Goal: Complete application form

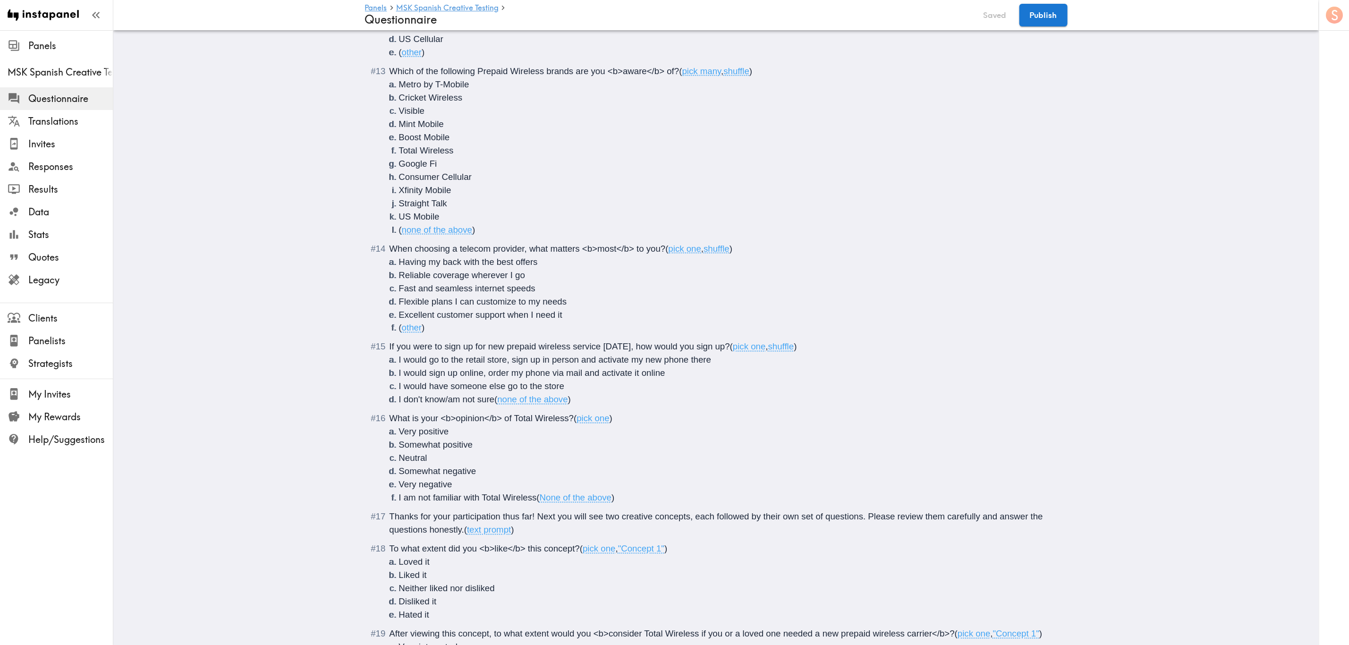
scroll to position [1213, 0]
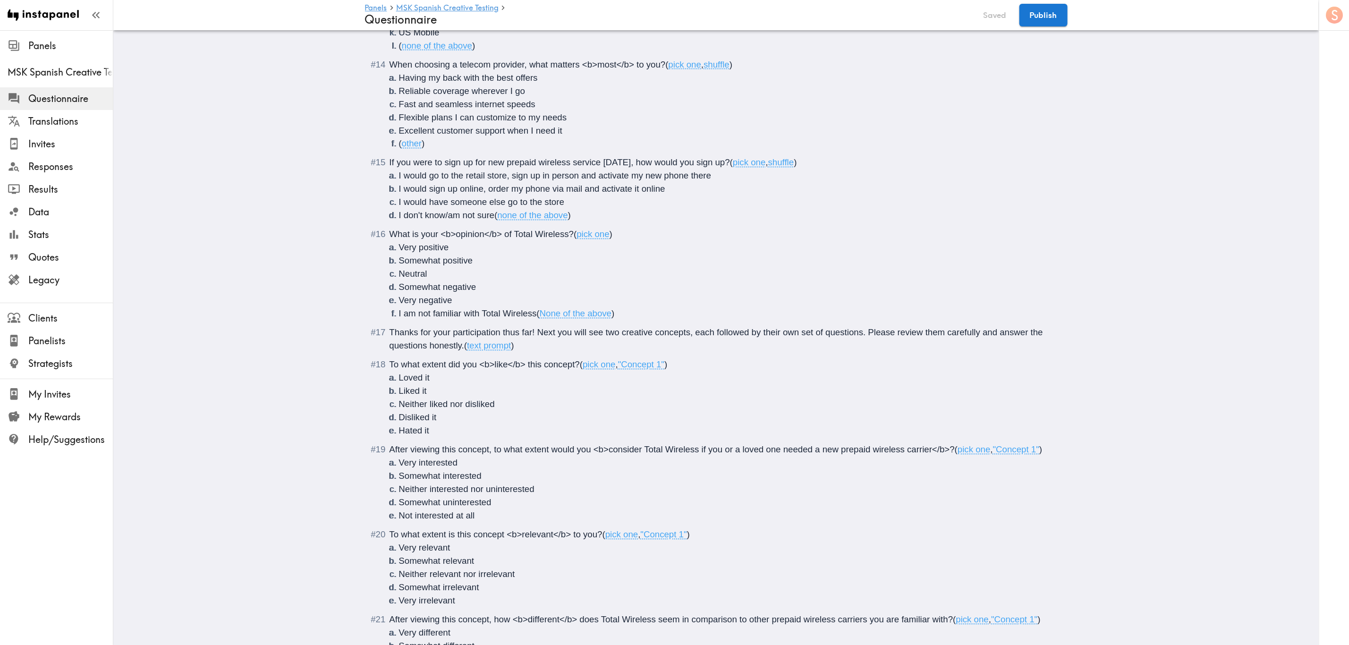
click at [538, 346] on div "Thanks for your participation thus far! Next you will see two creative concepts…" at bounding box center [723, 339] width 667 height 26
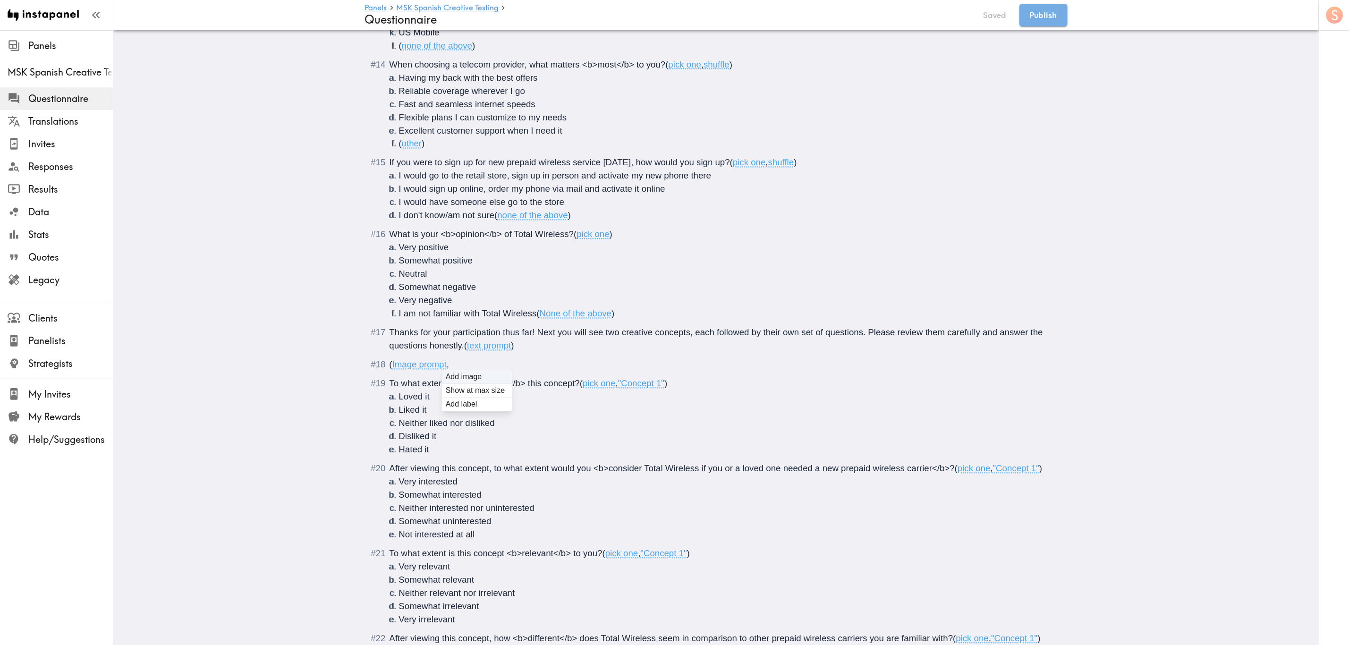
type input "C:\fakepath\Around The Corner ENG MANIFESTO.jpeg"
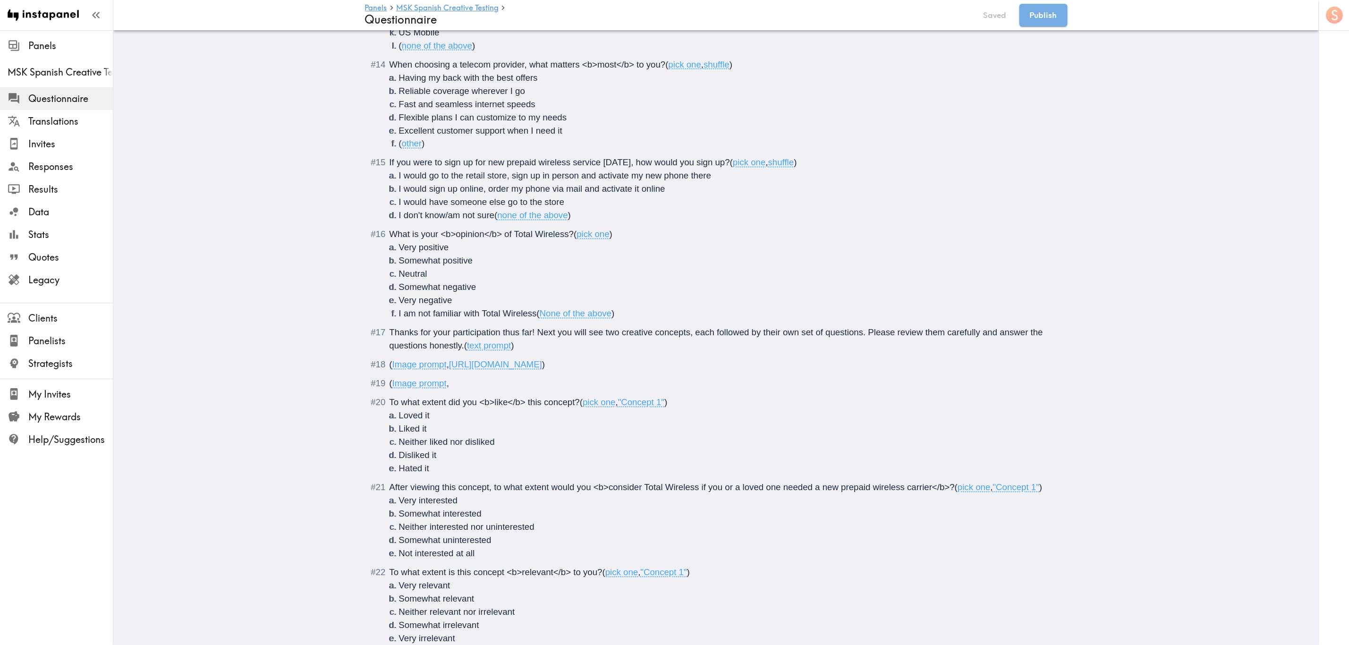
type input "C:\fakepath\Around The Corner ENG TITLE.jpeg"
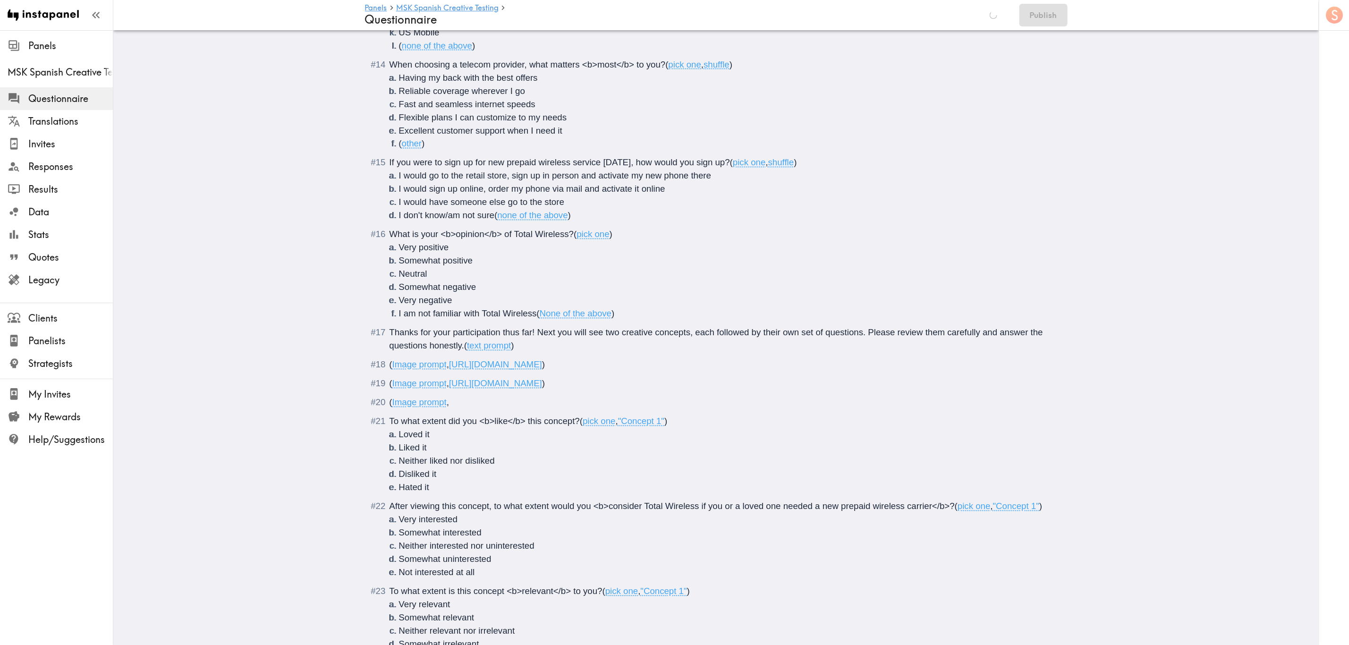
type input "C:\fakepath\Around The Corner SPA MANIFESTO.jpeg"
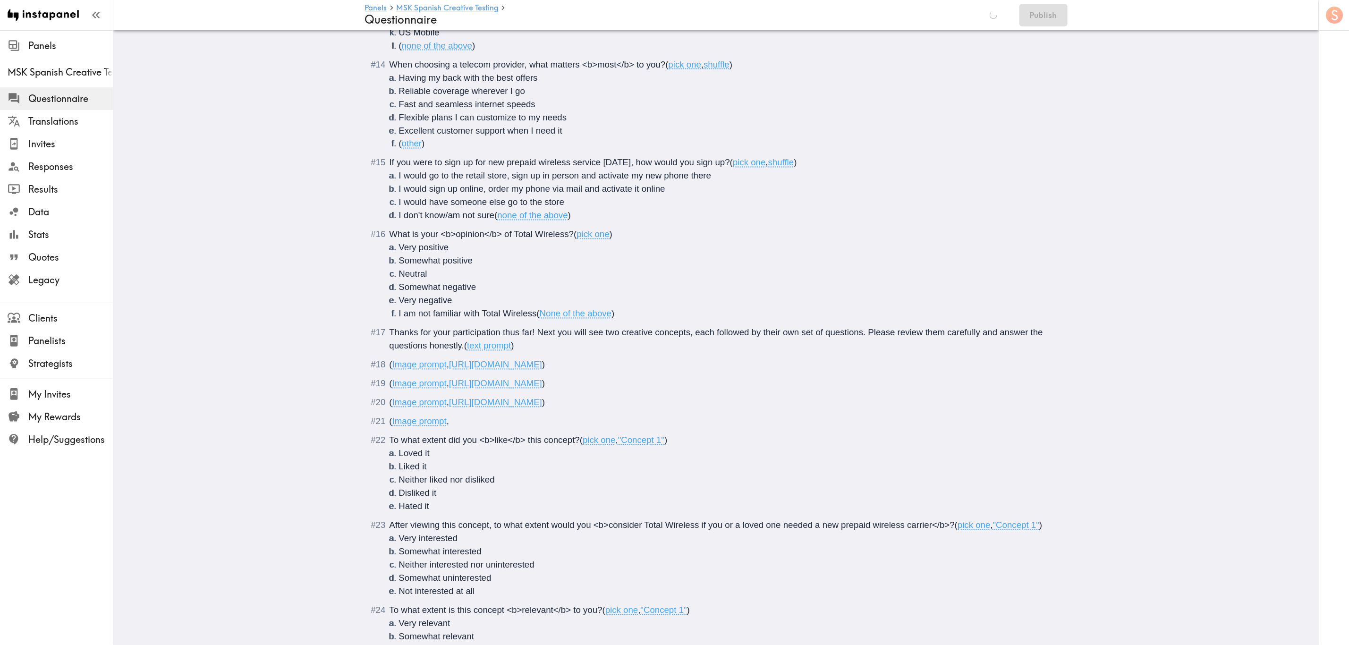
type input "C:\fakepath\Around The Corner SPA TITLE.jpeg"
click at [847, 404] on div "( Image prompt , [URL][DOMAIN_NAME] )" at bounding box center [723, 402] width 667 height 13
click at [545, 366] on span ")" at bounding box center [543, 365] width 3 height 10
drag, startPoint x: 829, startPoint y: 362, endPoint x: 931, endPoint y: 362, distance: 102.0
click at [648, 362] on span "( Image prompt , [URL][DOMAIN_NAME] , "ENG Around the Corner" )" at bounding box center [519, 365] width 258 height 10
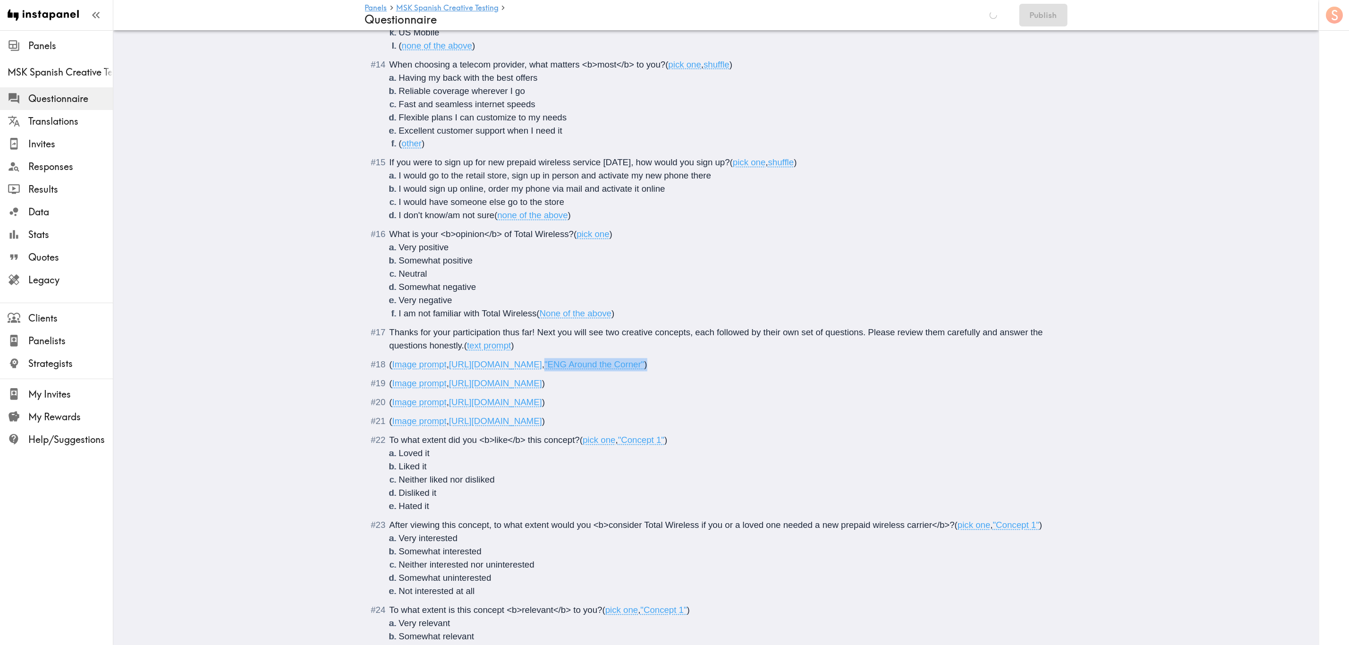
click at [648, 363] on span ")" at bounding box center [646, 365] width 3 height 10
drag, startPoint x: 930, startPoint y: 367, endPoint x: 830, endPoint y: 368, distance: 99.2
click at [648, 368] on span "( Image prompt , [URL][DOMAIN_NAME] , "ENG Around the Corner" )" at bounding box center [519, 365] width 258 height 10
copy span ""ENG Around the Corner""
drag, startPoint x: 801, startPoint y: 387, endPoint x: 822, endPoint y: 408, distance: 29.4
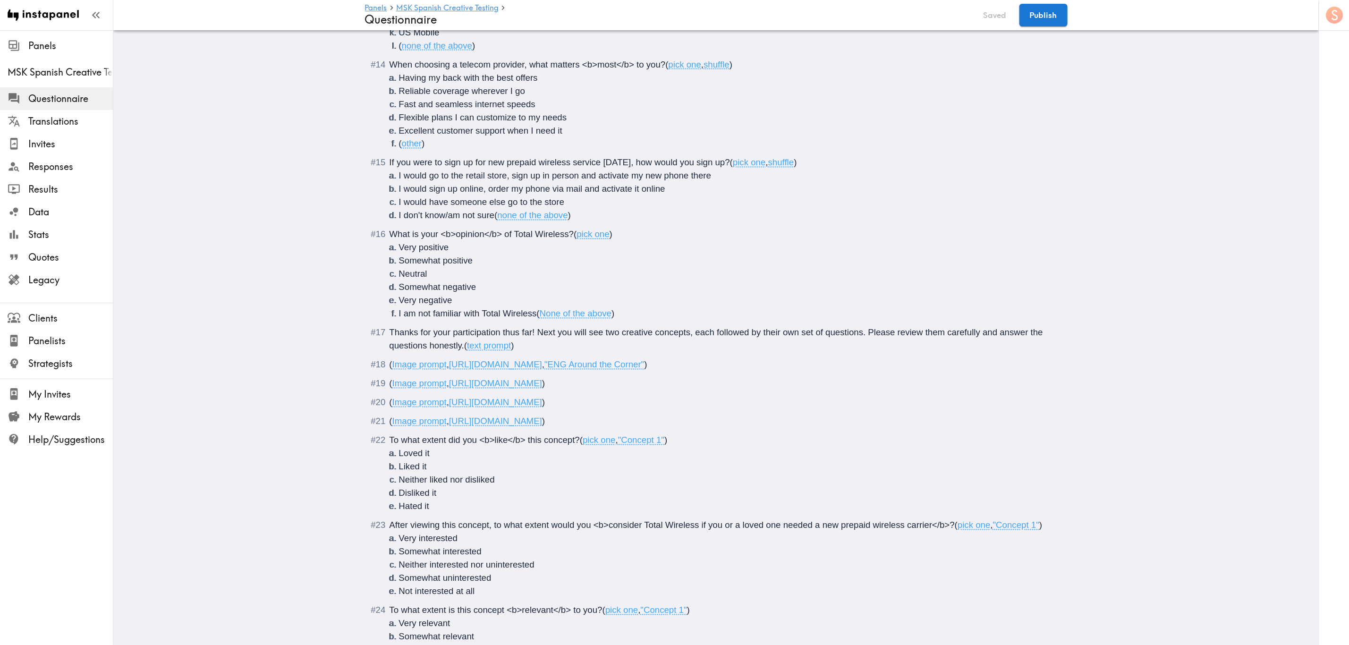
click at [545, 387] on span ")" at bounding box center [543, 384] width 3 height 10
click at [834, 409] on div "( Image prompt , [URL][DOMAIN_NAME] )" at bounding box center [723, 402] width 667 height 13
click at [542, 426] on span "[URL][DOMAIN_NAME]" at bounding box center [495, 422] width 93 height 10
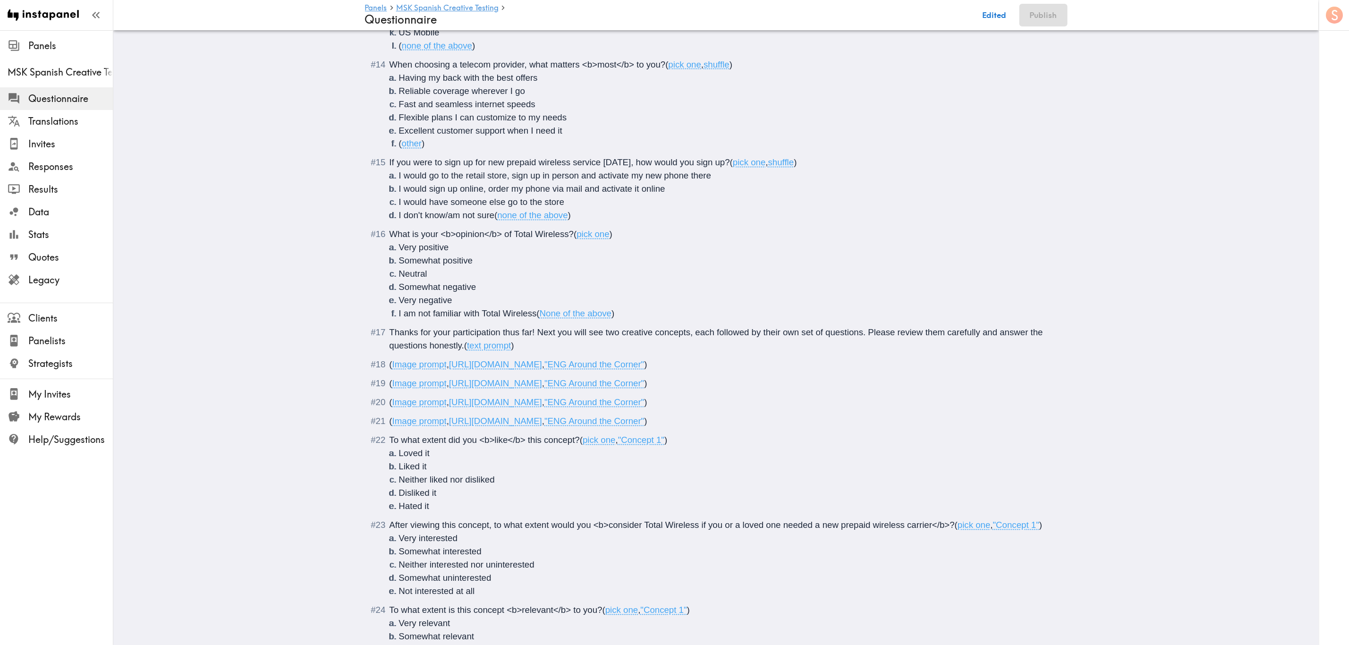
click at [810, 457] on li "Loved it" at bounding box center [727, 453] width 657 height 13
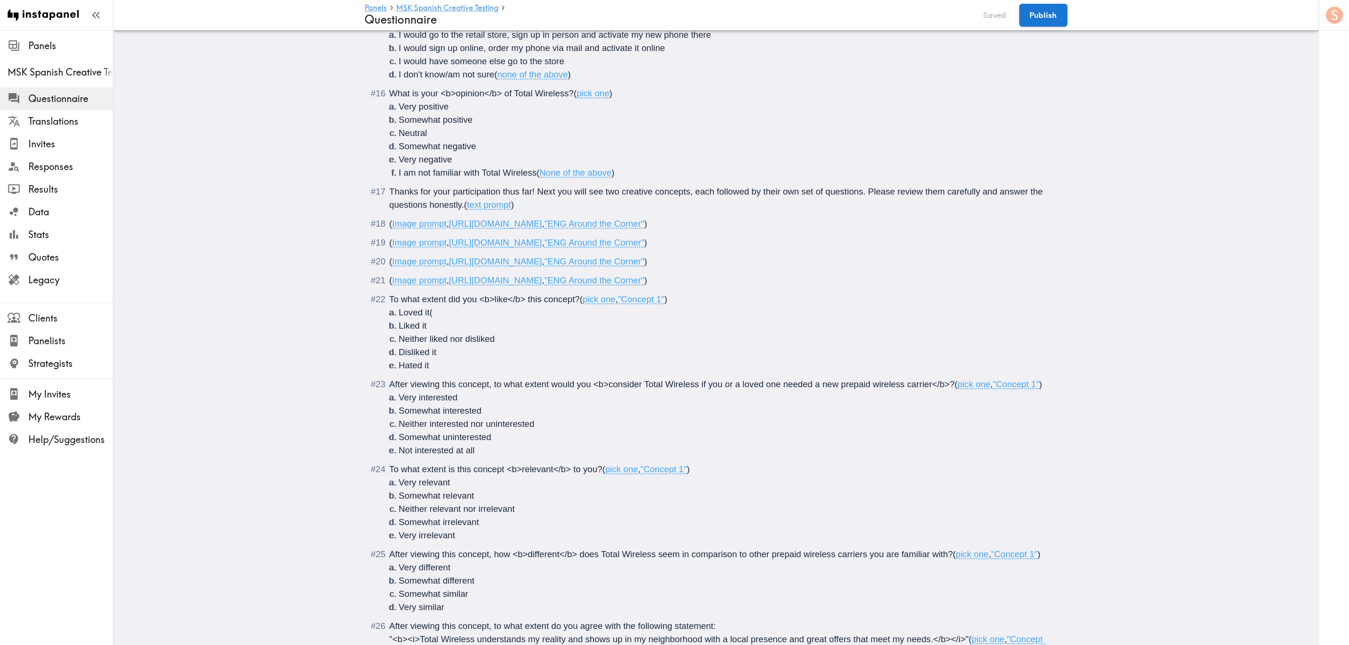
scroll to position [1355, 0]
drag, startPoint x: 659, startPoint y: 303, endPoint x: 624, endPoint y: 302, distance: 35.0
click at [624, 302] on span ""Concept 1"" at bounding box center [641, 299] width 46 height 10
drag, startPoint x: 621, startPoint y: 301, endPoint x: 693, endPoint y: 298, distance: 72.3
click at [693, 298] on span ""Around the Corner"" at bounding box center [657, 299] width 79 height 10
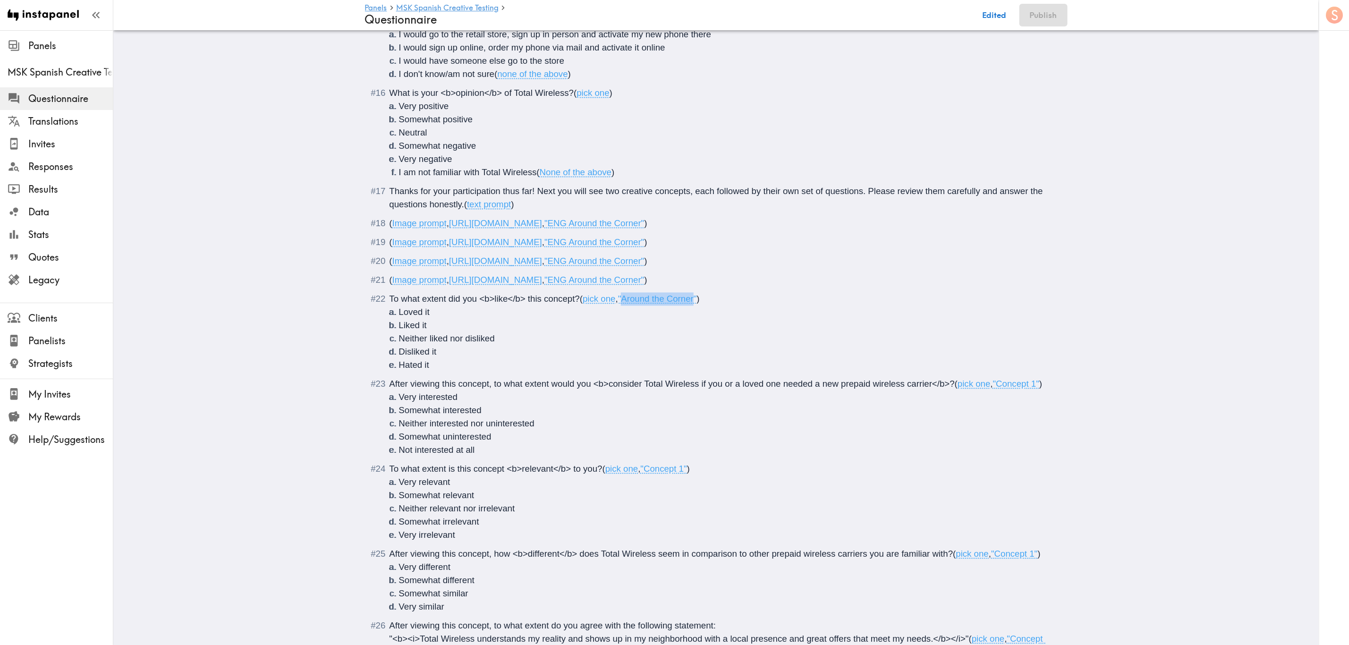
copy span "Around the Corner"
drag, startPoint x: 1036, startPoint y: 387, endPoint x: 998, endPoint y: 386, distance: 38.7
click at [998, 386] on span ""Concept 1"" at bounding box center [1016, 384] width 46 height 10
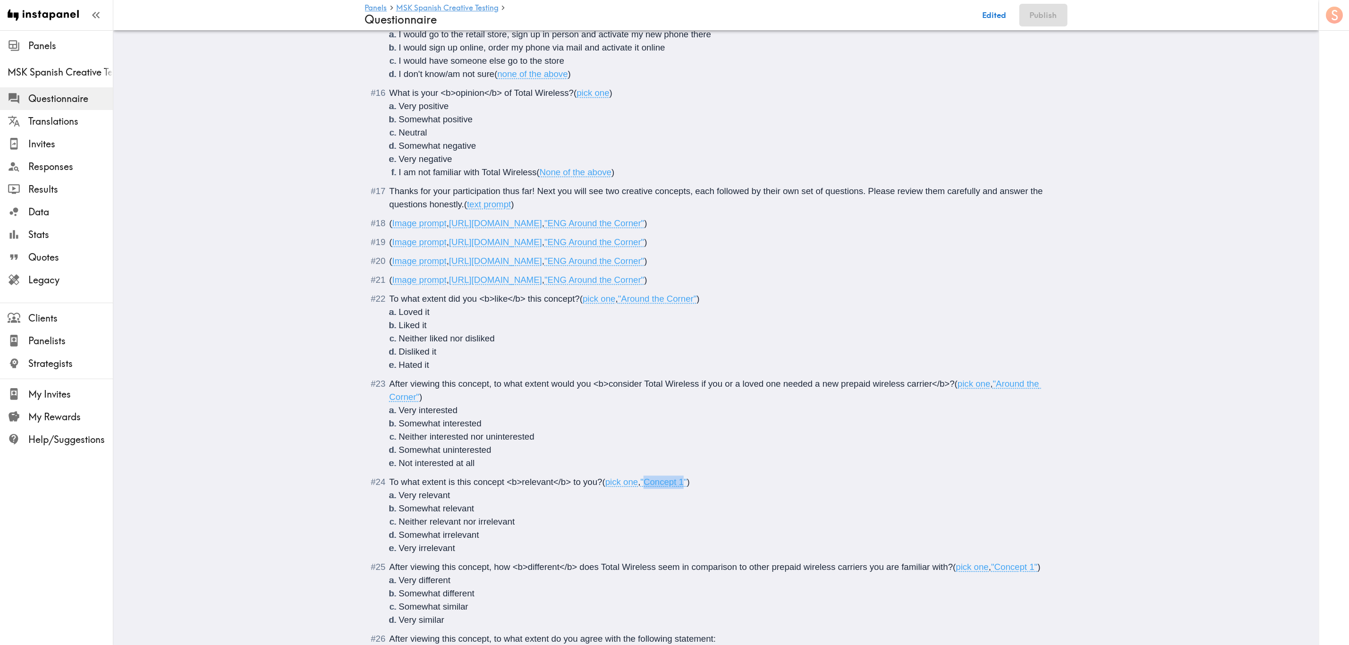
drag, startPoint x: 682, startPoint y: 484, endPoint x: 646, endPoint y: 484, distance: 35.4
click at [646, 484] on span ""Concept 1"" at bounding box center [664, 482] width 46 height 10
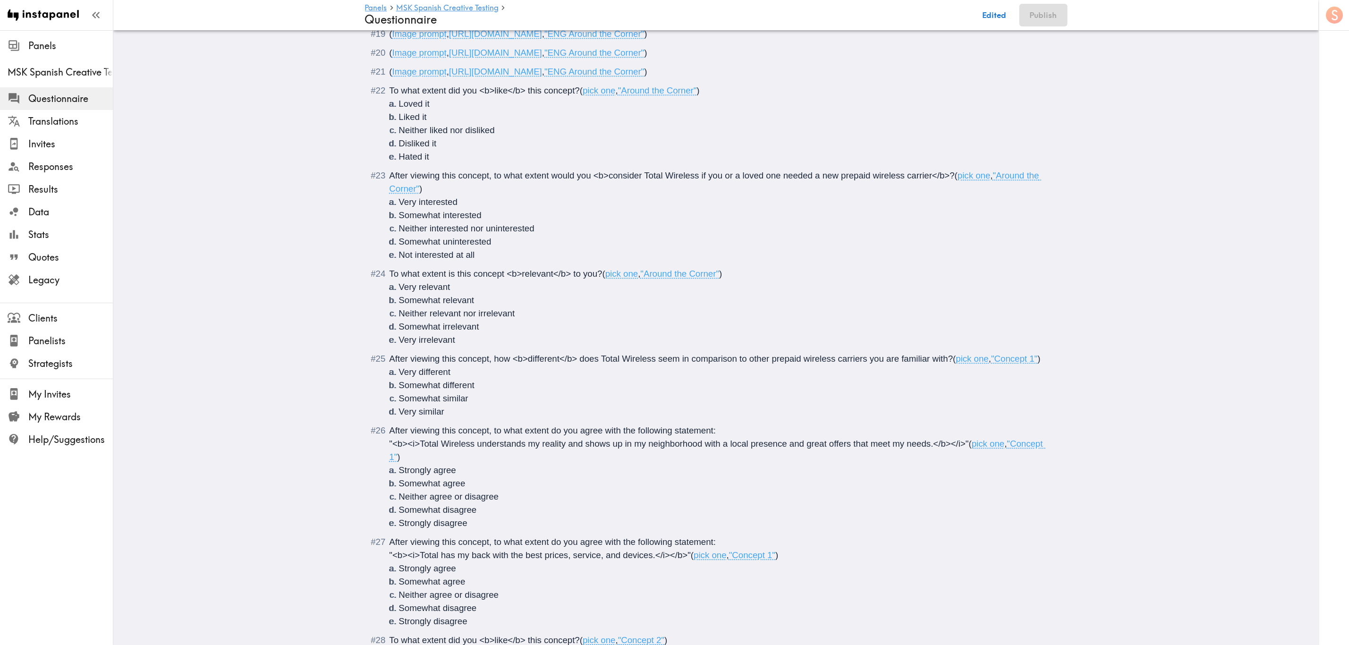
scroll to position [1638, 0]
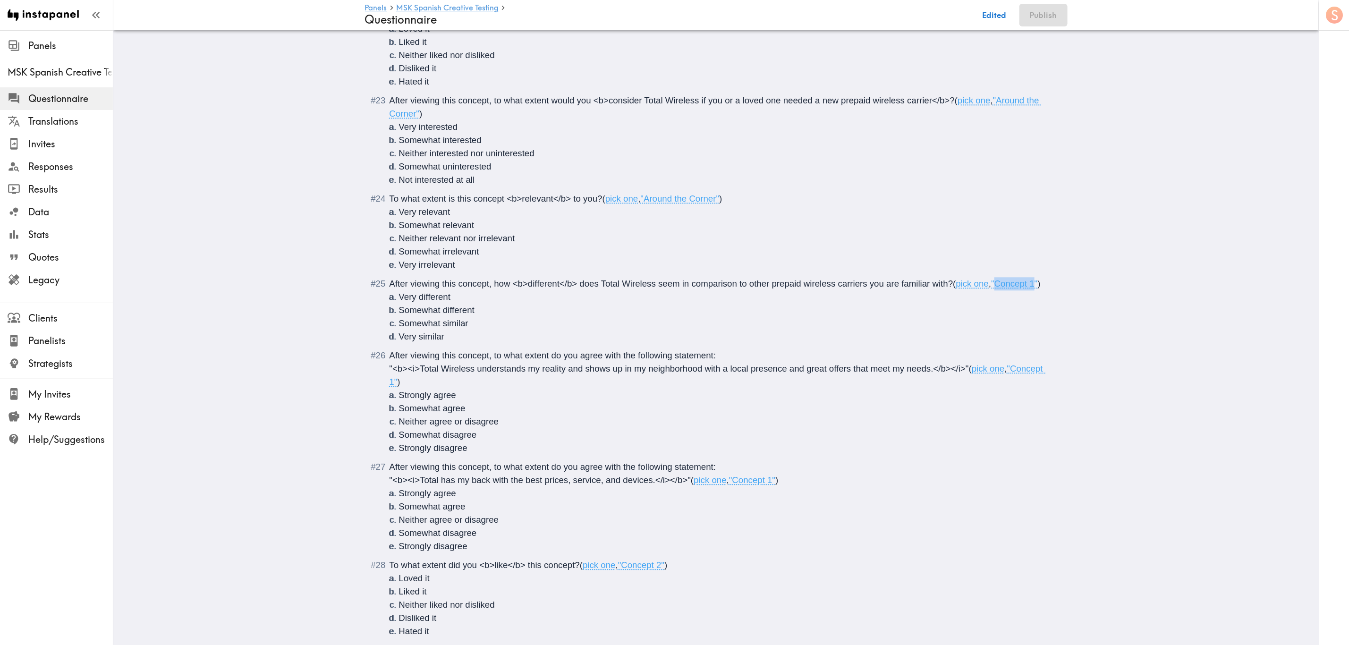
drag, startPoint x: 1035, startPoint y: 286, endPoint x: 996, endPoint y: 287, distance: 38.7
click at [996, 287] on span ""Concept 1"" at bounding box center [1014, 284] width 46 height 10
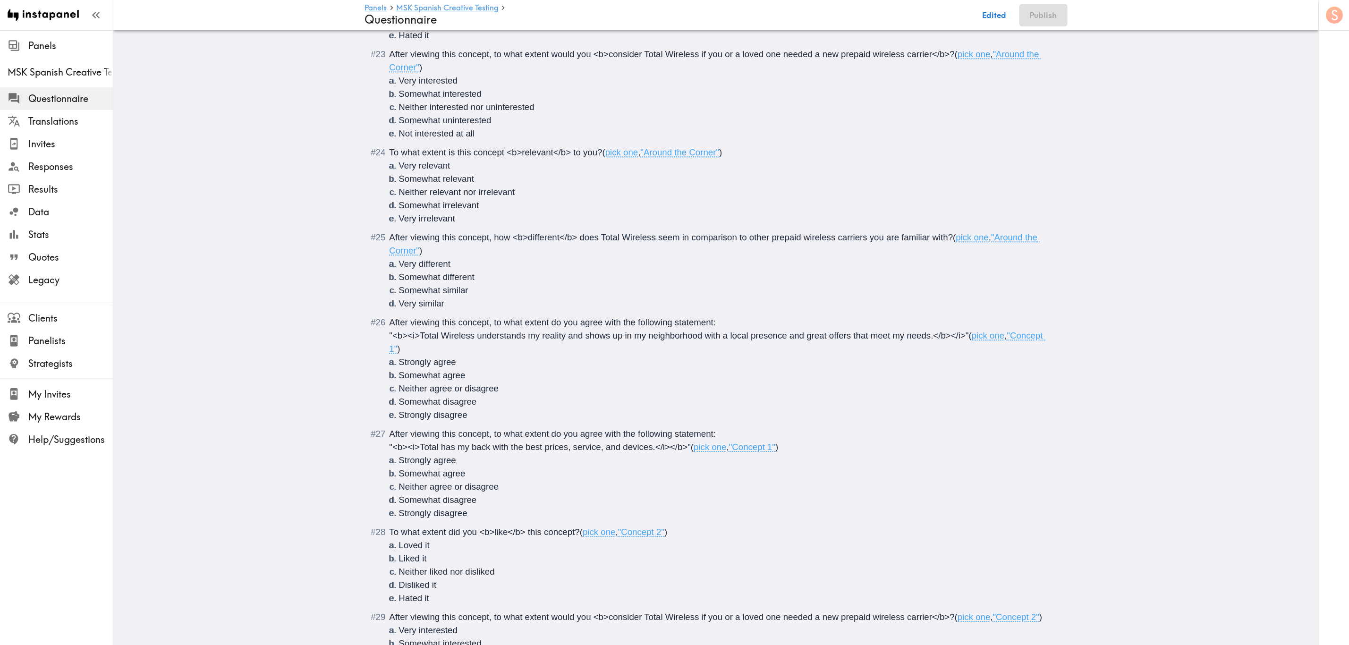
scroll to position [1709, 0]
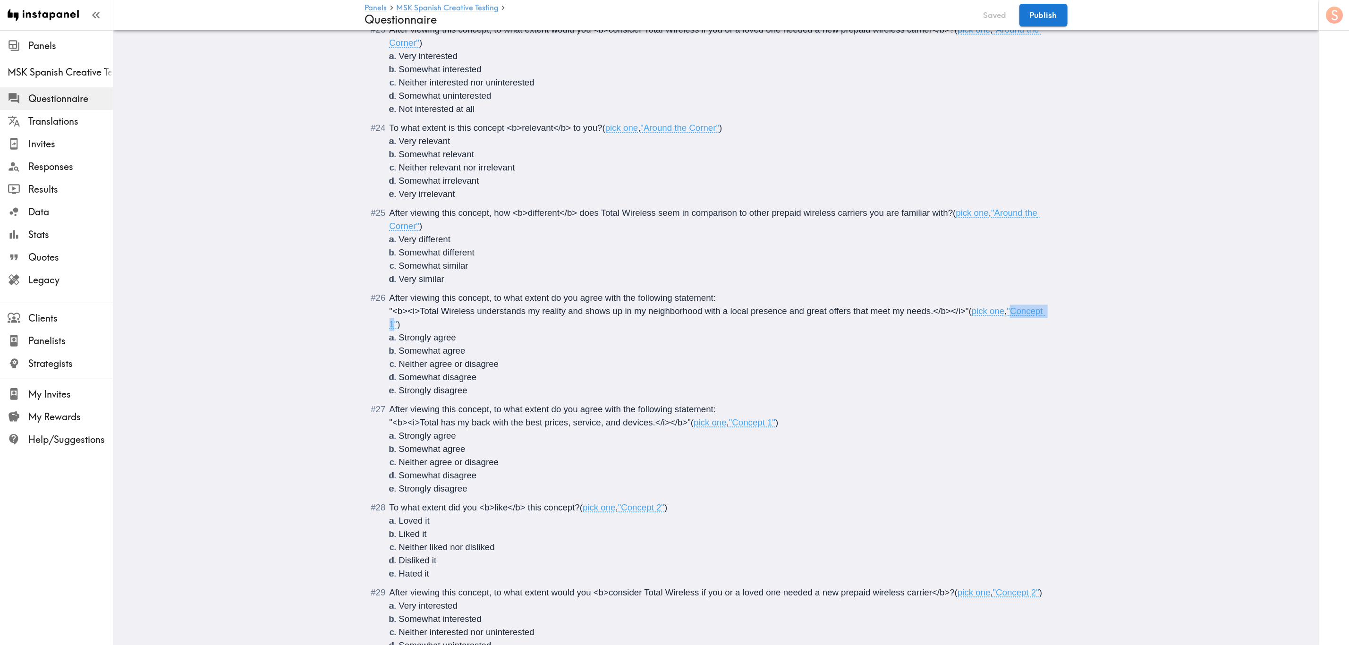
drag, startPoint x: 387, startPoint y: 329, endPoint x: 1012, endPoint y: 313, distance: 625.5
click at [1012, 313] on span ""Concept 1"" at bounding box center [718, 317] width 657 height 23
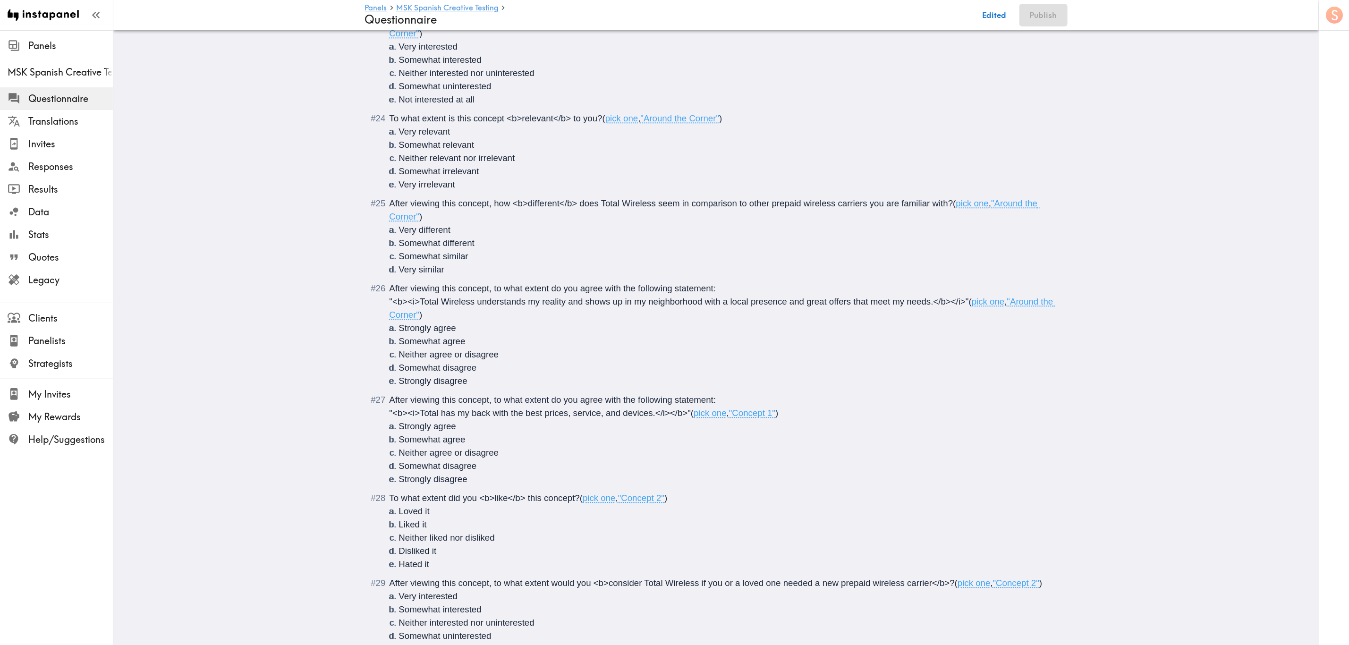
scroll to position [1780, 0]
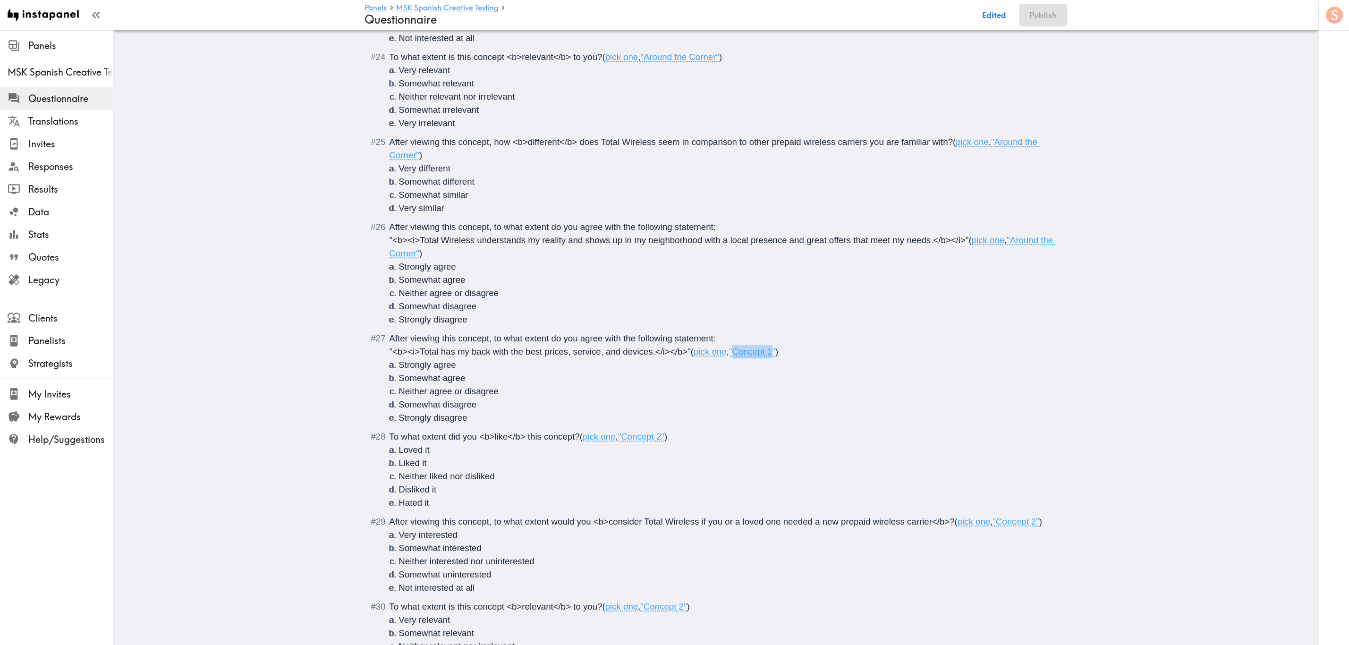
drag, startPoint x: 772, startPoint y: 354, endPoint x: 733, endPoint y: 353, distance: 39.2
click at [733, 353] on span ""Concept 1"" at bounding box center [752, 352] width 46 height 10
drag, startPoint x: 661, startPoint y: 437, endPoint x: 623, endPoint y: 435, distance: 38.3
click at [623, 436] on span ""Concept 2"" at bounding box center [641, 437] width 46 height 10
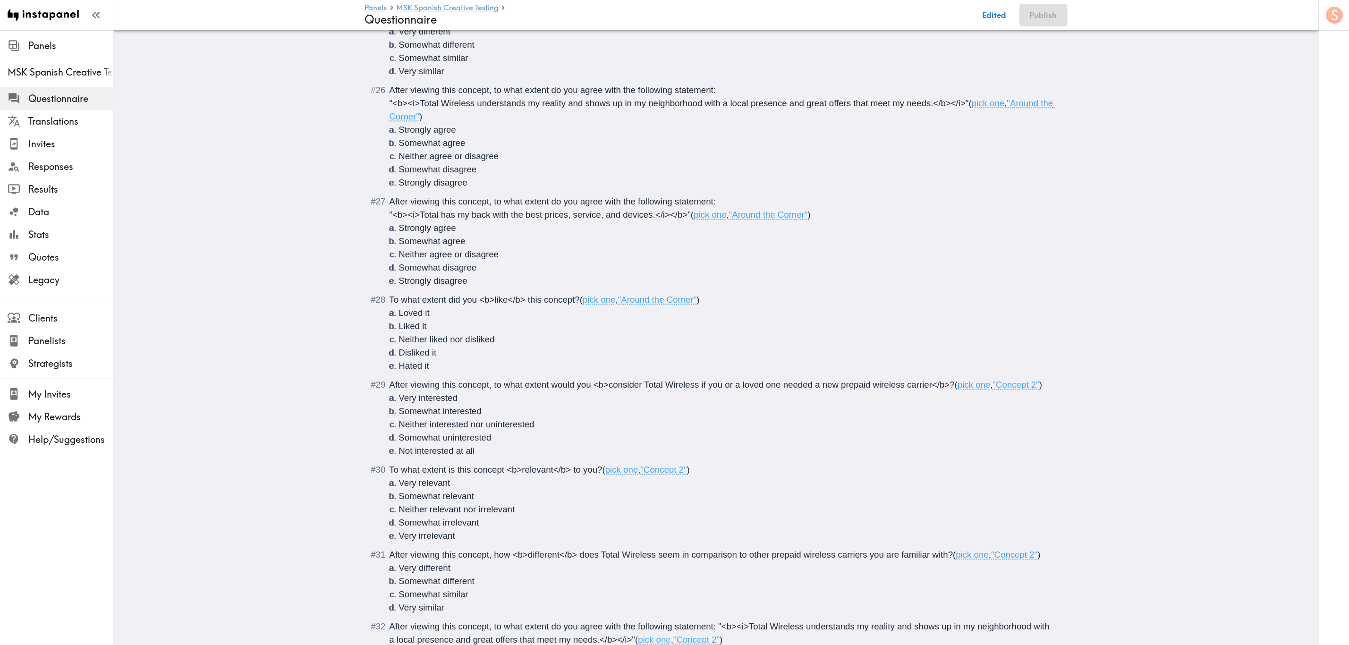
scroll to position [1922, 0]
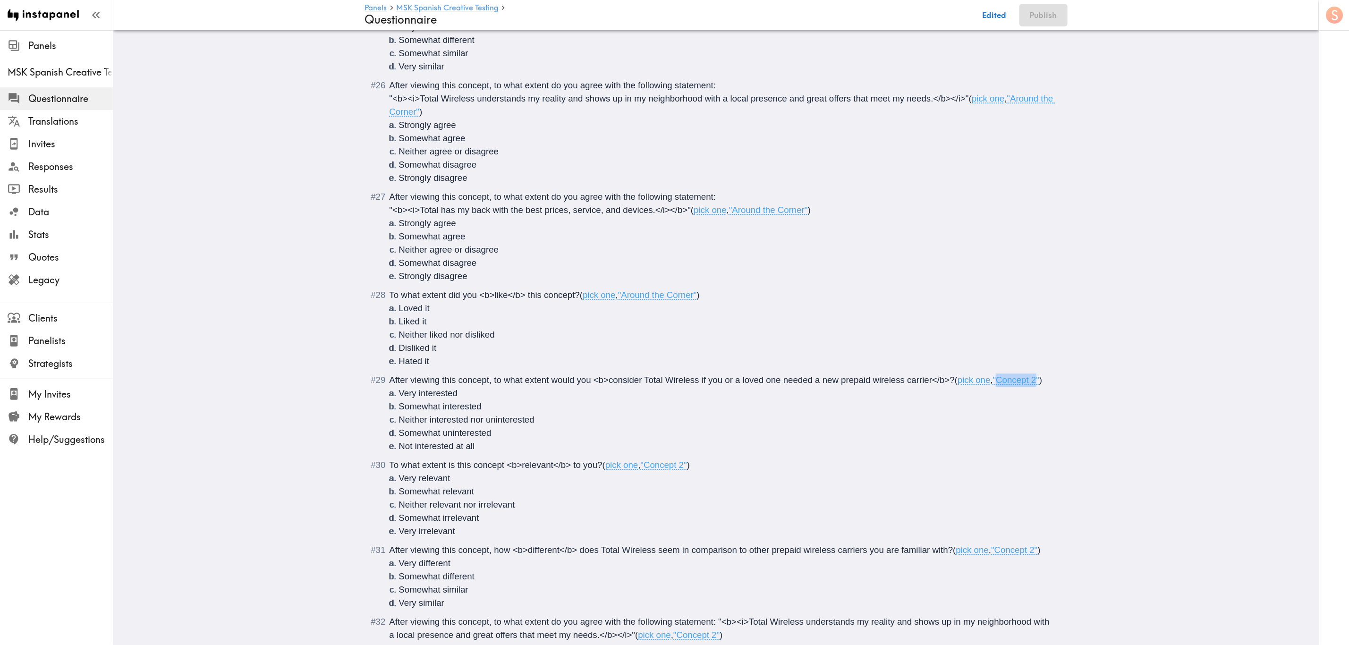
drag, startPoint x: 1036, startPoint y: 380, endPoint x: 998, endPoint y: 380, distance: 38.7
click at [998, 380] on span ""Concept 2"" at bounding box center [1016, 380] width 46 height 10
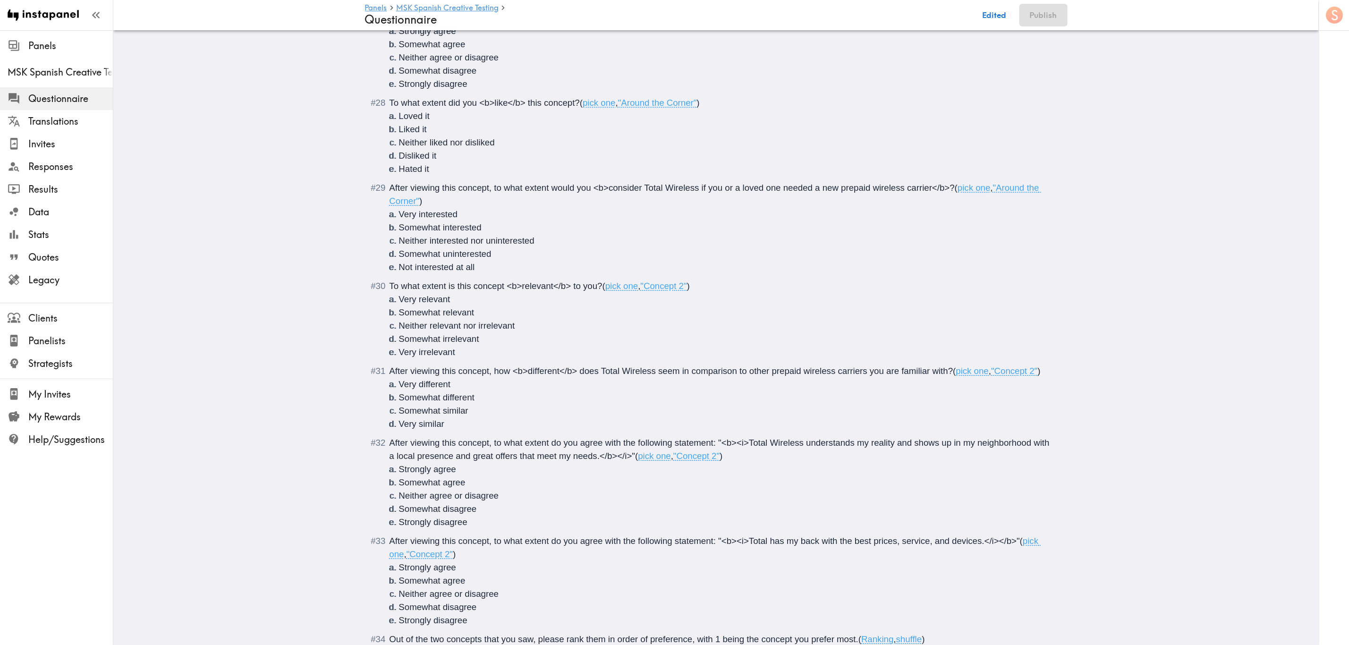
scroll to position [2134, 0]
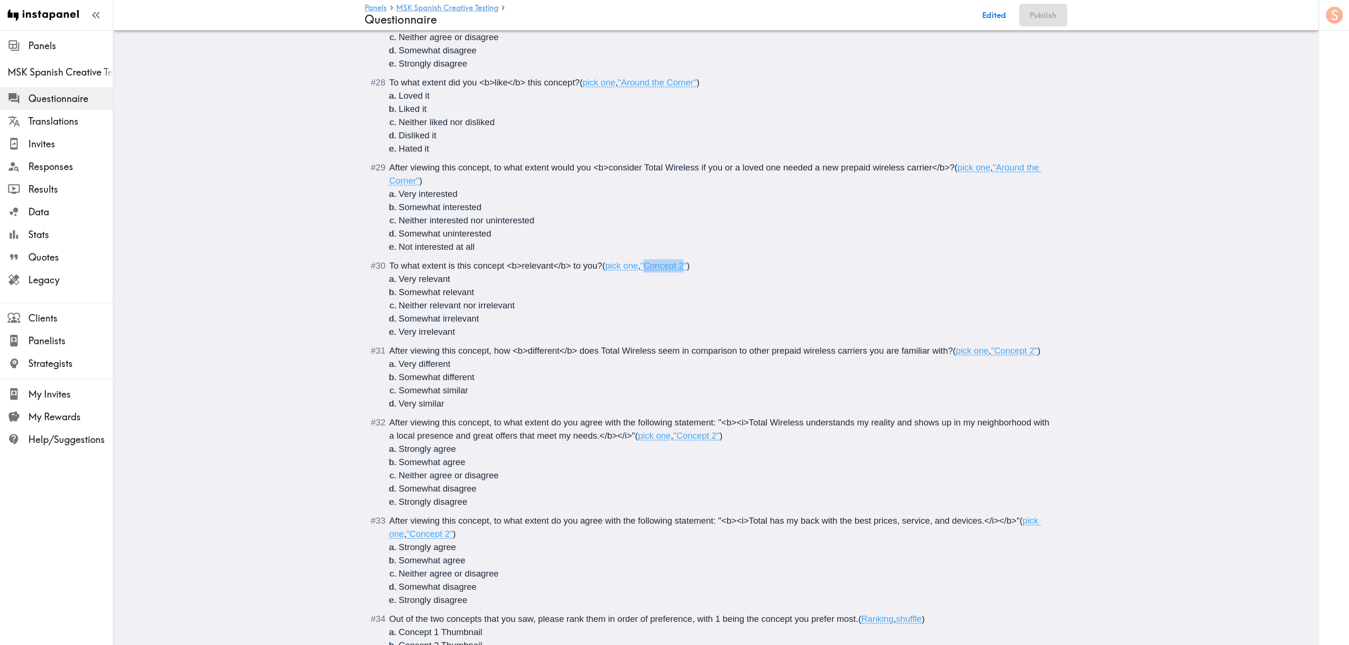
drag, startPoint x: 682, startPoint y: 268, endPoint x: 645, endPoint y: 272, distance: 37.5
click at [645, 272] on div "To what extent is this concept <b>relevant</b> to you? ( pick one , "Concept 2"…" at bounding box center [723, 298] width 667 height 79
click at [1031, 352] on span ""Concept 2"" at bounding box center [1014, 351] width 46 height 10
drag, startPoint x: 1033, startPoint y: 351, endPoint x: 995, endPoint y: 353, distance: 38.3
click at [995, 353] on span ""Concept 2"" at bounding box center [1014, 351] width 46 height 10
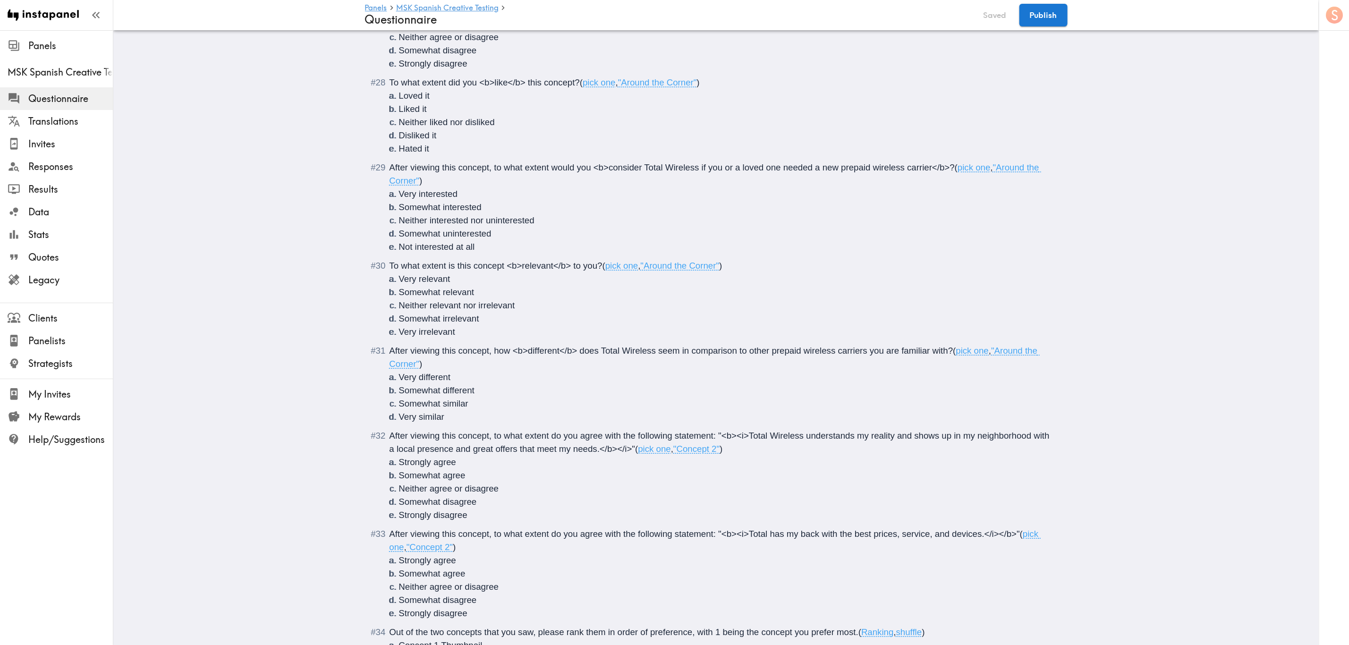
scroll to position [2276, 0]
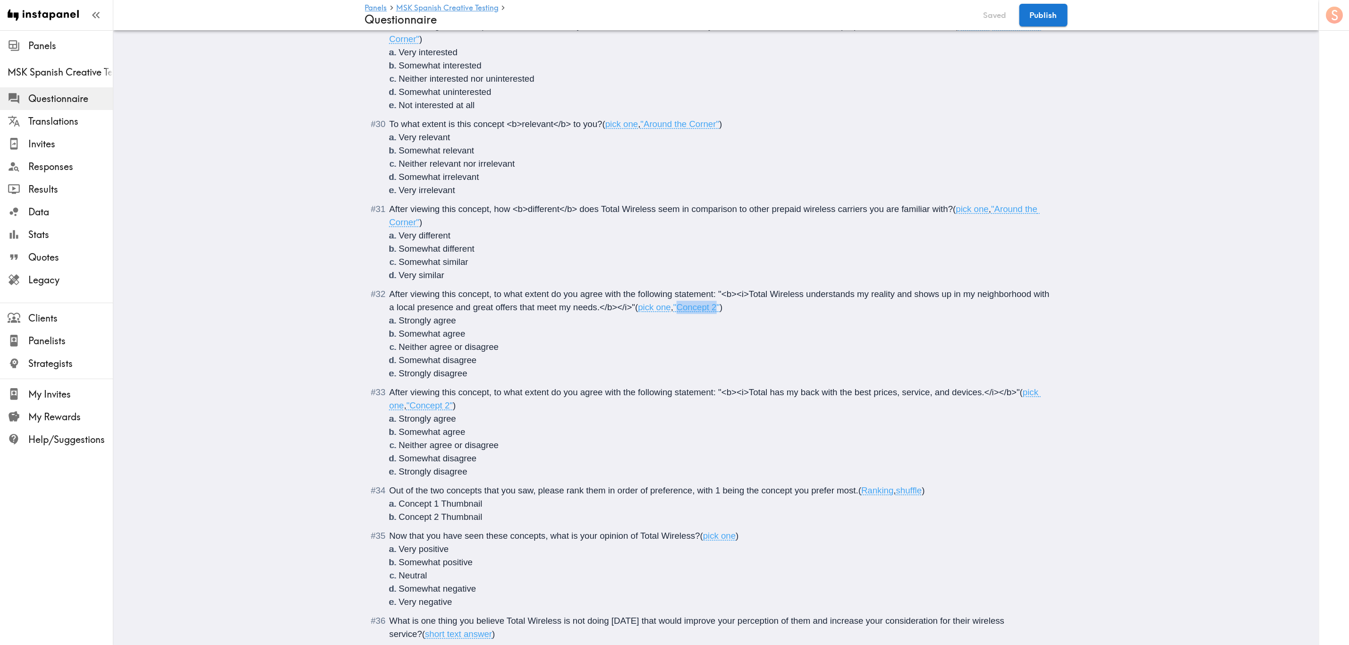
drag, startPoint x: 716, startPoint y: 306, endPoint x: 677, endPoint y: 308, distance: 38.3
click at [677, 308] on span ""Concept 2"" at bounding box center [697, 307] width 46 height 10
drag, startPoint x: 447, startPoint y: 406, endPoint x: 408, endPoint y: 404, distance: 38.8
click at [407, 407] on span ""Concept 2"" at bounding box center [430, 406] width 46 height 10
click at [513, 394] on span "After viewing this concept, to what extent do you agree with the following stat…" at bounding box center [705, 392] width 631 height 10
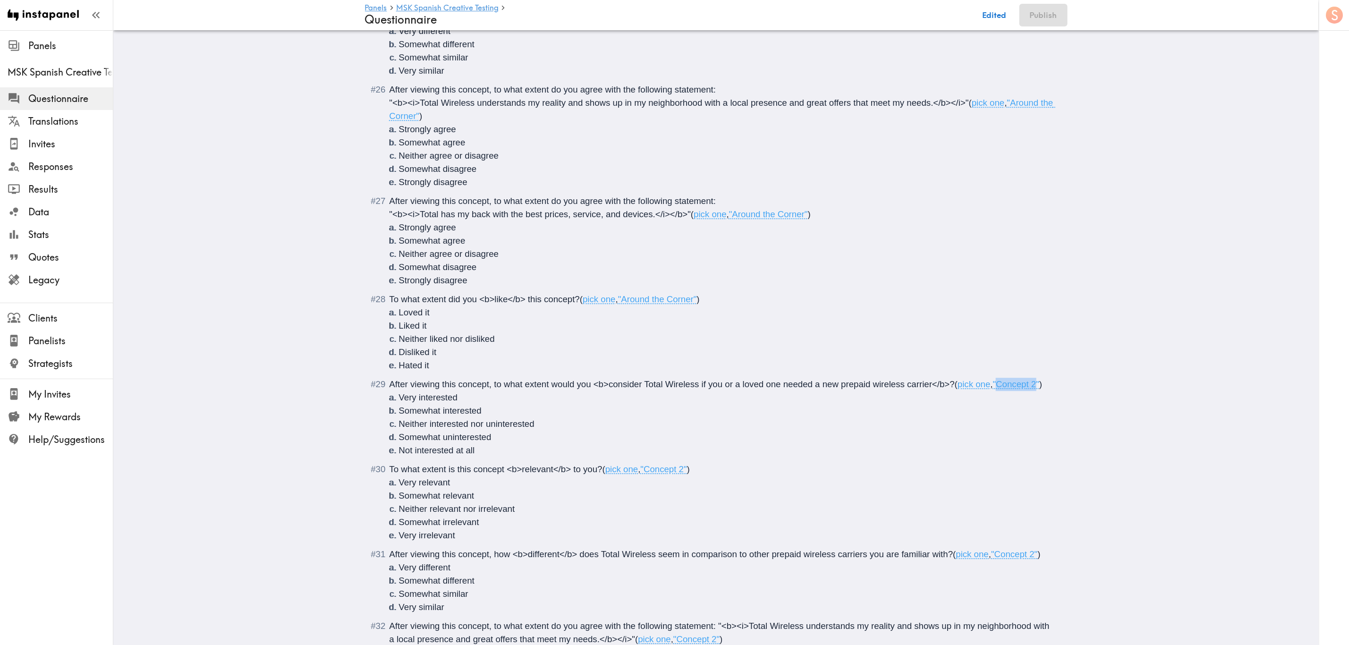
scroll to position [1896, 0]
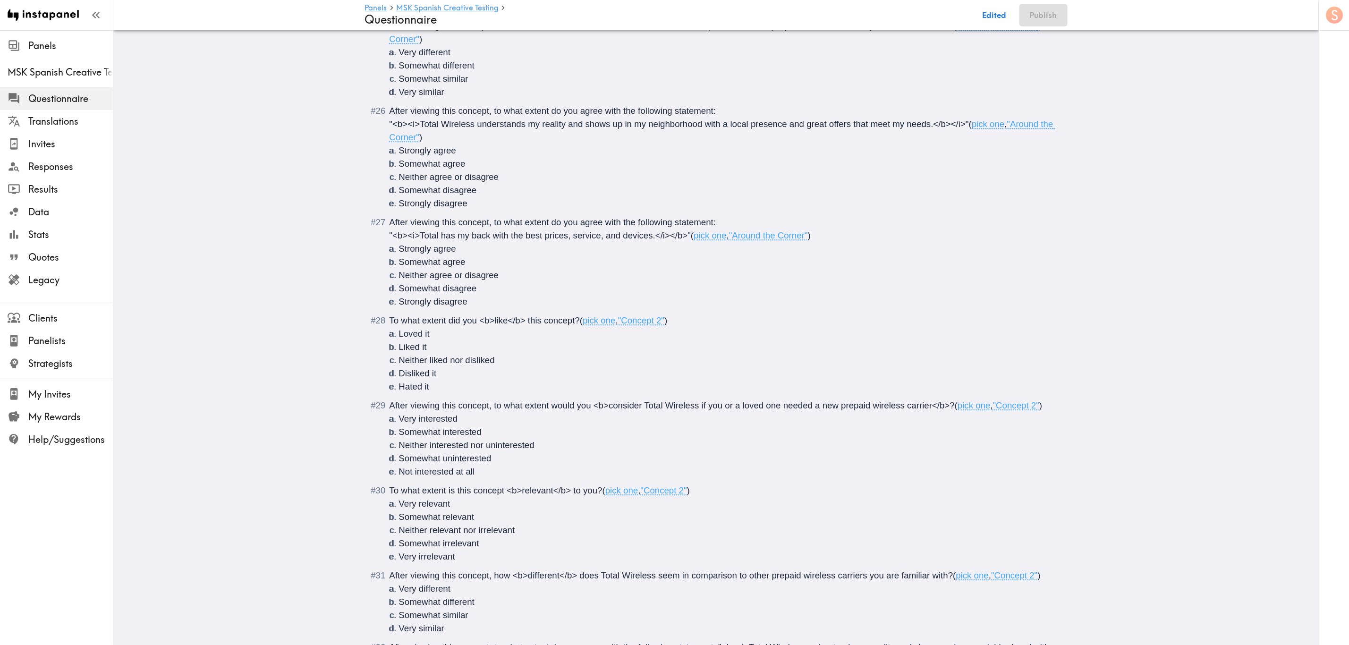
click at [629, 230] on div "After viewing this concept, to what extent do you agree with the following stat…" at bounding box center [723, 262] width 667 height 93
click at [475, 300] on li "Strongly disagree" at bounding box center [727, 301] width 657 height 13
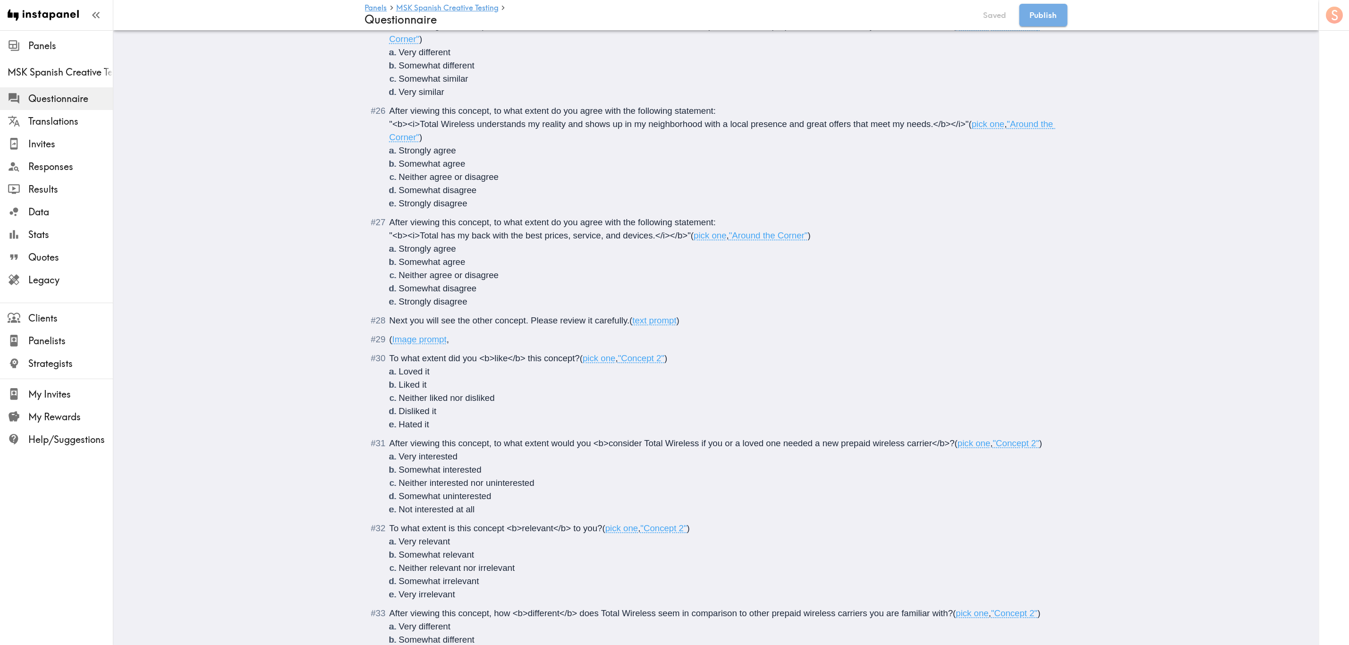
type input "C:\fakepath\In Your Corner ENG MANIFESTO.jpeg"
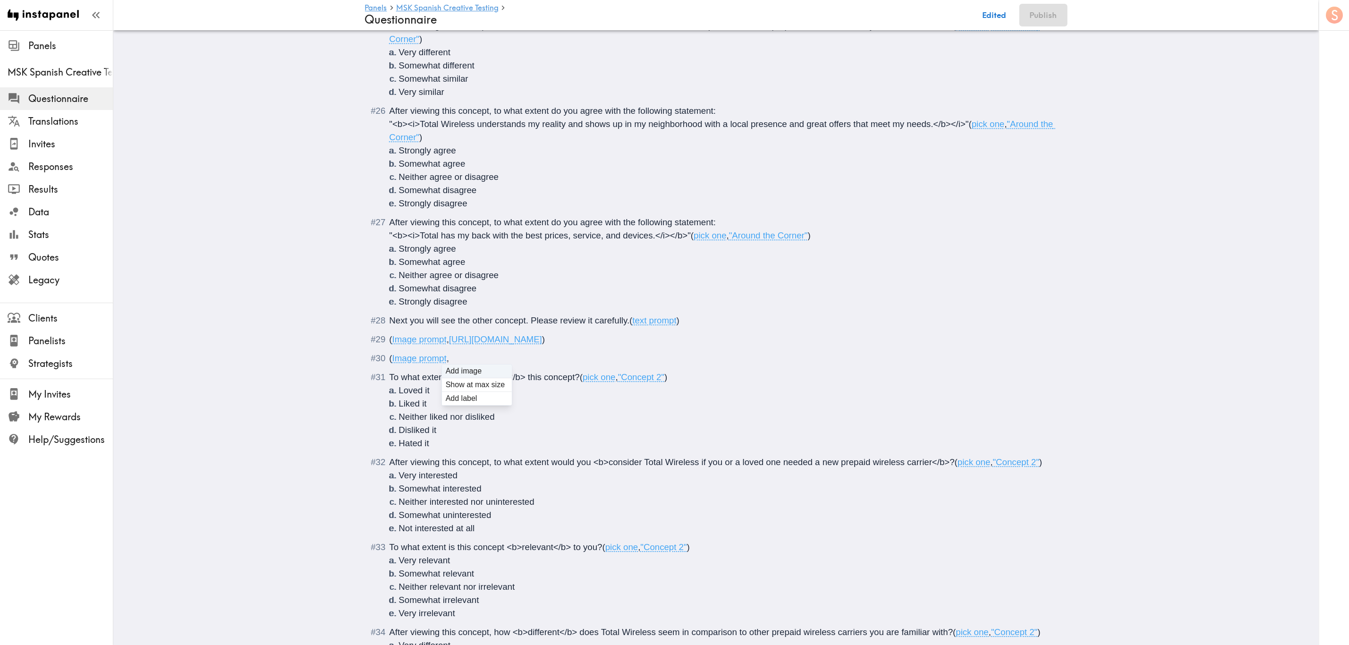
type input "C:\fakepath\In Your Corner ENG TITLE.jpeg"
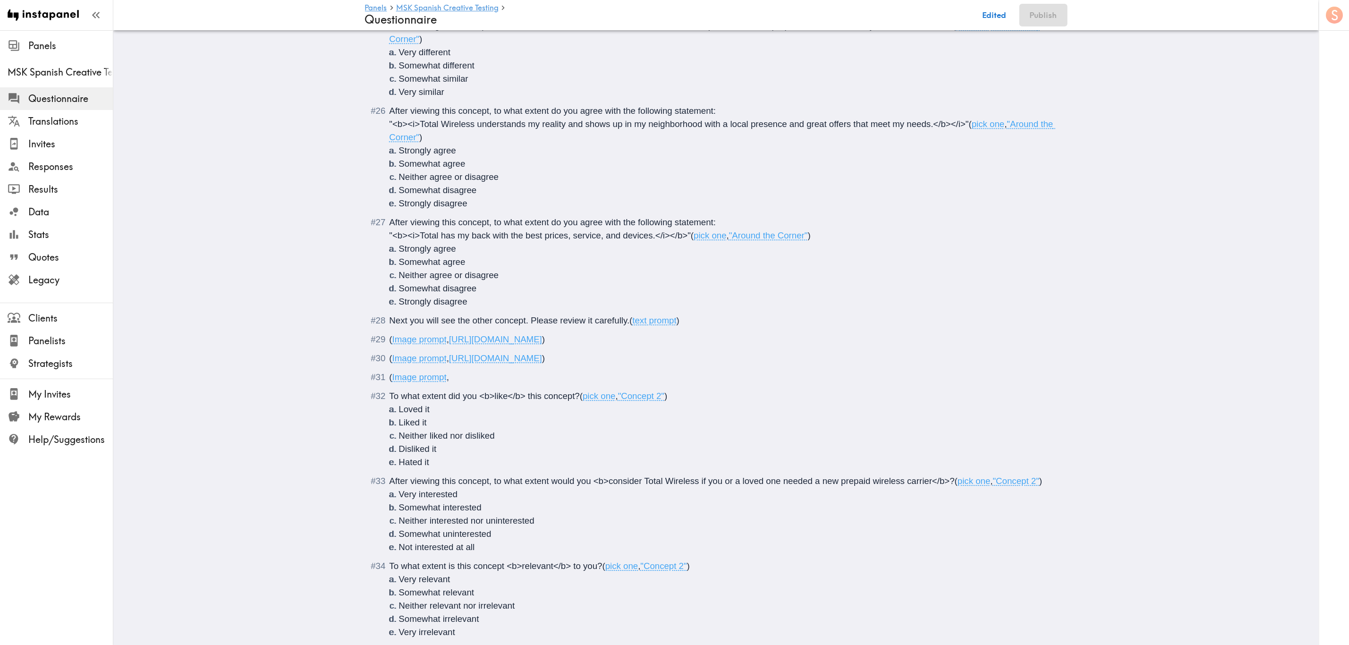
type input "C:\fakepath\In Your Corner SPA MANIFESTO.jpeg"
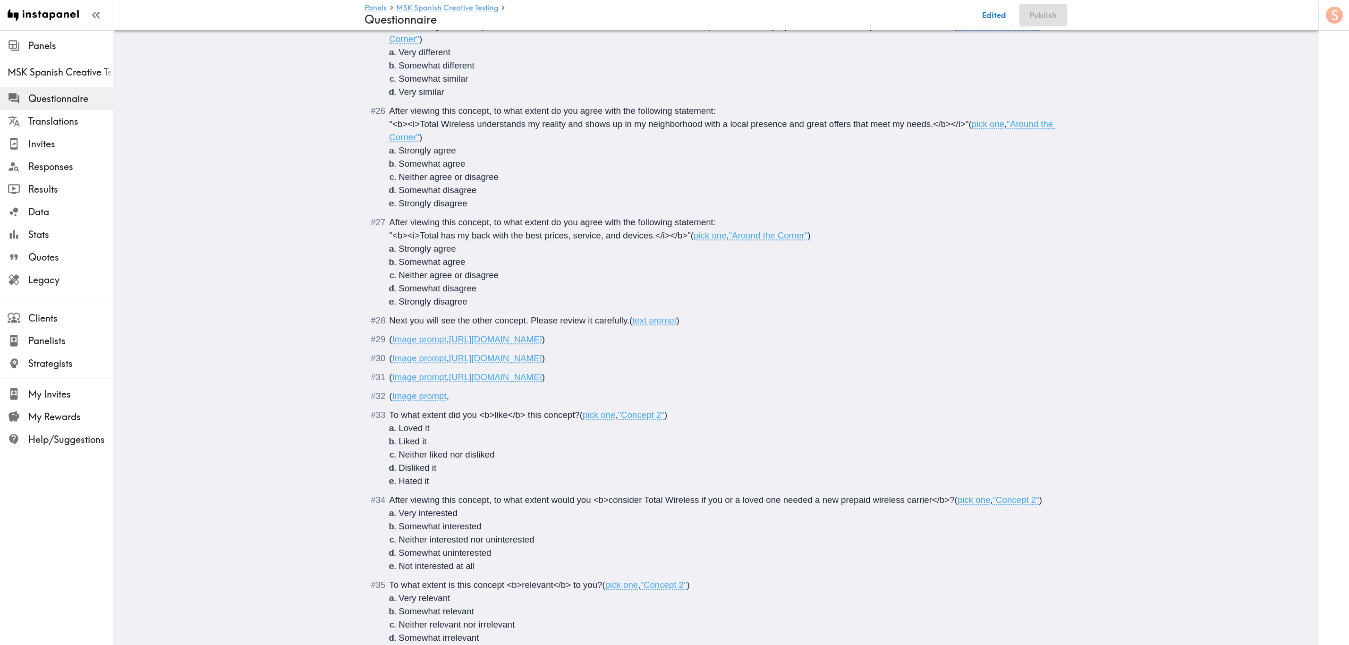
type input "C:\fakepath\In Your Corner SPA TITLE.jpeg"
click at [822, 383] on div "( Image prompt , [URL][DOMAIN_NAME] )" at bounding box center [723, 377] width 667 height 13
click at [542, 340] on span "[URL][DOMAIN_NAME]" at bounding box center [495, 339] width 93 height 10
drag, startPoint x: 820, startPoint y: 346, endPoint x: 912, endPoint y: 340, distance: 91.4
click at [912, 340] on div "( Image prompt , [URL][DOMAIN_NAME] , "ENG In Your Corner" )" at bounding box center [723, 339] width 667 height 13
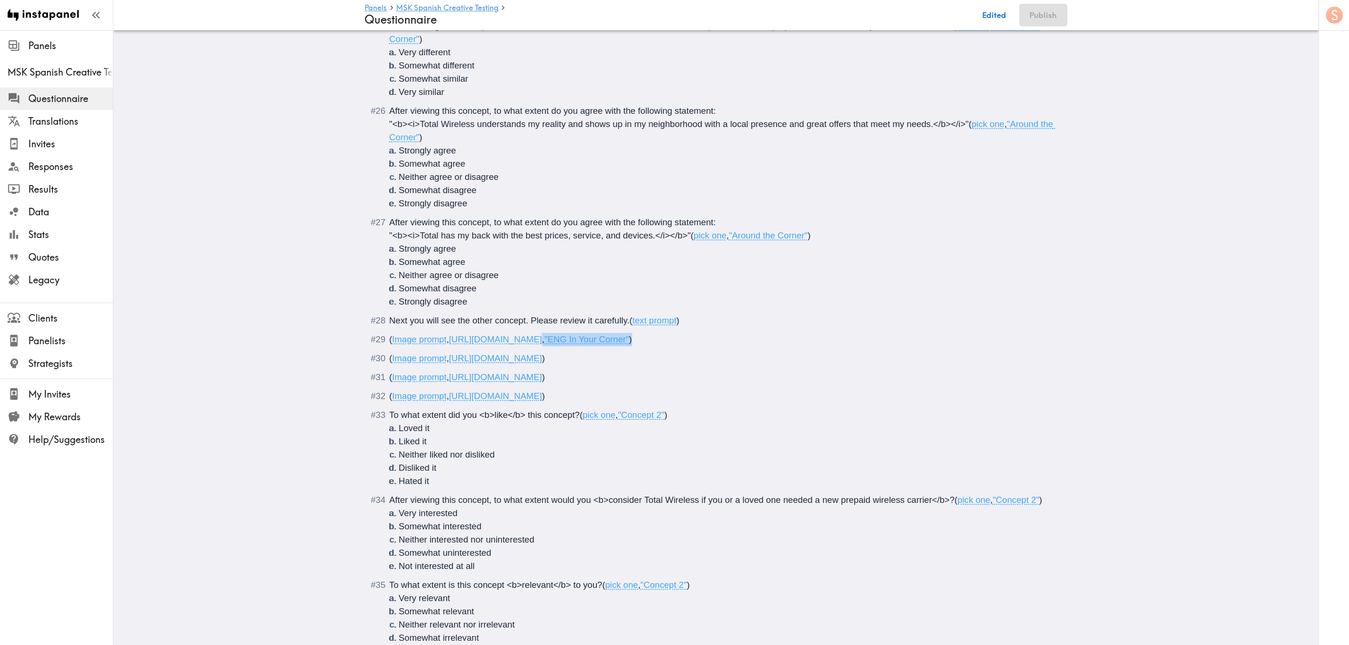
copy span ", "ENG In Your Corner" )"
click at [784, 363] on div "( Image prompt , [URL][DOMAIN_NAME] )" at bounding box center [723, 358] width 667 height 13
click at [547, 362] on span "," at bounding box center [546, 358] width 2 height 10
drag, startPoint x: 853, startPoint y: 355, endPoint x: 869, endPoint y: 353, distance: 16.2
click at [629, 354] on span ""ENG In Your Corner"" at bounding box center [587, 358] width 85 height 10
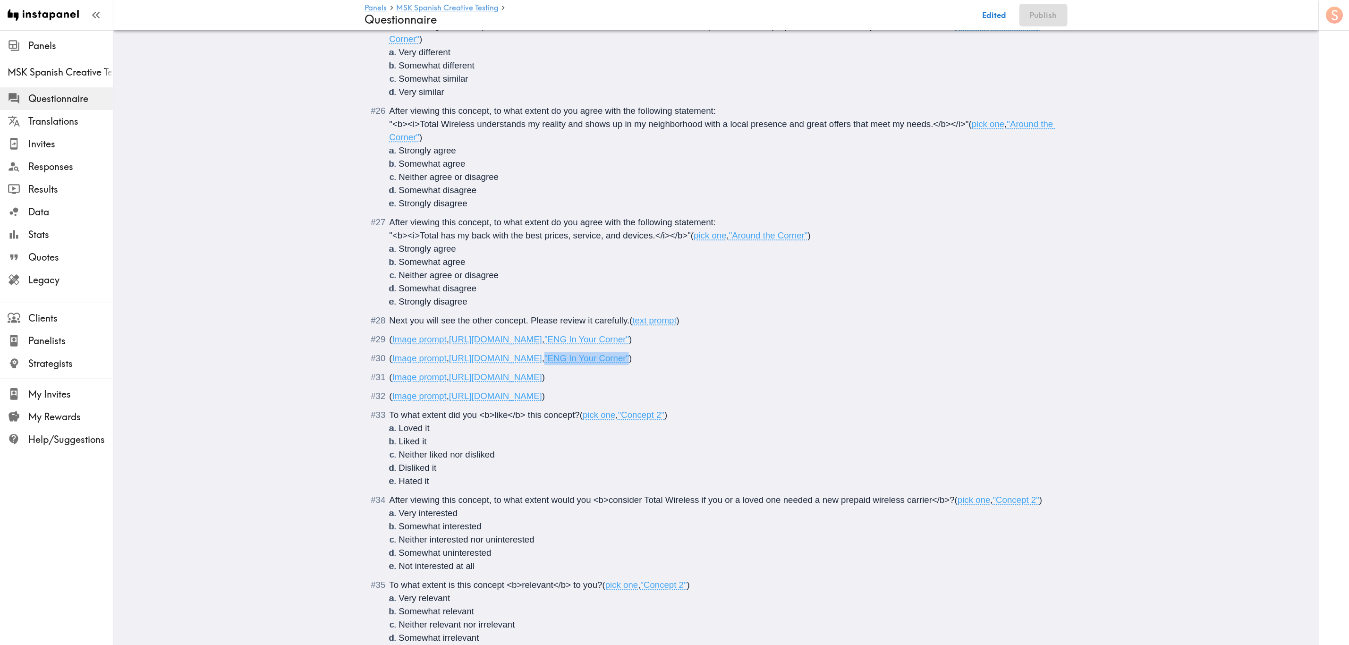
drag, startPoint x: 873, startPoint y: 357, endPoint x: 789, endPoint y: 358, distance: 84.1
click at [632, 358] on span "( Image prompt , [URL][DOMAIN_NAME] , "ENG In Your Corner" )" at bounding box center [511, 358] width 243 height 10
copy span ""ENG In Your Corner""
click at [545, 377] on span ")" at bounding box center [543, 377] width 3 height 10
drag, startPoint x: 778, startPoint y: 400, endPoint x: 784, endPoint y: 361, distance: 38.7
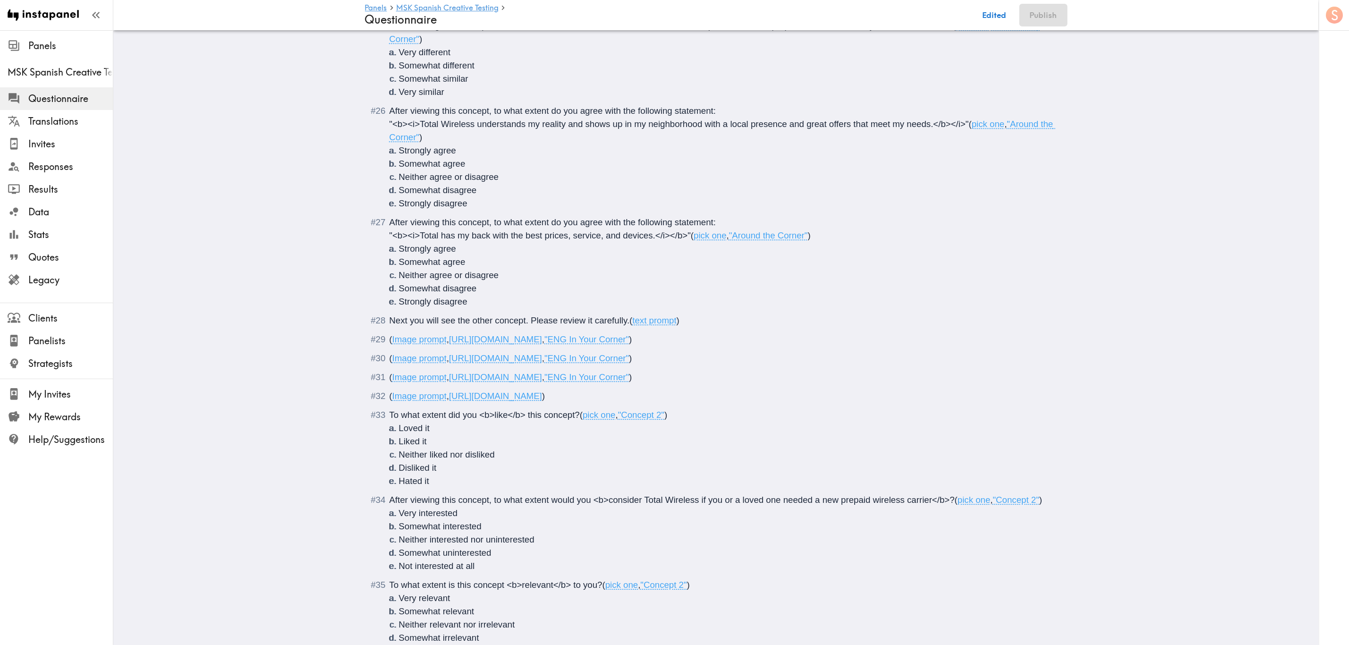
click at [545, 399] on span ")" at bounding box center [543, 396] width 3 height 10
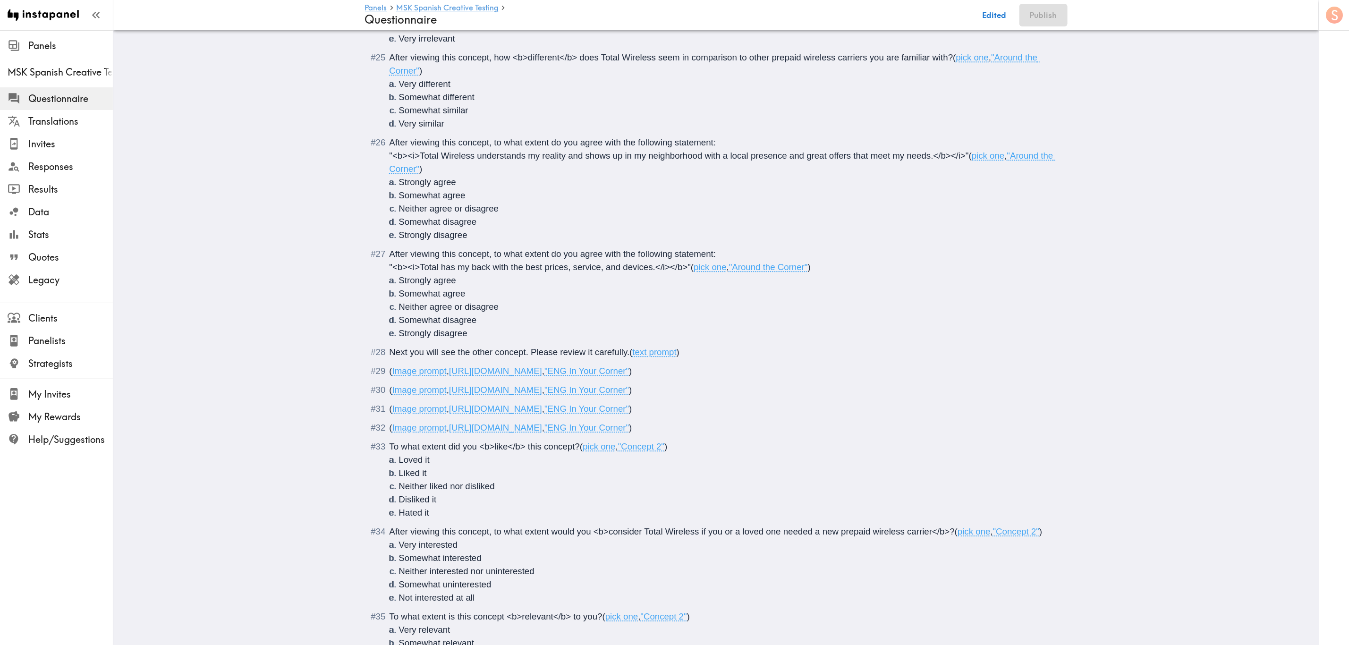
scroll to position [1967, 0]
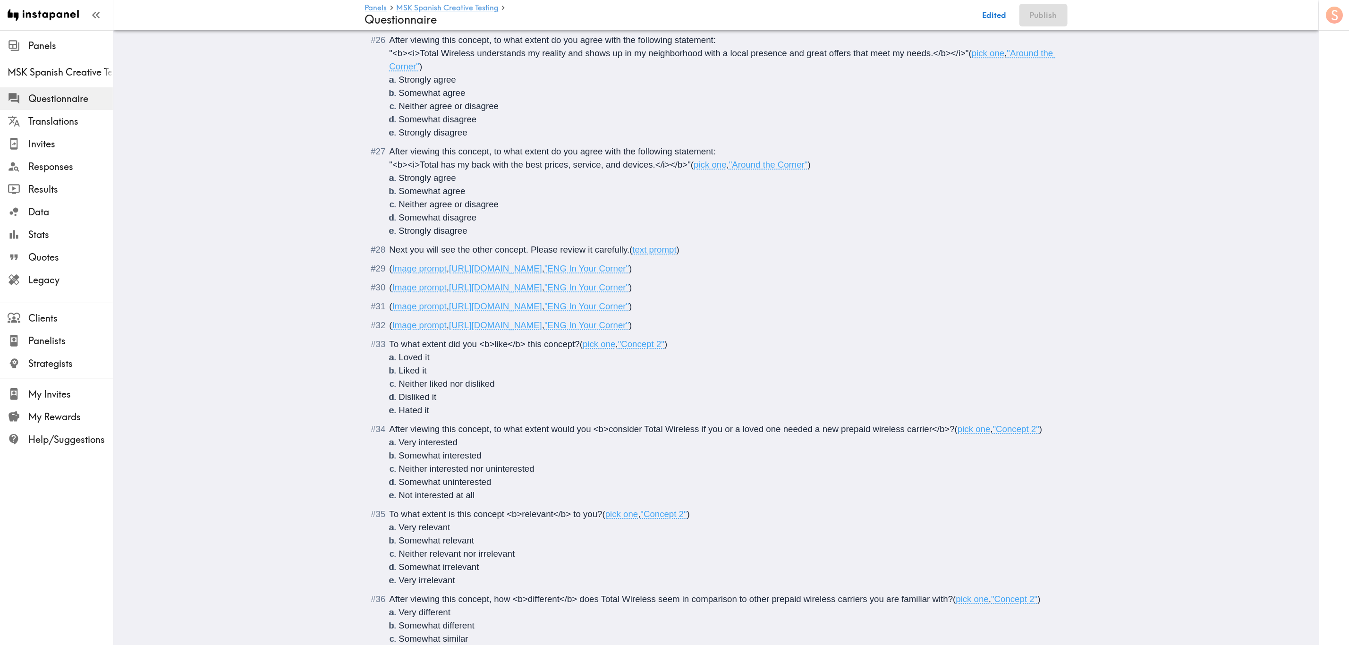
drag, startPoint x: 824, startPoint y: 305, endPoint x: 825, endPoint y: 298, distance: 7.1
click at [629, 305] on span ""ENG In Your Corner"" at bounding box center [587, 306] width 85 height 10
click at [629, 324] on span ""ENG In Your Corner"" at bounding box center [587, 325] width 85 height 10
drag, startPoint x: 796, startPoint y: 324, endPoint x: 787, endPoint y: 282, distance: 42.2
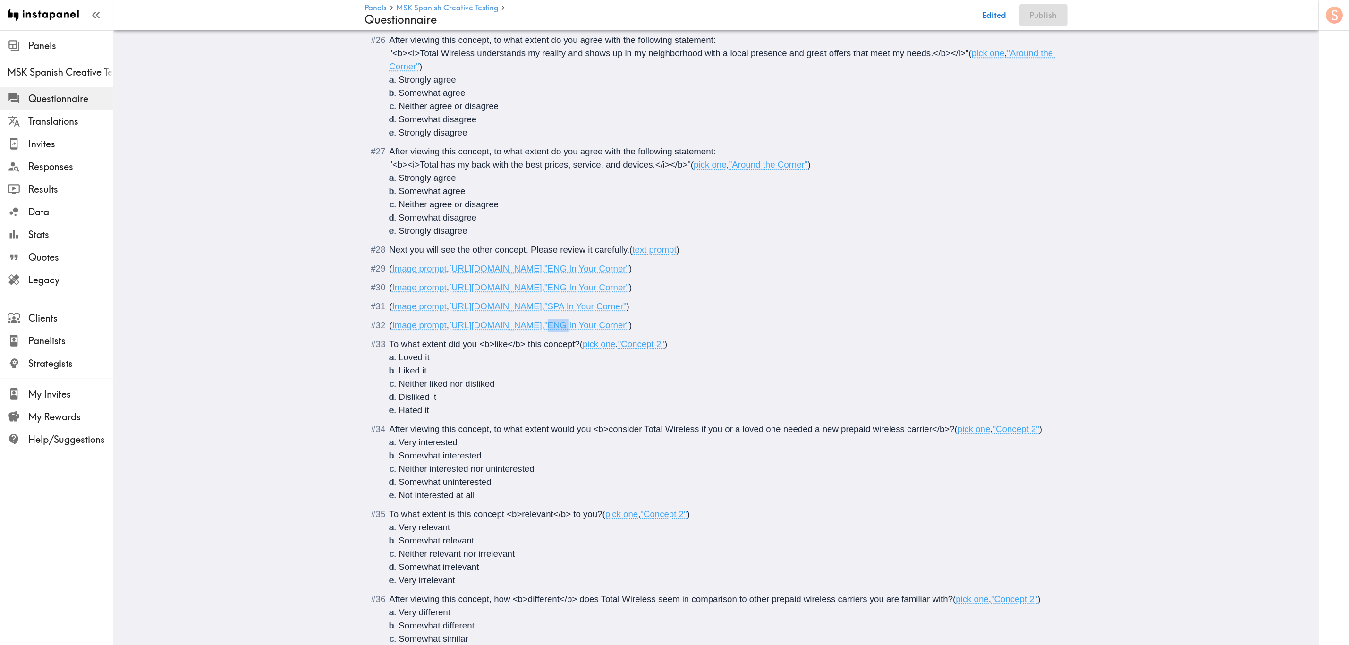
click at [629, 322] on span ""ENG In Your Corner"" at bounding box center [587, 325] width 85 height 10
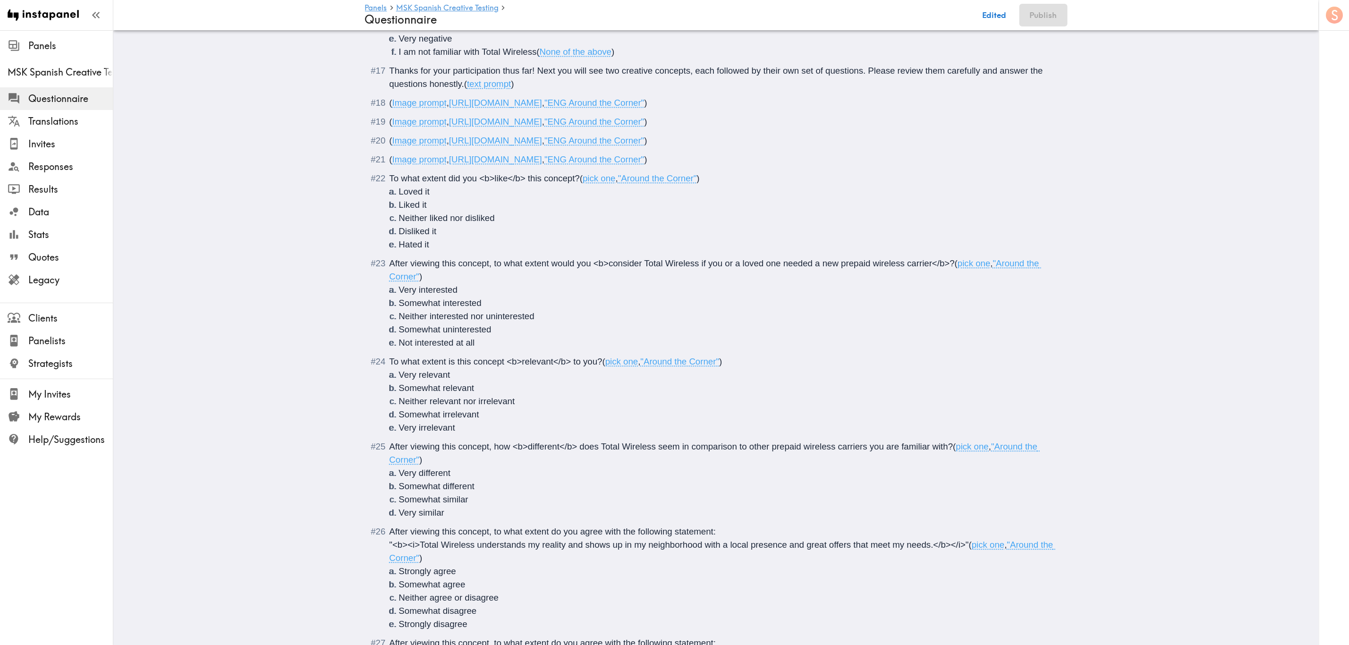
scroll to position [1471, 0]
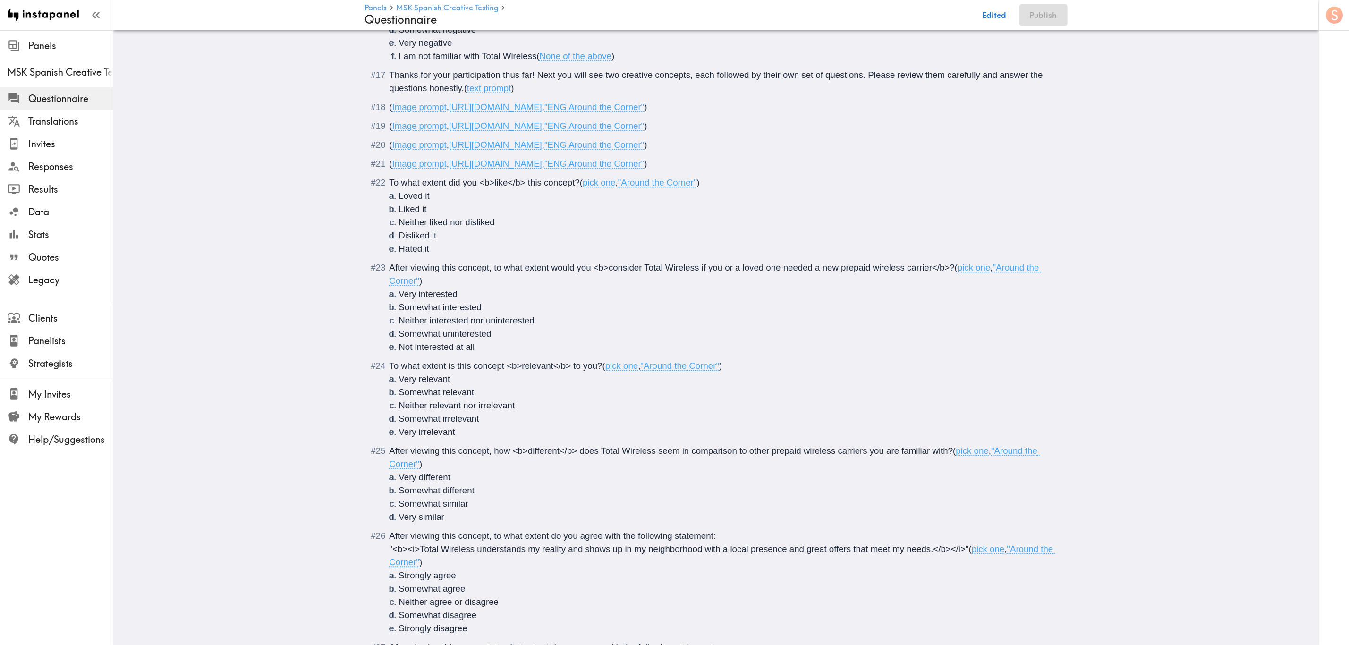
click at [644, 162] on span ""ENG Around the Corner"" at bounding box center [595, 164] width 100 height 10
click at [644, 148] on span ""ENG Around the Corner"" at bounding box center [595, 145] width 100 height 10
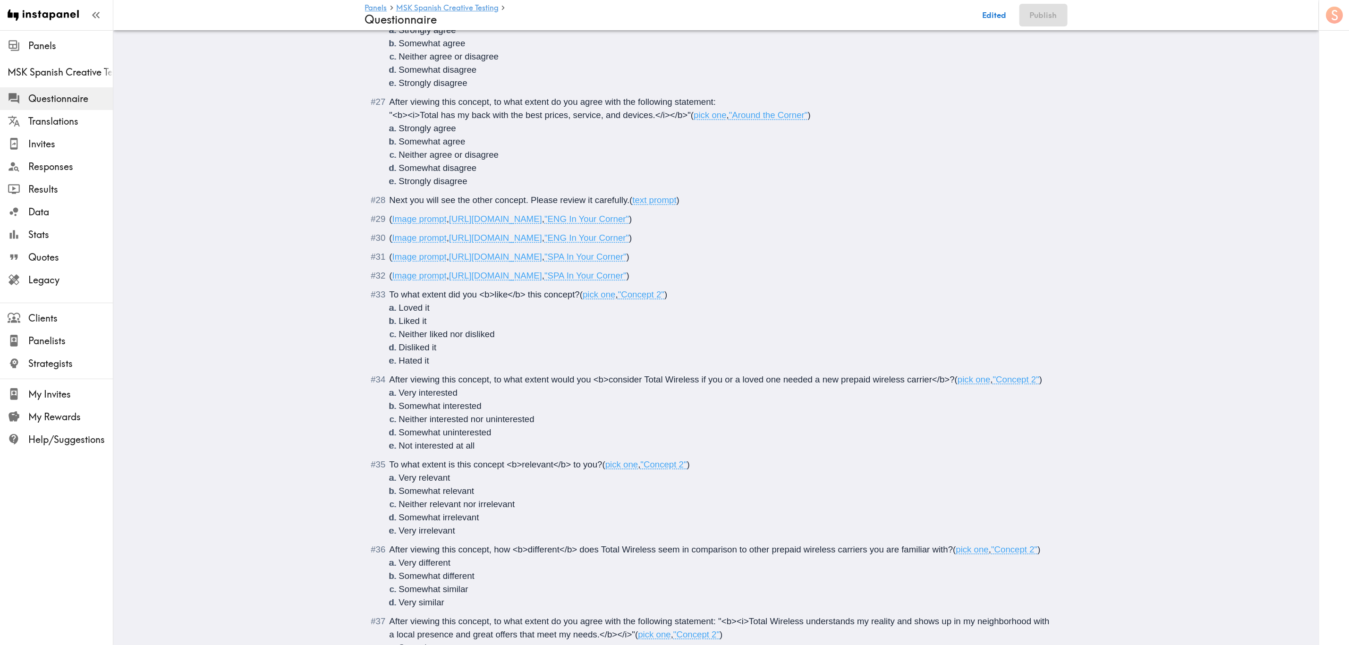
scroll to position [2038, 0]
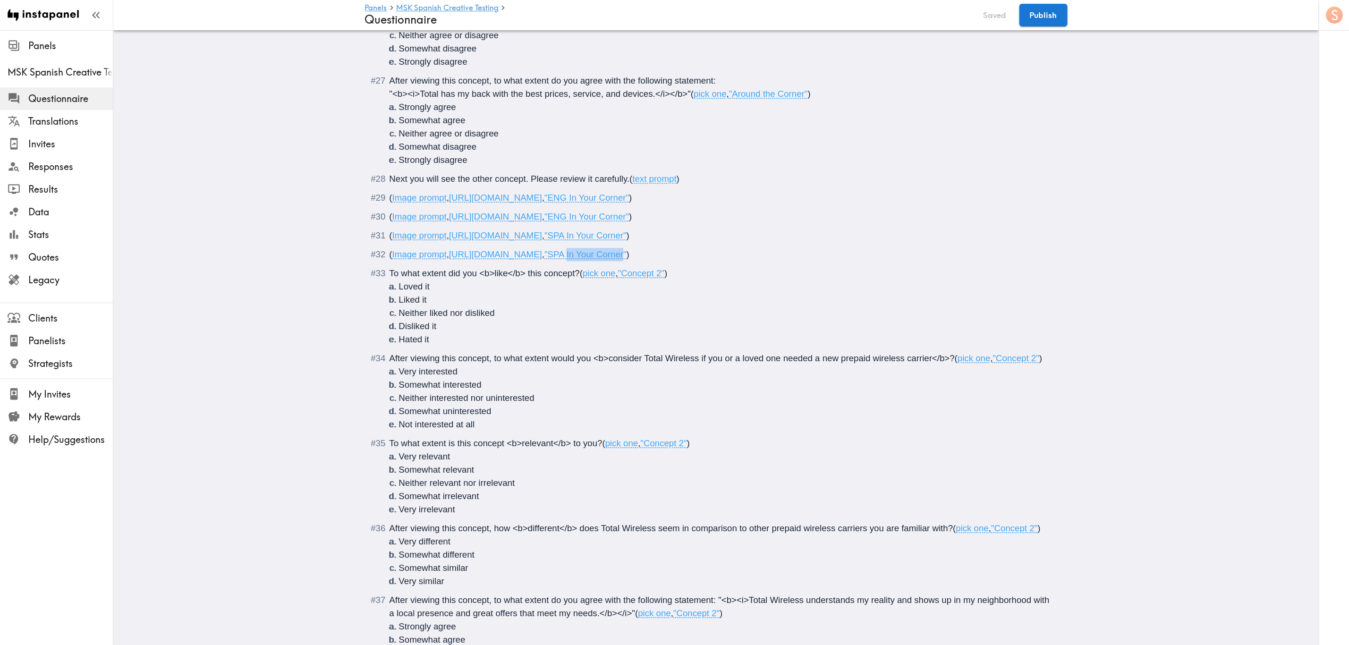
drag, startPoint x: 806, startPoint y: 254, endPoint x: 861, endPoint y: 256, distance: 54.4
click at [627, 256] on span ""SPA In Your Corner"" at bounding box center [586, 254] width 82 height 10
copy span "In Your Corner"
drag, startPoint x: 633, startPoint y: 273, endPoint x: 659, endPoint y: 273, distance: 25.5
click at [659, 273] on span ""Concept 2"" at bounding box center [641, 273] width 46 height 10
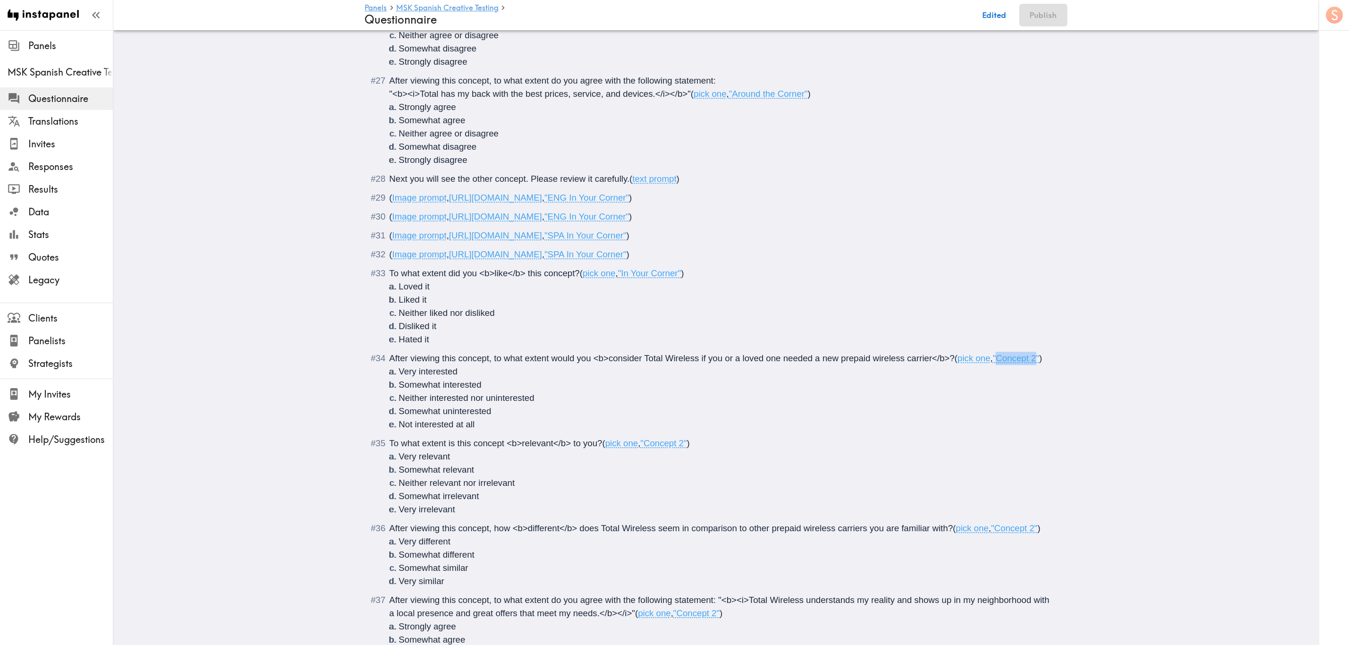
drag, startPoint x: 998, startPoint y: 358, endPoint x: 1036, endPoint y: 360, distance: 38.3
click at [1036, 360] on span ""Concept 2"" at bounding box center [1016, 358] width 46 height 10
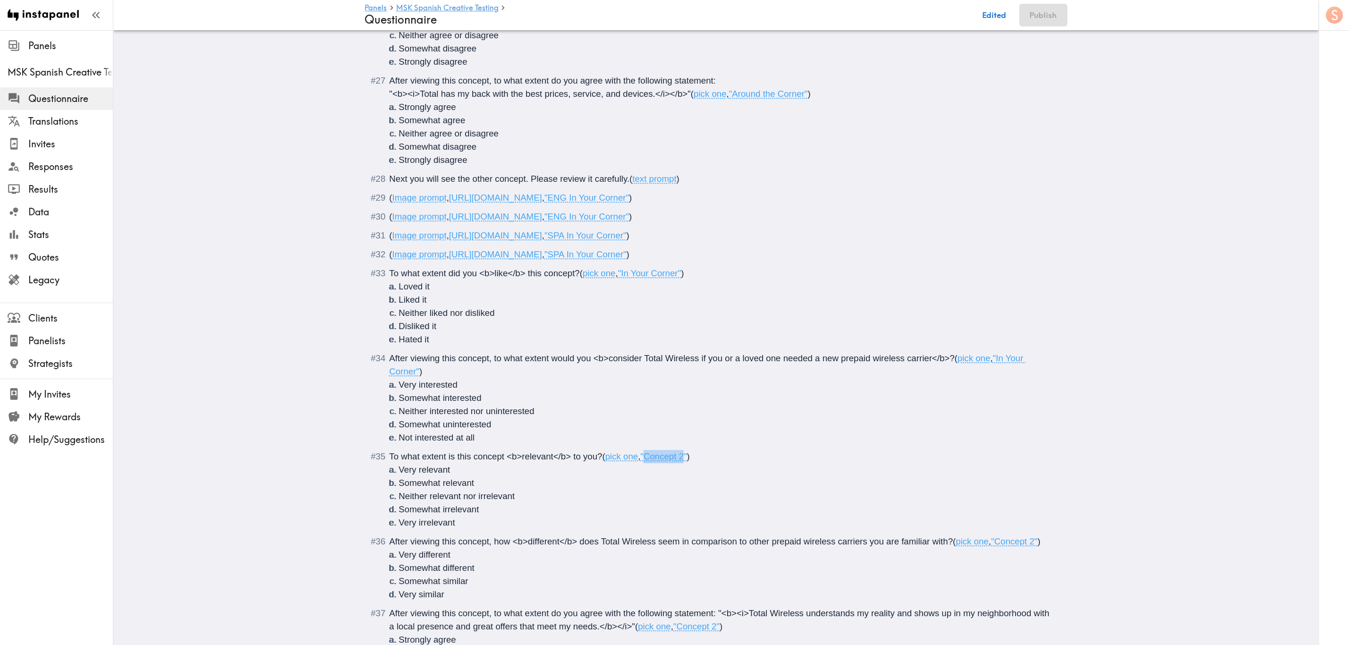
drag, startPoint x: 645, startPoint y: 455, endPoint x: 683, endPoint y: 454, distance: 38.3
click at [683, 454] on span ""Concept 2"" at bounding box center [664, 457] width 46 height 10
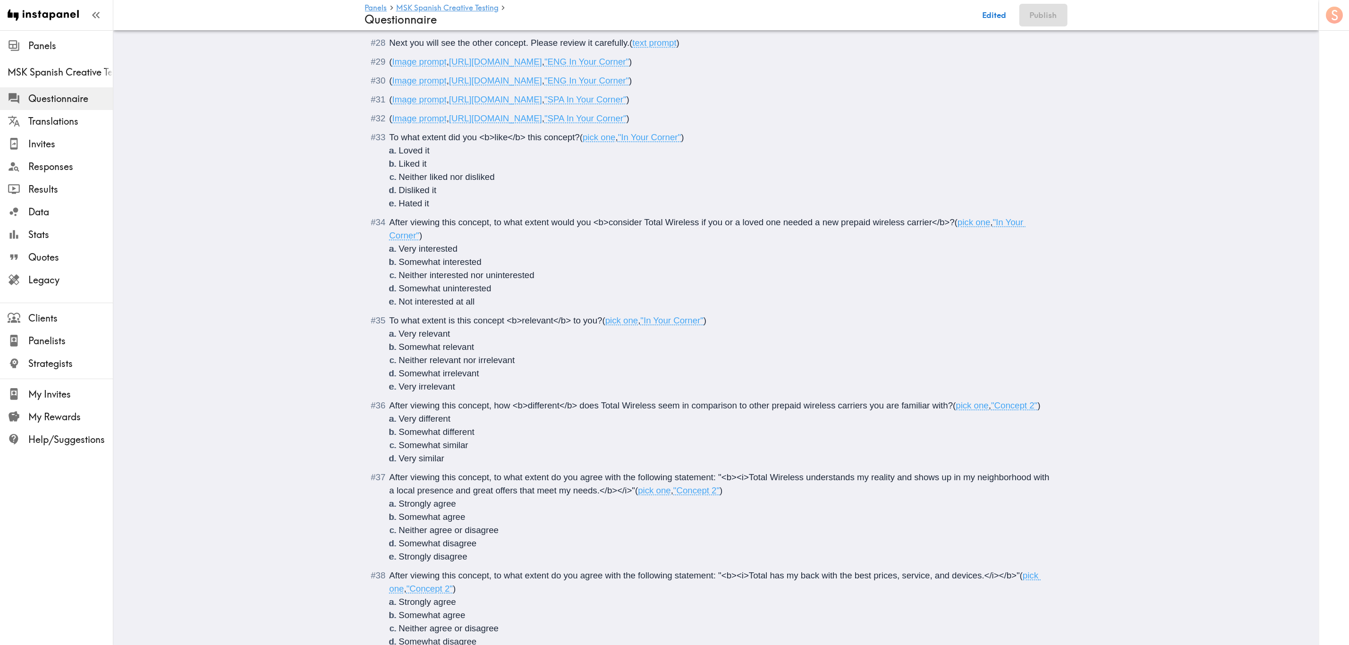
scroll to position [2180, 0]
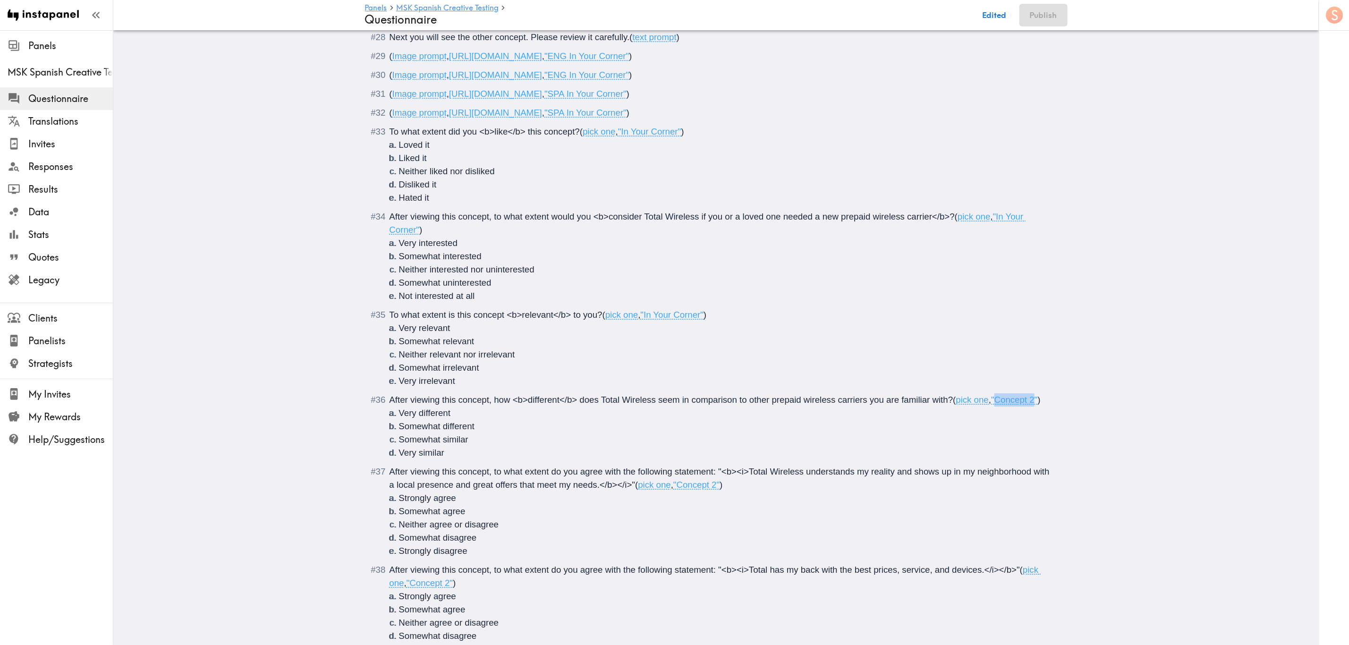
drag, startPoint x: 995, startPoint y: 399, endPoint x: 1036, endPoint y: 401, distance: 40.7
click at [1036, 401] on span ""Concept 2"" at bounding box center [1014, 400] width 46 height 10
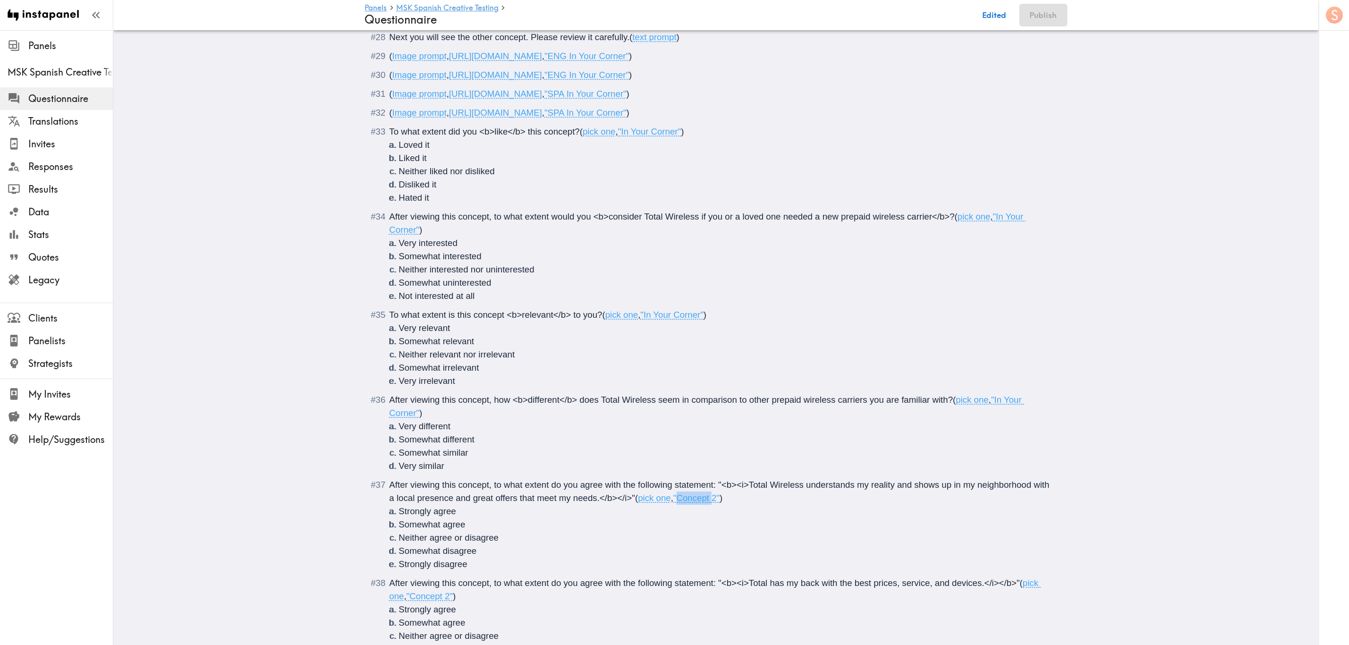
drag, startPoint x: 679, startPoint y: 499, endPoint x: 713, endPoint y: 498, distance: 34.5
click at [713, 498] on span ""Concept 2"" at bounding box center [697, 498] width 46 height 10
click at [682, 500] on span ""Concept 2"" at bounding box center [697, 498] width 46 height 10
drag, startPoint x: 679, startPoint y: 500, endPoint x: 715, endPoint y: 500, distance: 35.4
click at [715, 500] on span ""Concept 2"" at bounding box center [697, 498] width 46 height 10
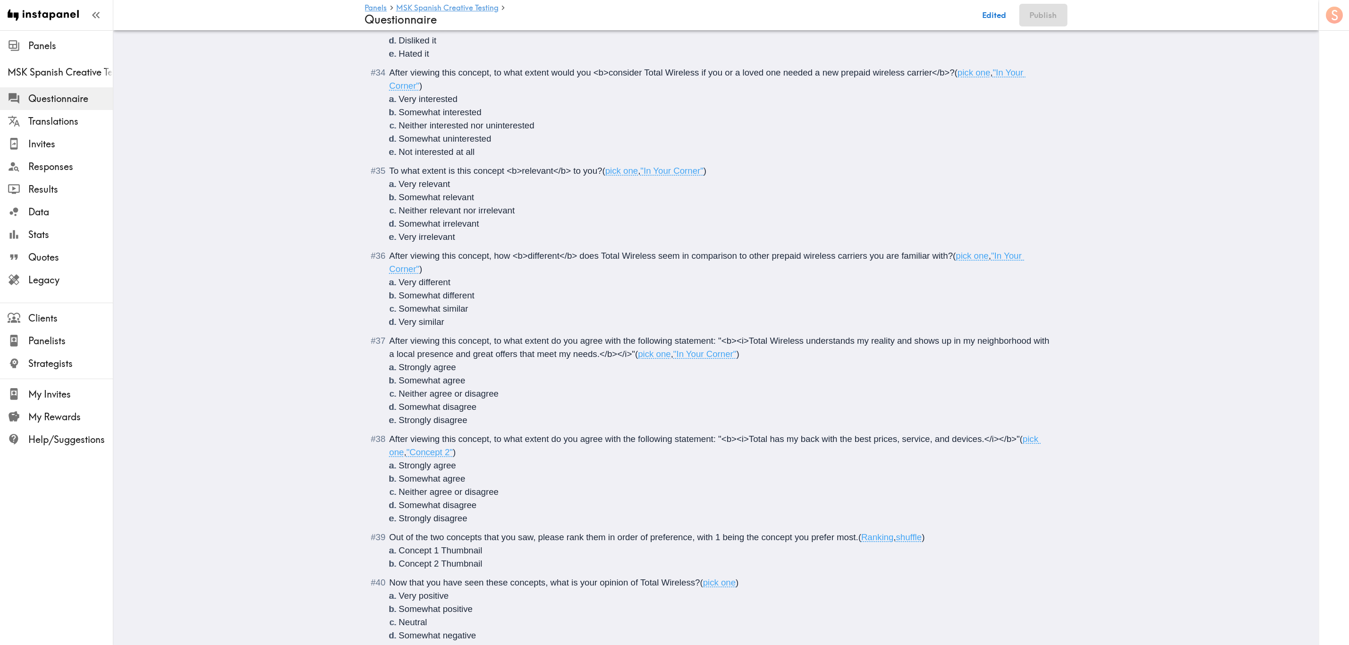
scroll to position [2392, 0]
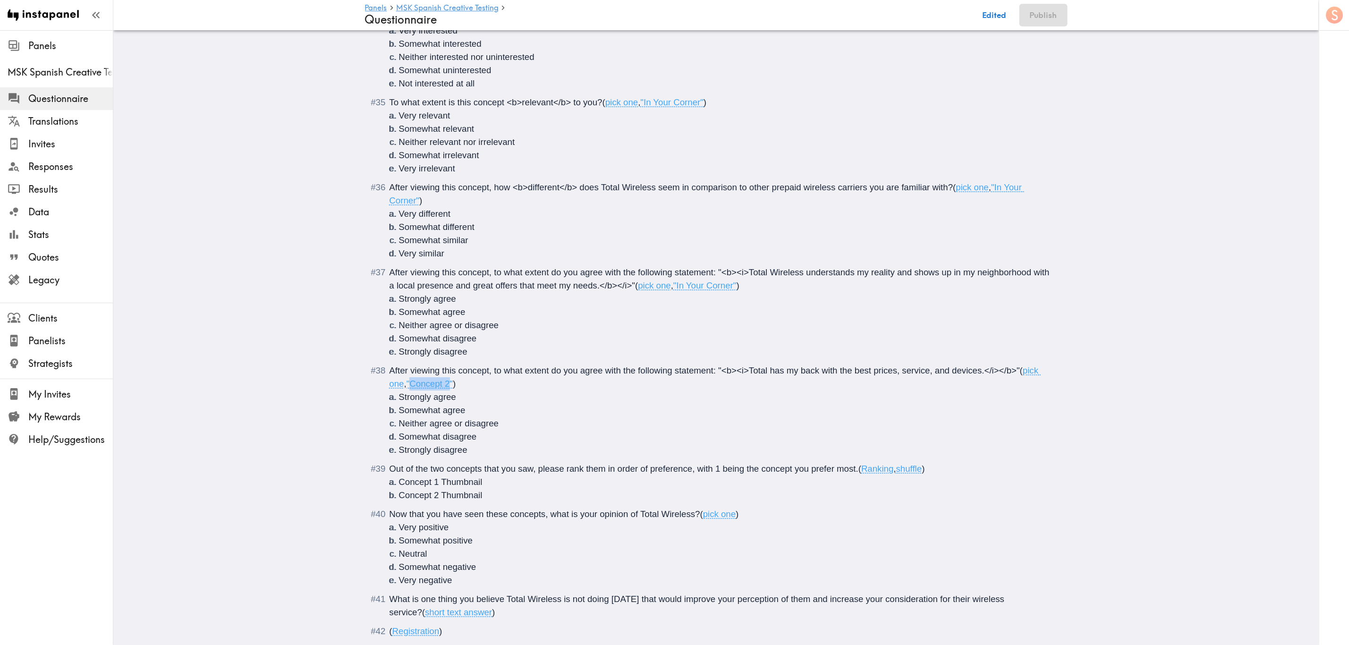
drag, startPoint x: 407, startPoint y: 386, endPoint x: 447, endPoint y: 387, distance: 39.7
click at [447, 387] on span ""Concept 2"" at bounding box center [430, 384] width 46 height 10
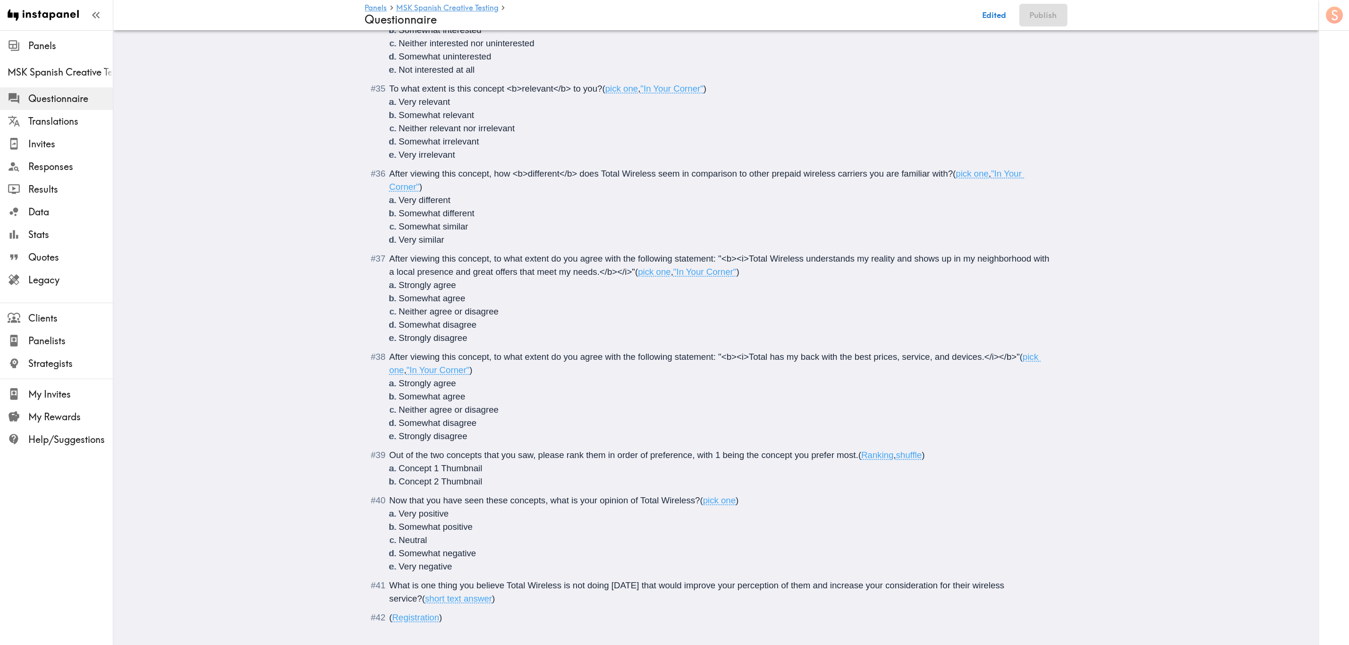
scroll to position [2429, 0]
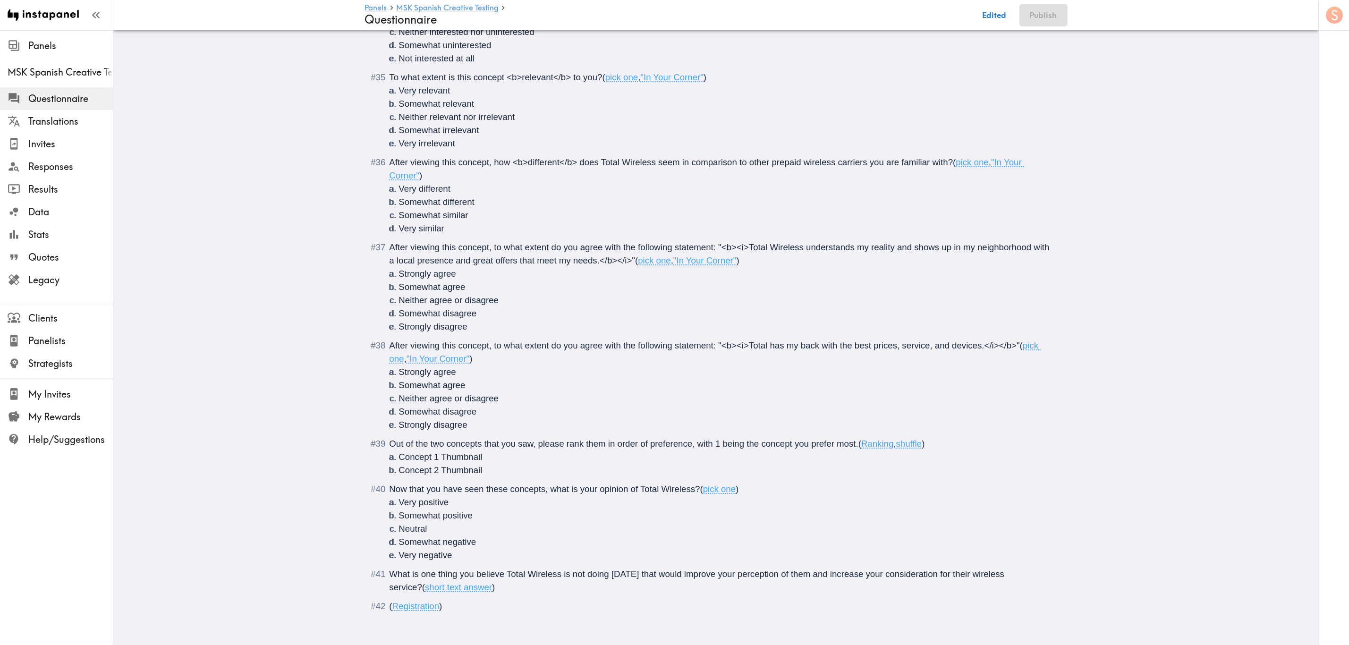
click at [935, 437] on div "Out of the two concepts that you saw, please rank them in order of preference, …" at bounding box center [723, 457] width 667 height 40
click at [491, 464] on li "Concept 2 Thumbnail" at bounding box center [727, 470] width 657 height 13
click at [550, 439] on span "Out of the two concepts that you saw, please rank them in order of preference, …" at bounding box center [624, 444] width 469 height 10
drag, startPoint x: 478, startPoint y: 448, endPoint x: 391, endPoint y: 437, distance: 87.2
click at [399, 451] on li "Concept 1 Thumbnail" at bounding box center [727, 457] width 657 height 13
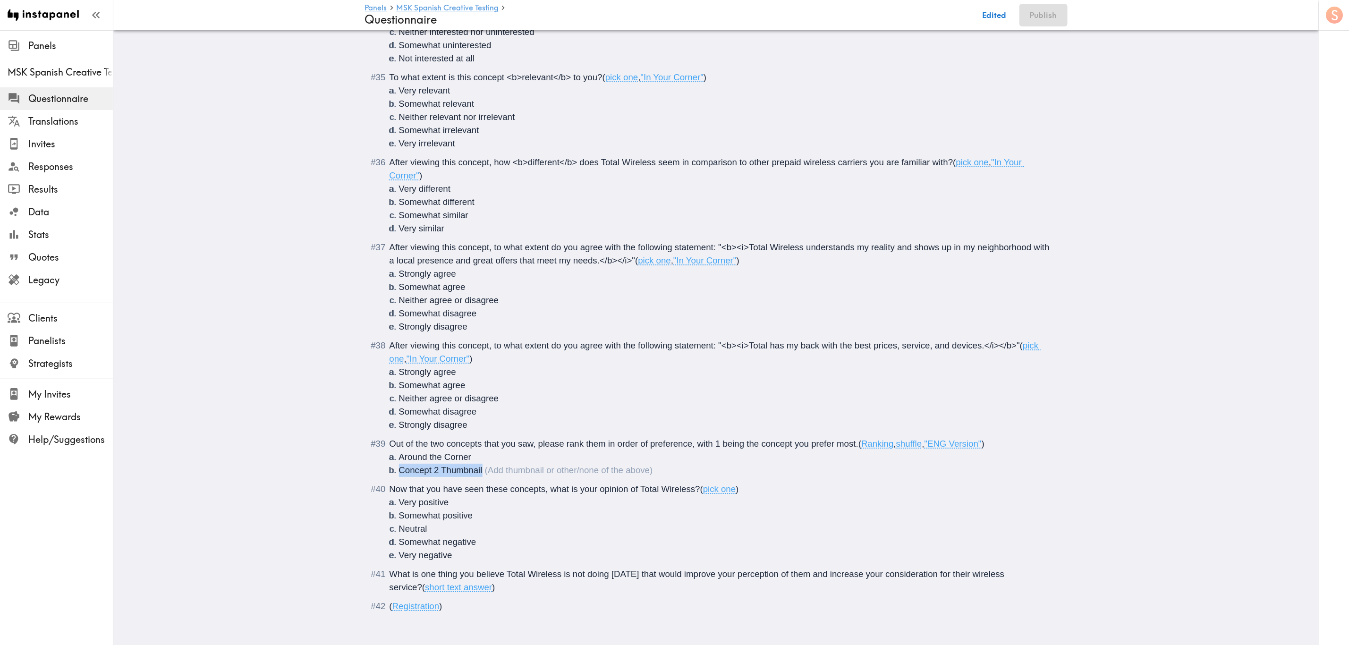
drag, startPoint x: 485, startPoint y: 462, endPoint x: 387, endPoint y: 460, distance: 97.3
click at [399, 464] on li "Concept 2 Thumbnail" at bounding box center [727, 470] width 657 height 13
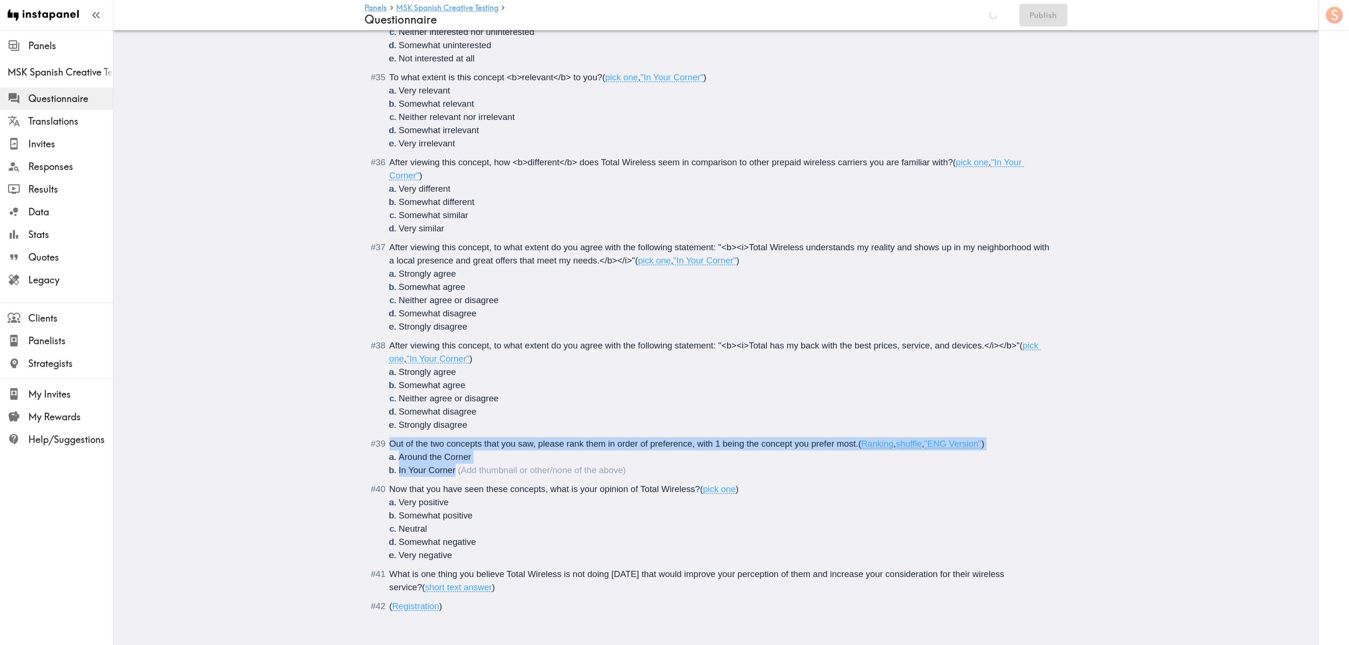
drag, startPoint x: 451, startPoint y: 459, endPoint x: 380, endPoint y: 433, distance: 75.2
click at [380, 437] on li "Out of the two concepts that you saw, please rank them in order of preference, …" at bounding box center [716, 457] width 680 height 40
copy div "Out of the two concepts that you saw, please rank them in order of preference, …"
click at [449, 465] on span "In Your Corner" at bounding box center [427, 470] width 57 height 10
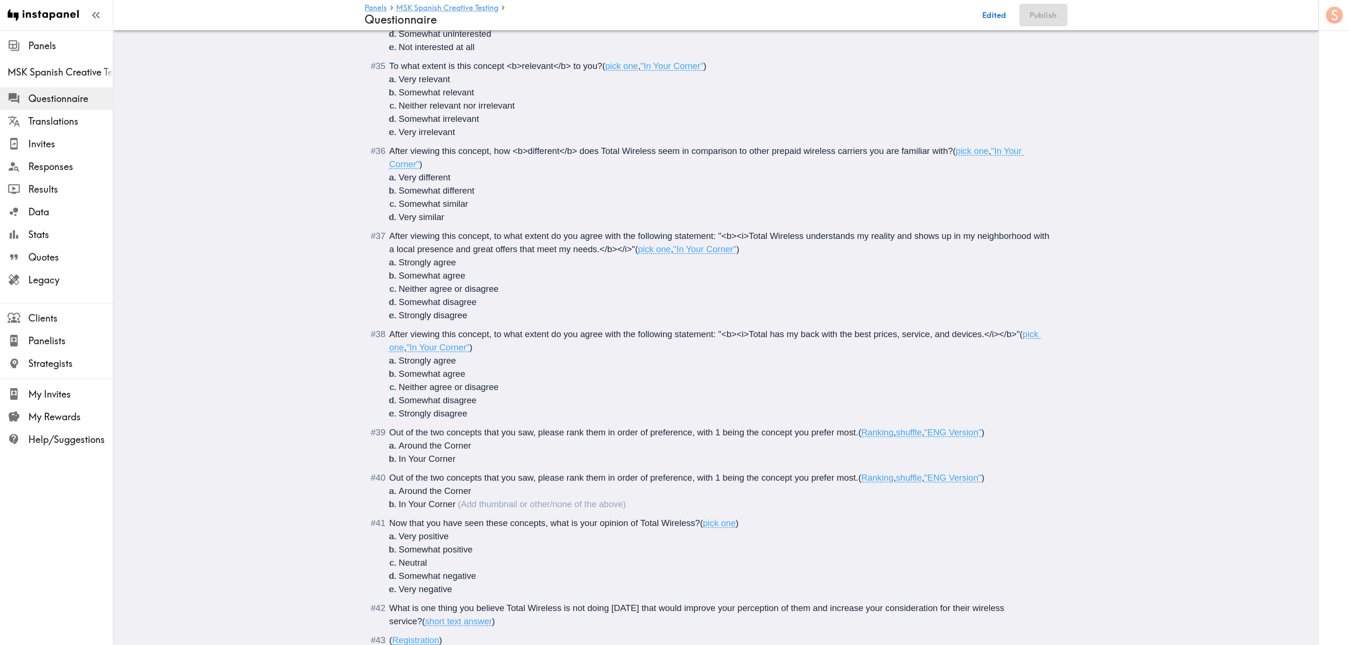
click at [932, 478] on span ""ENG Version"" at bounding box center [953, 478] width 57 height 10
click at [512, 490] on li "Around the Corner" at bounding box center [727, 491] width 657 height 13
click at [495, 446] on li "Around the Corner" at bounding box center [727, 445] width 657 height 13
type input "C:\fakepath\Around The Corner ENG TITLE.jpeg"
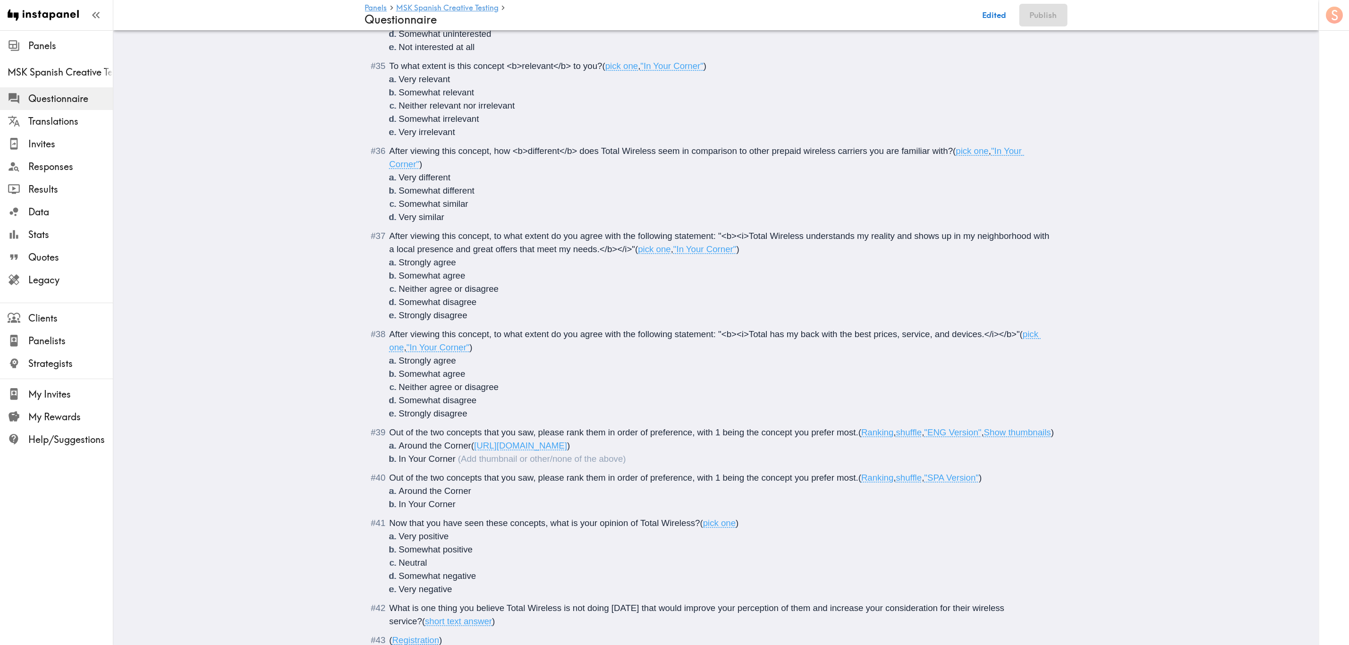
click at [496, 466] on li "In Your Corner" at bounding box center [727, 458] width 657 height 13
type input "C:\fakepath\In Your Corner ENG TITLE.jpeg"
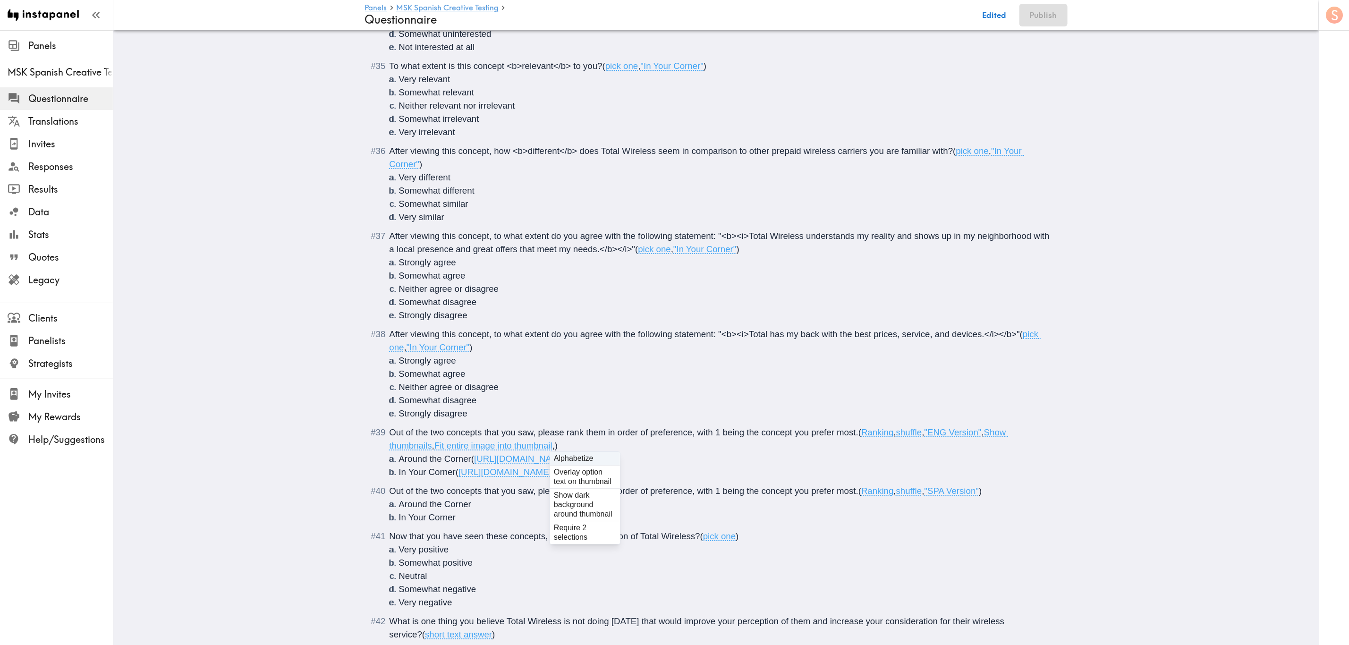
click at [508, 509] on li "Around the Corner" at bounding box center [727, 504] width 657 height 13
type input "C:\fakepath\Around The Corner SPA TITLE.jpeg"
click at [520, 524] on li "In Your Corner" at bounding box center [727, 517] width 657 height 13
type input "C:\fakepath\In Your Corner SPA TITLE.jpeg"
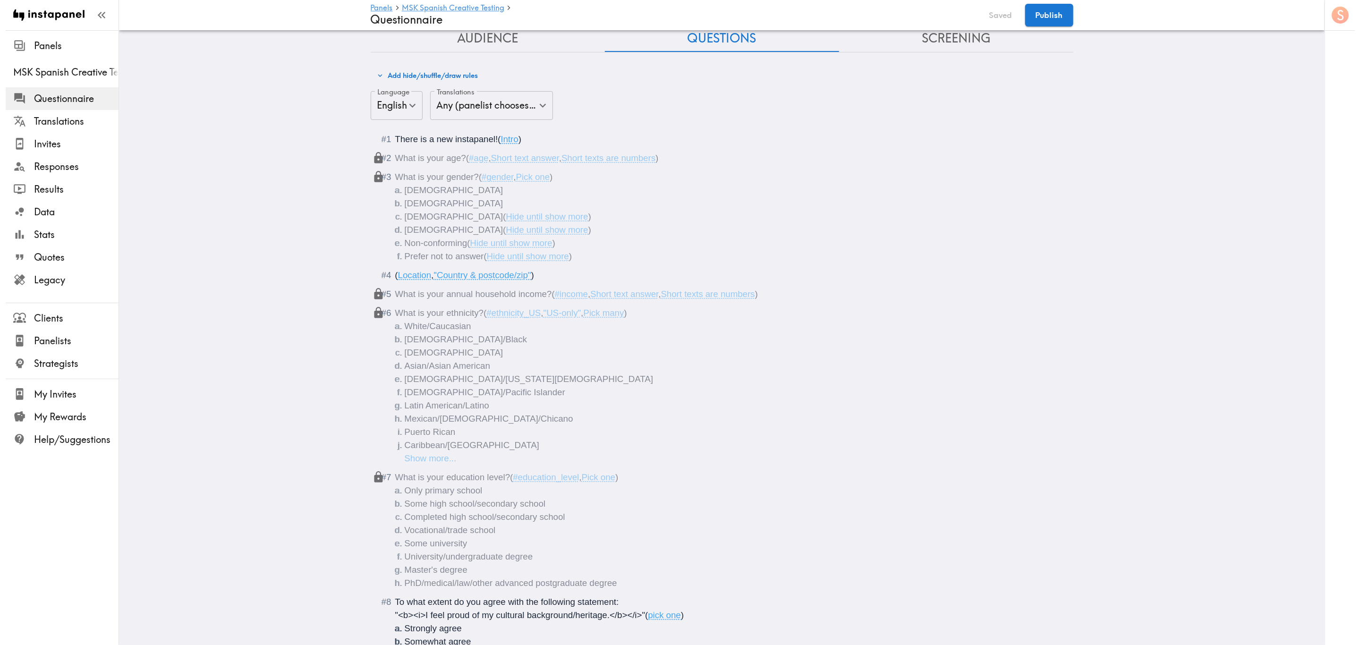
scroll to position [0, 0]
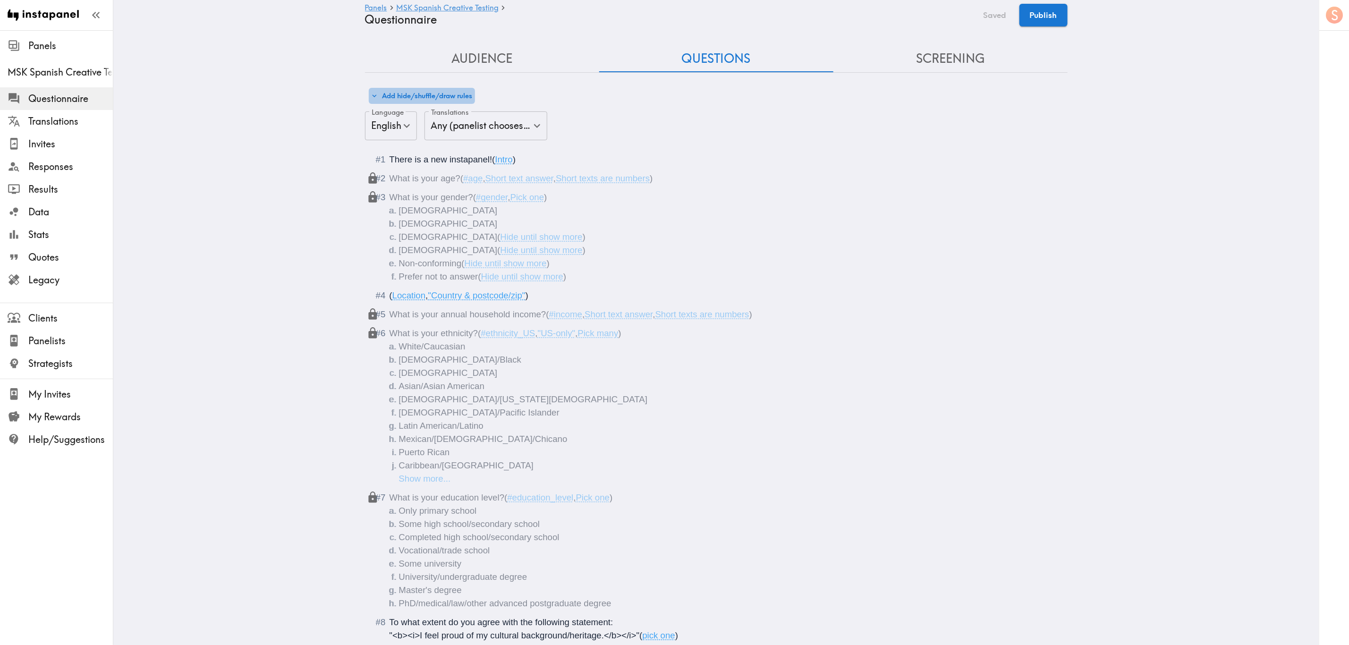
click at [435, 98] on button "Add hide/shuffle/draw rules" at bounding box center [422, 96] width 106 height 16
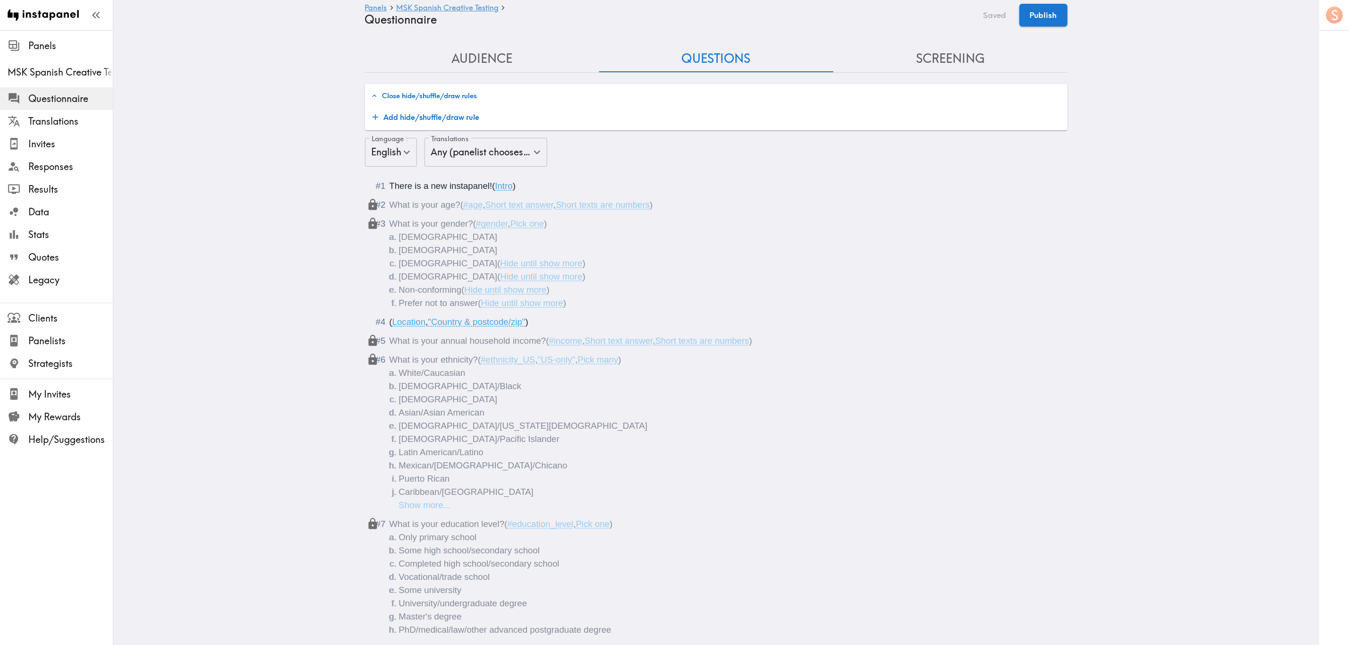
click at [382, 111] on button "Add hide/shuffle/draw rule" at bounding box center [426, 117] width 115 height 19
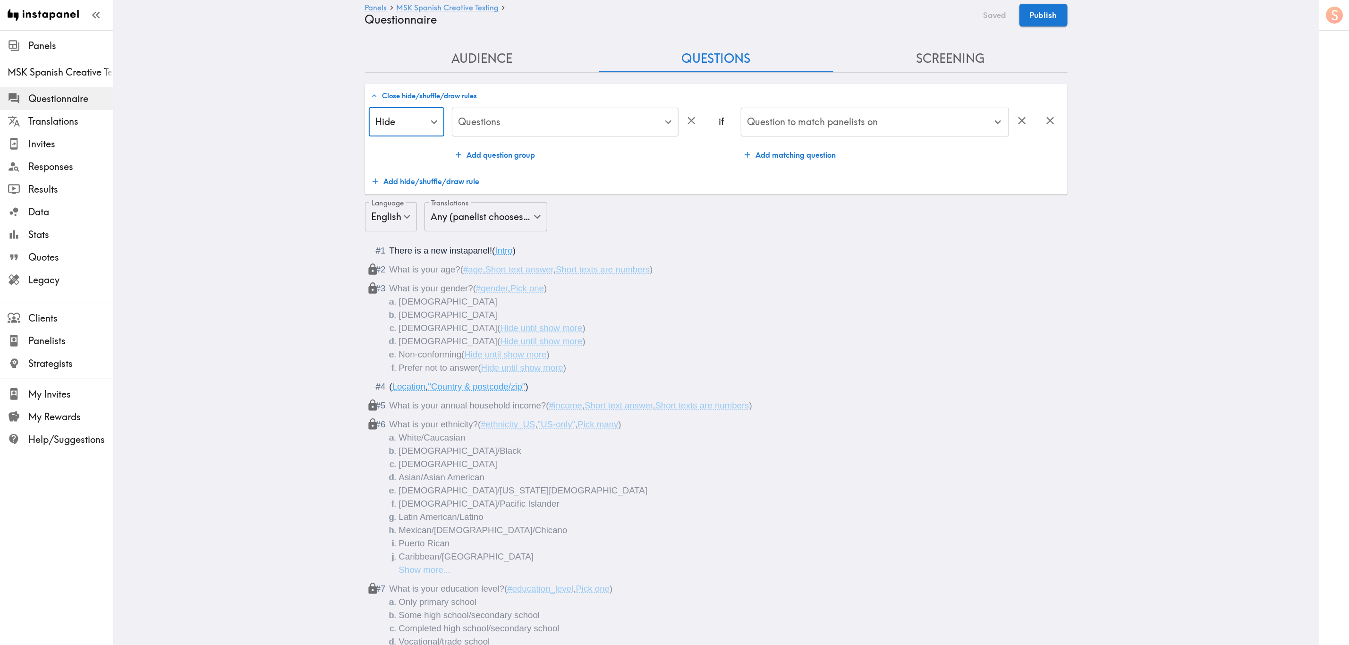
click at [418, 153] on li "Hide" at bounding box center [400, 150] width 77 height 19
click at [406, 166] on li "Shuffle" at bounding box center [400, 169] width 77 height 19
type input "Shuffle"
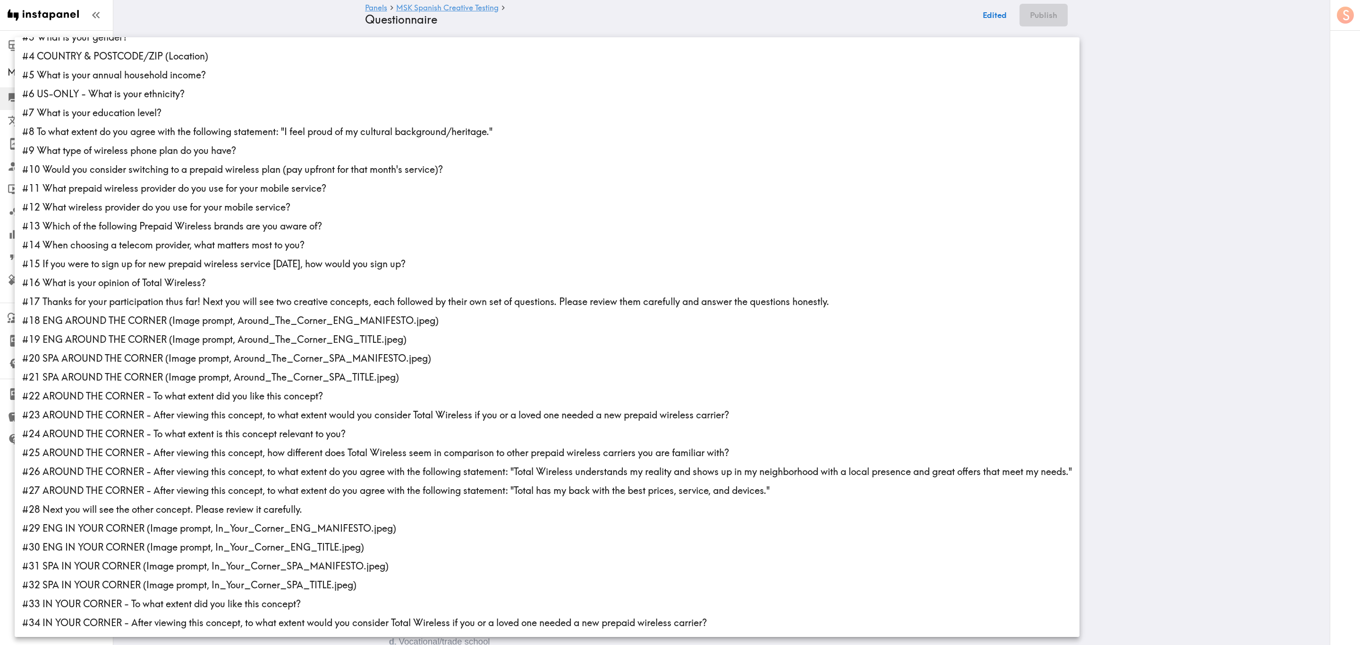
scroll to position [213, 0]
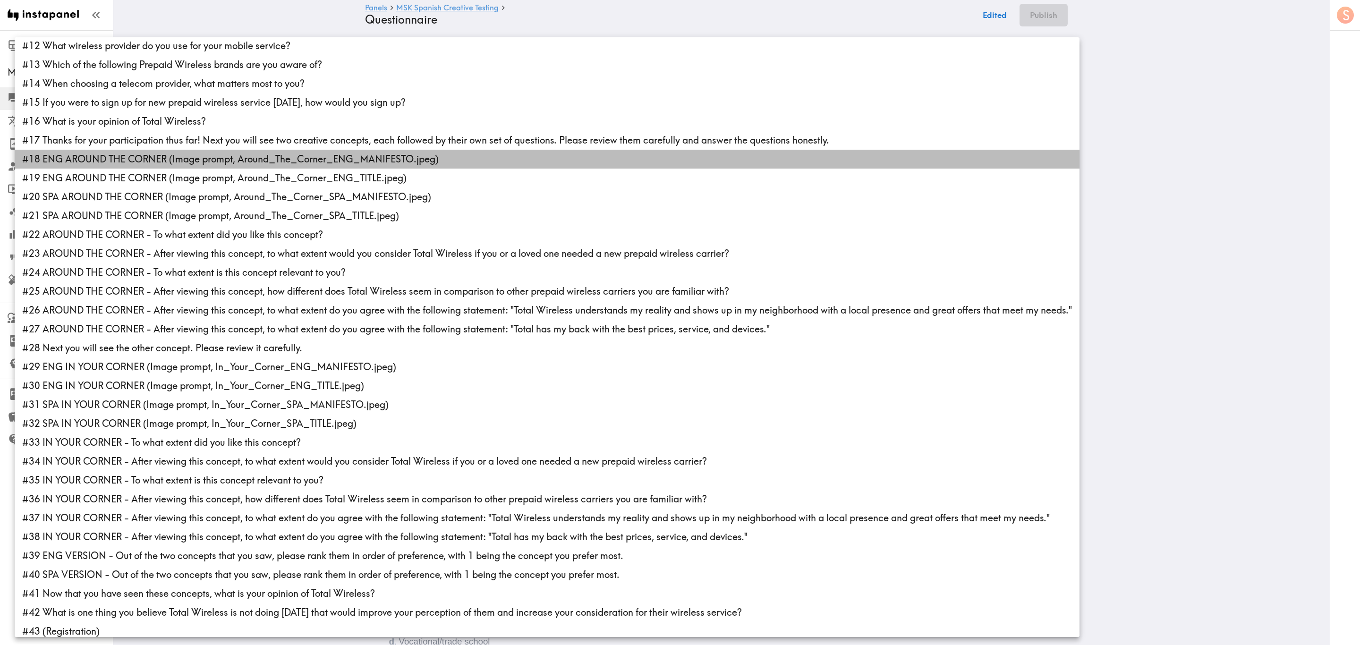
click at [257, 163] on li "#18 ENG AROUND THE CORNER (Image prompt, Around_The_Corner_ENG_MANIFESTO.jpeg)" at bounding box center [547, 159] width 1065 height 19
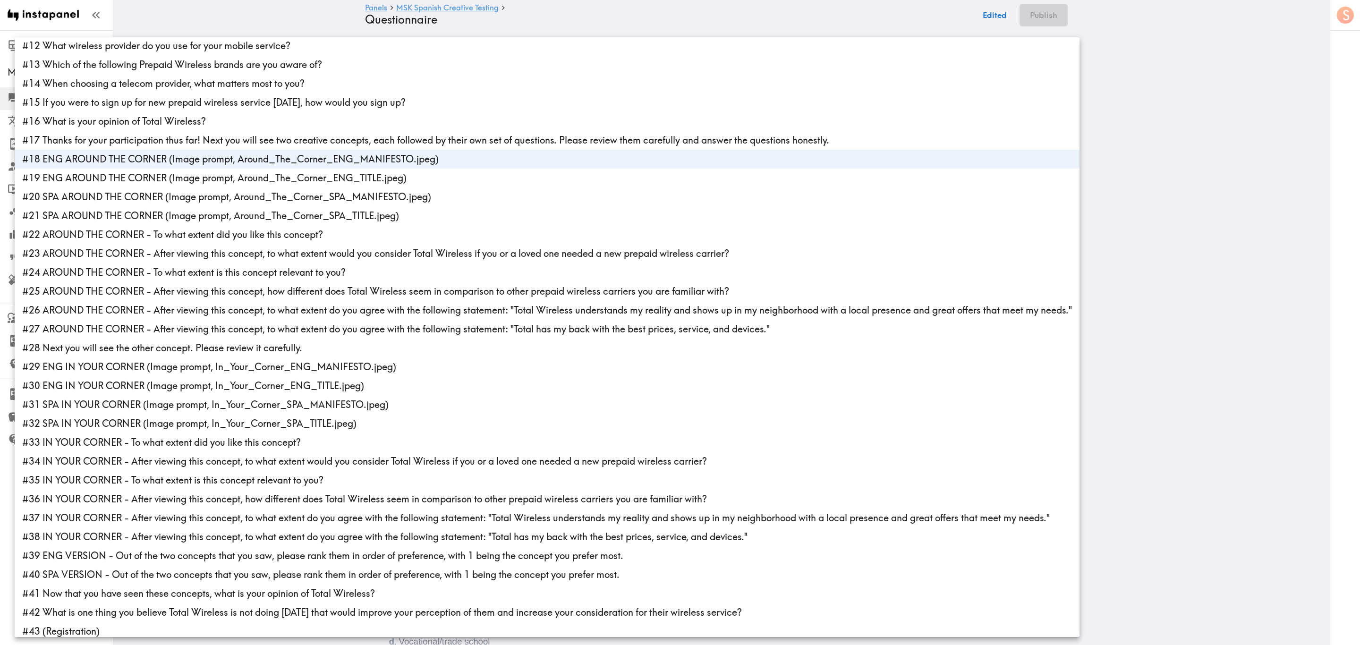
click at [263, 176] on li "#19 ENG AROUND THE CORNER (Image prompt, Around_The_Corner_ENG_TITLE.jpeg)" at bounding box center [547, 178] width 1065 height 19
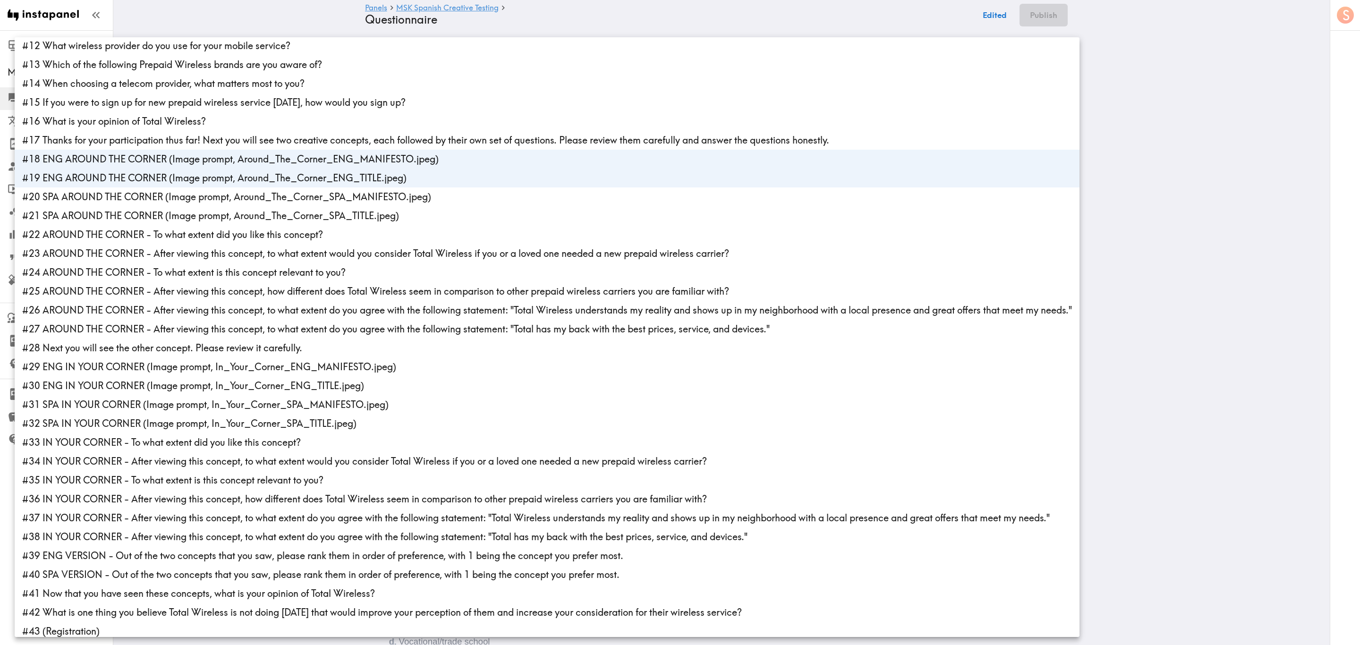
click at [268, 192] on li "#20 SPA AROUND THE CORNER (Image prompt, Around_The_Corner_SPA_MANIFESTO.jpeg)" at bounding box center [547, 197] width 1065 height 19
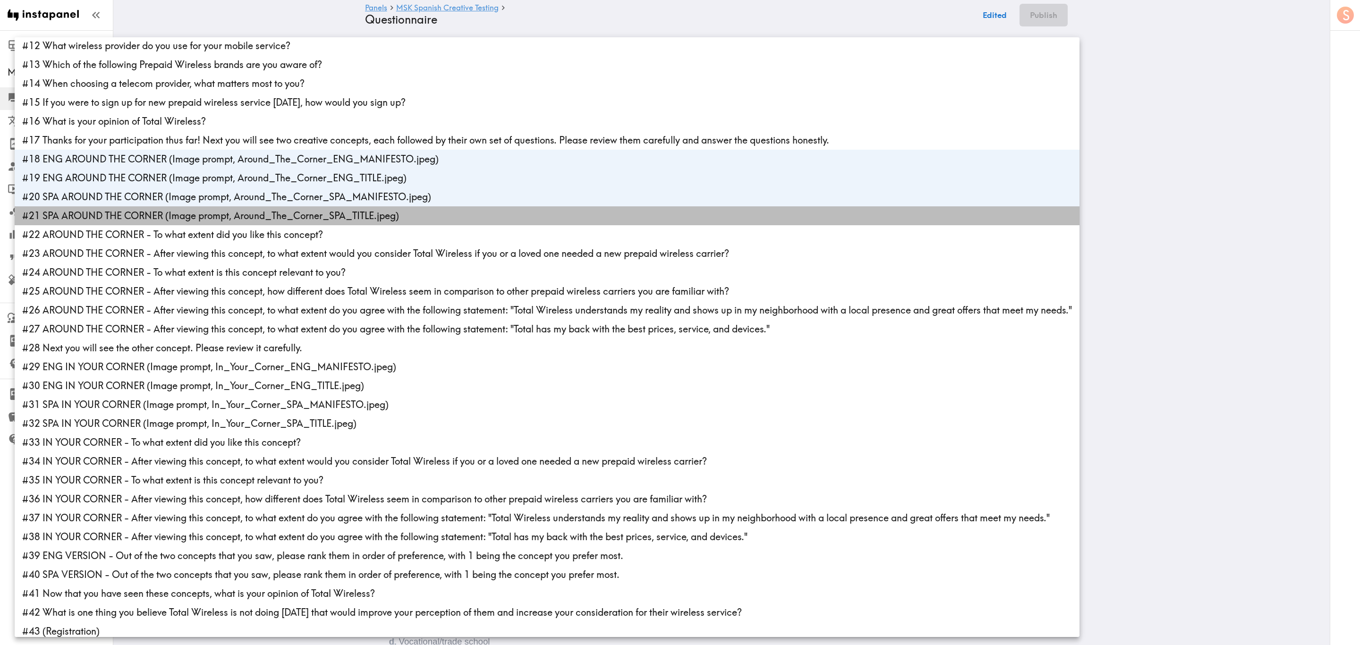
click at [266, 219] on li "#21 SPA AROUND THE CORNER (Image prompt, Around_The_Corner_SPA_TITLE.jpeg)" at bounding box center [547, 215] width 1065 height 19
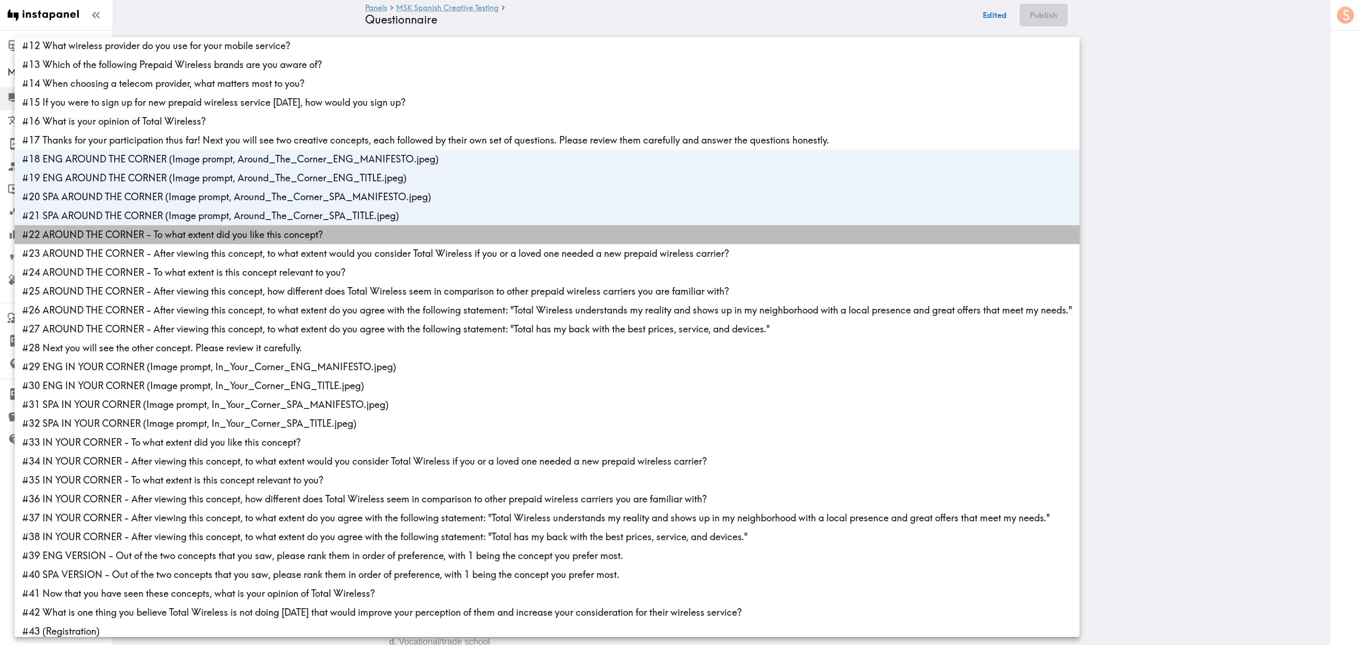
click at [271, 239] on li "#22 AROUND THE CORNER - To what extent did you like this concept?" at bounding box center [547, 234] width 1065 height 19
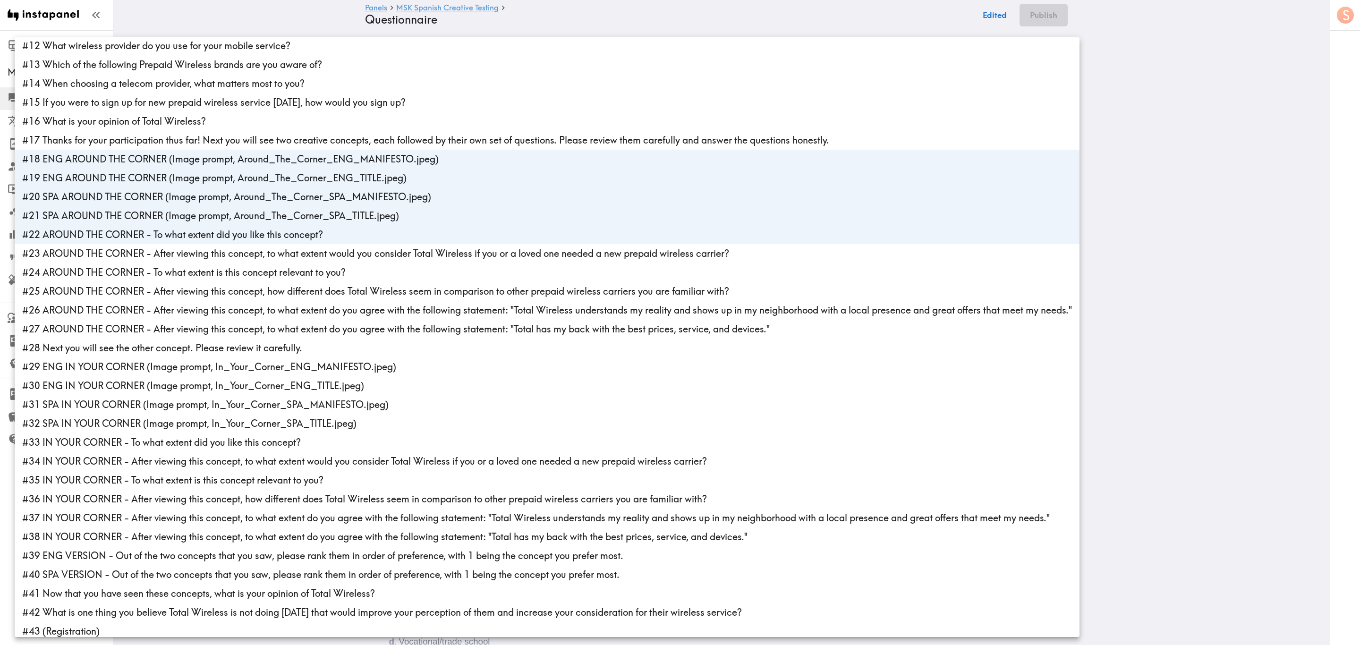
click at [269, 256] on li "#23 AROUND THE CORNER - After viewing this concept, to what extent would you co…" at bounding box center [547, 253] width 1065 height 19
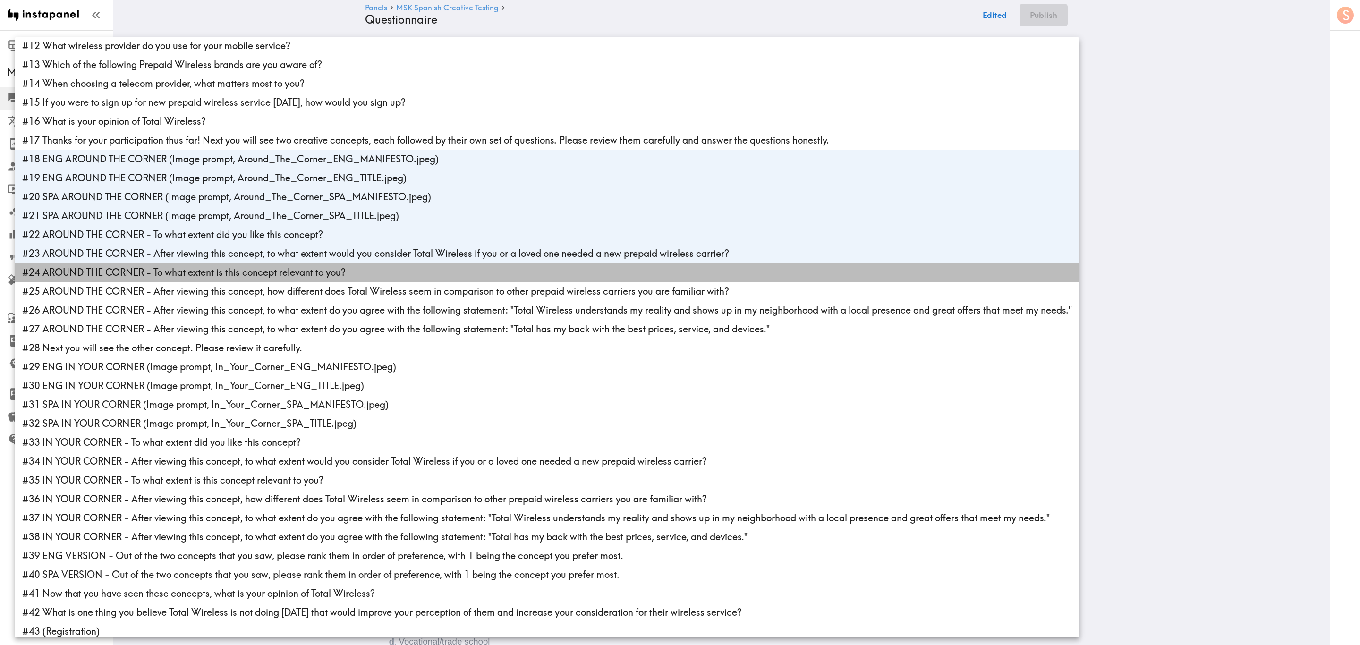
click at [268, 273] on li "#24 AROUND THE CORNER - To what extent is this concept relevant to you?" at bounding box center [547, 272] width 1065 height 19
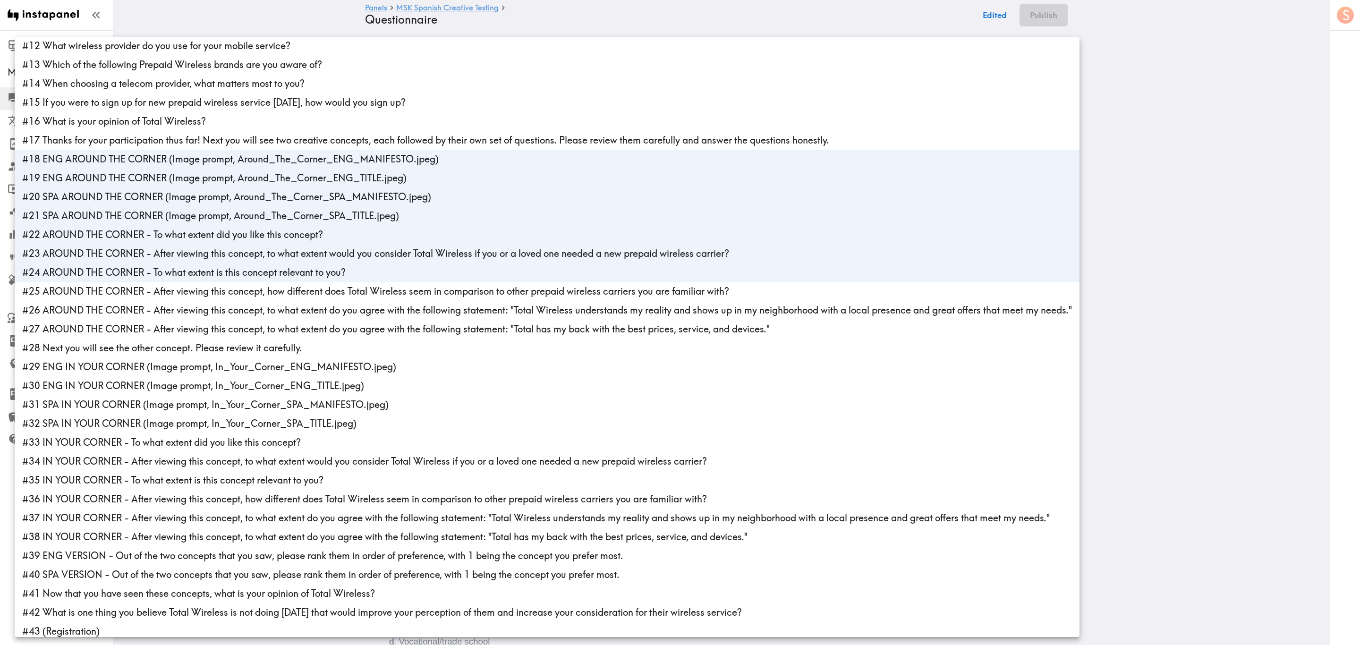
click at [268, 284] on li "#25 AROUND THE CORNER - After viewing this concept, how different does Total Wi…" at bounding box center [547, 291] width 1065 height 19
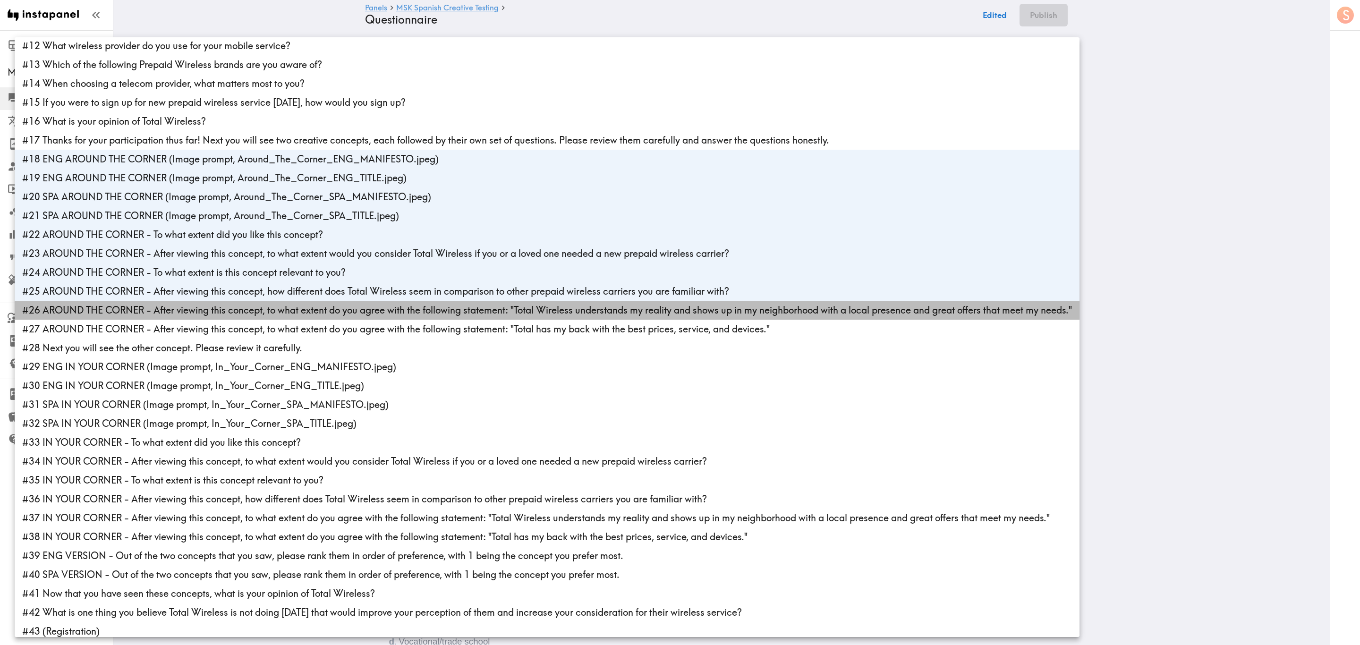
click at [270, 302] on li "#26 AROUND THE CORNER - After viewing this concept, to what extent do you agree…" at bounding box center [547, 310] width 1065 height 19
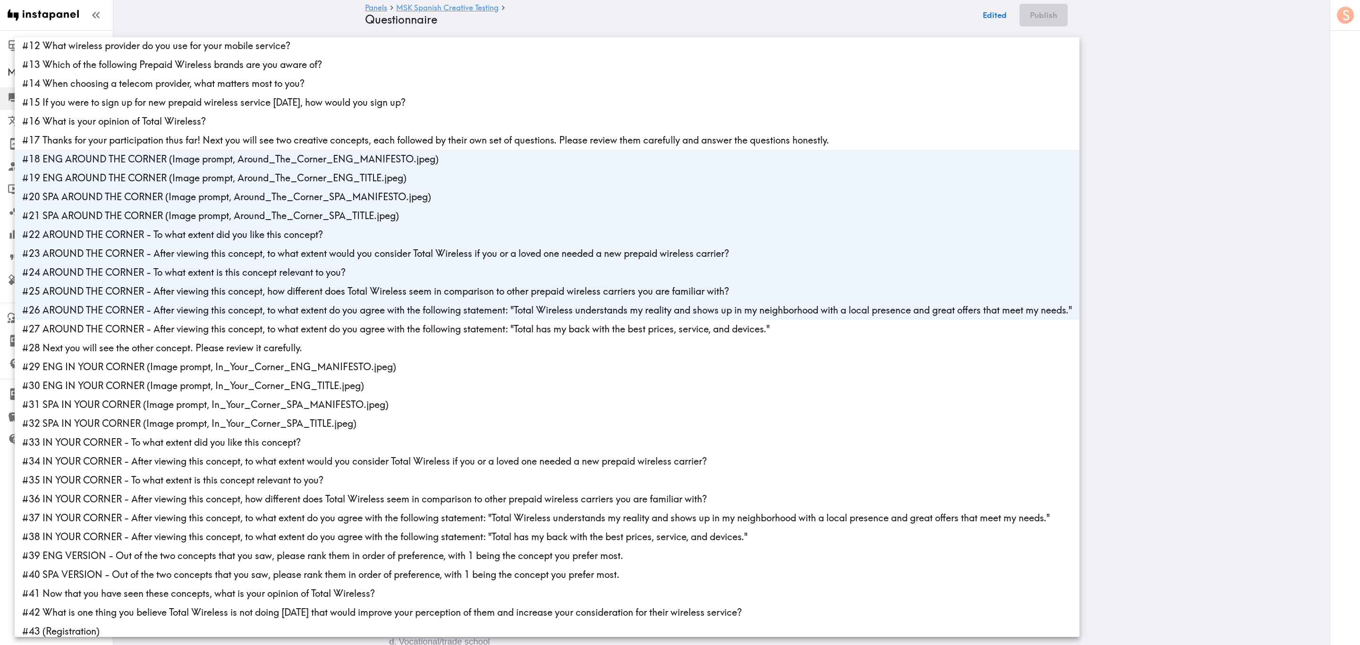
click at [272, 335] on li "#27 AROUND THE CORNER - After viewing this concept, to what extent do you agree…" at bounding box center [547, 329] width 1065 height 19
type input "440f4ed6-1e47-462b-aa78-6a7aede59e07,7567db67-5b2b-4905-8536-da70e9a4550a,92940…"
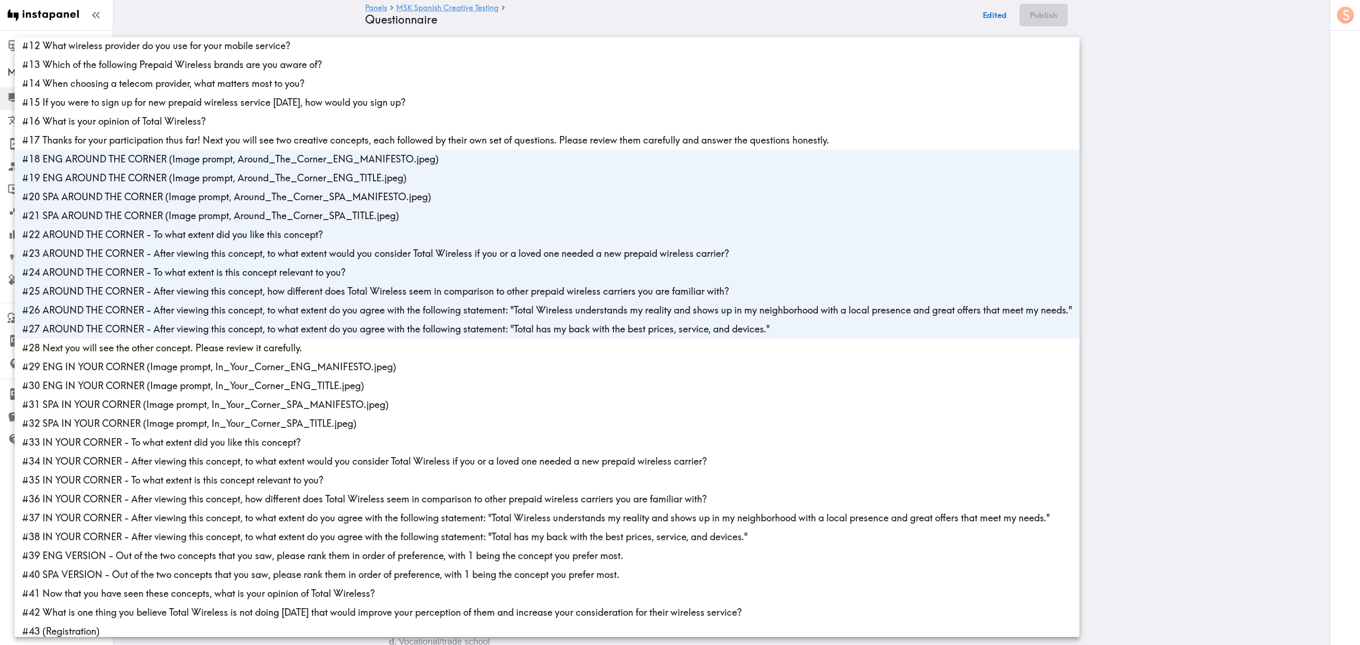
click at [1212, 205] on div at bounding box center [680, 322] width 1360 height 645
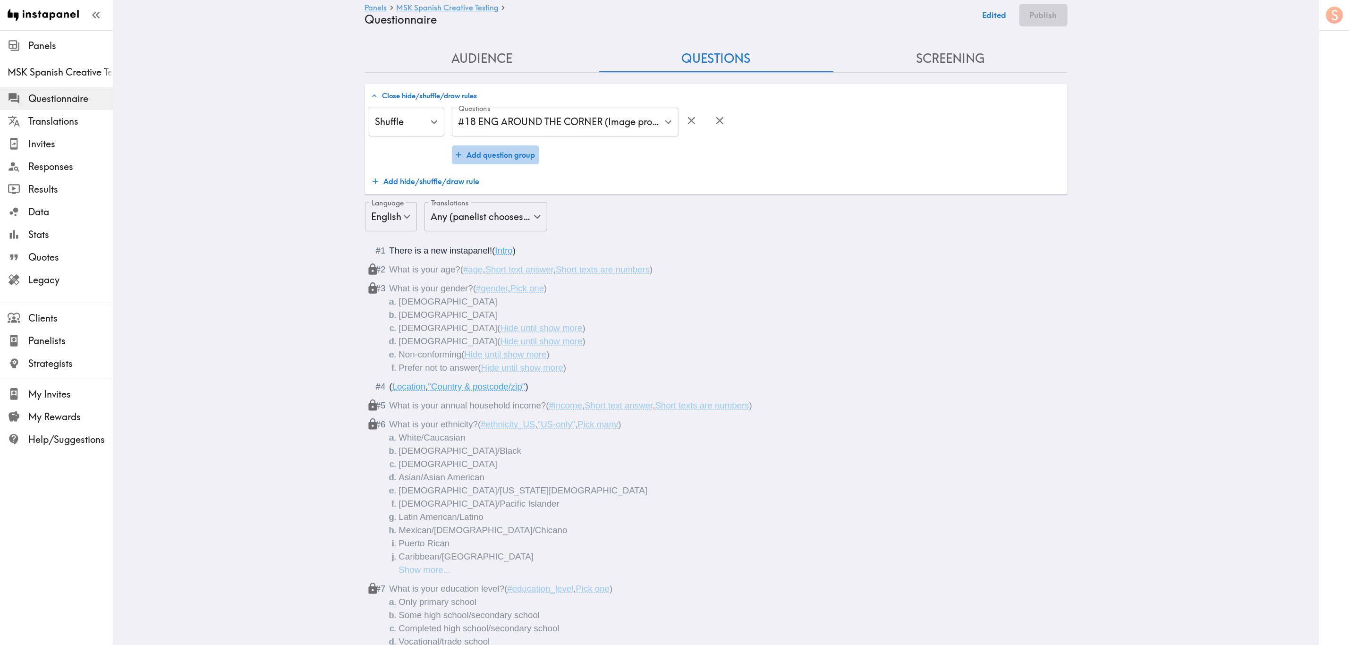
click at [479, 162] on button "Add question group" at bounding box center [495, 154] width 87 height 19
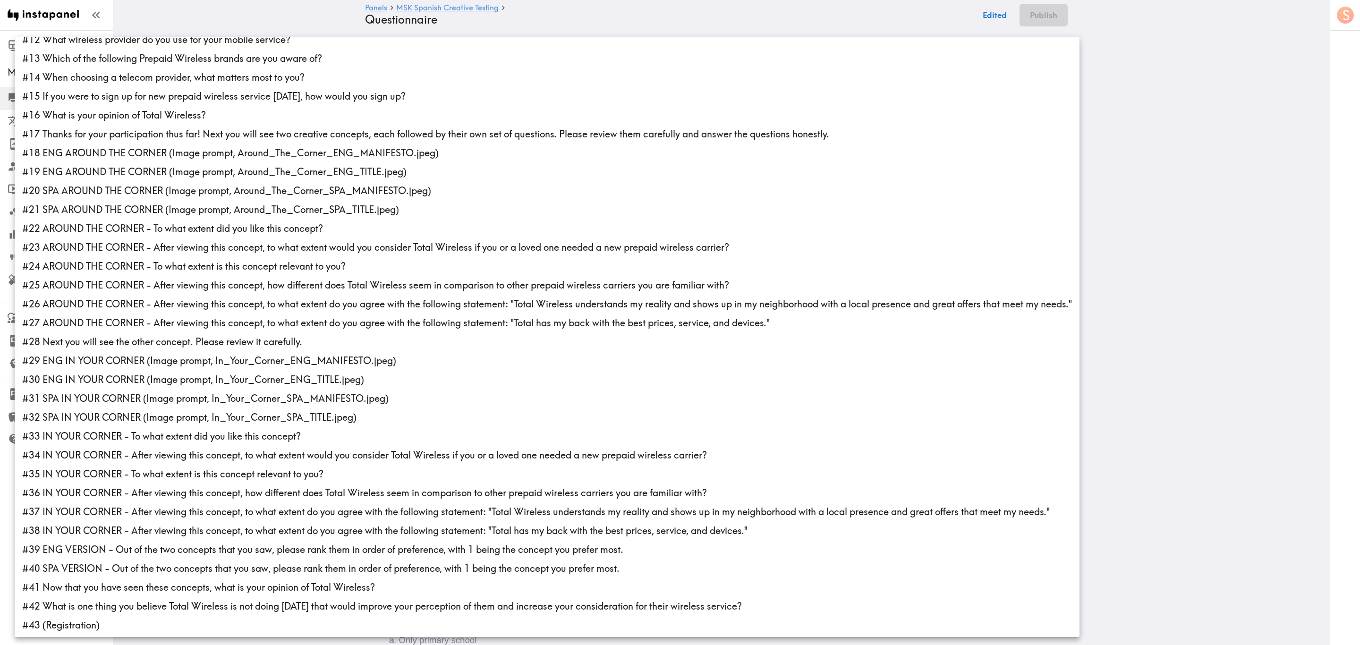
scroll to position [220, 0]
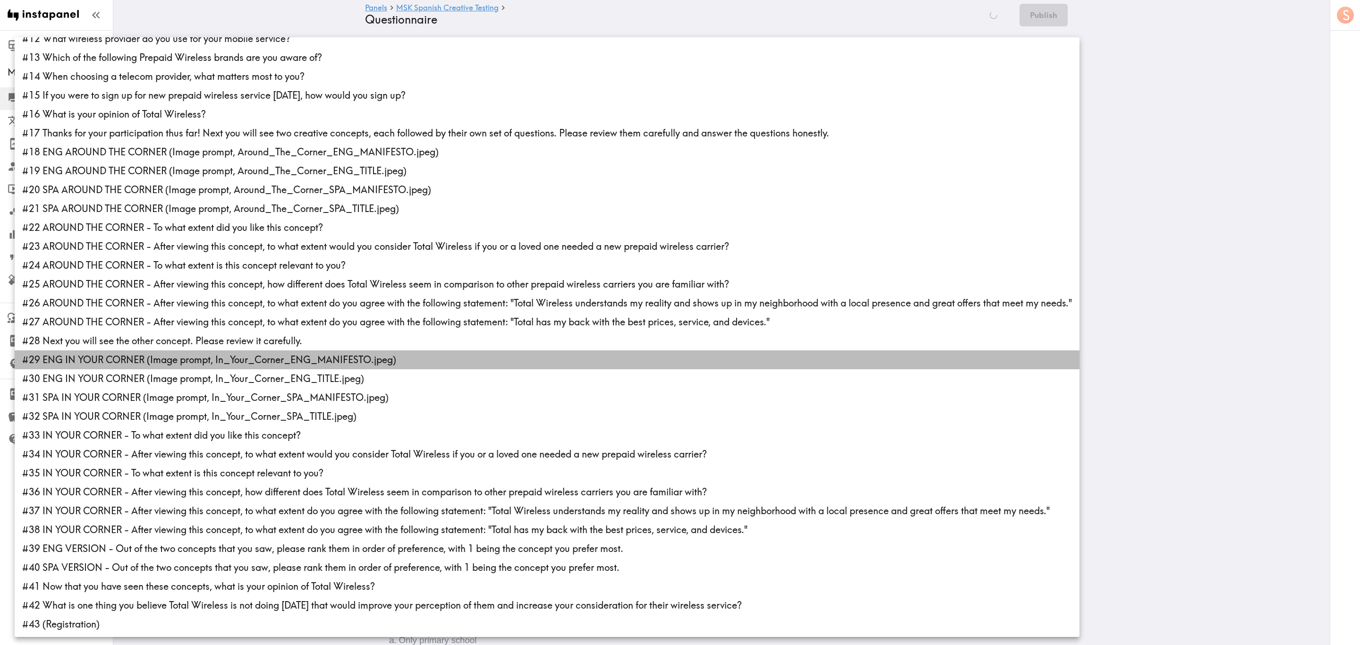
click at [194, 360] on li "#29 ENG IN YOUR CORNER (Image prompt, In_Your_Corner_ENG_MANIFESTO.jpeg)" at bounding box center [547, 359] width 1065 height 19
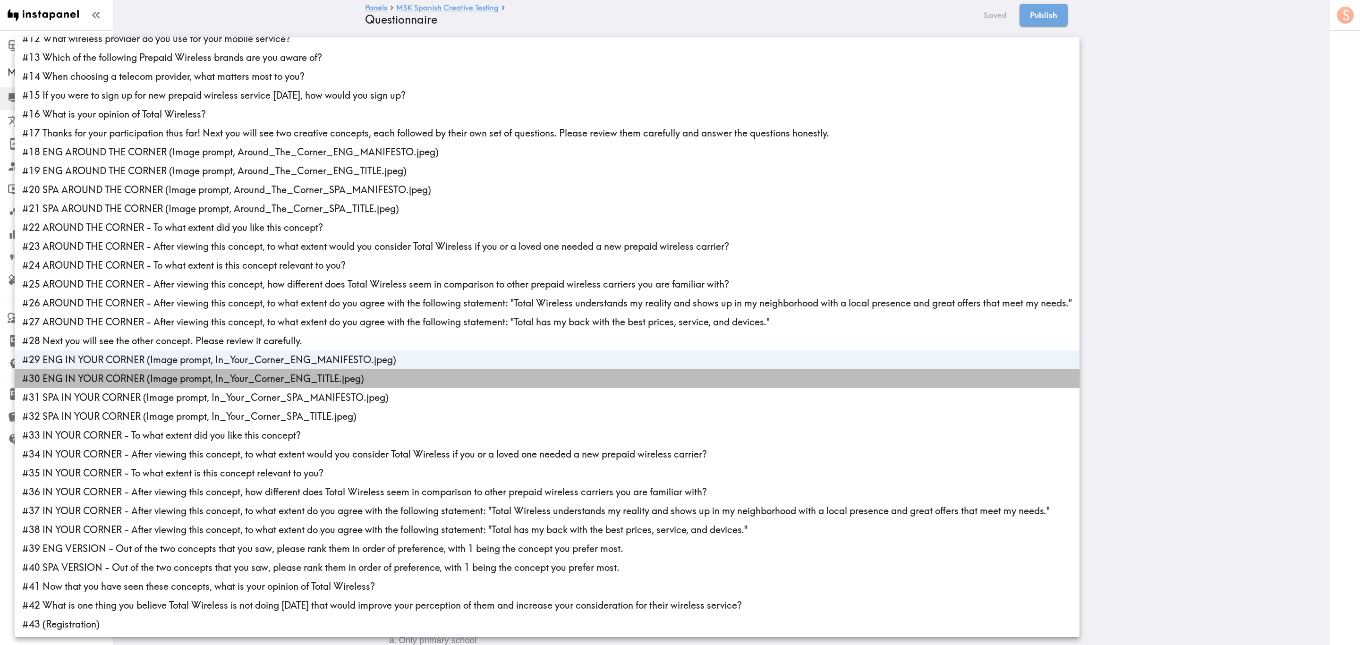
click at [195, 384] on li "#30 ENG IN YOUR CORNER (Image prompt, In_Your_Corner_ENG_TITLE.jpeg)" at bounding box center [547, 378] width 1065 height 19
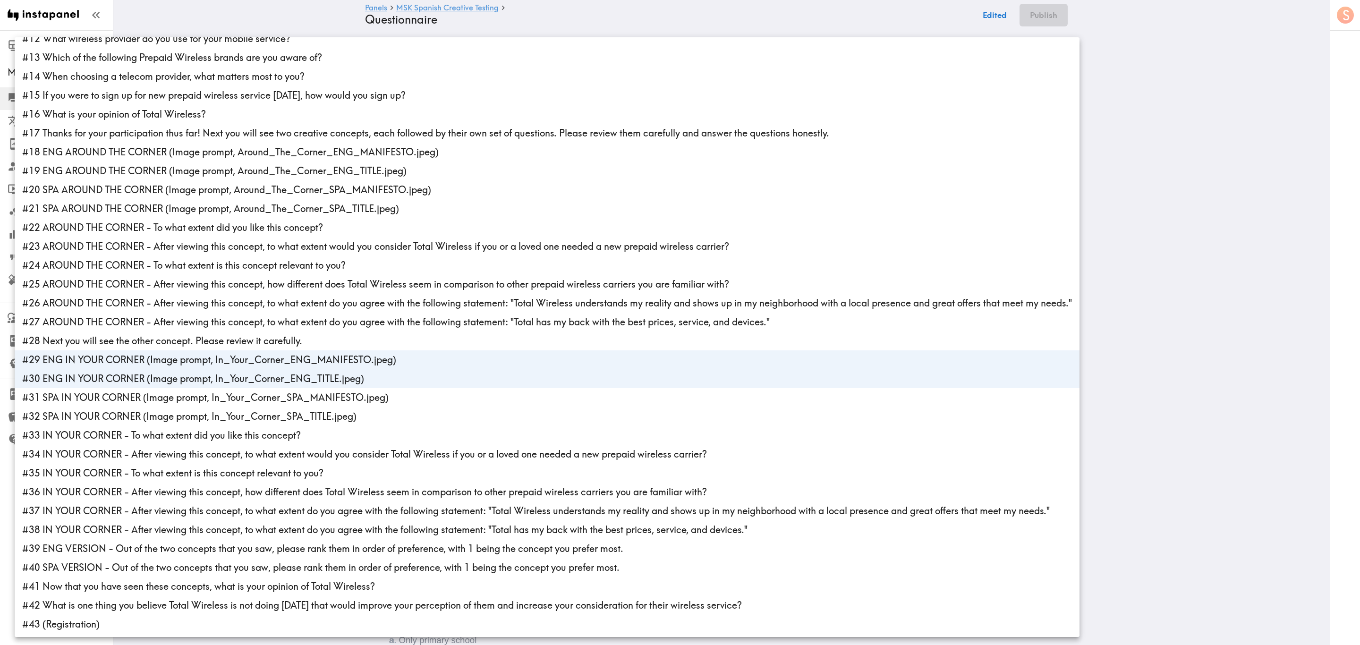
click at [197, 396] on li "#31 SPA IN YOUR CORNER (Image prompt, In_Your_Corner_SPA_MANIFESTO.jpeg)" at bounding box center [547, 397] width 1065 height 19
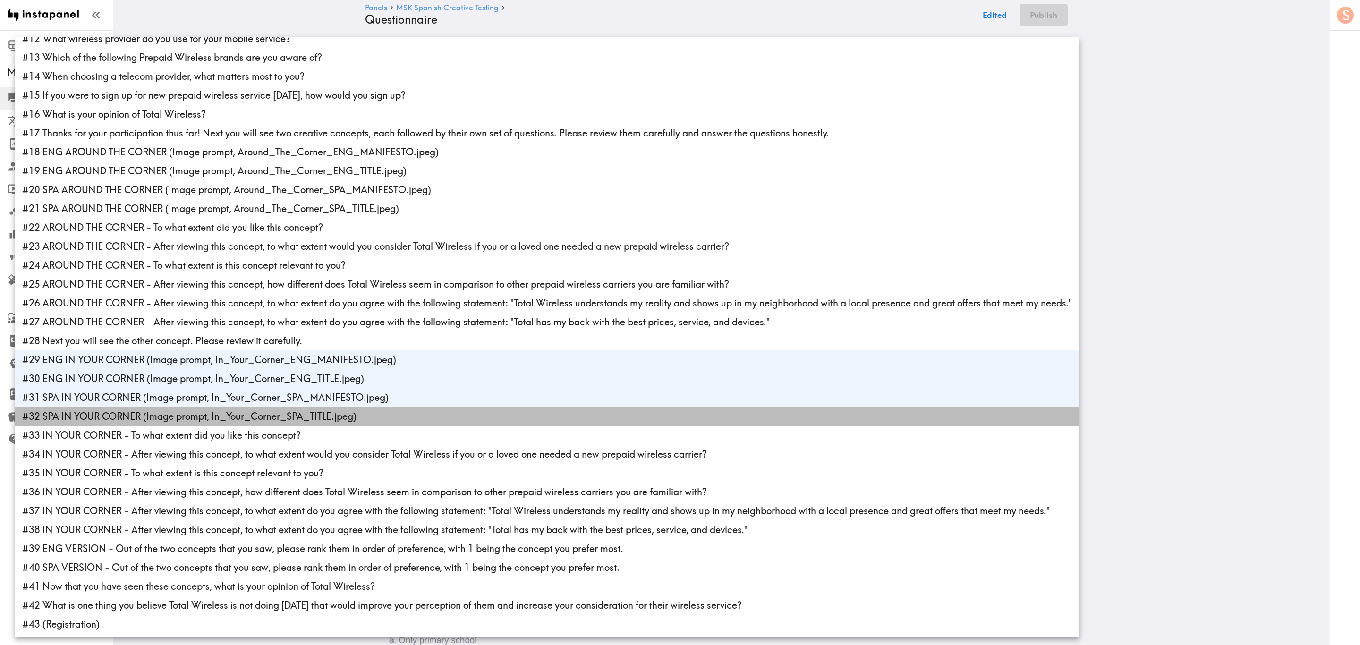
click at [200, 410] on li "#32 SPA IN YOUR CORNER (Image prompt, In_Your_Corner_SPA_TITLE.jpeg)" at bounding box center [547, 416] width 1065 height 19
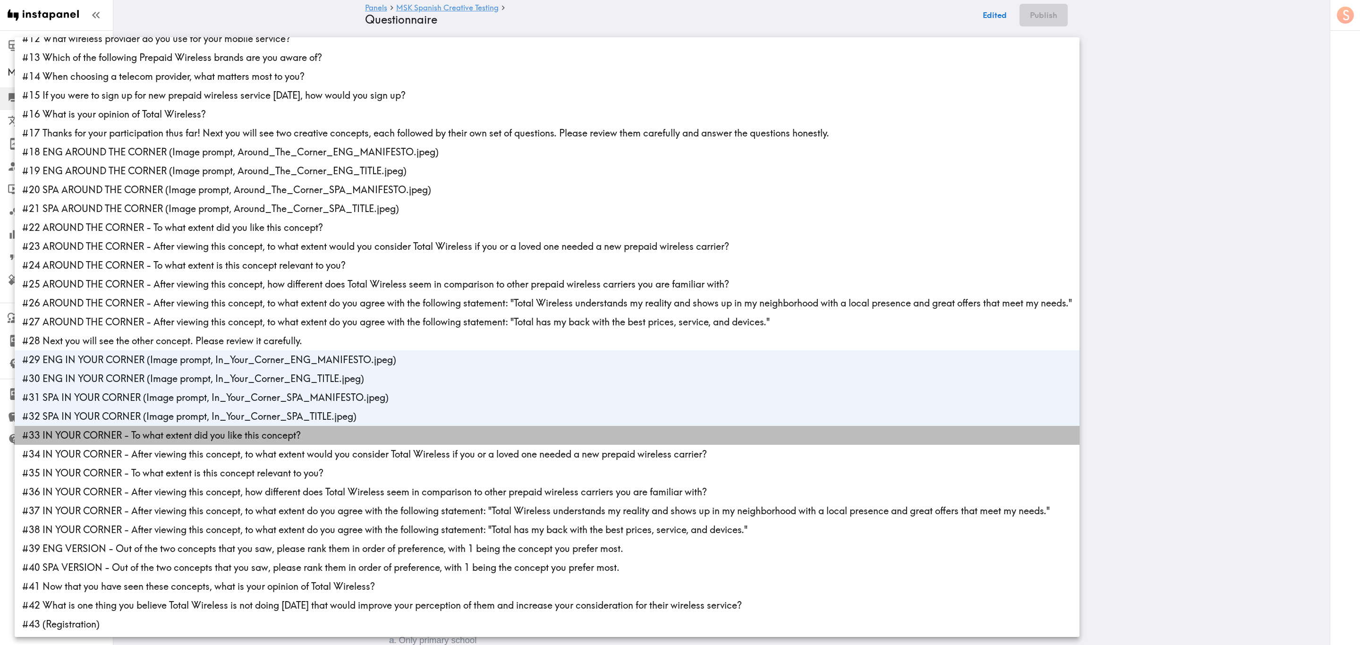
click at [205, 434] on li "#33 IN YOUR CORNER - To what extent did you like this concept?" at bounding box center [547, 435] width 1065 height 19
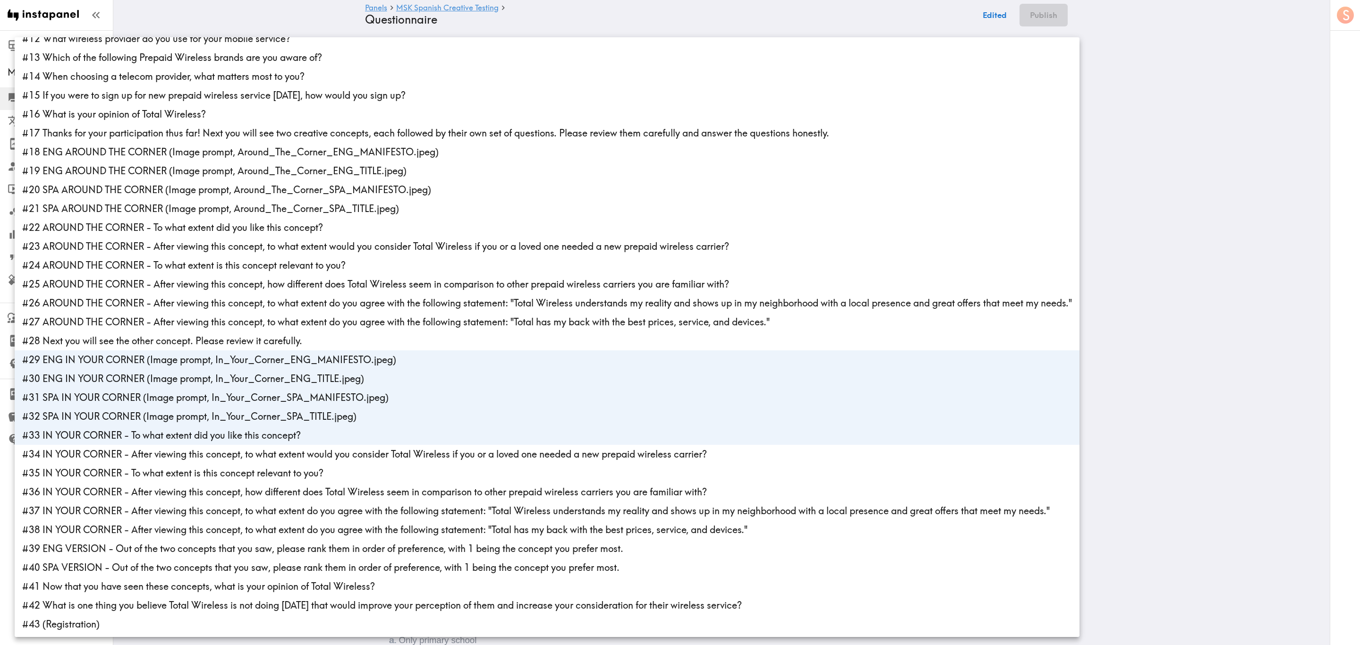
click at [214, 458] on li "#34 IN YOUR CORNER - After viewing this concept, to what extent would you consi…" at bounding box center [547, 454] width 1065 height 19
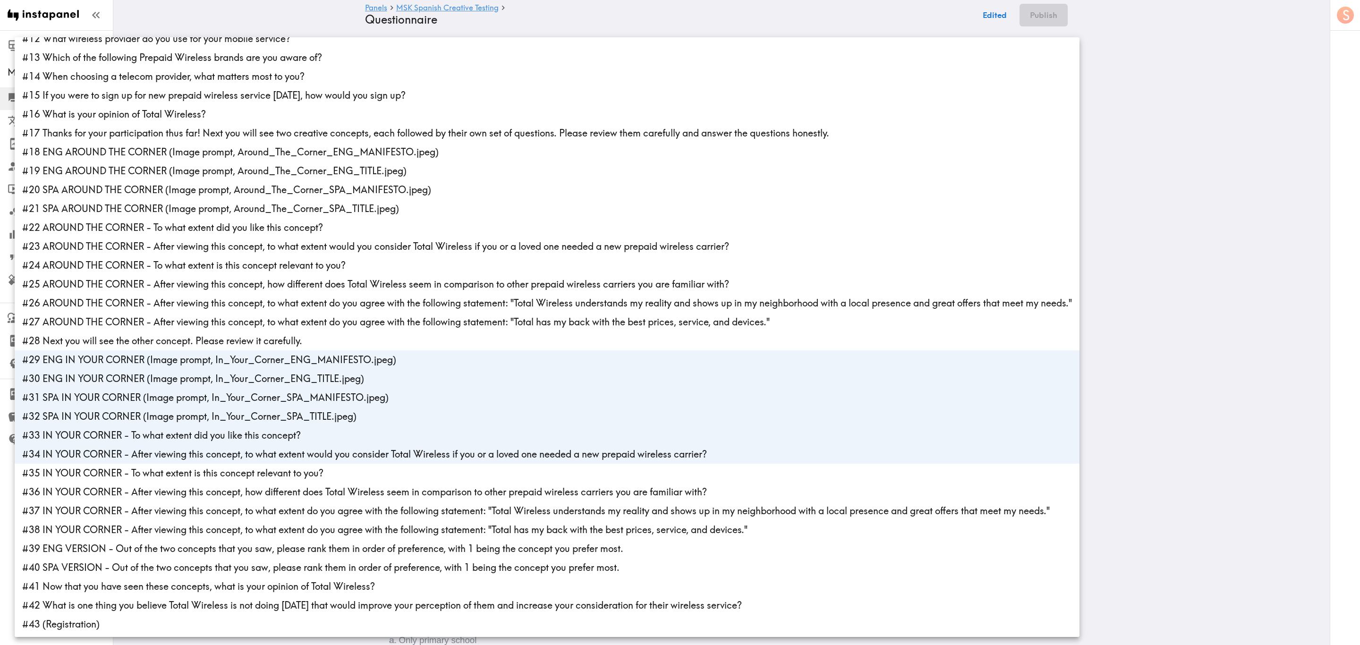
drag, startPoint x: 217, startPoint y: 474, endPoint x: 218, endPoint y: 489, distance: 15.1
click at [218, 474] on li "#35 IN YOUR CORNER - To what extent is this concept relevant to you?" at bounding box center [547, 473] width 1065 height 19
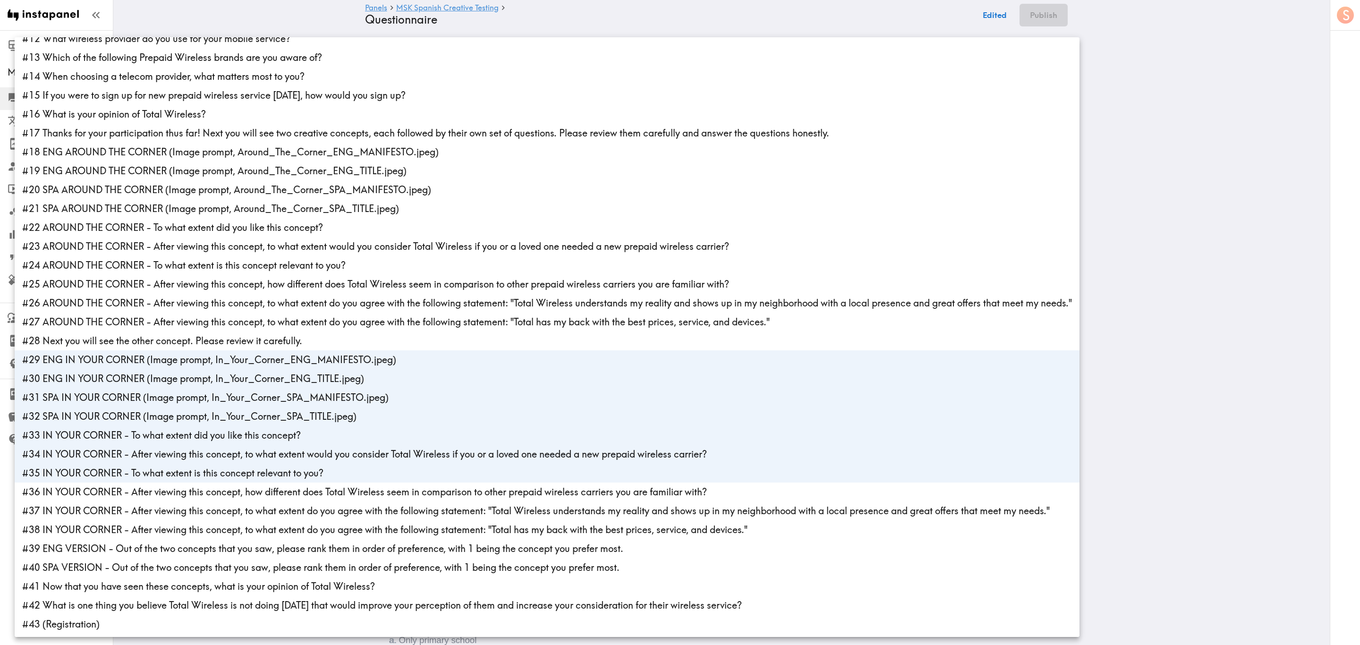
click at [220, 499] on li "#36 IN YOUR CORNER - After viewing this concept, how different does Total Wirel…" at bounding box center [547, 492] width 1065 height 19
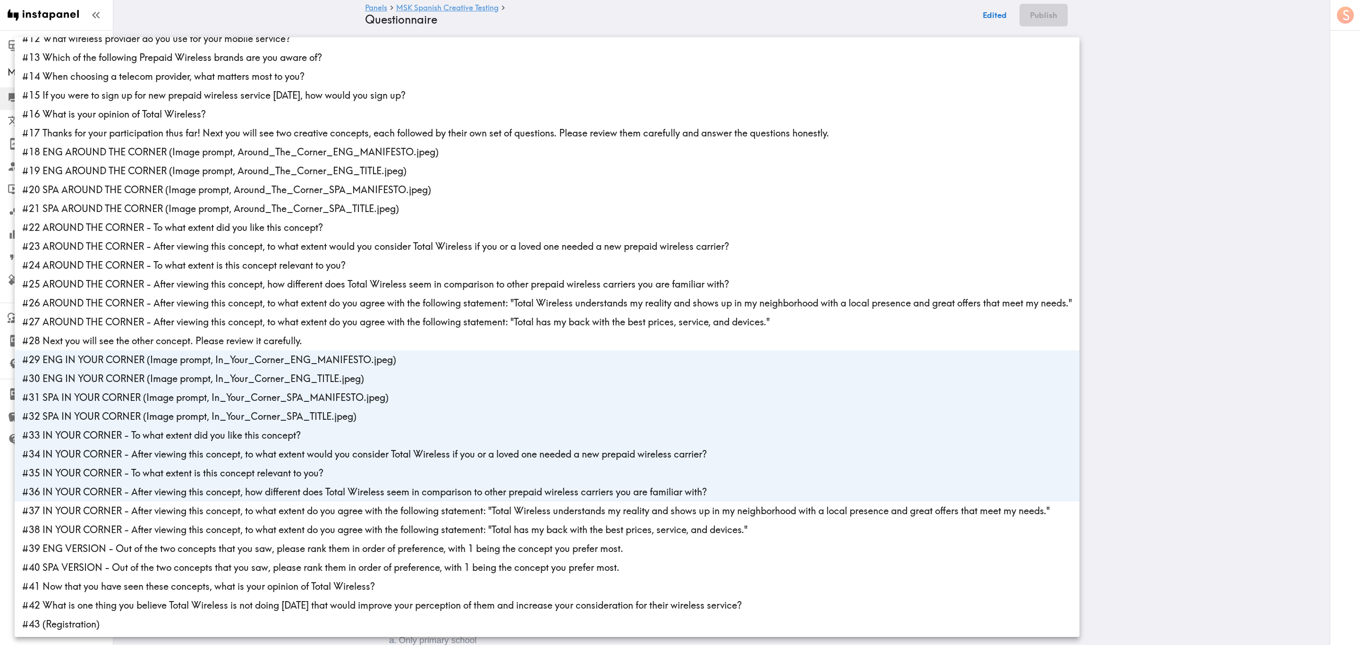
click at [224, 512] on li "#37 IN YOUR CORNER - After viewing this concept, to what extent do you agree wi…" at bounding box center [547, 511] width 1065 height 19
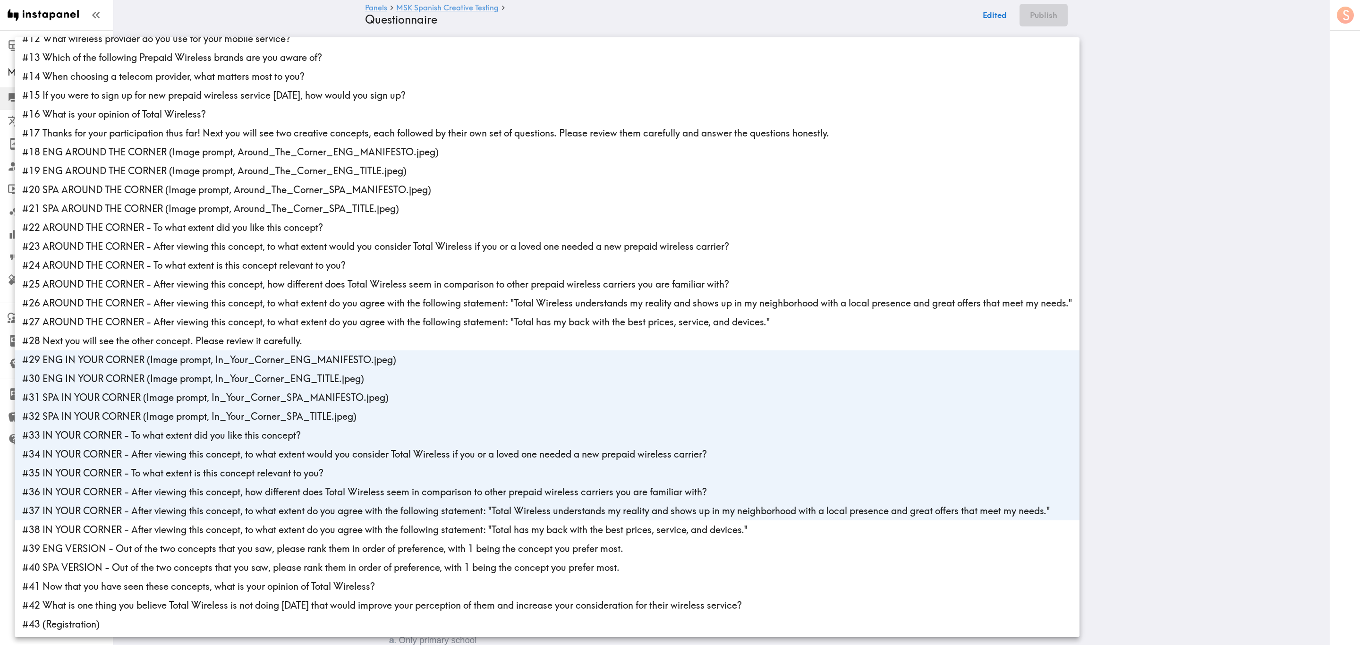
click at [230, 530] on li "#38 IN YOUR CORNER - After viewing this concept, to what extent do you agree wi…" at bounding box center [547, 529] width 1065 height 19
type input "e3699784-f15f-4725-b76d-aeb07bfad7b9,1e27eaef-3ec0-44c9-a0ce-830721a4dd06,d7e5d…"
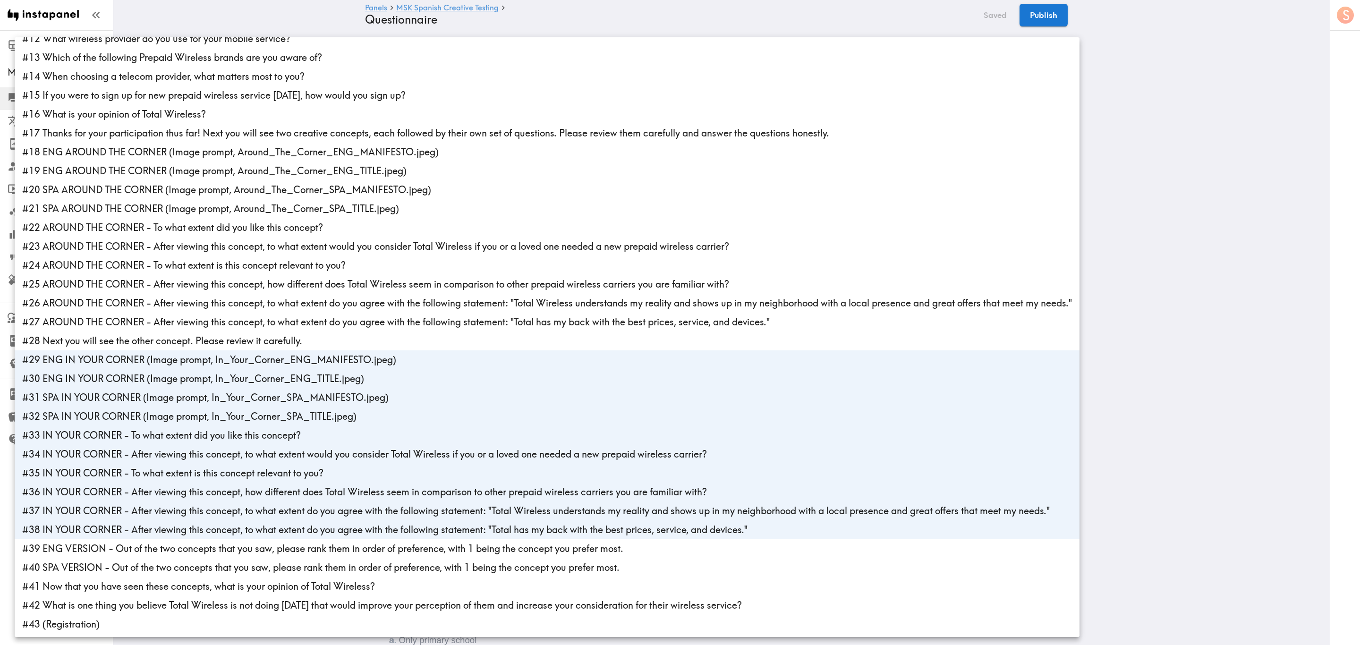
click at [1262, 92] on div at bounding box center [680, 322] width 1360 height 645
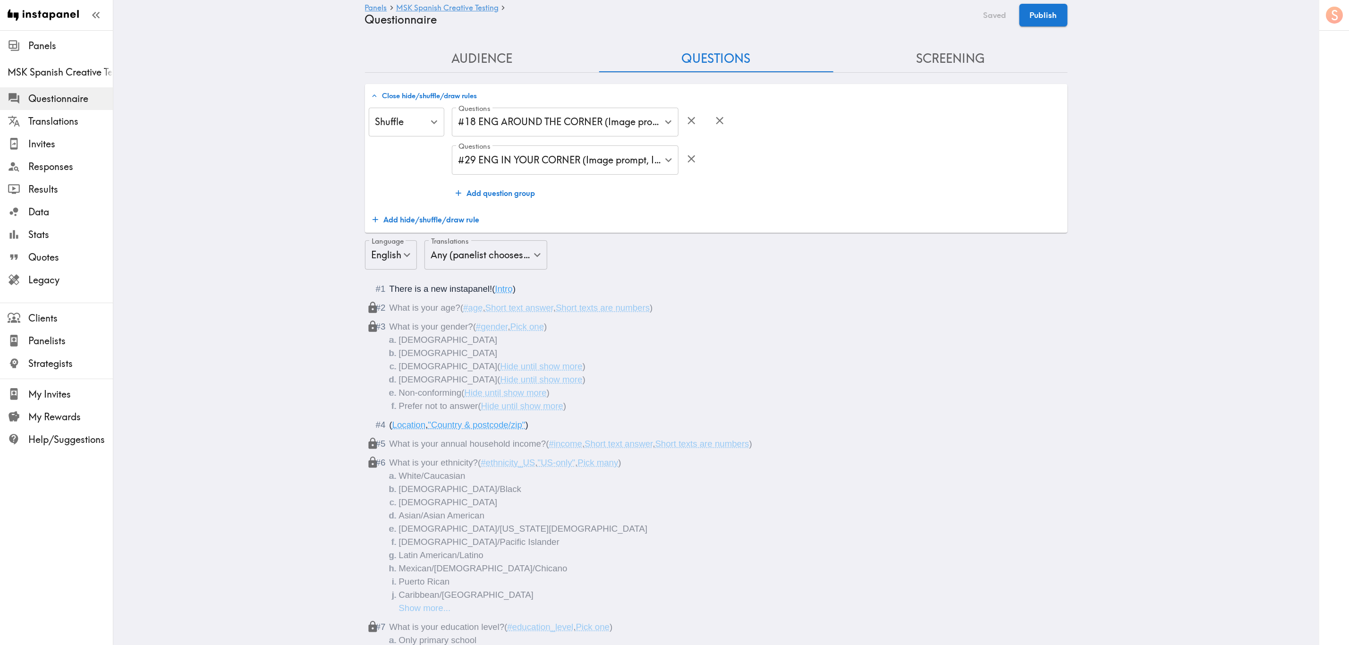
click at [646, 207] on div "Shuffle Shuffle ​ Questions #18 ENG AROUND THE CORNER (Image prompt, Around_The…" at bounding box center [716, 169] width 695 height 122
click at [433, 220] on button "Add hide/shuffle/draw rule" at bounding box center [426, 219] width 115 height 19
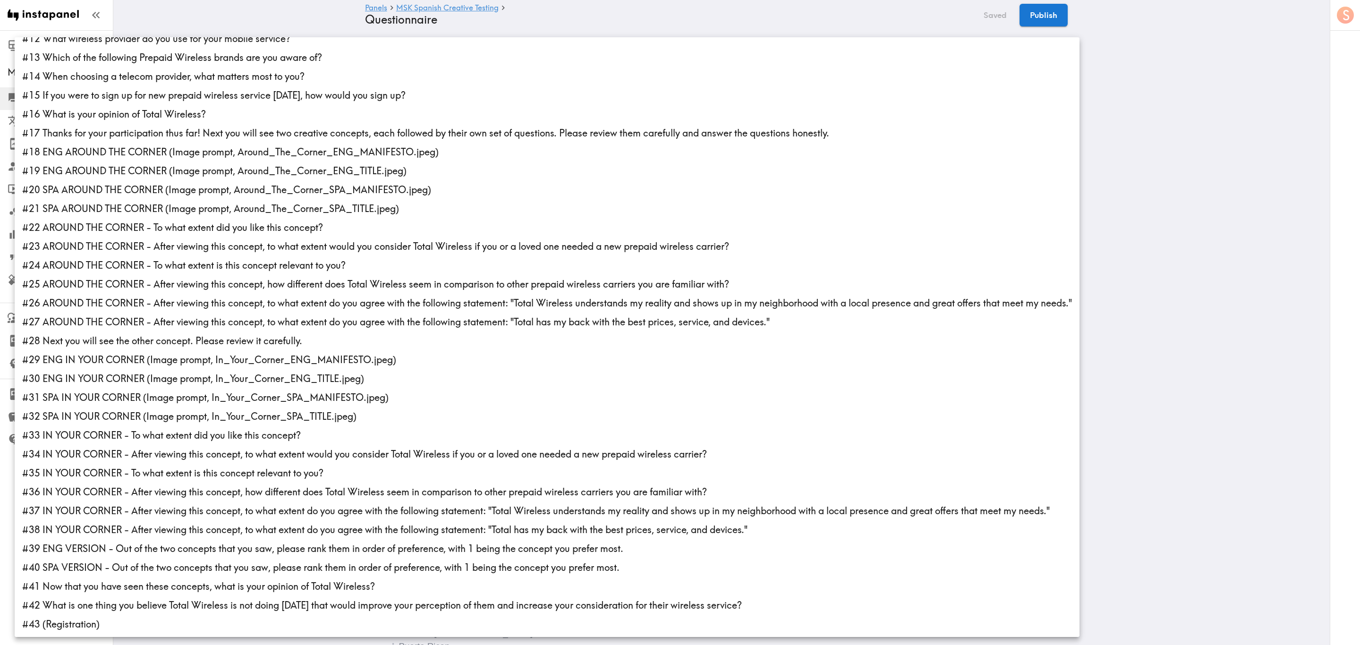
click at [103, 186] on li "#20 SPA AROUND THE CORNER (Image prompt, Around_The_Corner_SPA_MANIFESTO.jpeg)" at bounding box center [547, 189] width 1065 height 19
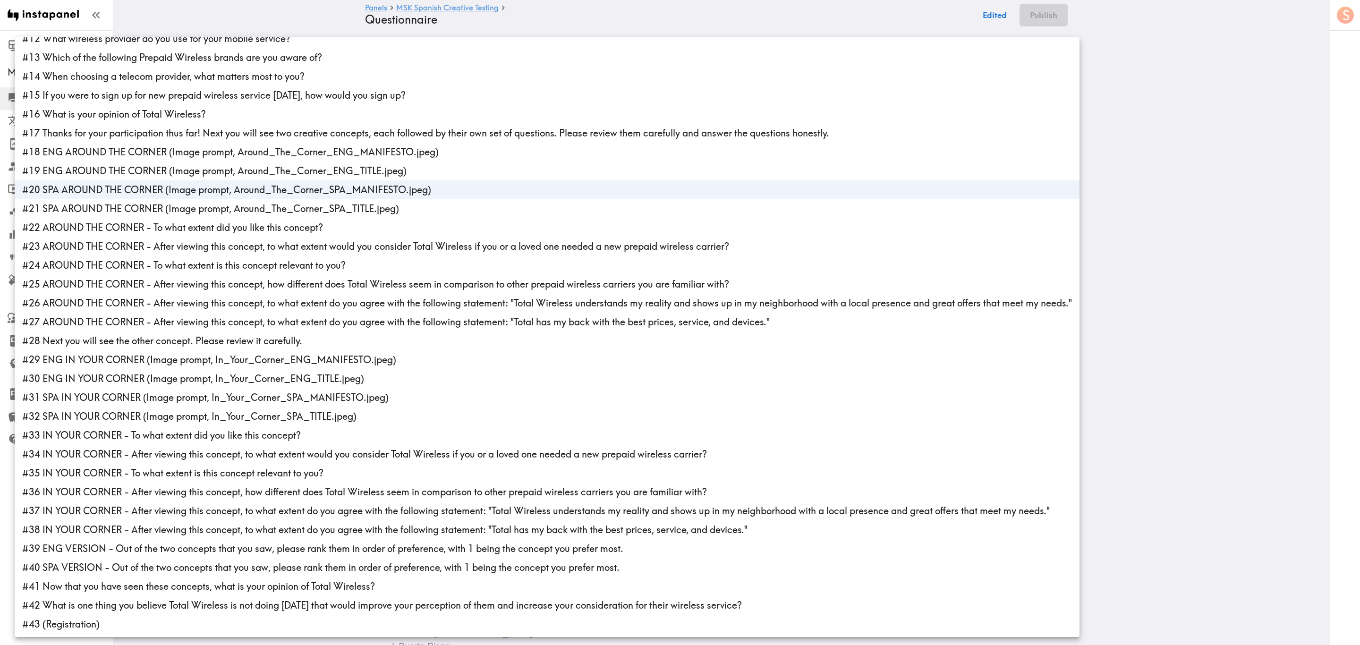
click at [110, 205] on li "#21 SPA AROUND THE CORNER (Image prompt, Around_The_Corner_SPA_TITLE.jpeg)" at bounding box center [547, 208] width 1065 height 19
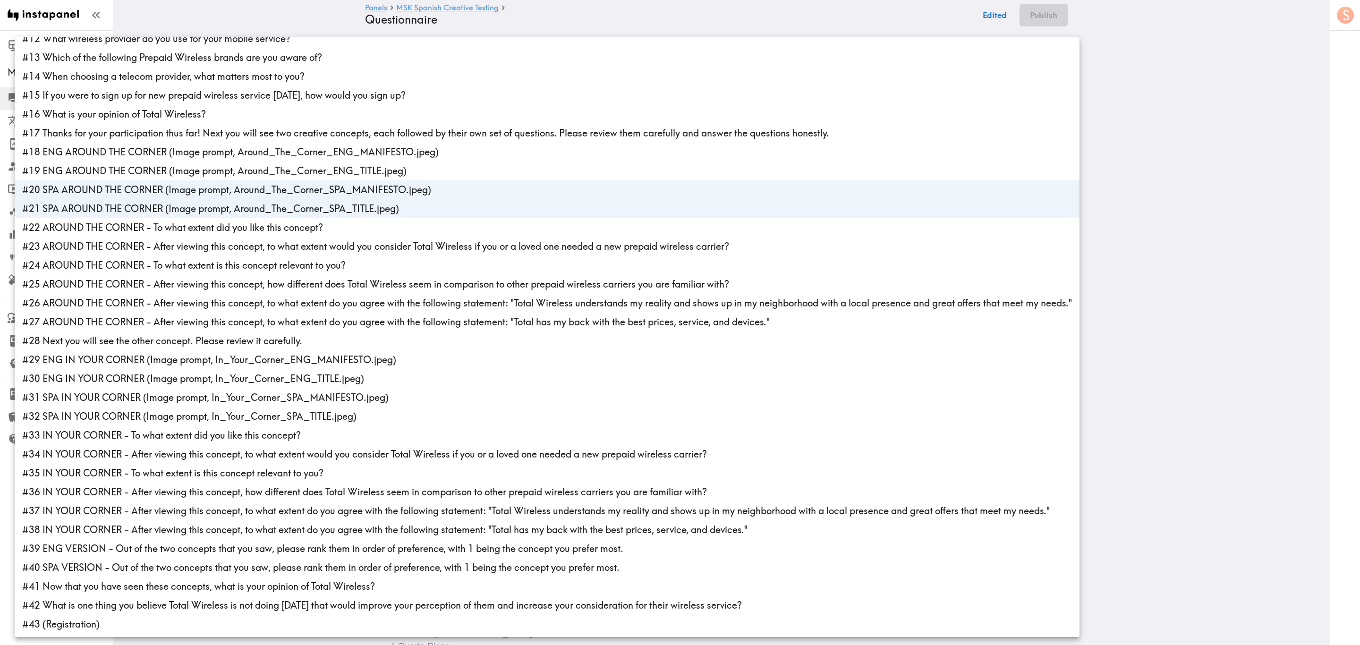
click at [112, 398] on li "#31 SPA IN YOUR CORNER (Image prompt, In_Your_Corner_SPA_MANIFESTO.jpeg)" at bounding box center [547, 397] width 1065 height 19
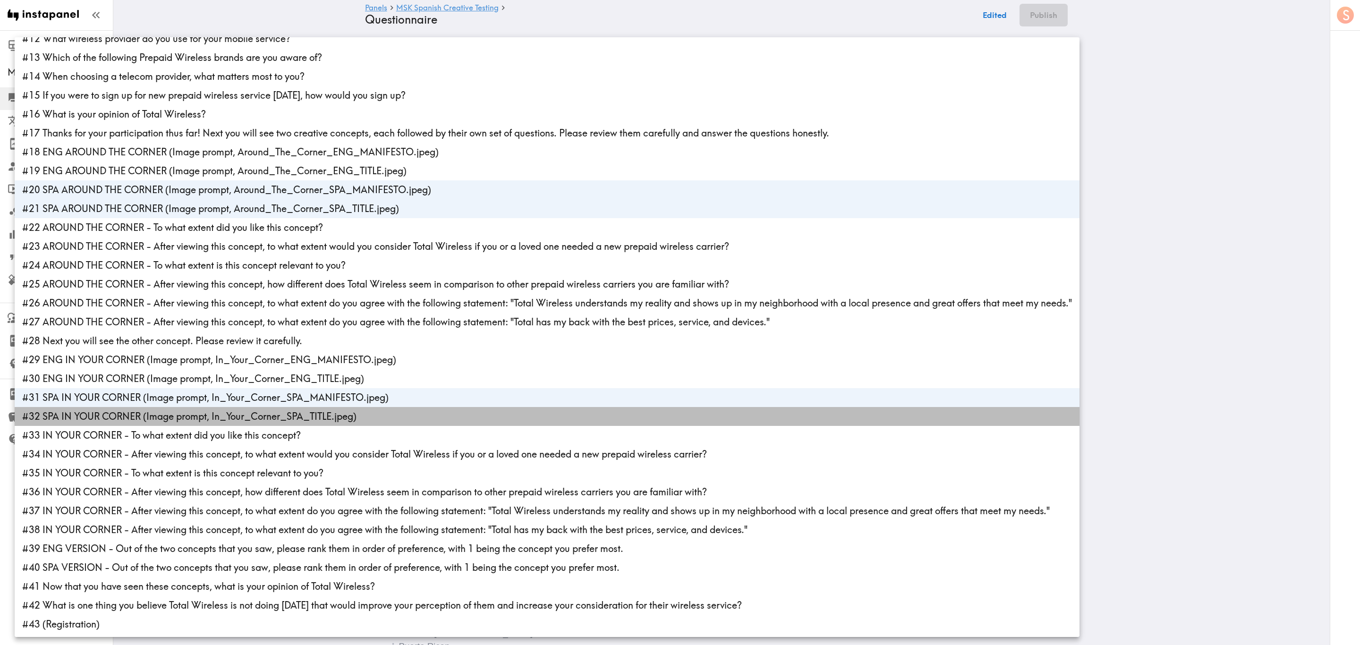
click at [111, 417] on li "#32 SPA IN YOUR CORNER (Image prompt, In_Your_Corner_SPA_TITLE.jpeg)" at bounding box center [547, 416] width 1065 height 19
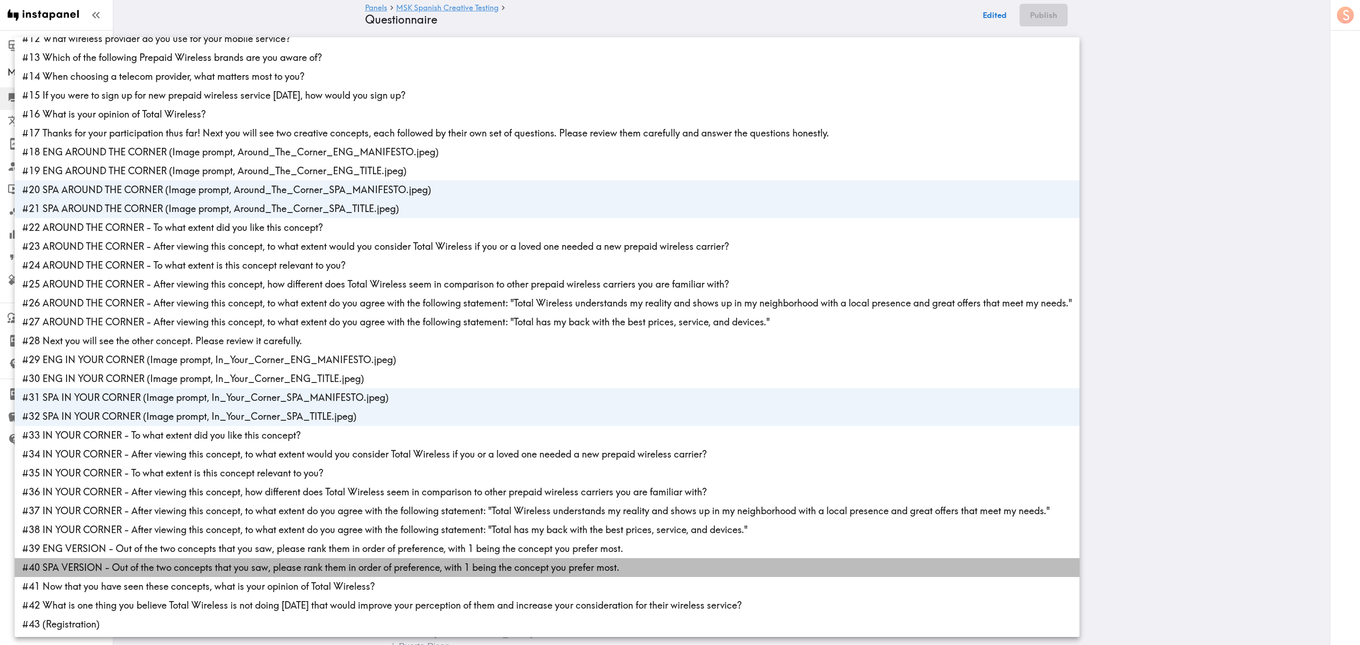
click at [115, 560] on li "#40 SPA VERSION - Out of the two concepts that you saw, please rank them in ord…" at bounding box center [547, 567] width 1065 height 19
type input "9294096a-01bf-48f9-9ebe-94e96c709cef,4deb3033-0cf5-4e01-8810-56006056a613,d7e5d…"
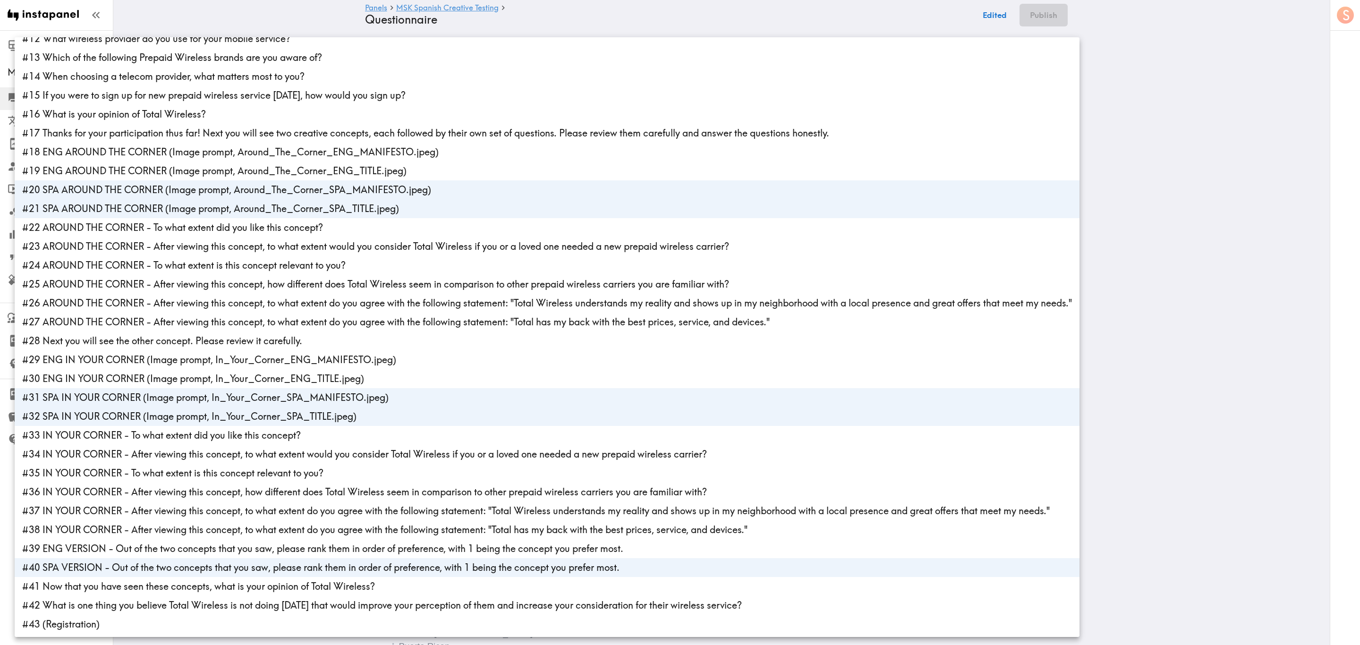
click at [1203, 161] on div at bounding box center [680, 322] width 1360 height 645
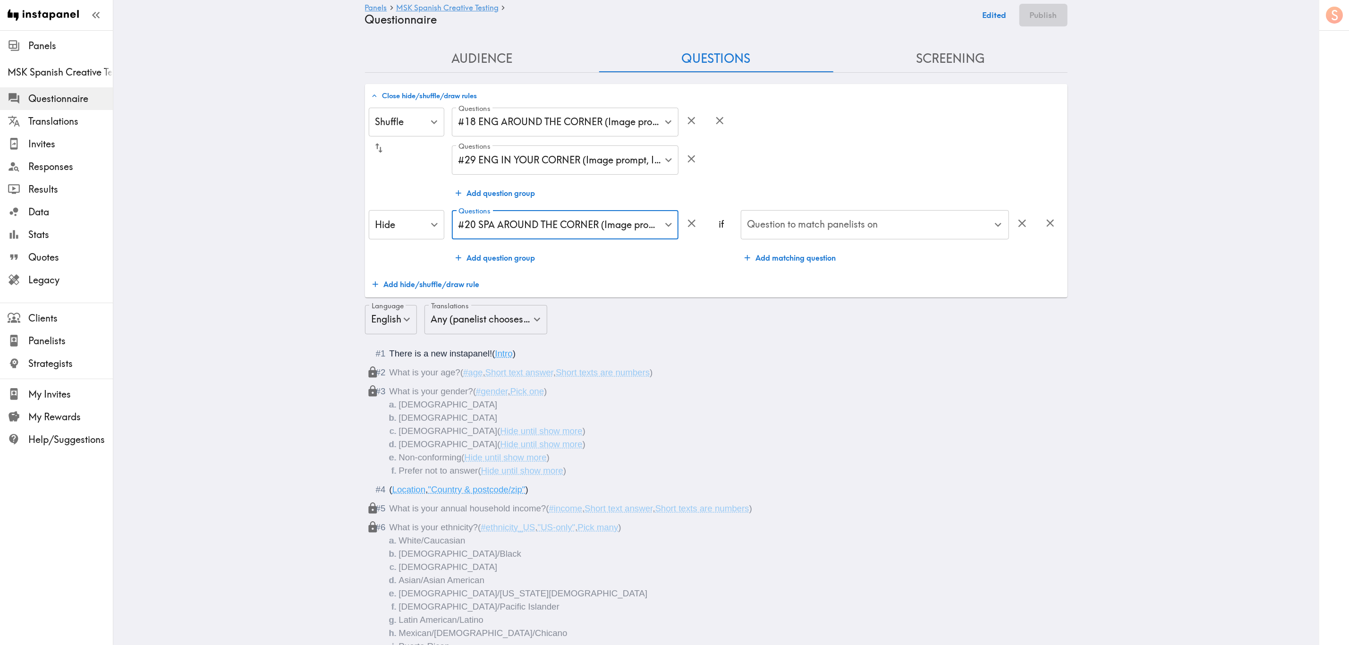
click at [914, 223] on input "Question to match panelists on" at bounding box center [868, 224] width 246 height 21
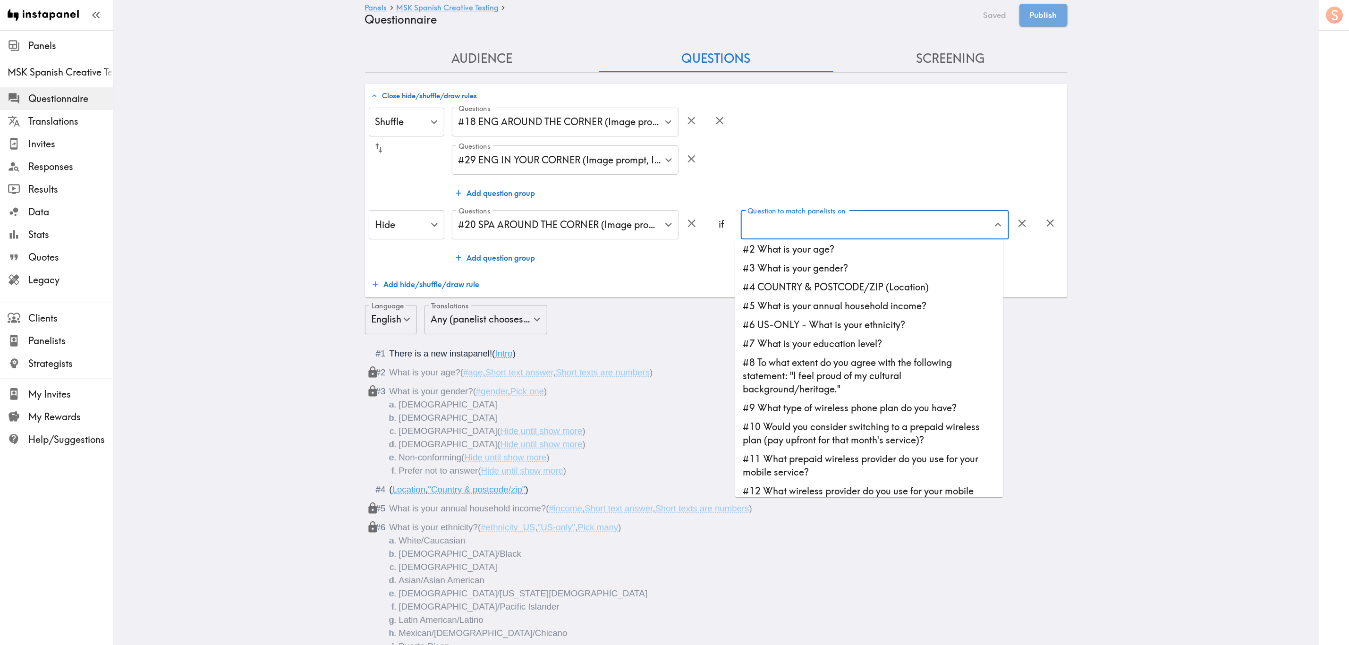
scroll to position [0, 0]
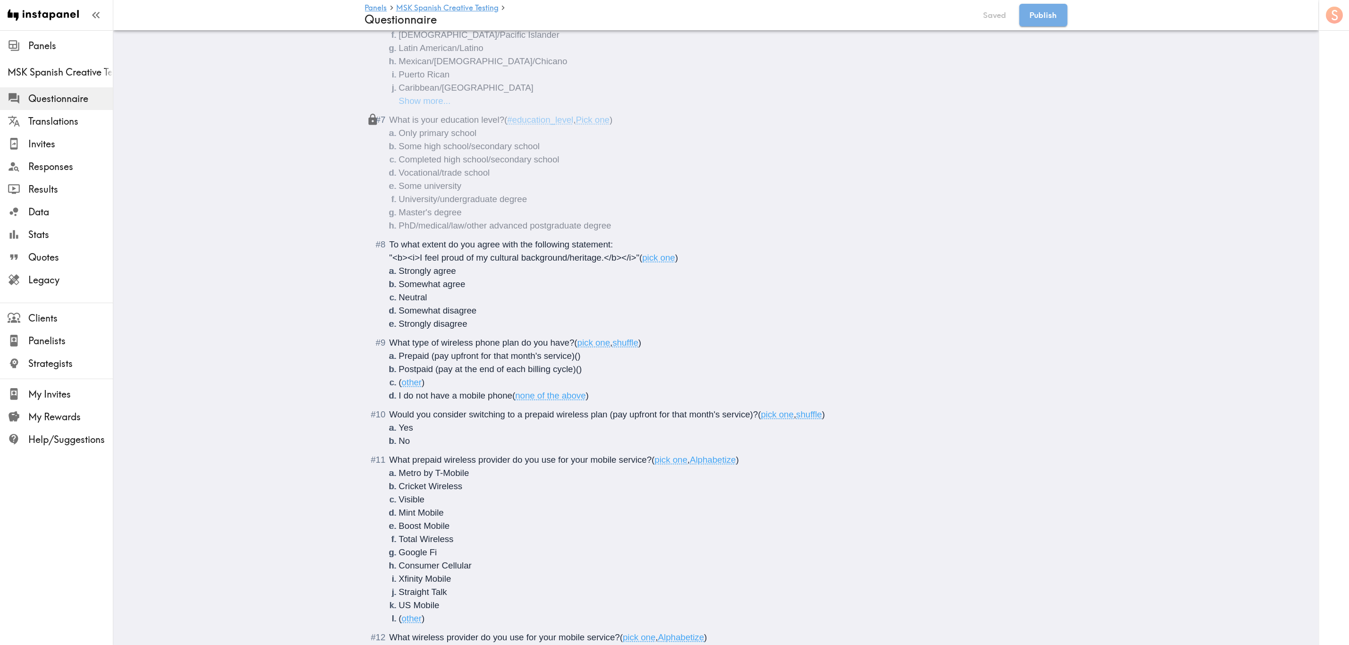
scroll to position [638, 0]
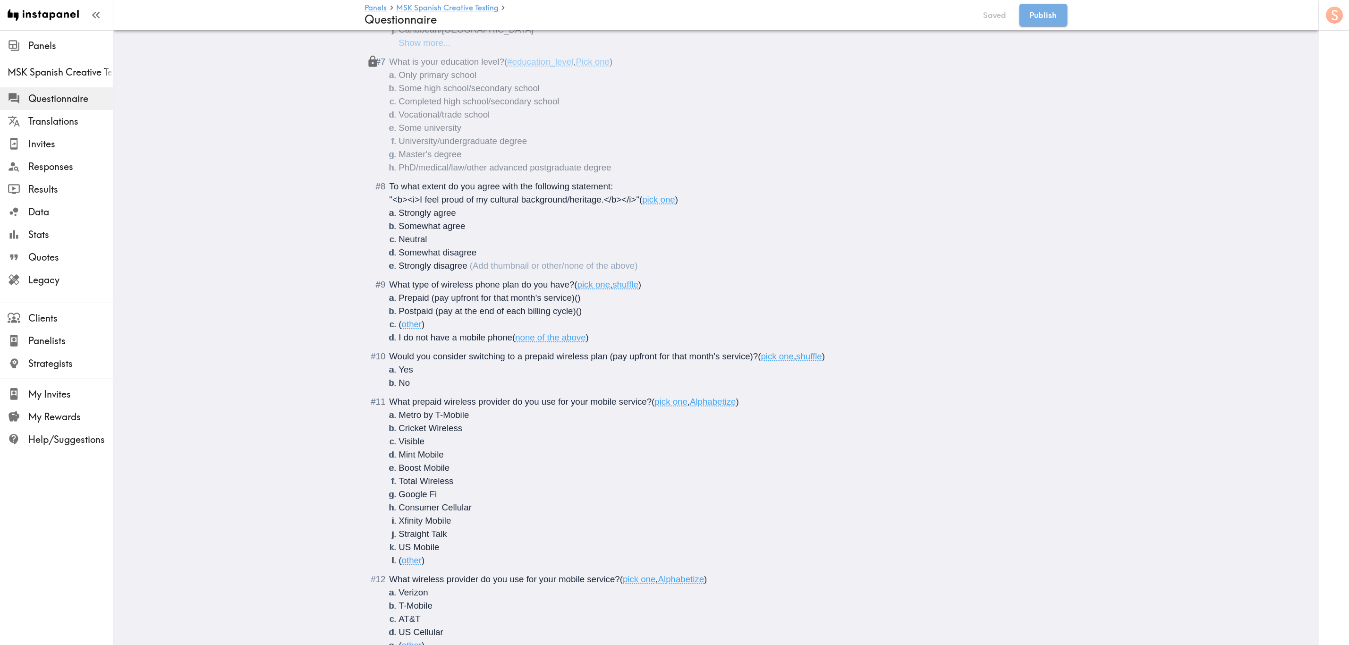
click at [486, 268] on li "Strongly disagree" at bounding box center [727, 265] width 657 height 13
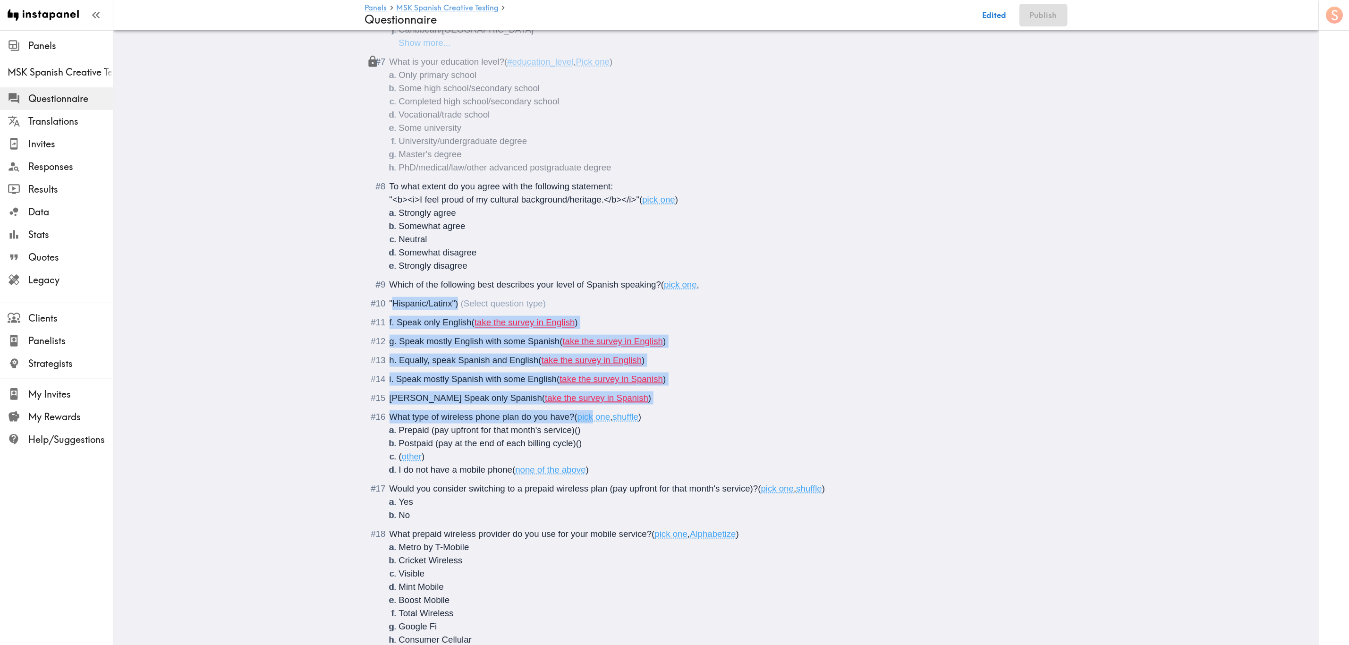
drag, startPoint x: 590, startPoint y: 408, endPoint x: 386, endPoint y: 305, distance: 228.5
click at [623, 329] on div "f. Speak only English ( take the survey in English )" at bounding box center [723, 322] width 667 height 13
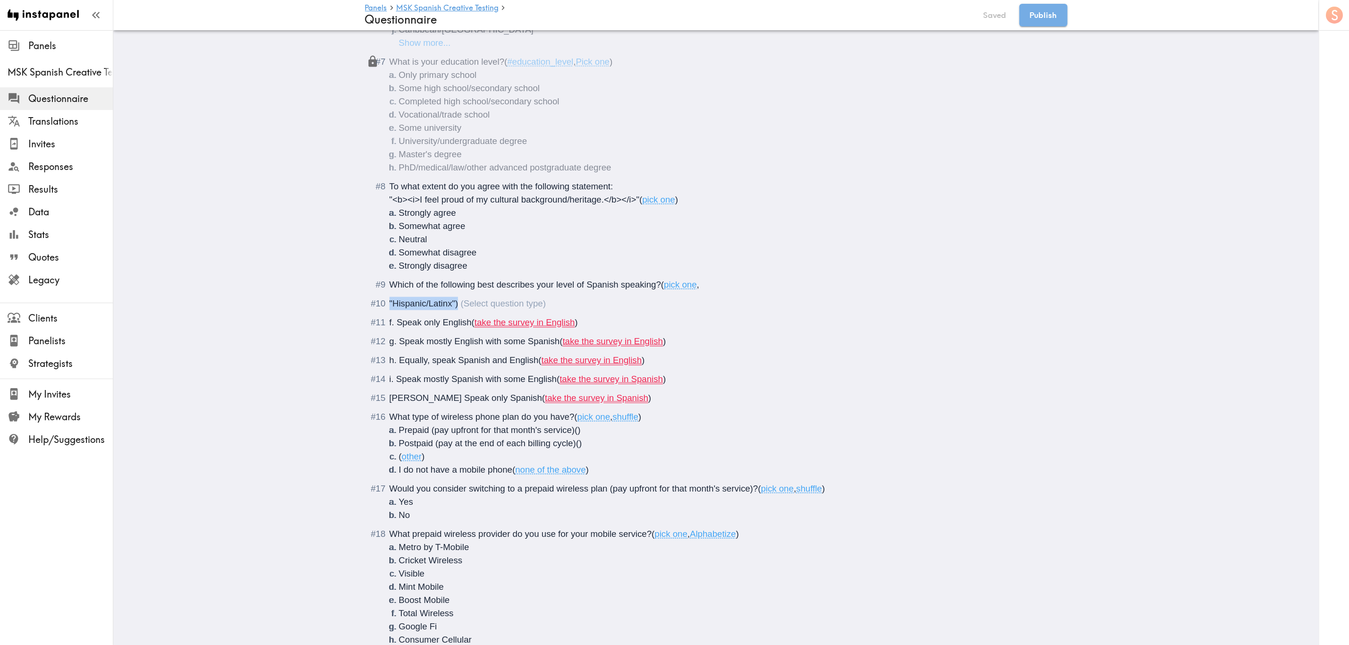
drag, startPoint x: 453, startPoint y: 305, endPoint x: 379, endPoint y: 302, distance: 74.7
click at [390, 302] on div ""Hispanic/Latinx")" at bounding box center [723, 303] width 667 height 13
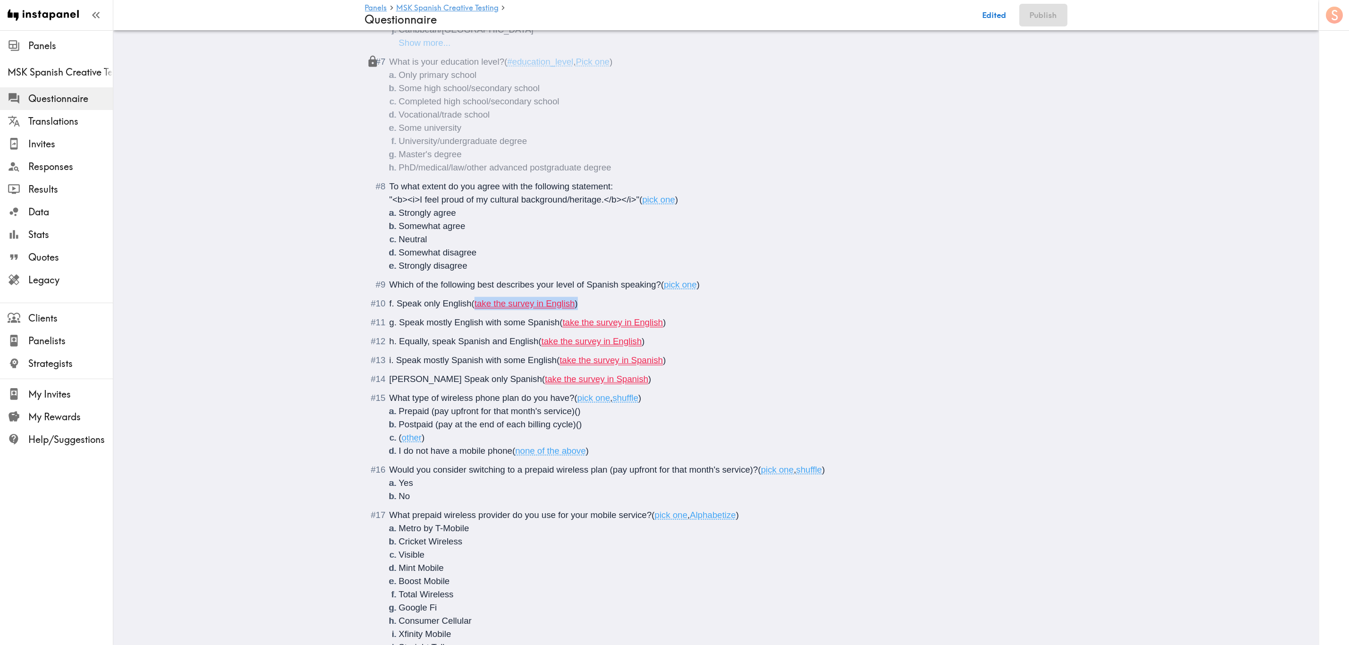
drag, startPoint x: 595, startPoint y: 304, endPoint x: 471, endPoint y: 299, distance: 124.3
click at [471, 299] on div "f. Speak only English ( take the survey in English )" at bounding box center [723, 303] width 667 height 13
drag, startPoint x: 394, startPoint y: 299, endPoint x: 377, endPoint y: 302, distance: 16.7
click at [390, 302] on div "f. Speak only English" at bounding box center [723, 303] width 667 height 13
drag, startPoint x: 394, startPoint y: 322, endPoint x: 375, endPoint y: 322, distance: 18.9
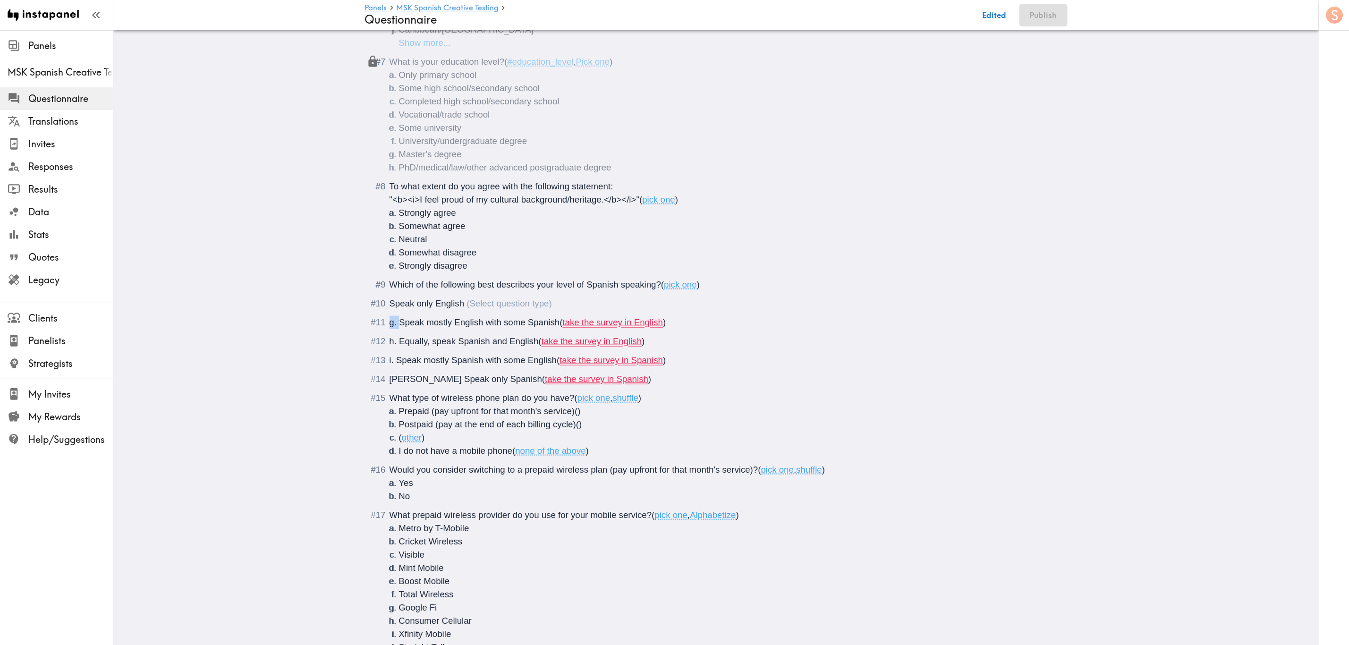
click at [390, 322] on div "g. Speak mostly English with some Spanish ( take the survey in English )" at bounding box center [723, 322] width 667 height 13
drag, startPoint x: 394, startPoint y: 340, endPoint x: 366, endPoint y: 341, distance: 28.4
click at [390, 341] on div "h. Equally, speak Spanish and English ( take the survey in English )" at bounding box center [723, 341] width 667 height 13
drag, startPoint x: 392, startPoint y: 362, endPoint x: 375, endPoint y: 358, distance: 18.2
click at [390, 358] on div "i. Speak mostly Spanish with some English ( take the survey in Spanish )" at bounding box center [723, 360] width 667 height 13
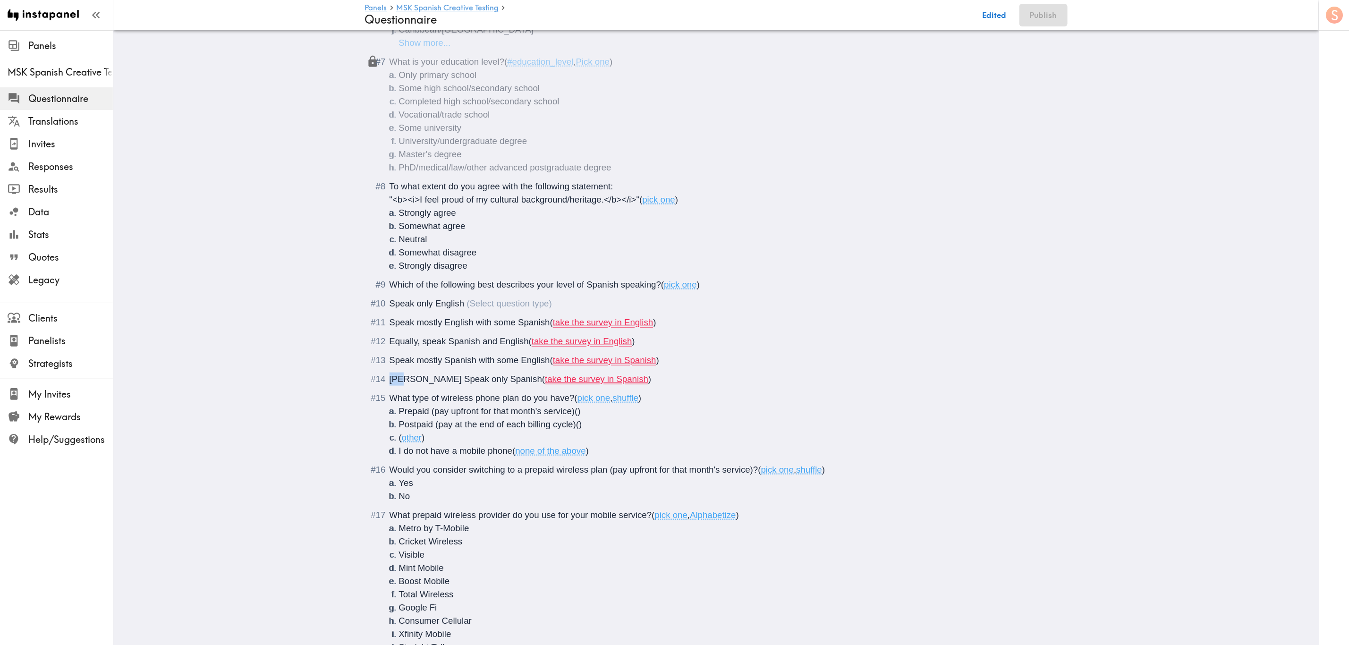
drag, startPoint x: 392, startPoint y: 380, endPoint x: 372, endPoint y: 380, distance: 20.8
click at [390, 380] on div "[PERSON_NAME] Speak only Spanish ( take the survey in Spanish )" at bounding box center [723, 379] width 667 height 13
drag, startPoint x: 547, startPoint y: 378, endPoint x: 458, endPoint y: 378, distance: 88.8
click at [458, 378] on div "Speak only Spanish ( take the survey in Spanish )" at bounding box center [723, 379] width 667 height 13
drag, startPoint x: 662, startPoint y: 358, endPoint x: 546, endPoint y: 364, distance: 116.3
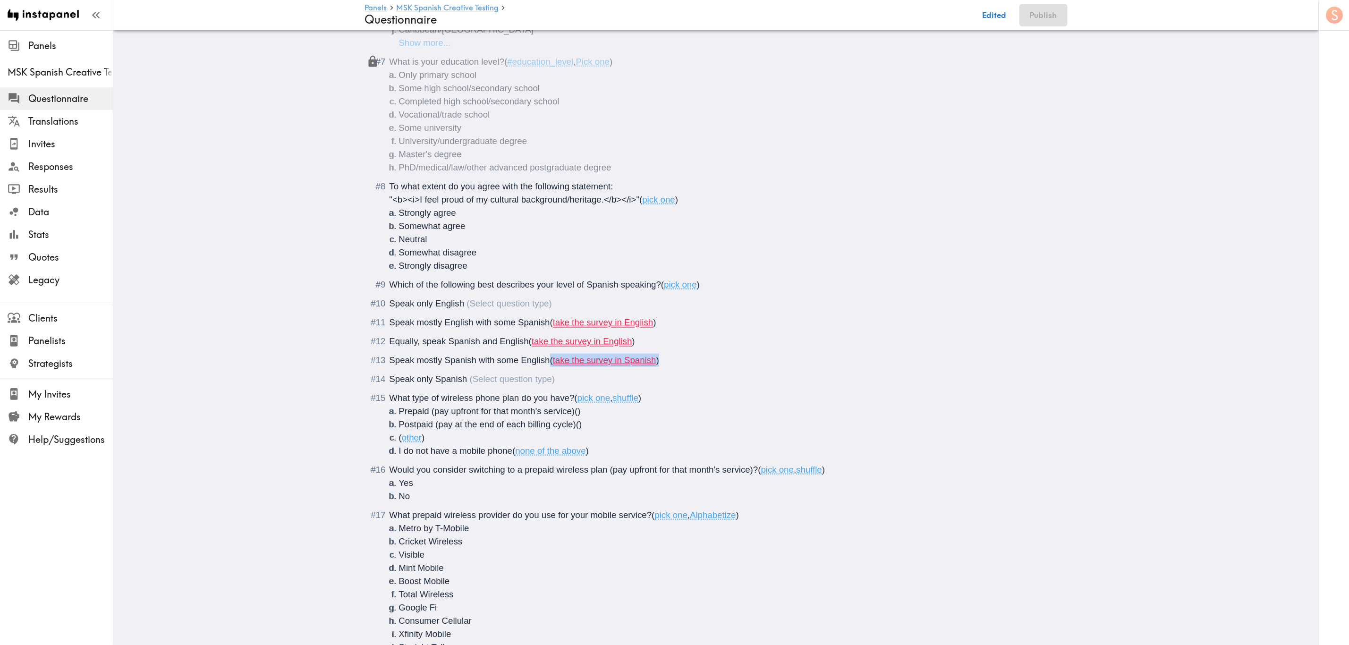
click at [546, 364] on div "Speak mostly Spanish with some English ( take the survey in Spanish )" at bounding box center [723, 360] width 667 height 13
drag, startPoint x: 594, startPoint y: 344, endPoint x: 522, endPoint y: 343, distance: 71.8
click at [522, 343] on div "Equally, speak Spanish and English ( take the survey in English )" at bounding box center [723, 341] width 667 height 13
drag, startPoint x: 671, startPoint y: 323, endPoint x: 545, endPoint y: 320, distance: 126.1
click at [545, 320] on div "Speak mostly English with some Spanish ( take the survey in English )" at bounding box center [723, 322] width 667 height 13
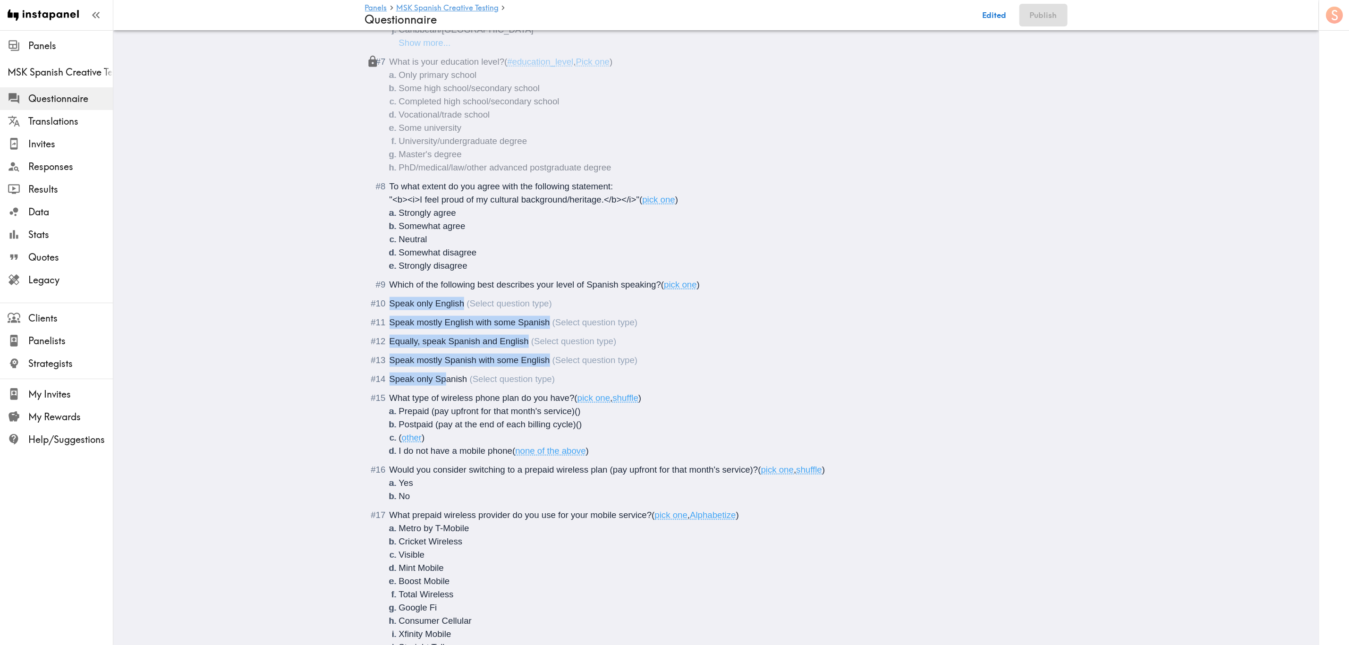
drag, startPoint x: 440, startPoint y: 383, endPoint x: 385, endPoint y: 309, distance: 91.5
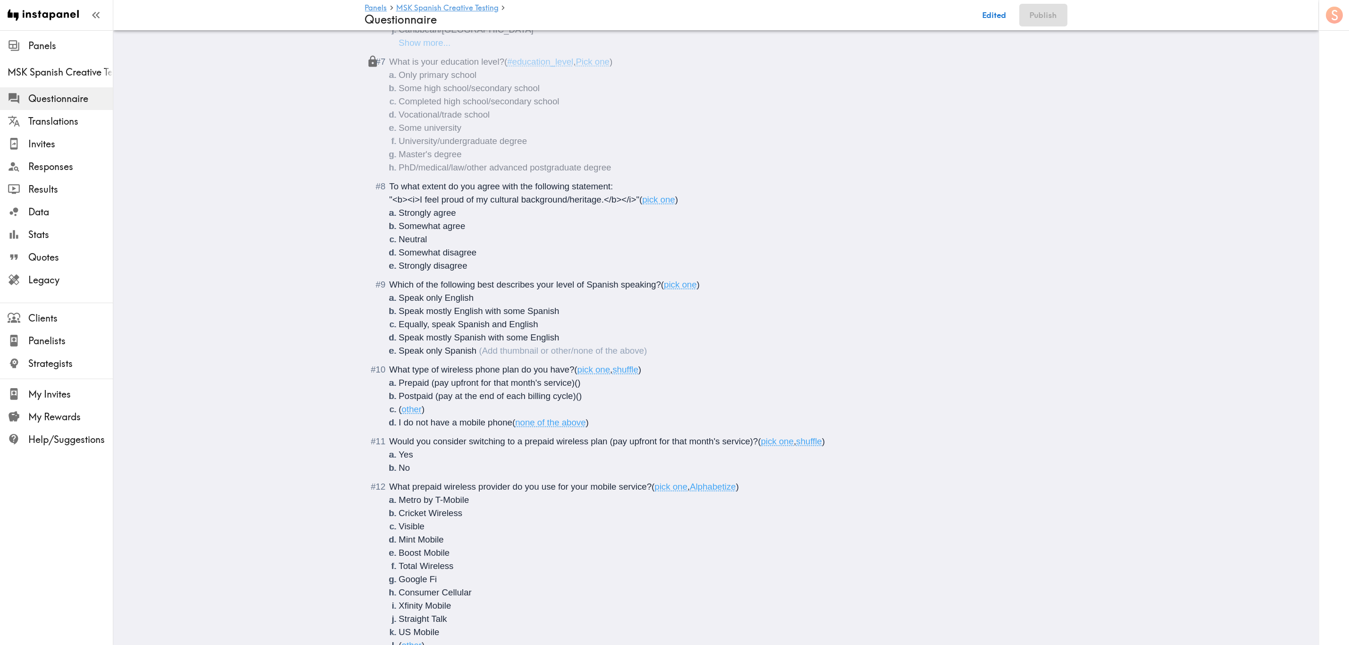
click at [502, 284] on span "Which of the following best describes your level of Spanish speaking?" at bounding box center [526, 285] width 272 height 10
click at [991, 6] on button "Save now" at bounding box center [989, 15] width 46 height 23
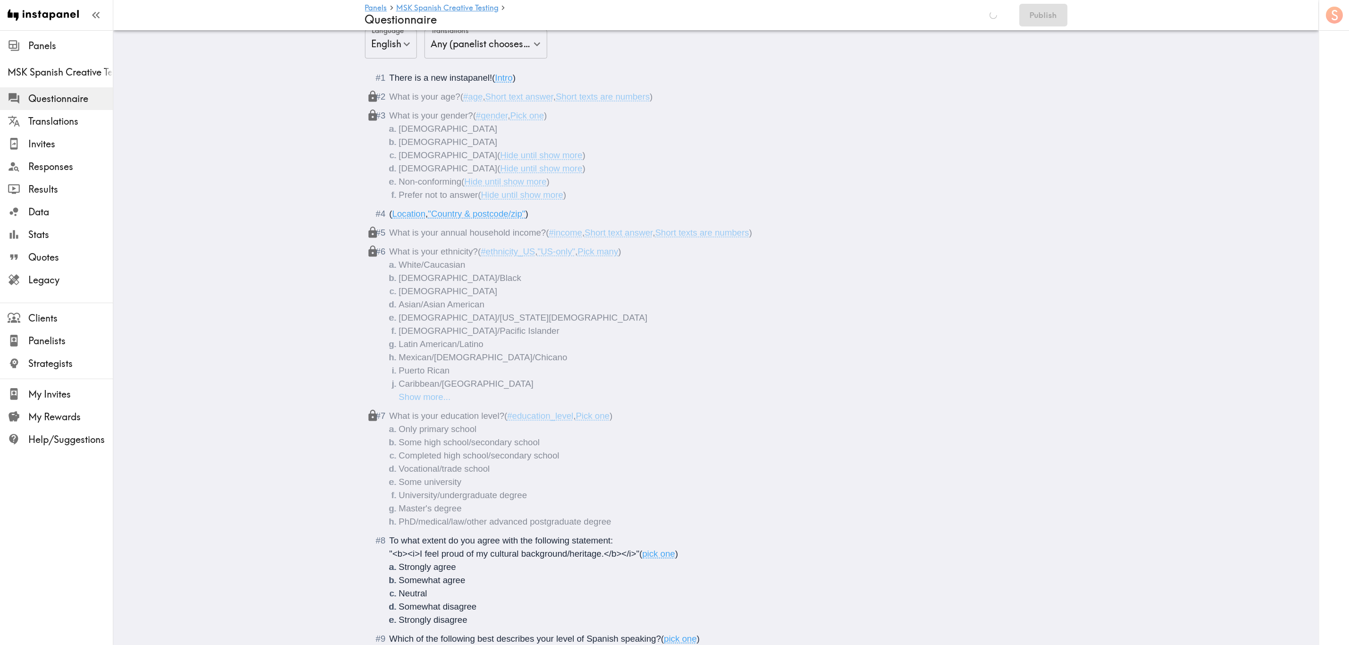
scroll to position [0, 0]
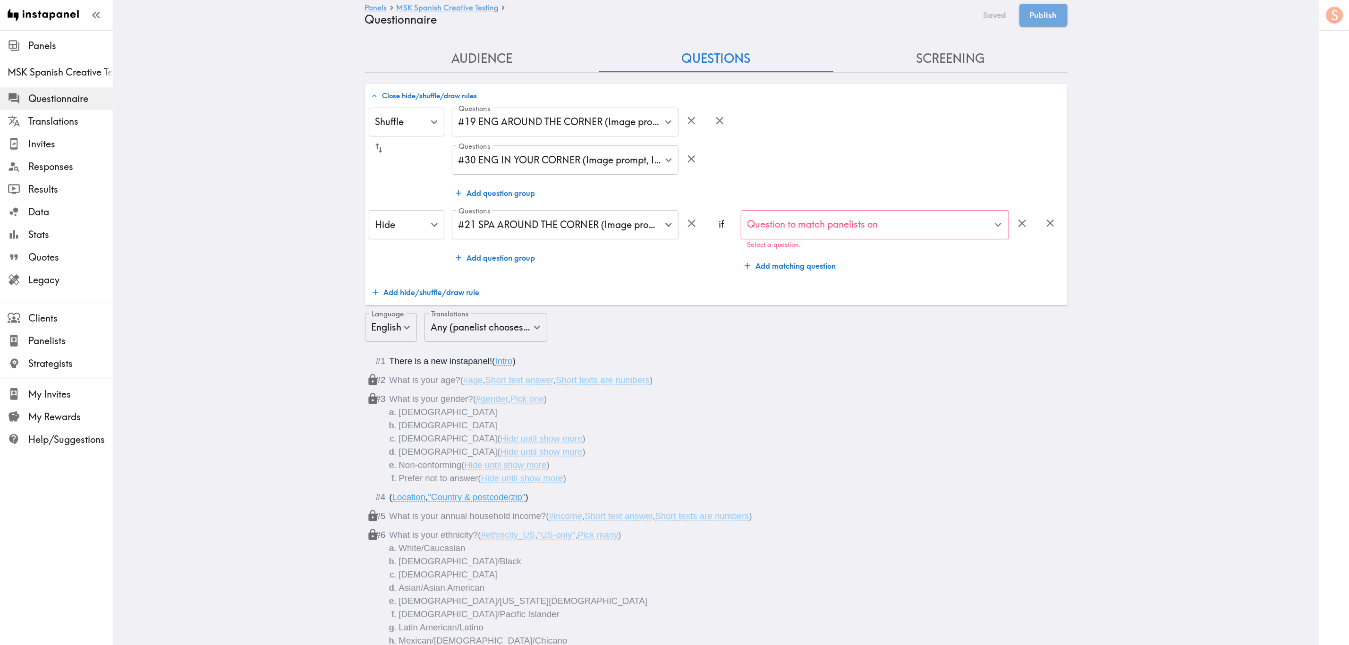
click at [876, 221] on input "Question to match panelists on" at bounding box center [868, 224] width 246 height 21
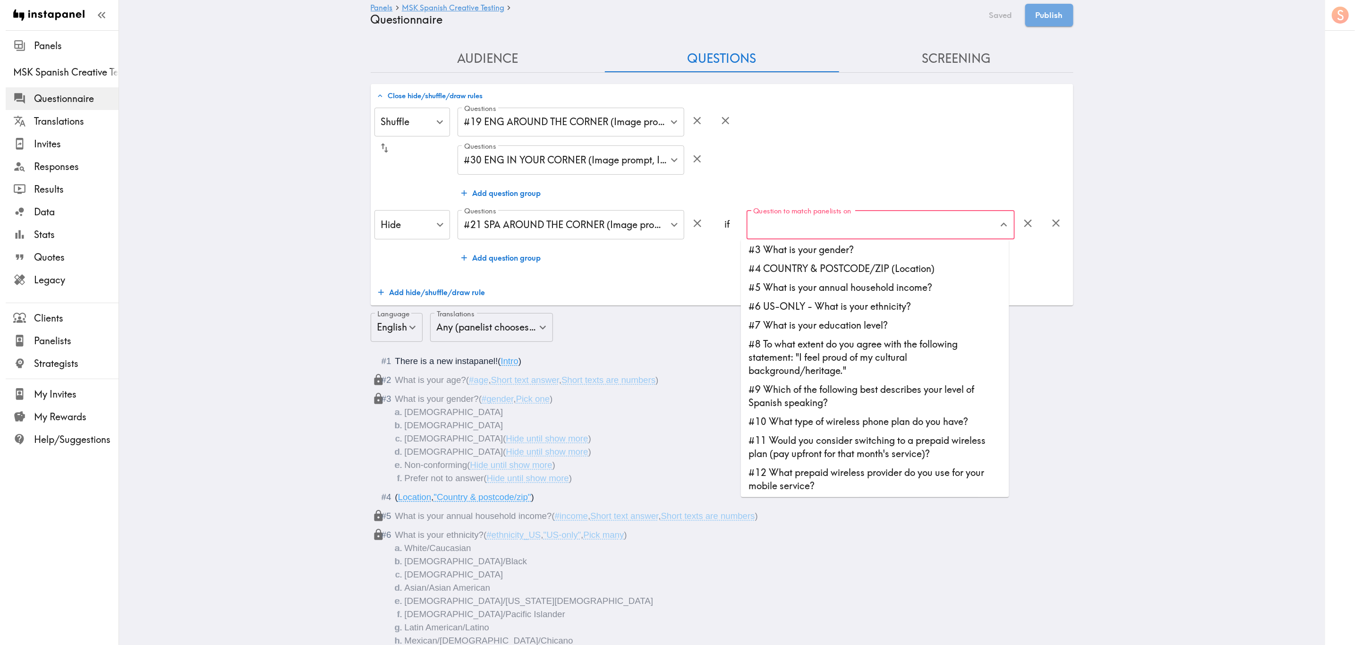
scroll to position [7, 0]
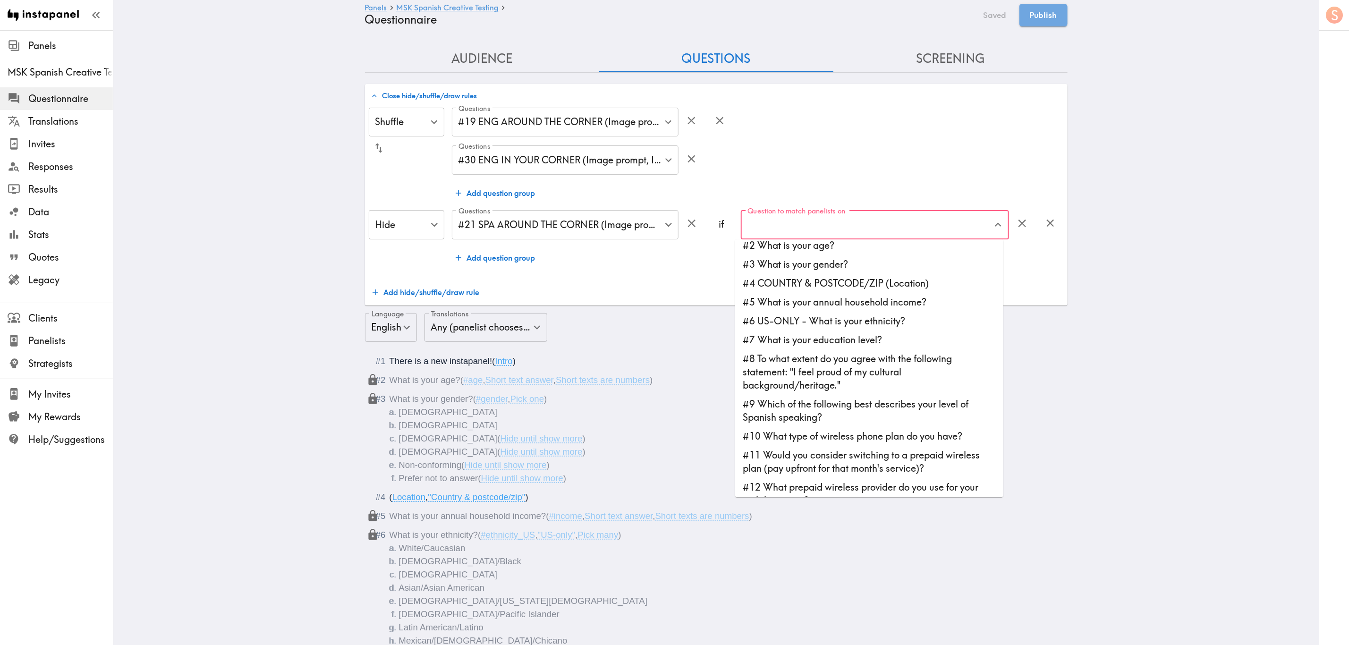
click at [909, 418] on li "#9 Which of the following best describes your level of Spanish speaking?" at bounding box center [869, 411] width 268 height 32
type input "#9 Which of the following best describes your level of Spanish speaking?"
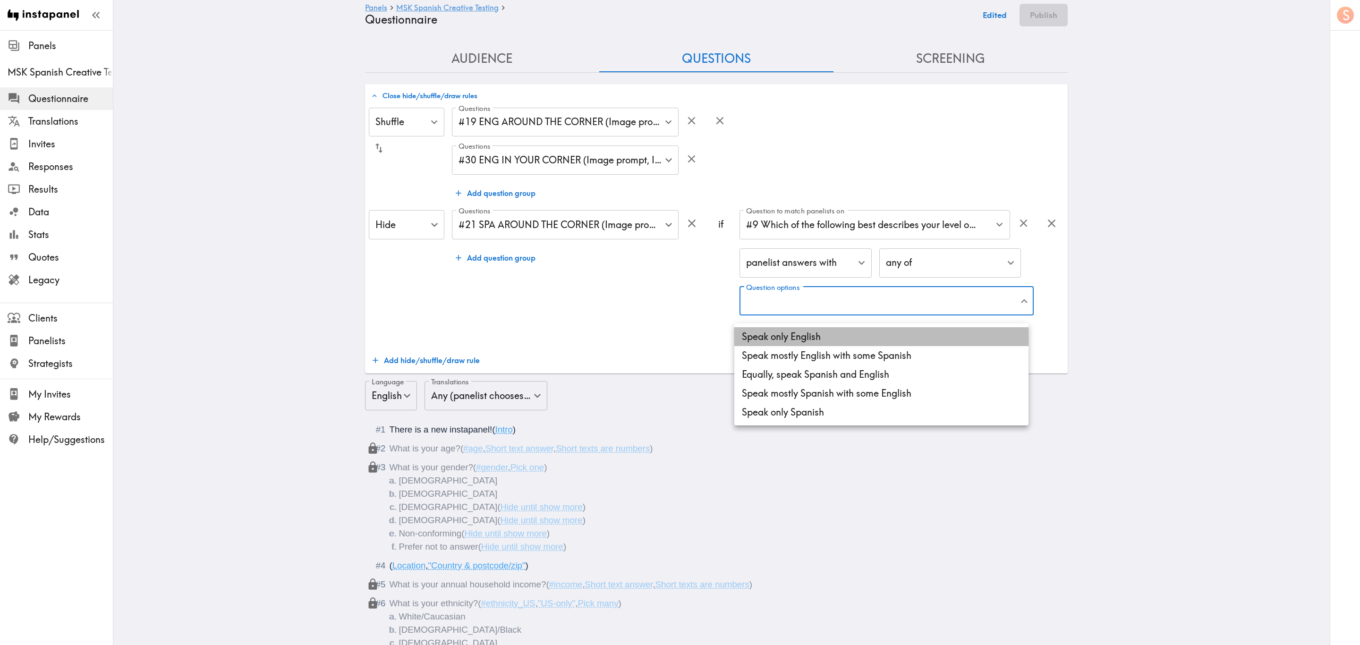
click at [864, 345] on li "Speak only English" at bounding box center [881, 336] width 294 height 19
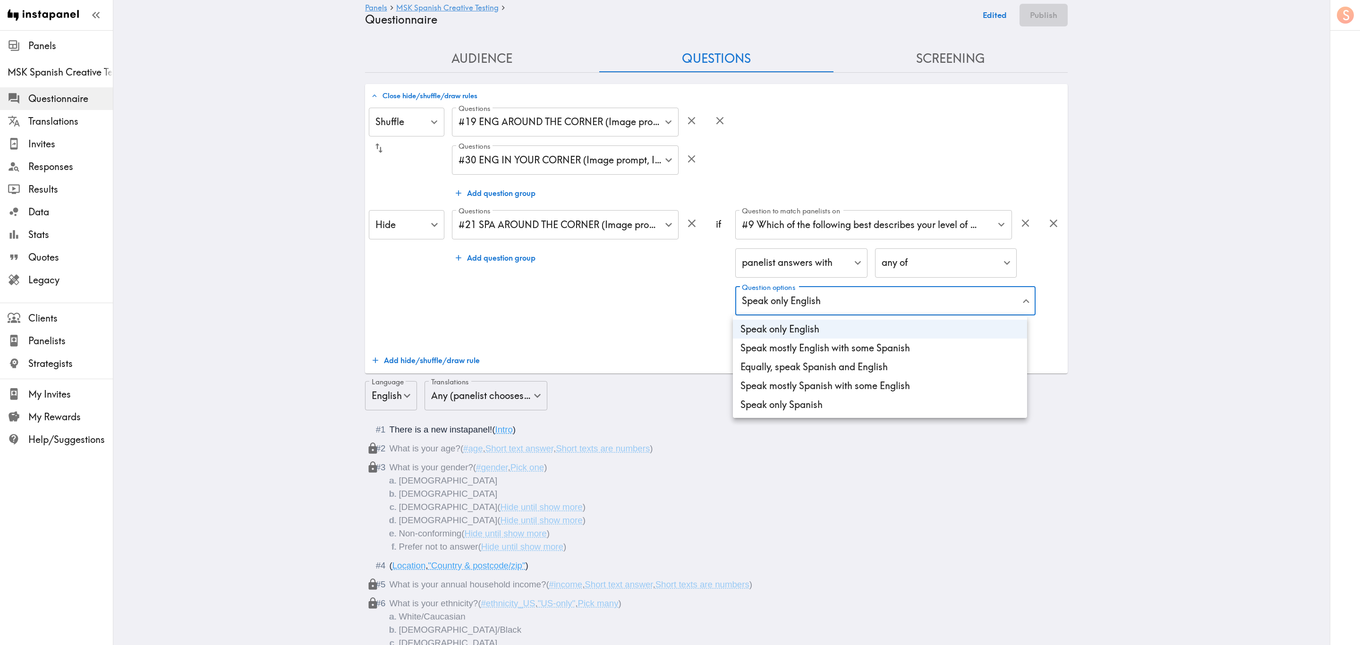
click at [866, 347] on li "Speak mostly English with some Spanish" at bounding box center [880, 348] width 294 height 19
click at [871, 369] on li "Equally, speak Spanish and English" at bounding box center [878, 367] width 294 height 19
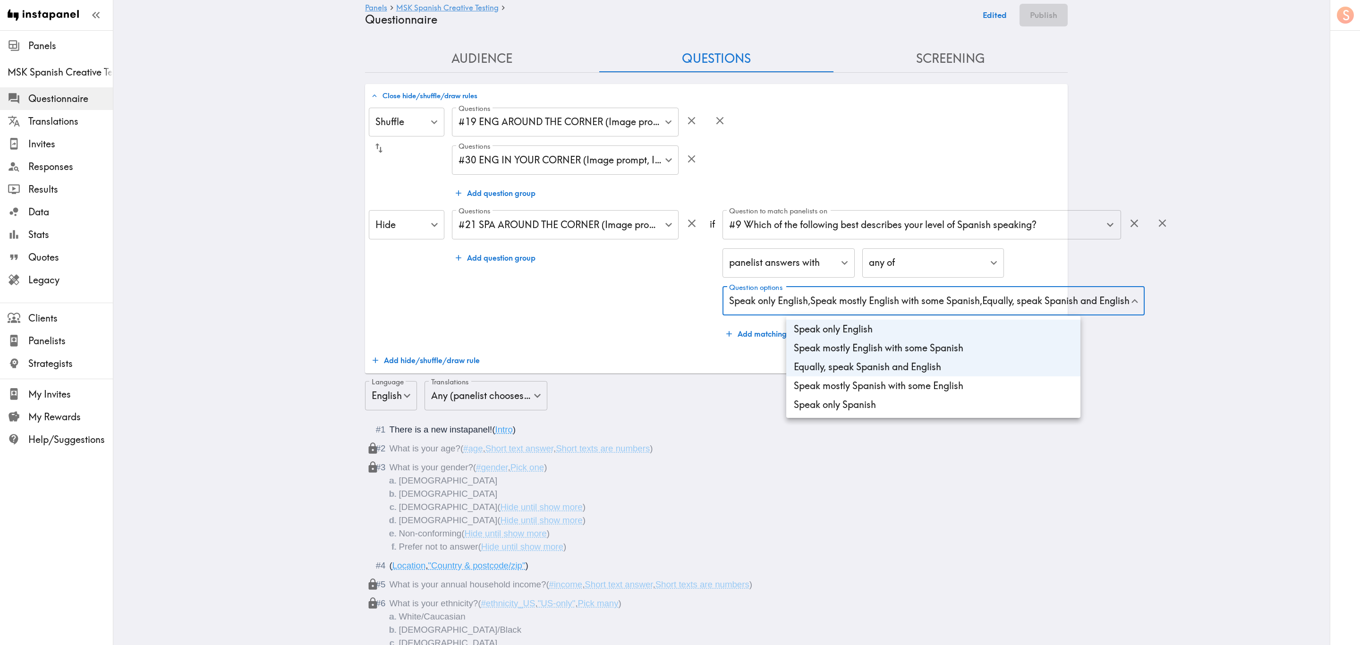
click at [533, 303] on div at bounding box center [680, 322] width 1360 height 645
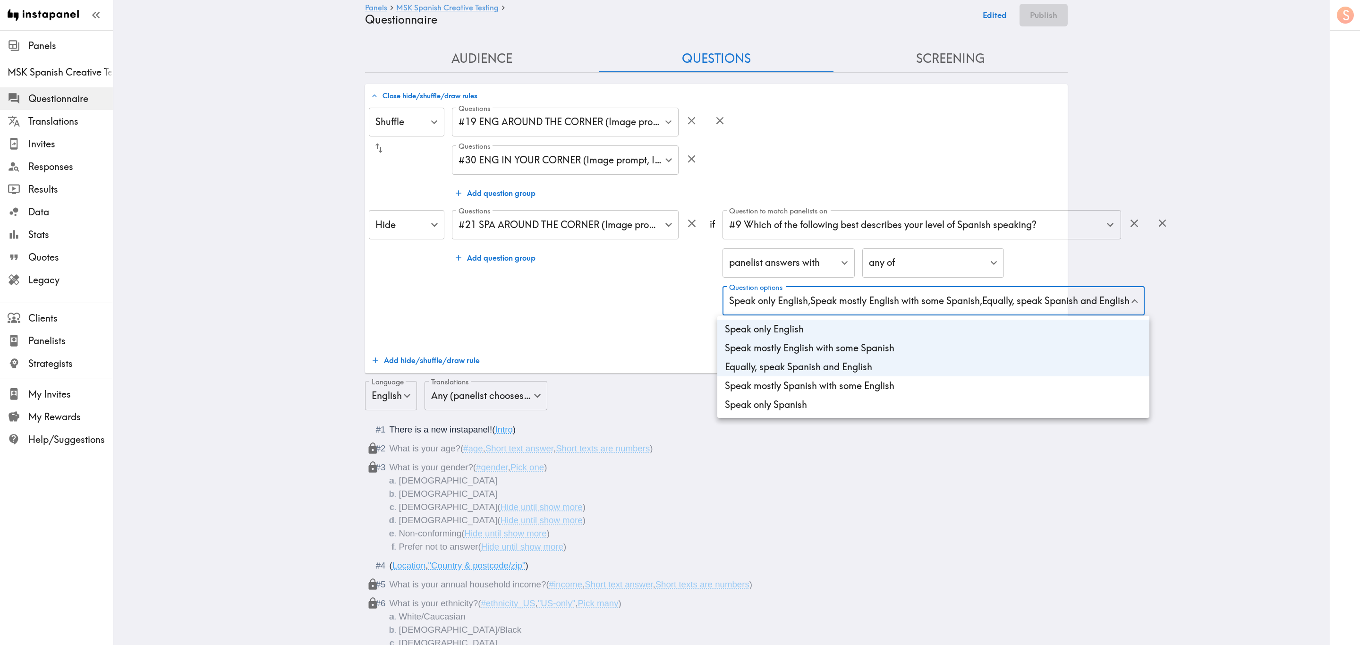
click at [781, 295] on div at bounding box center [680, 322] width 1360 height 645
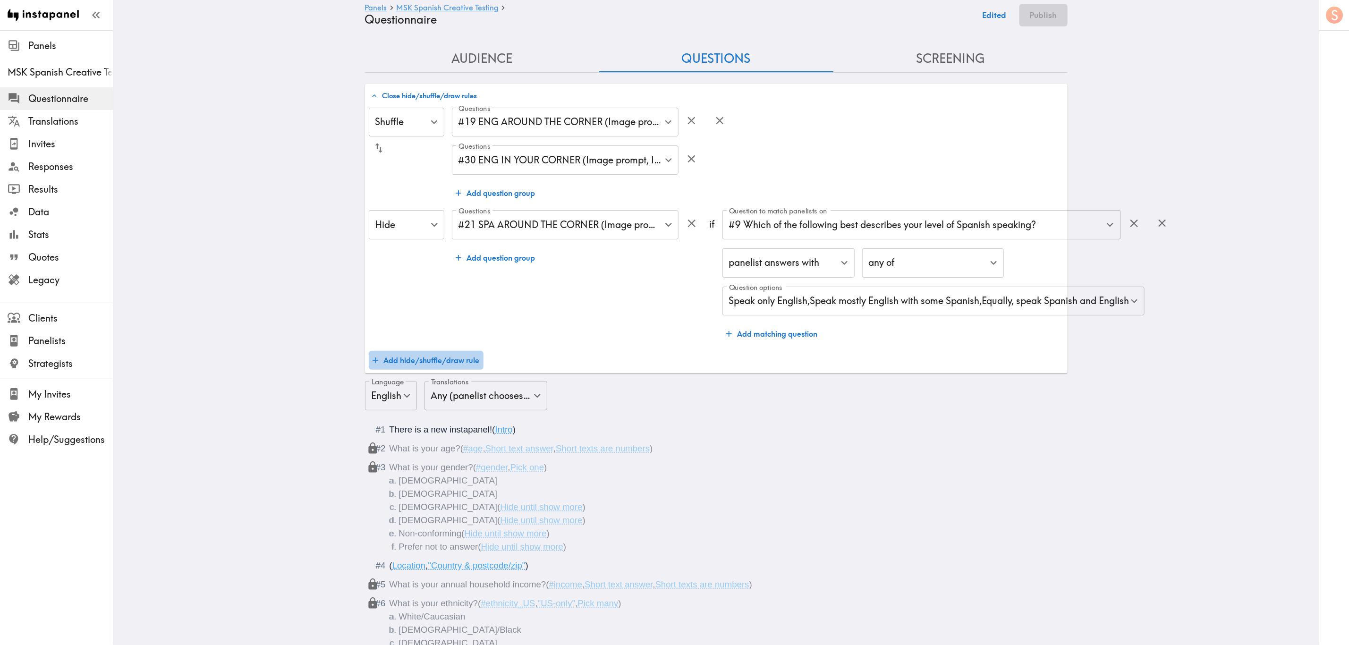
click at [423, 360] on button "Add hide/shuffle/draw rule" at bounding box center [426, 360] width 115 height 19
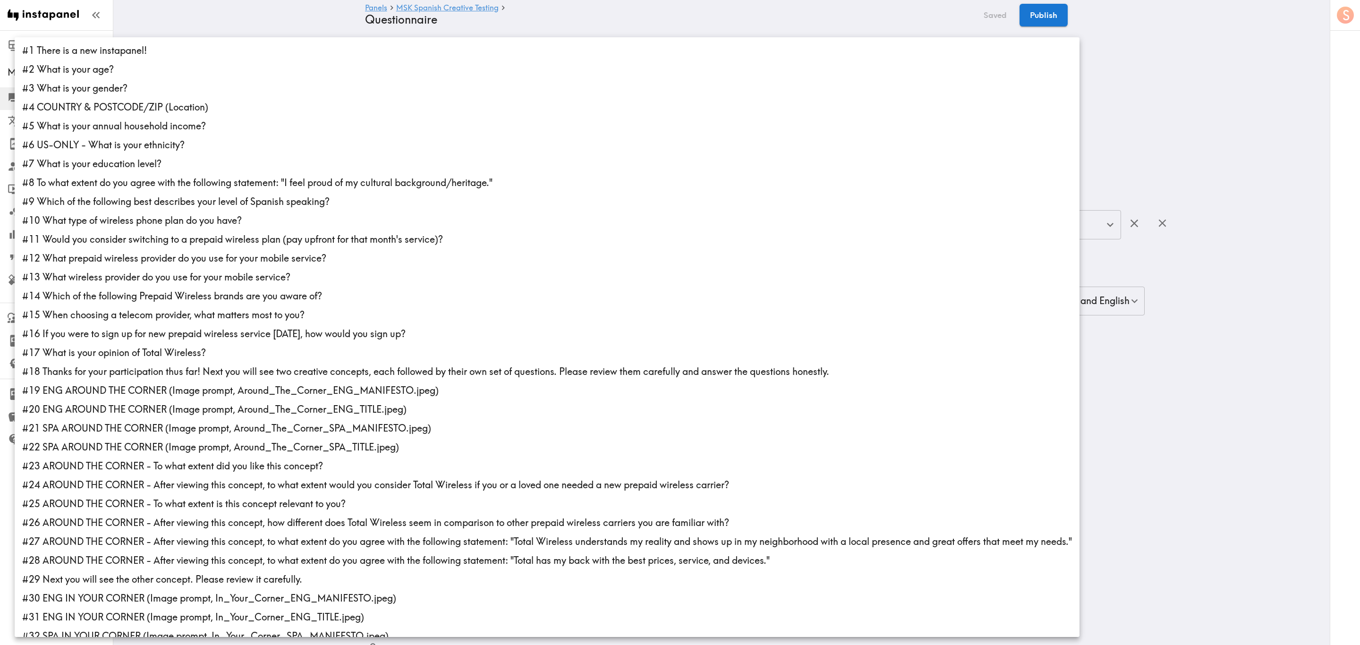
click at [1186, 322] on div at bounding box center [680, 322] width 1360 height 645
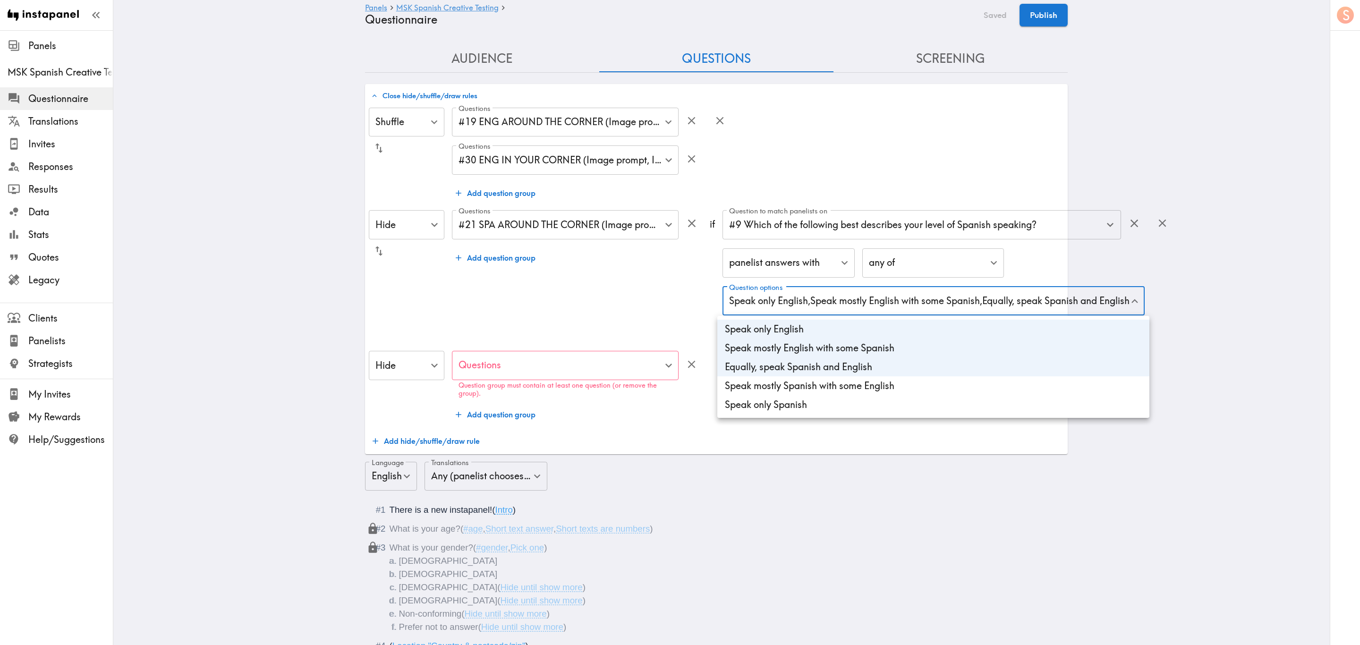
click at [832, 370] on li "Equally, speak Spanish and English" at bounding box center [933, 367] width 432 height 19
type input "266b0001-1072-40e7-8902-da4d98e4a71e,fdc1c364-63f8-44a9-8c11-9515ca5cf359"
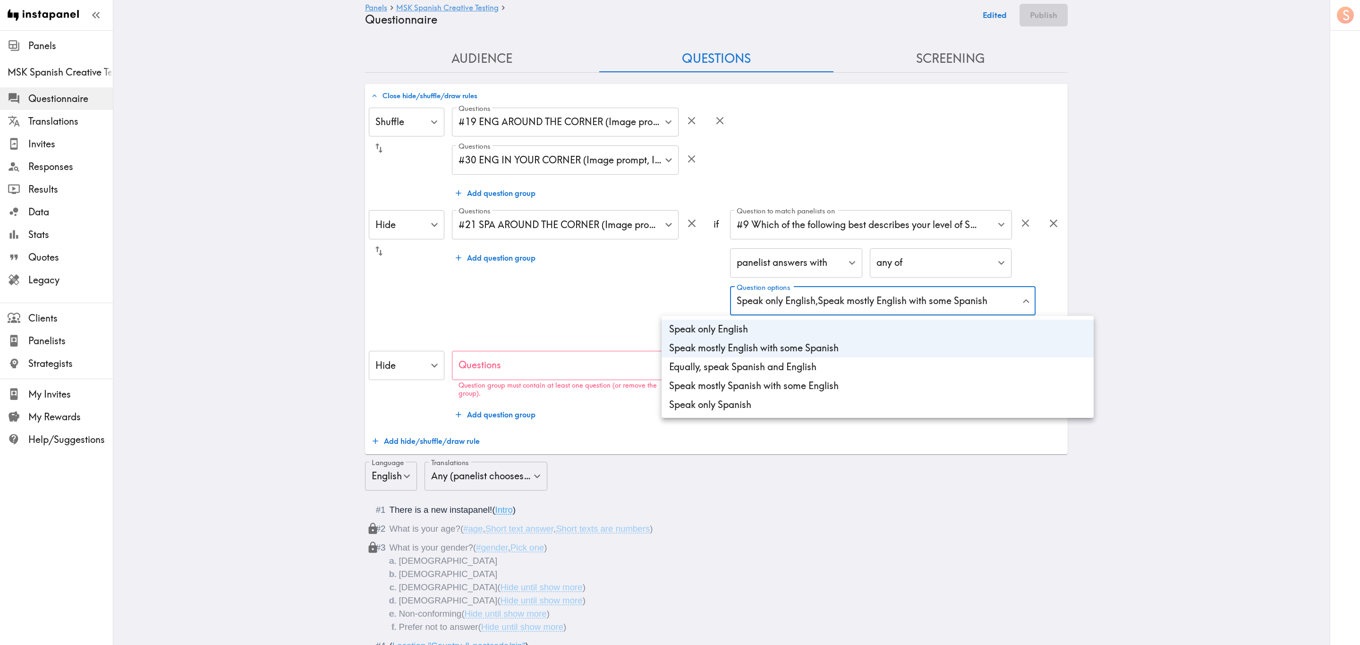
click at [643, 296] on div at bounding box center [680, 322] width 1360 height 645
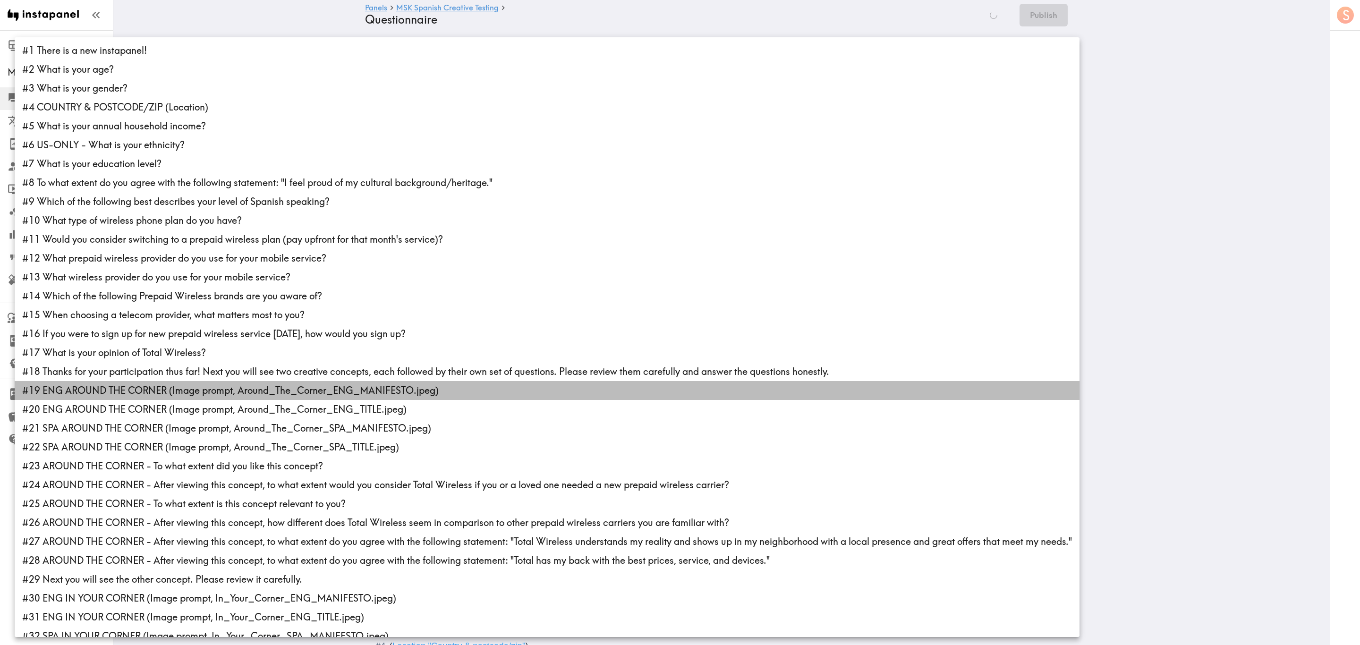
click at [232, 389] on li "#19 ENG AROUND THE CORNER (Image prompt, Around_The_Corner_ENG_MANIFESTO.jpeg)" at bounding box center [547, 390] width 1065 height 19
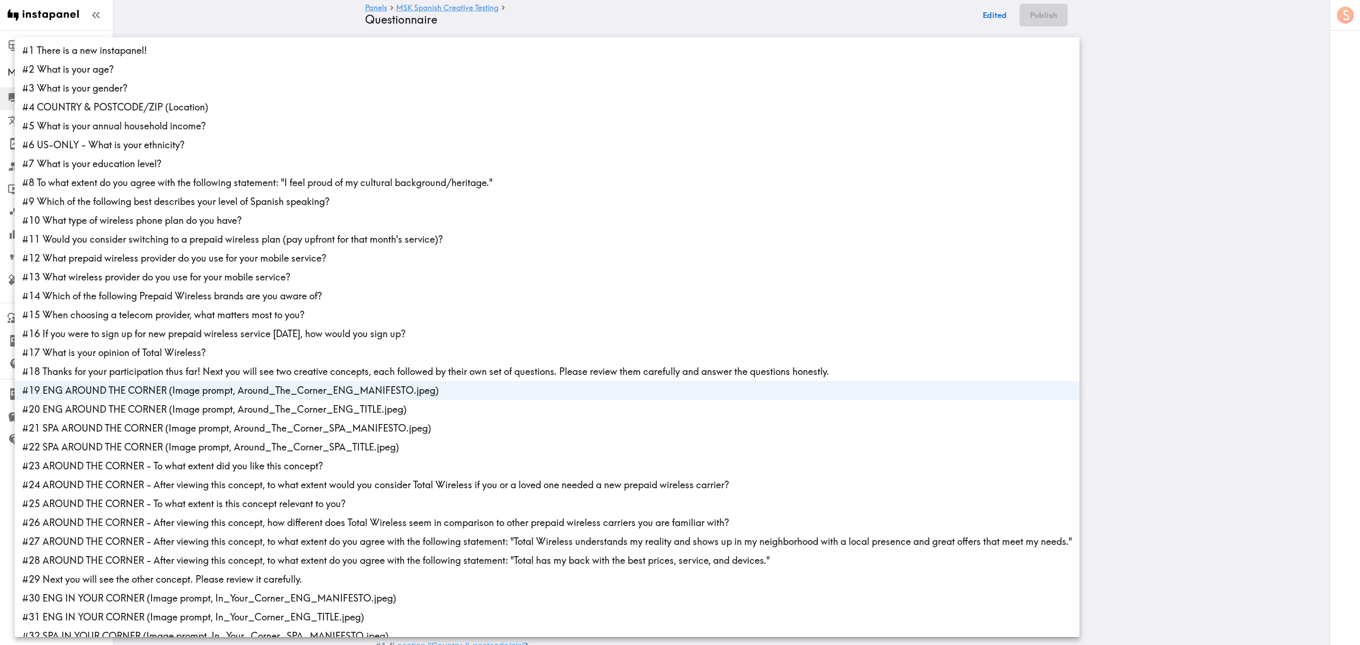
click at [245, 407] on li "#20 ENG AROUND THE CORNER (Image prompt, Around_The_Corner_ENG_TITLE.jpeg)" at bounding box center [547, 409] width 1065 height 19
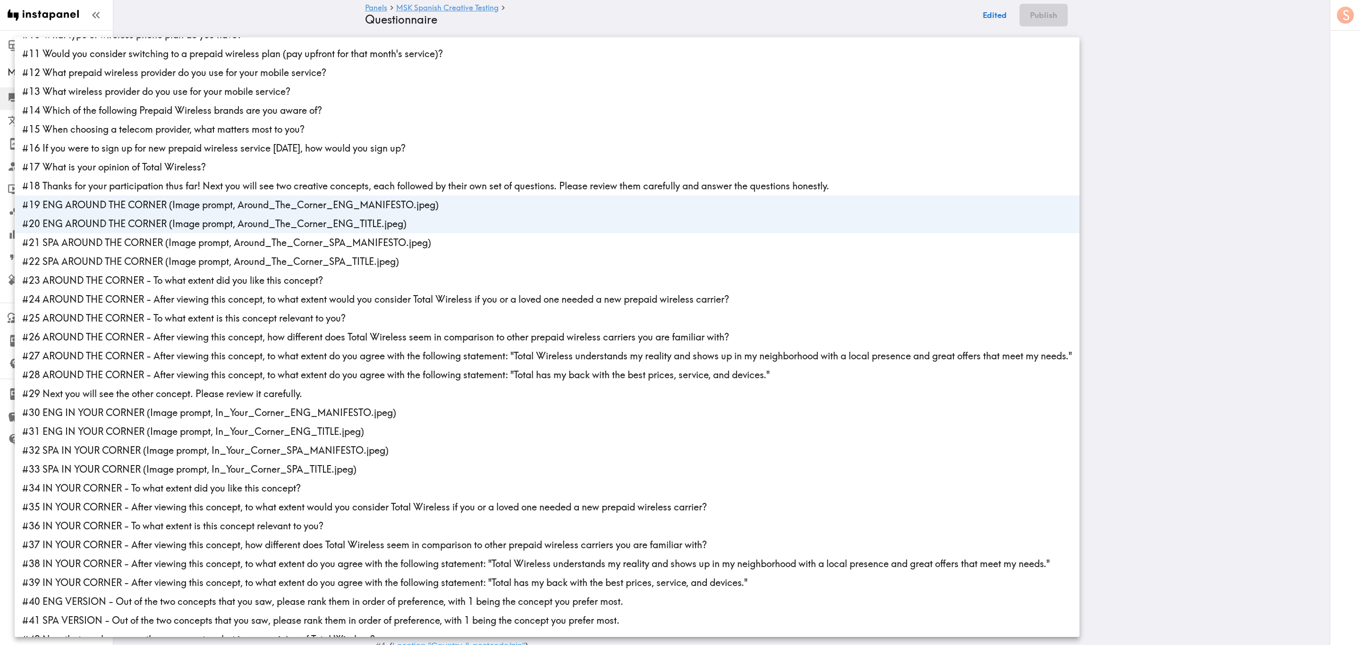
scroll to position [238, 0]
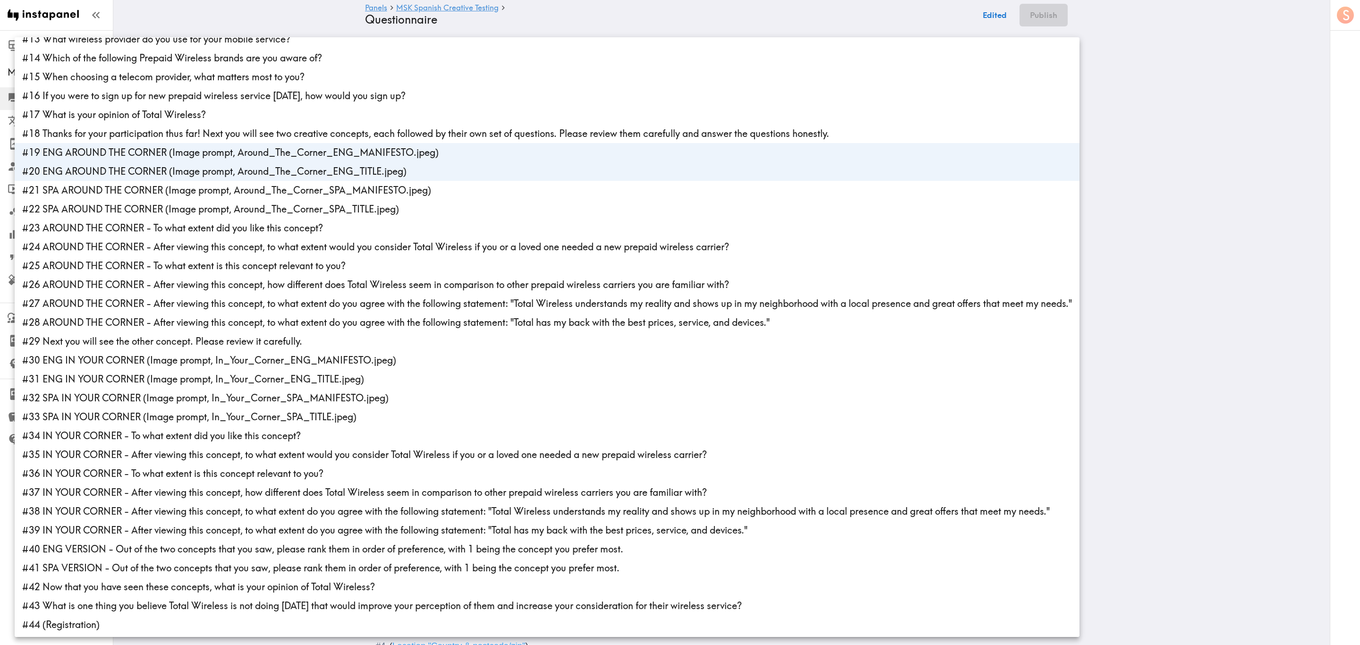
click at [139, 360] on li "#30 ENG IN YOUR CORNER (Image prompt, In_Your_Corner_ENG_MANIFESTO.jpeg)" at bounding box center [547, 360] width 1065 height 19
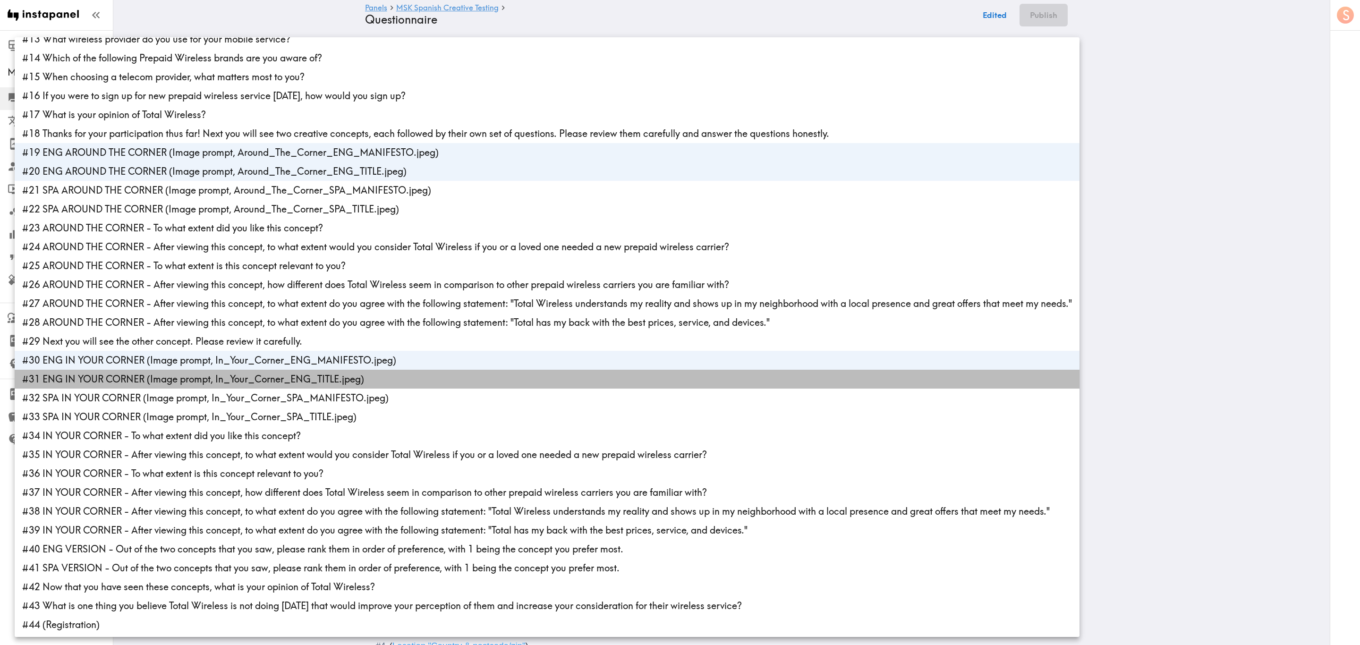
click at [139, 376] on li "#31 ENG IN YOUR CORNER (Image prompt, In_Your_Corner_ENG_TITLE.jpeg)" at bounding box center [547, 379] width 1065 height 19
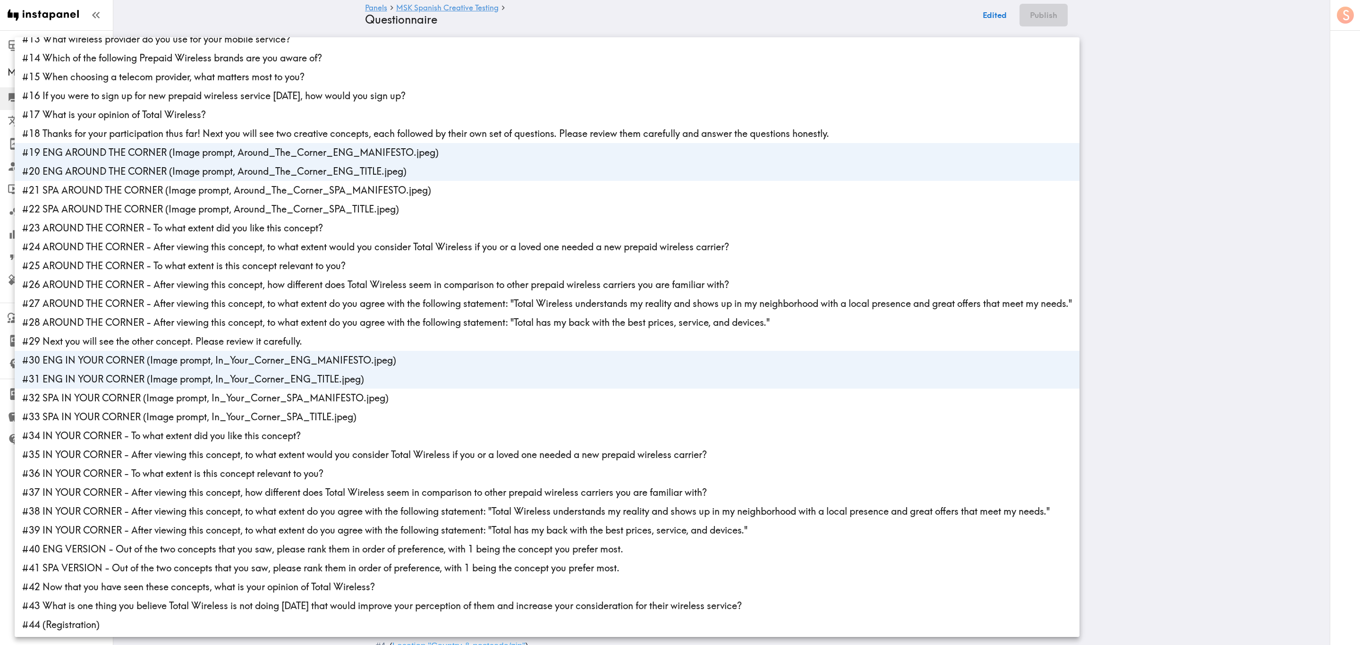
click at [162, 547] on li "#40 ENG VERSION - Out of the two concepts that you saw, please rank them in ord…" at bounding box center [547, 549] width 1065 height 19
type input "440f4ed6-1e47-462b-aa78-6a7aede59e07,7567db67-5b2b-4905-8536-da70e9a4550a,e3699…"
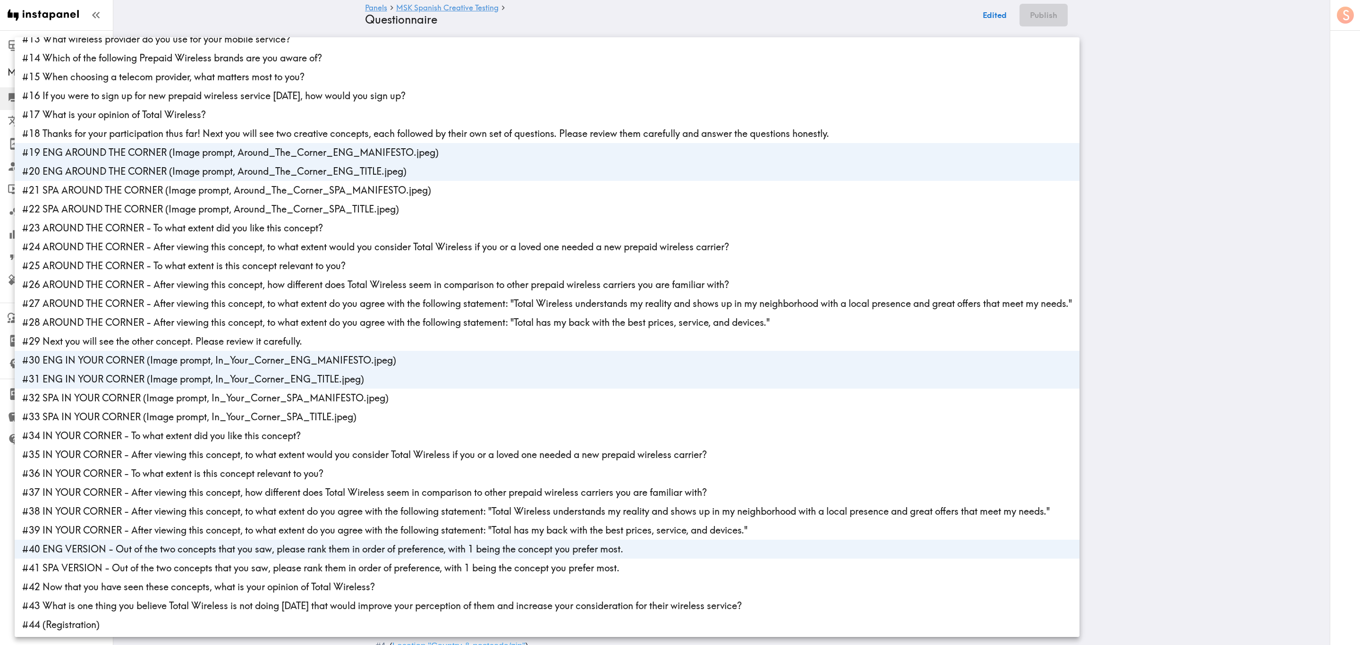
click at [1250, 263] on div at bounding box center [680, 322] width 1360 height 645
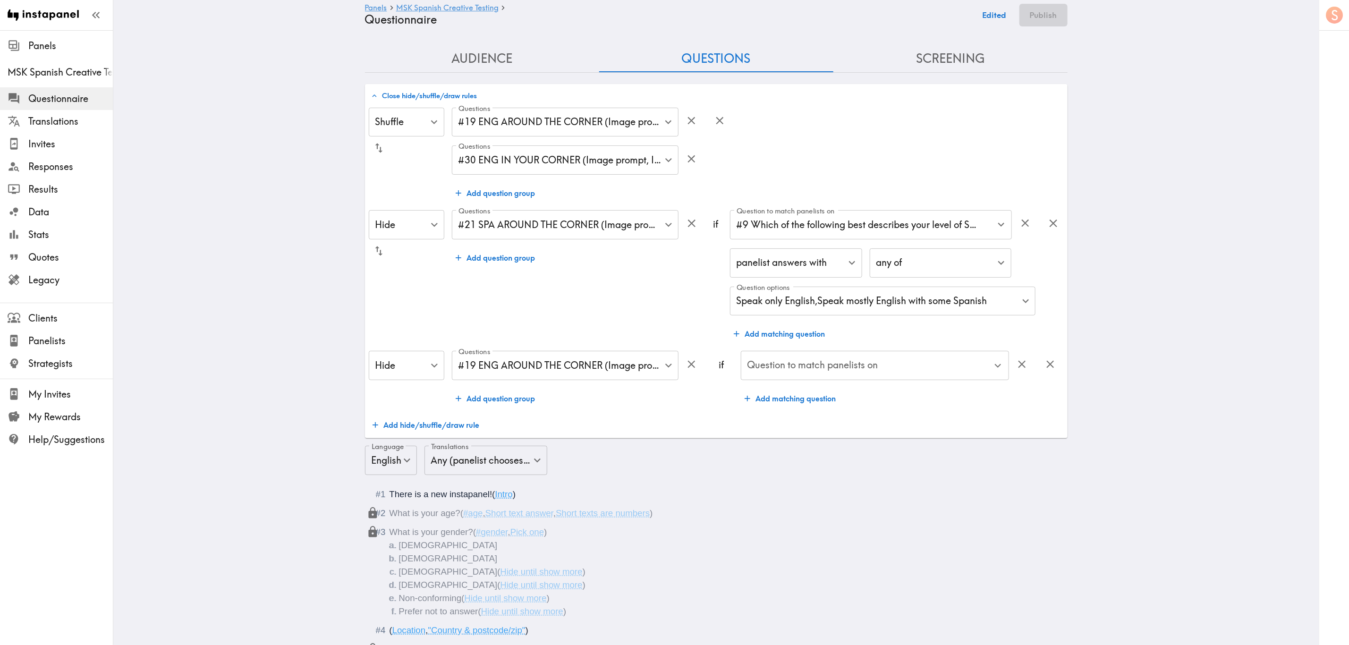
click at [693, 421] on div "Shuffle Shuffle ​ Questions #19 ENG AROUND THE CORNER (Image prompt, Around_The…" at bounding box center [716, 271] width 695 height 327
click at [785, 367] on input "Question to match panelists on" at bounding box center [868, 365] width 246 height 21
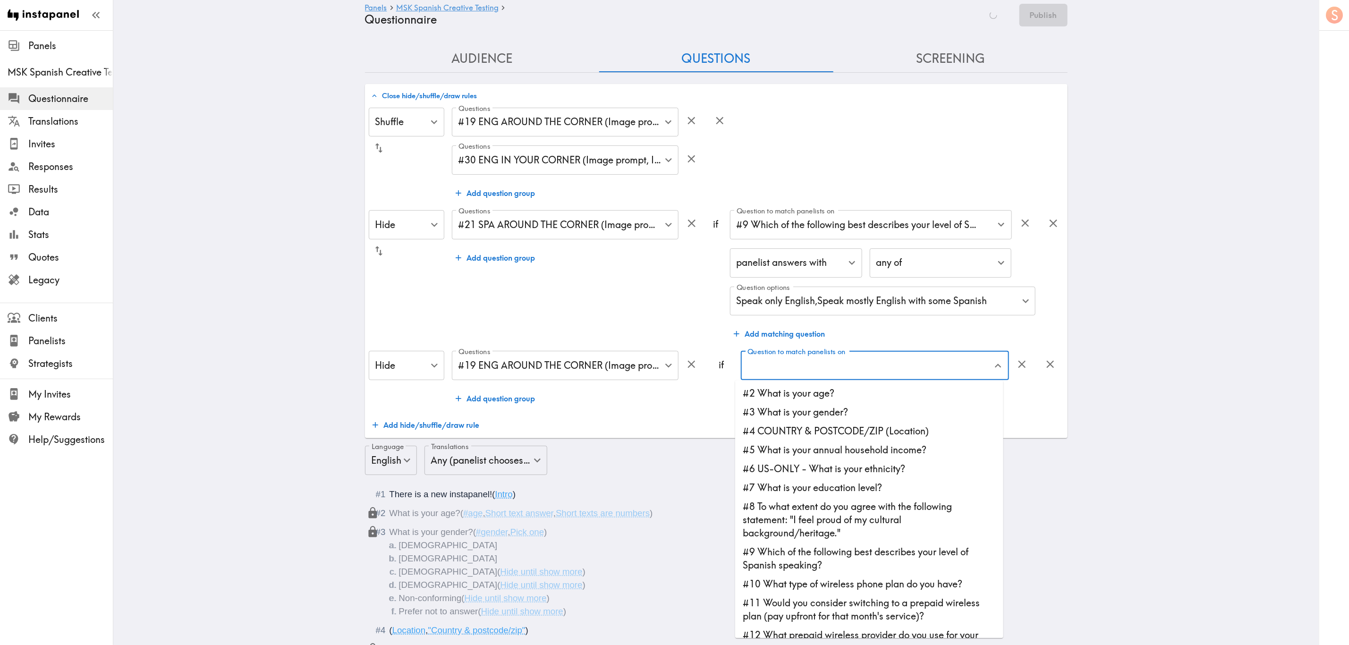
click at [864, 557] on li "#9 Which of the following best describes your level of Spanish speaking?" at bounding box center [869, 559] width 268 height 32
type input "#9 Which of the following best describes your level of Spanish speaking?"
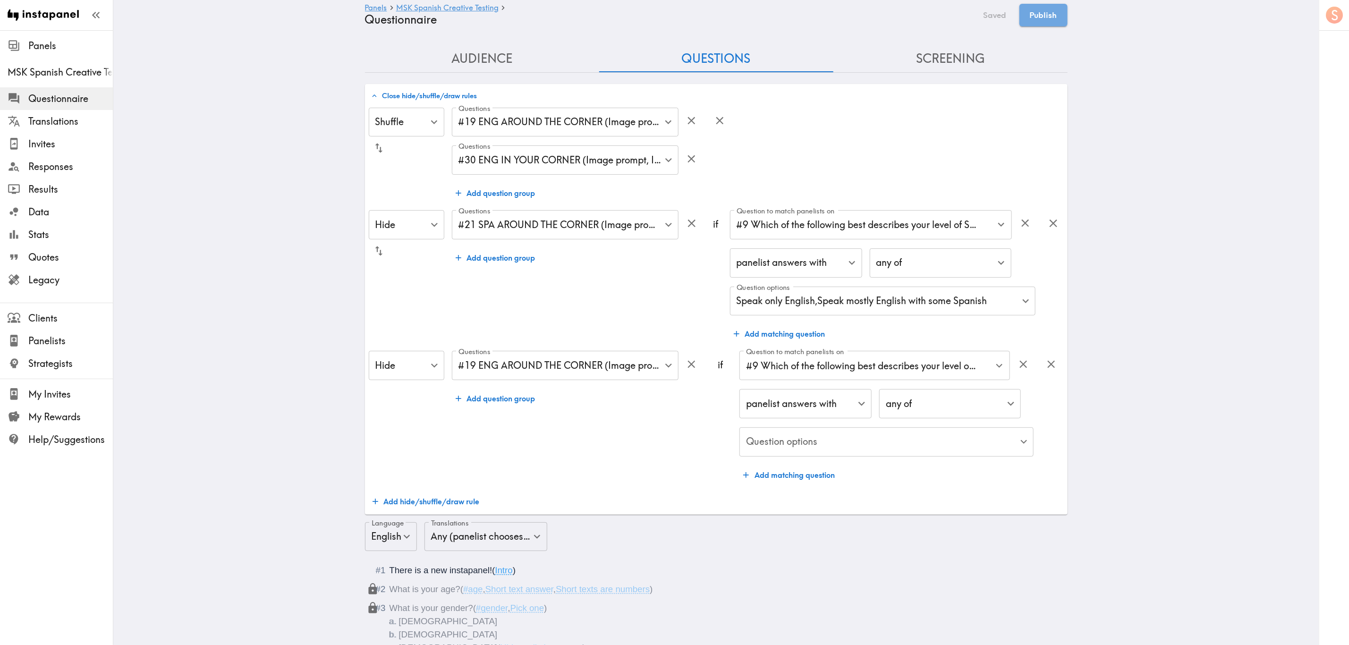
click at [849, 424] on div "panelist answers with false ​ any of any ​ Question options ​ Question options" at bounding box center [887, 423] width 294 height 69
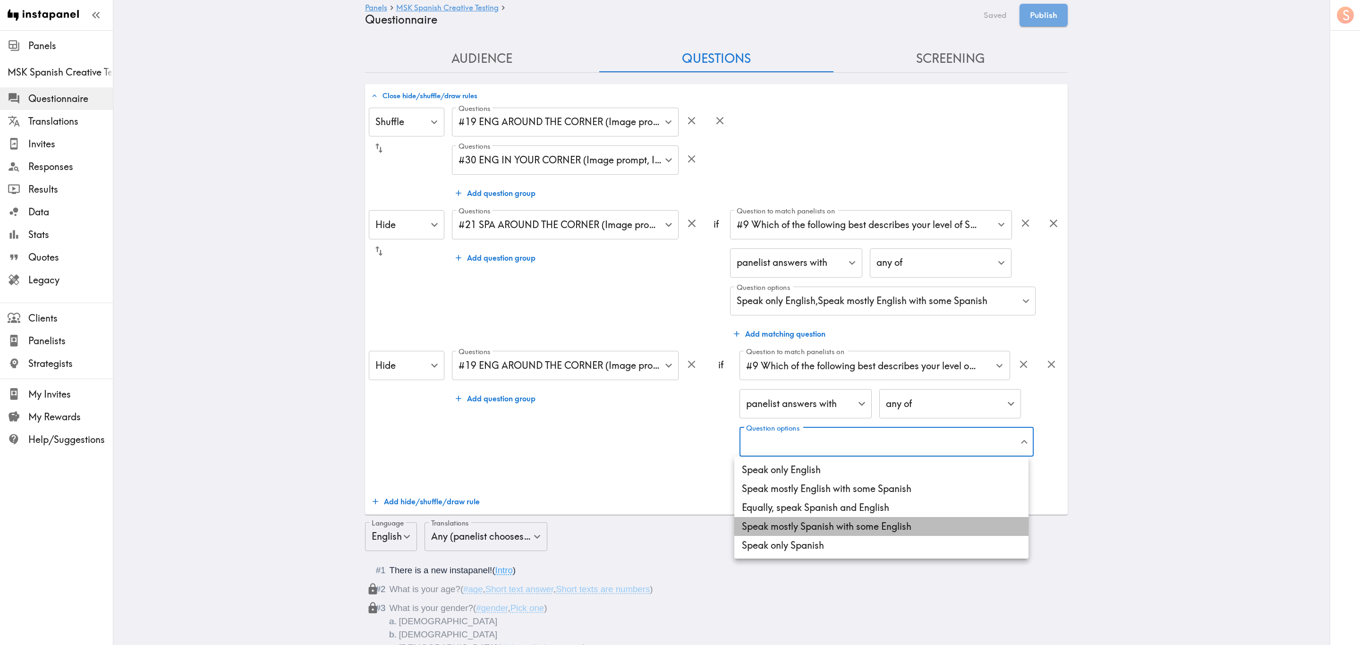
click at [863, 523] on li "Speak mostly Spanish with some English" at bounding box center [881, 526] width 294 height 19
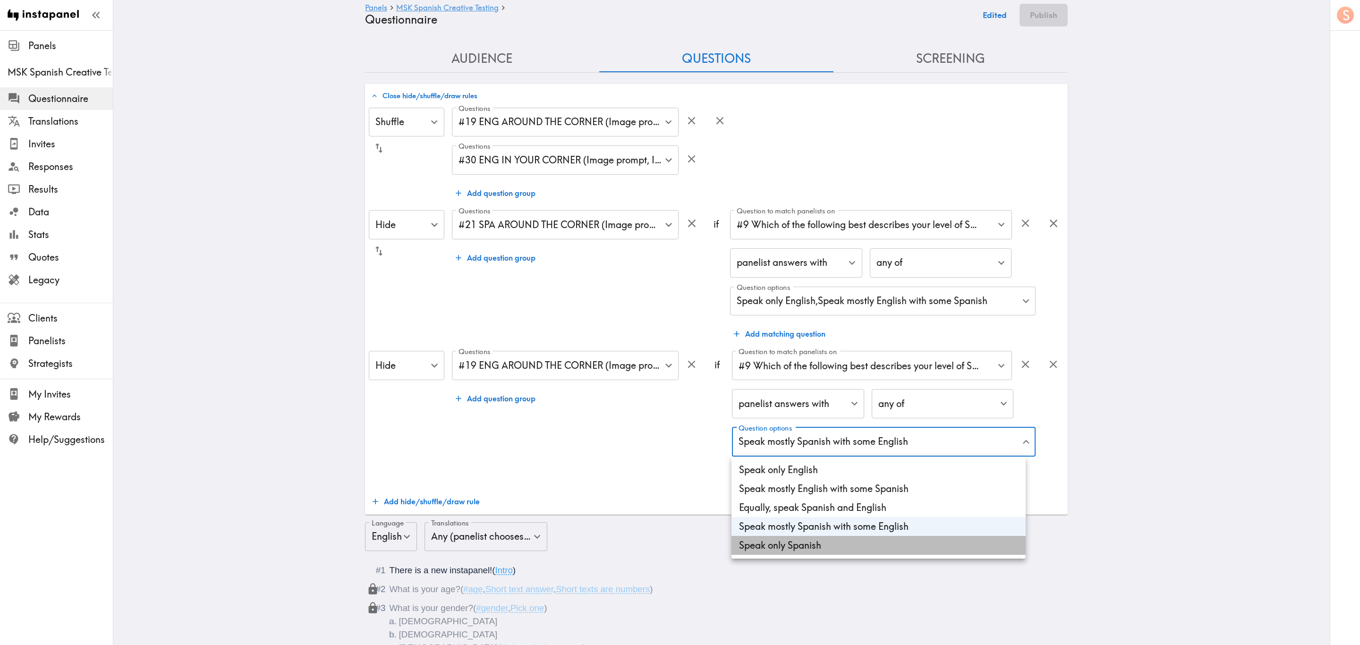
drag, startPoint x: 873, startPoint y: 542, endPoint x: 854, endPoint y: 538, distance: 18.7
click at [873, 542] on li "Speak only Spanish" at bounding box center [879, 545] width 294 height 19
type input "de95410a-37b7-4a7b-90fd-84a298b44b7f,30bddcb0-1089-46fe-8ae4-5fa4b0df9bc8"
click at [679, 465] on div at bounding box center [680, 322] width 1360 height 645
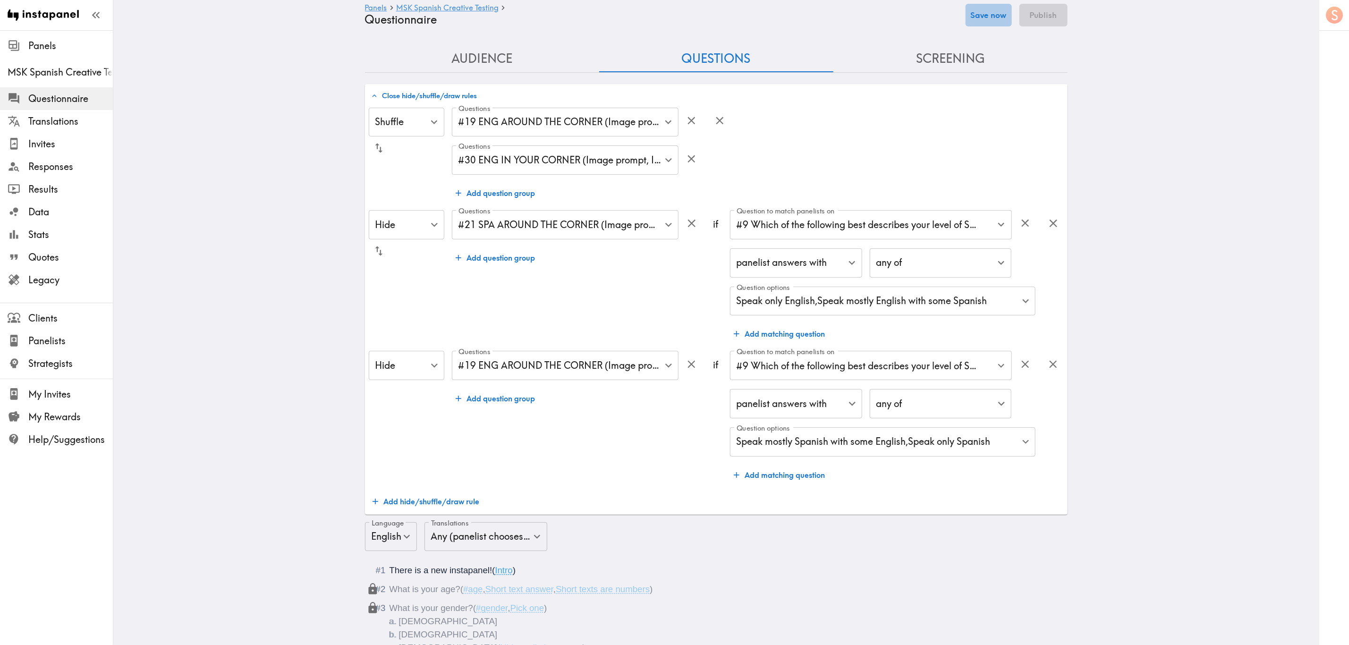
click at [999, 16] on button "Save now" at bounding box center [989, 15] width 46 height 23
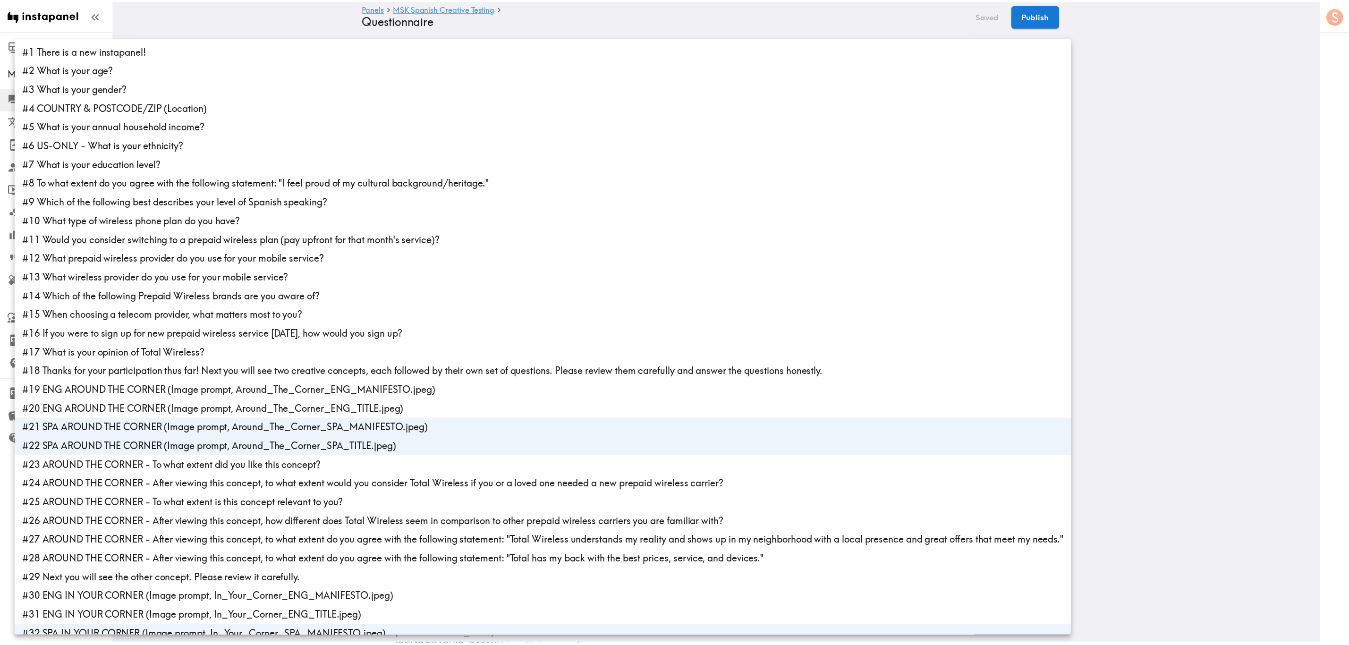
scroll to position [239, 0]
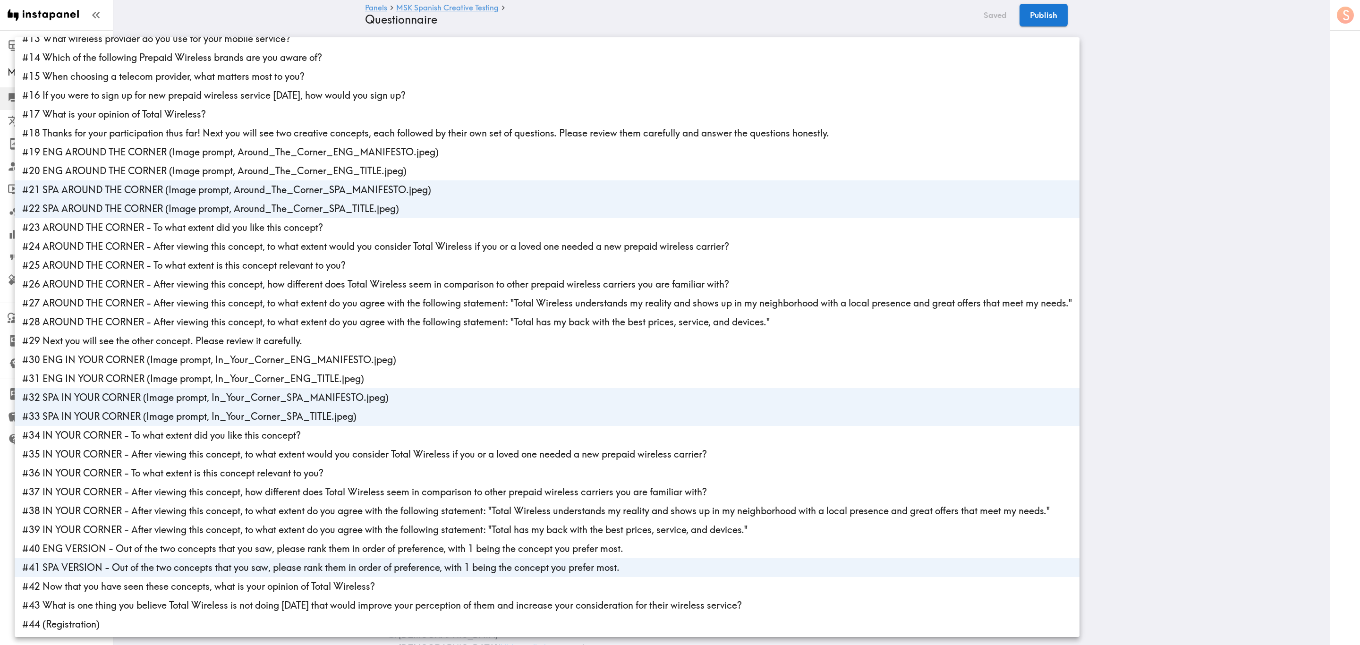
click at [1269, 185] on div at bounding box center [680, 322] width 1360 height 645
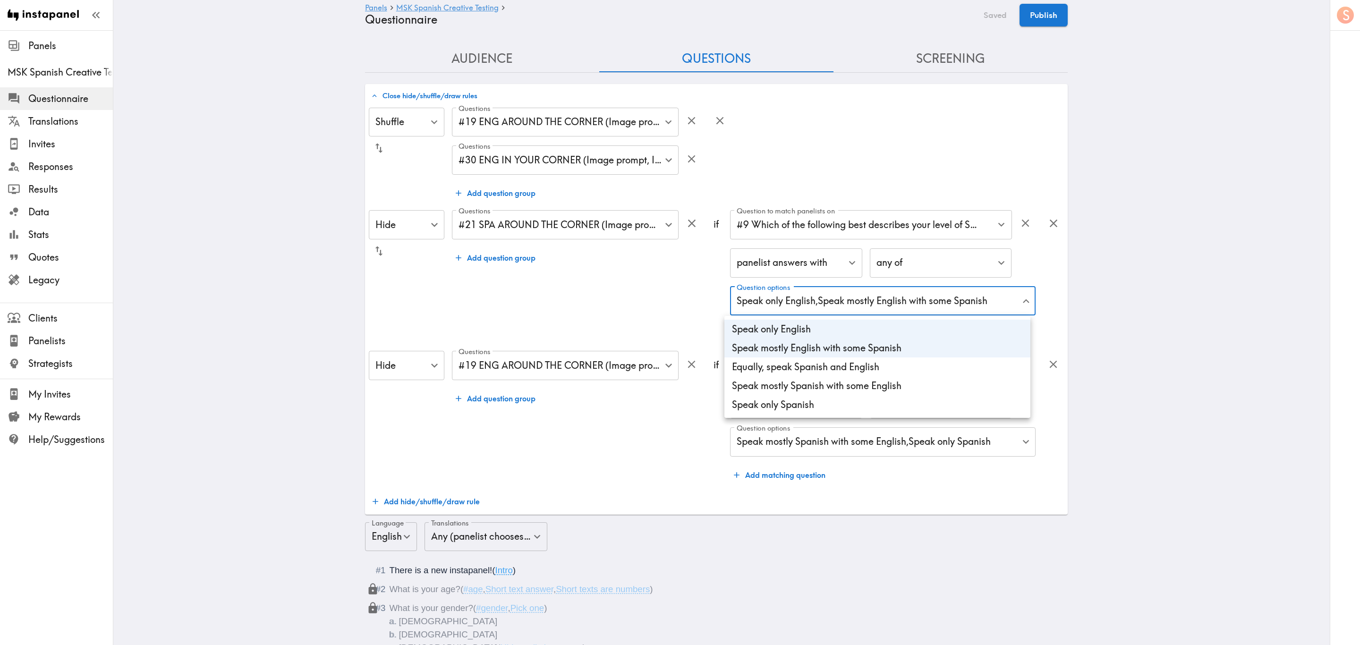
click at [1332, 258] on div at bounding box center [680, 322] width 1360 height 645
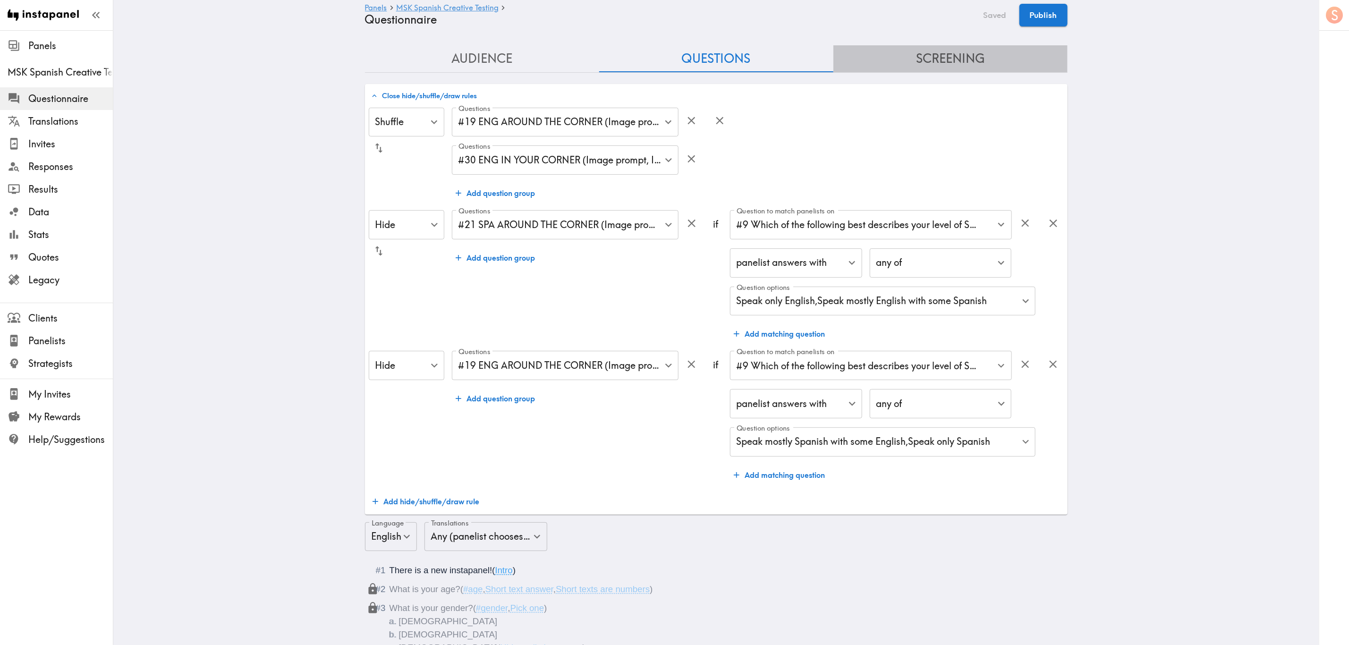
click at [931, 51] on button "Screening" at bounding box center [951, 58] width 234 height 27
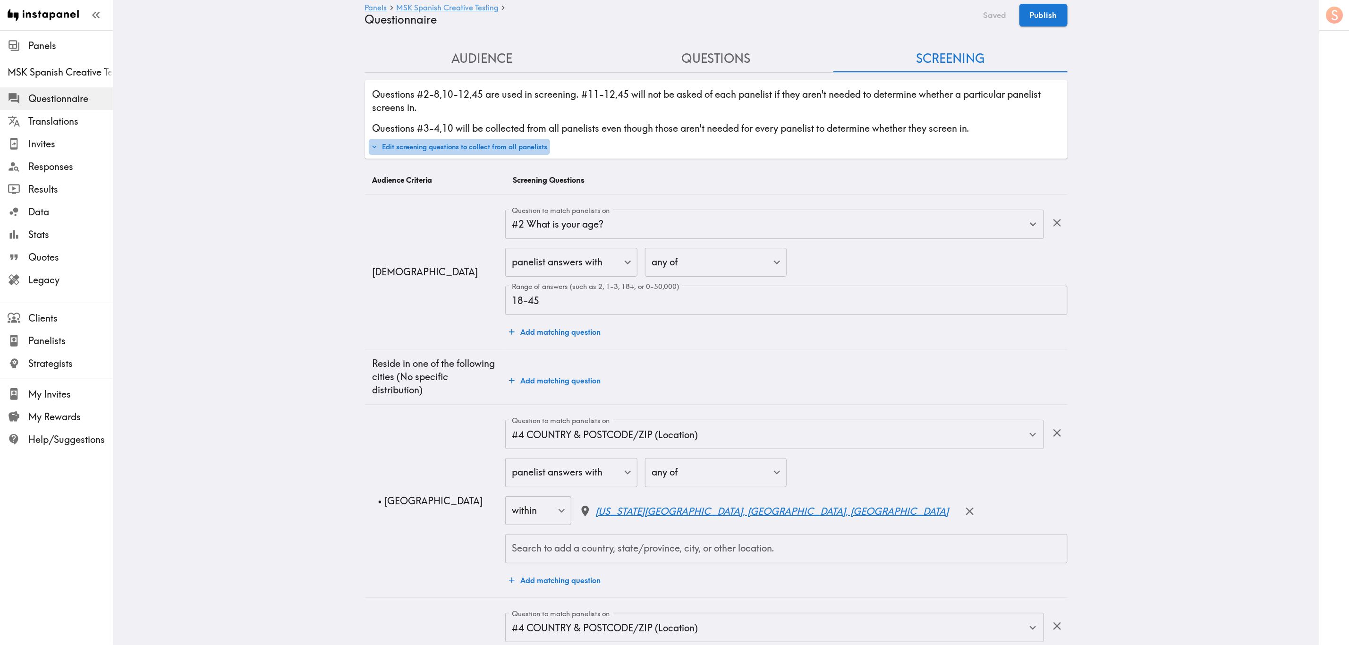
click at [527, 145] on button "Edit screening questions to collect from all panelists" at bounding box center [459, 147] width 181 height 16
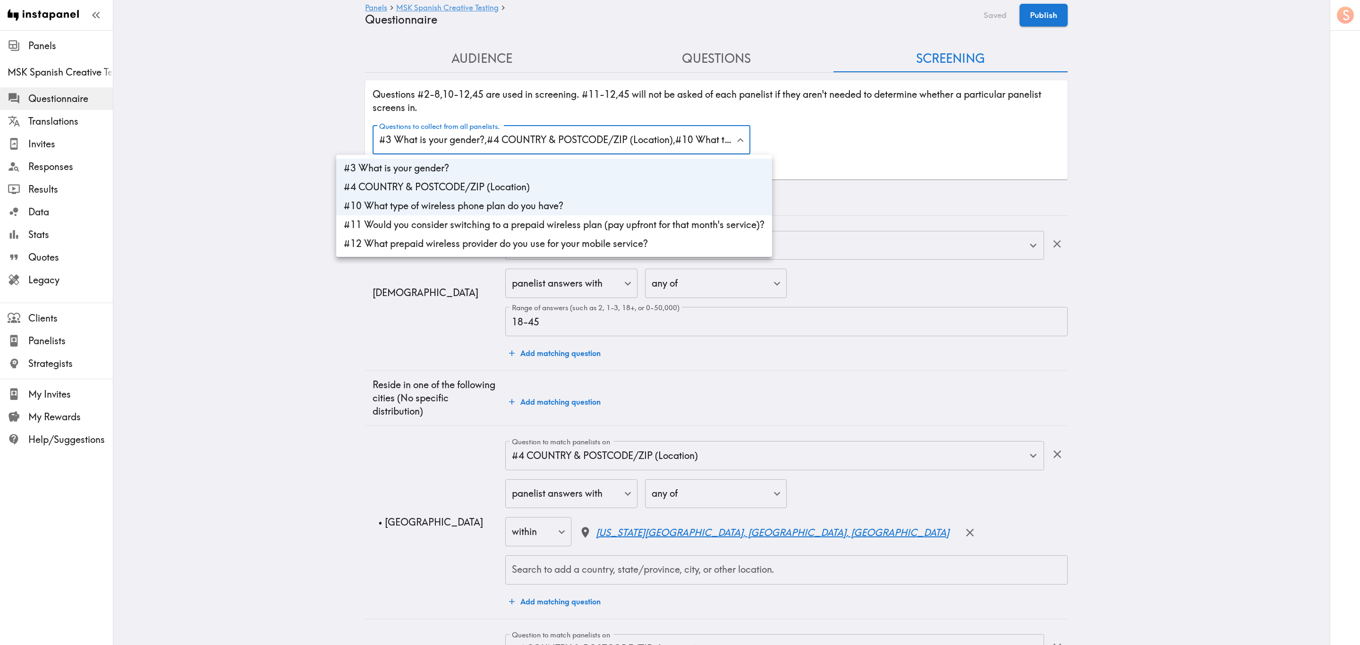
click at [676, 122] on div at bounding box center [680, 322] width 1360 height 645
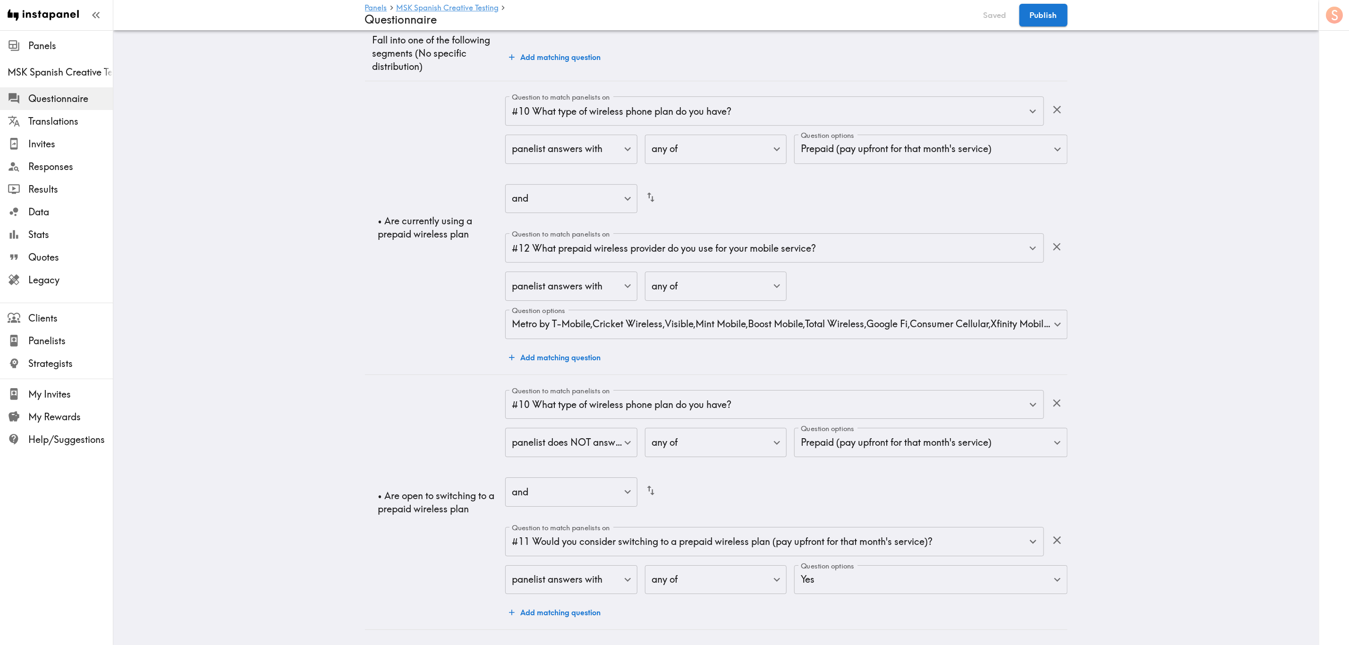
scroll to position [2164, 0]
click at [1039, 9] on button "Publish" at bounding box center [1044, 15] width 48 height 23
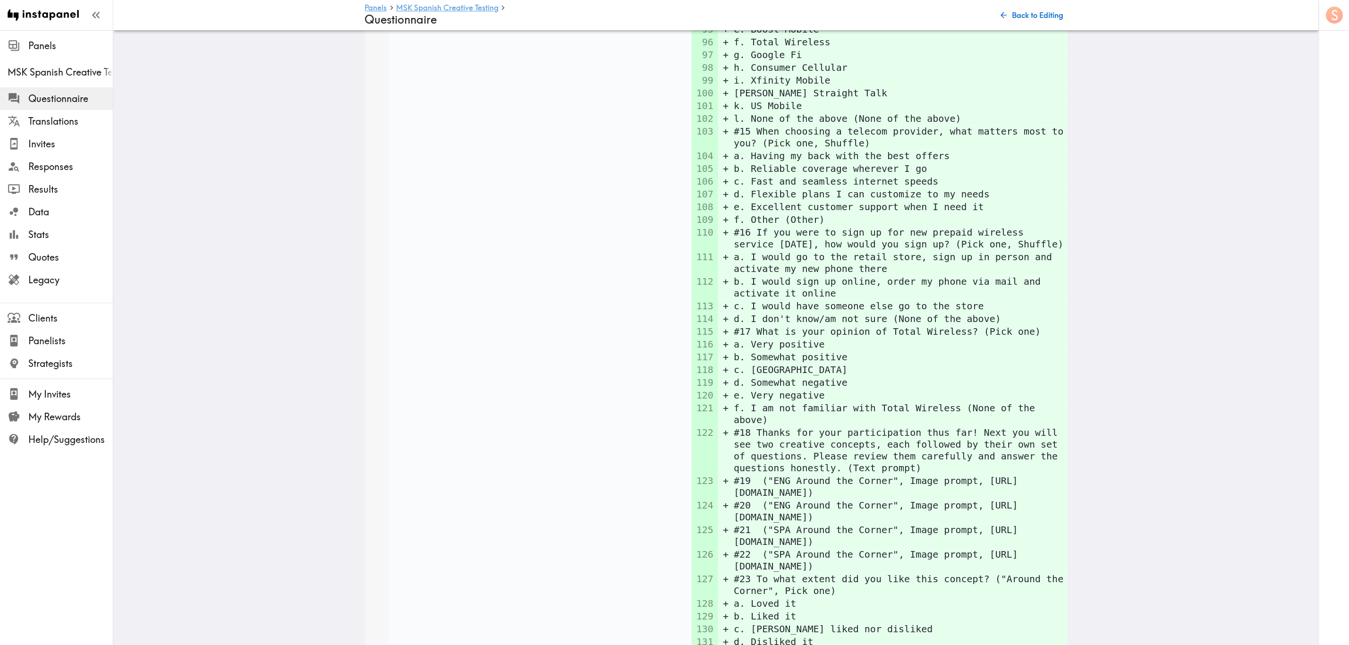
scroll to position [1739, 0]
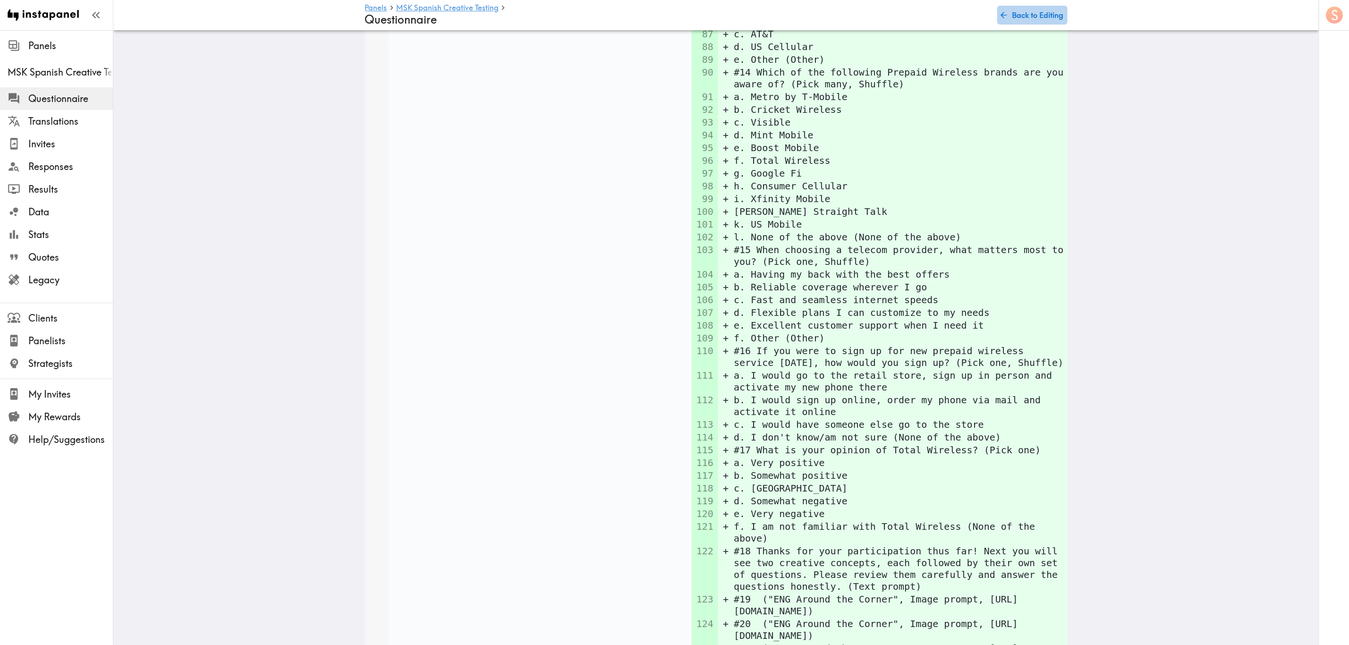
click at [1017, 9] on button "Back to Editing" at bounding box center [1033, 15] width 70 height 19
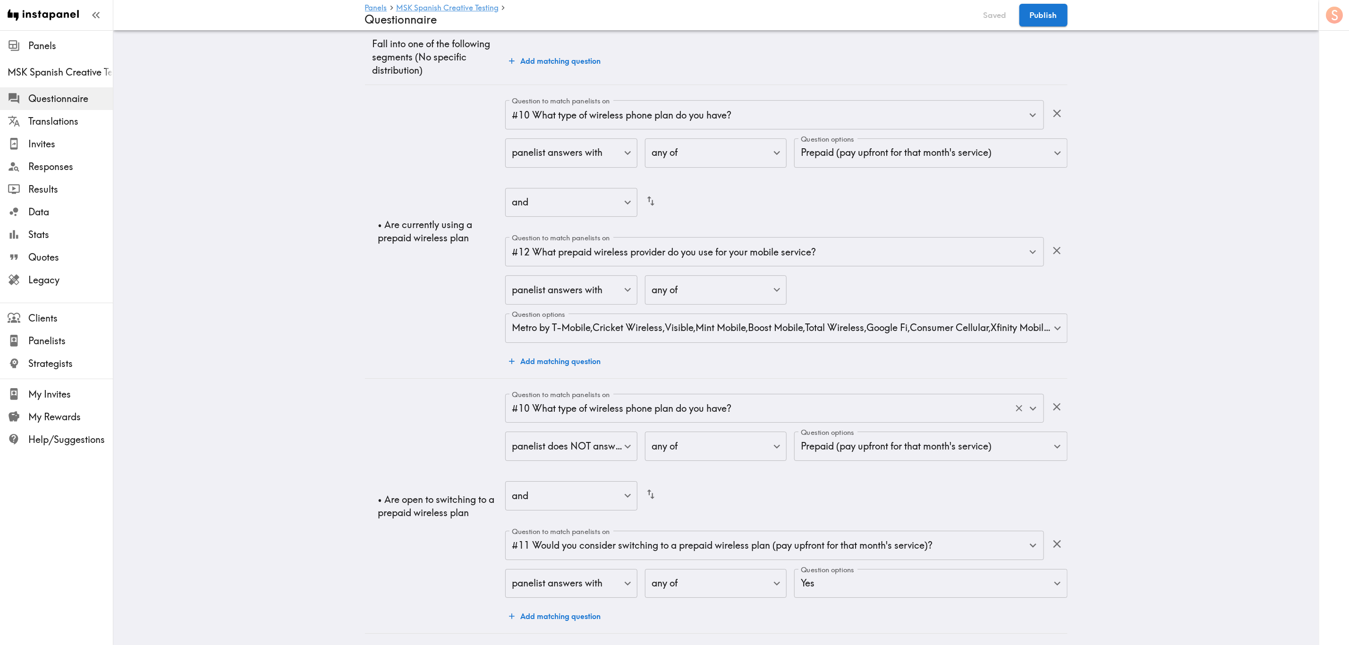
scroll to position [2164, 0]
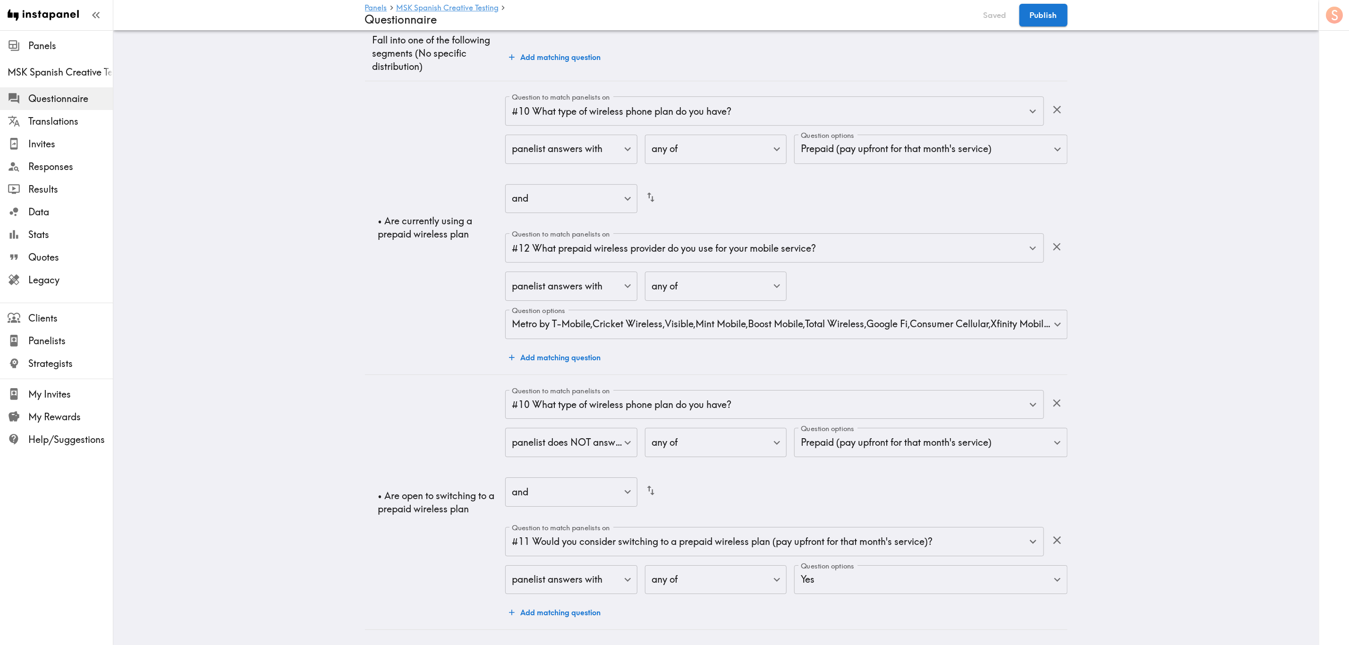
click at [583, 603] on button "Add matching question" at bounding box center [554, 612] width 99 height 19
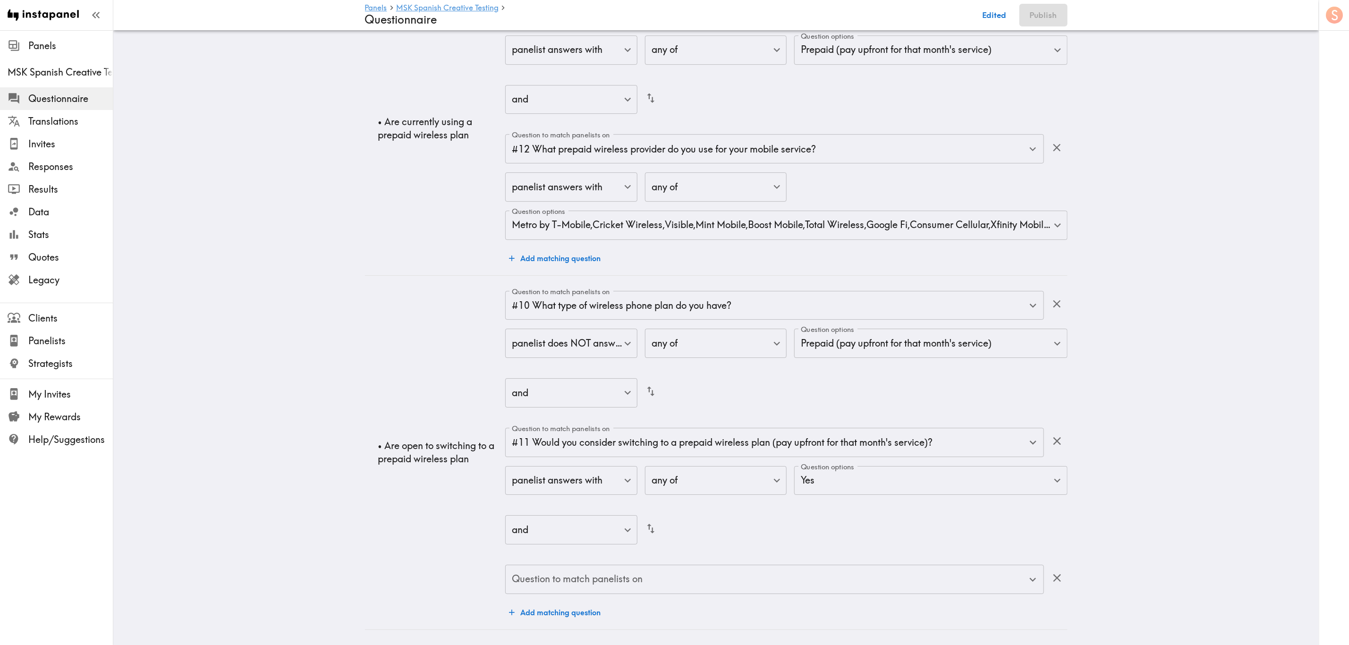
scroll to position [2263, 0]
click at [658, 569] on input "Question to match panelists on" at bounding box center [768, 579] width 516 height 21
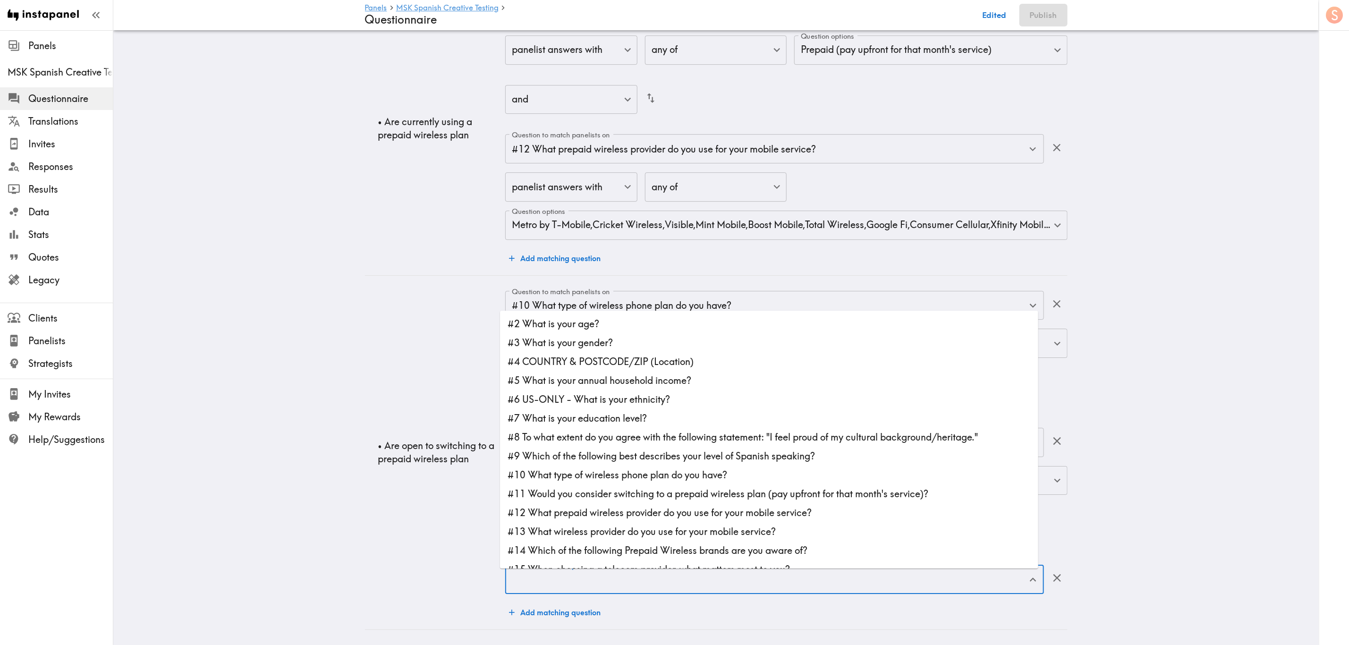
click at [679, 522] on li "#13 What wireless provider do you use for your mobile service?" at bounding box center [769, 531] width 538 height 19
type input "#13 What wireless provider do you use for your mobile service?"
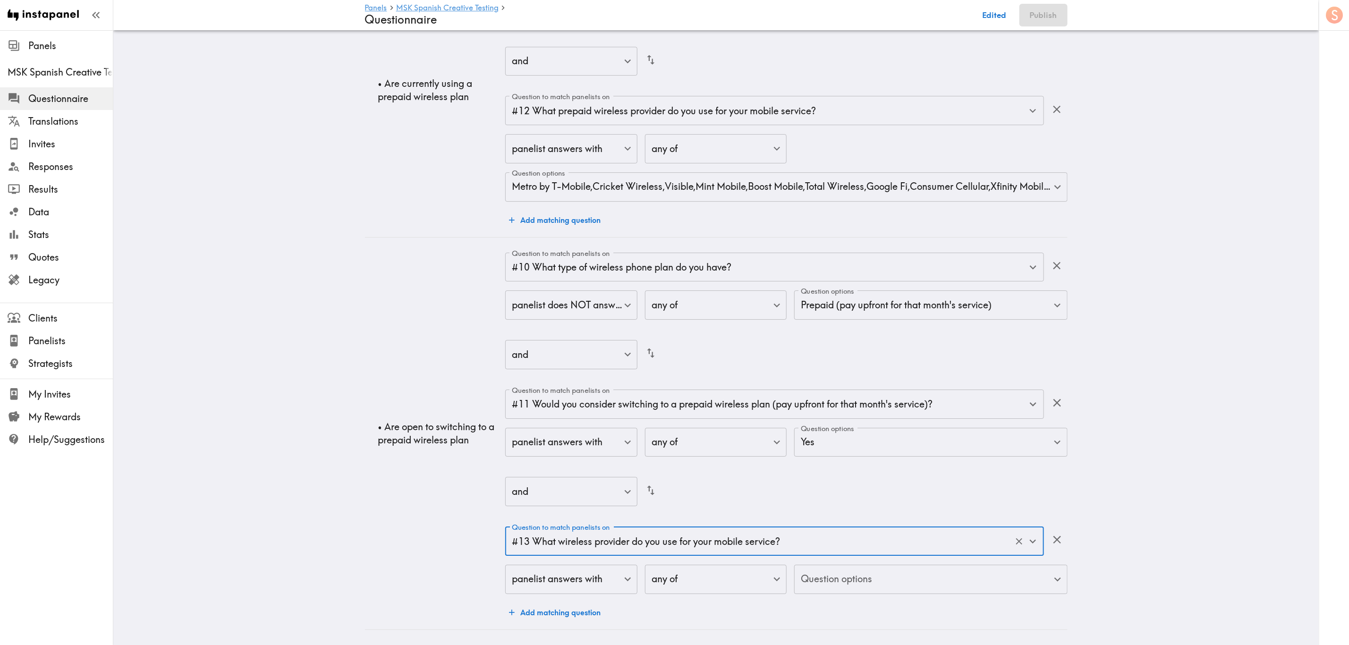
scroll to position [2301, 0]
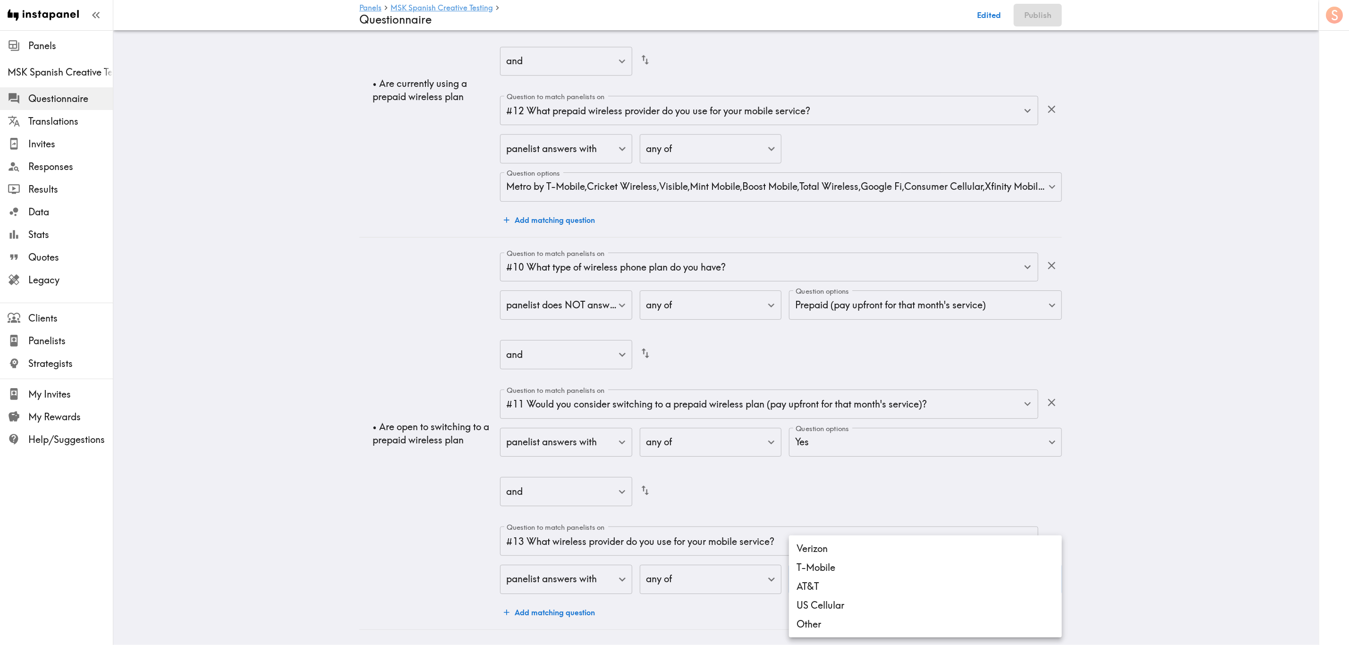
drag, startPoint x: 856, startPoint y: 553, endPoint x: 861, endPoint y: 570, distance: 18.2
click at [857, 553] on li "Verizon" at bounding box center [925, 548] width 273 height 19
drag, startPoint x: 861, startPoint y: 570, endPoint x: 866, endPoint y: 591, distance: 21.3
click at [862, 571] on li "T-Mobile" at bounding box center [925, 567] width 273 height 19
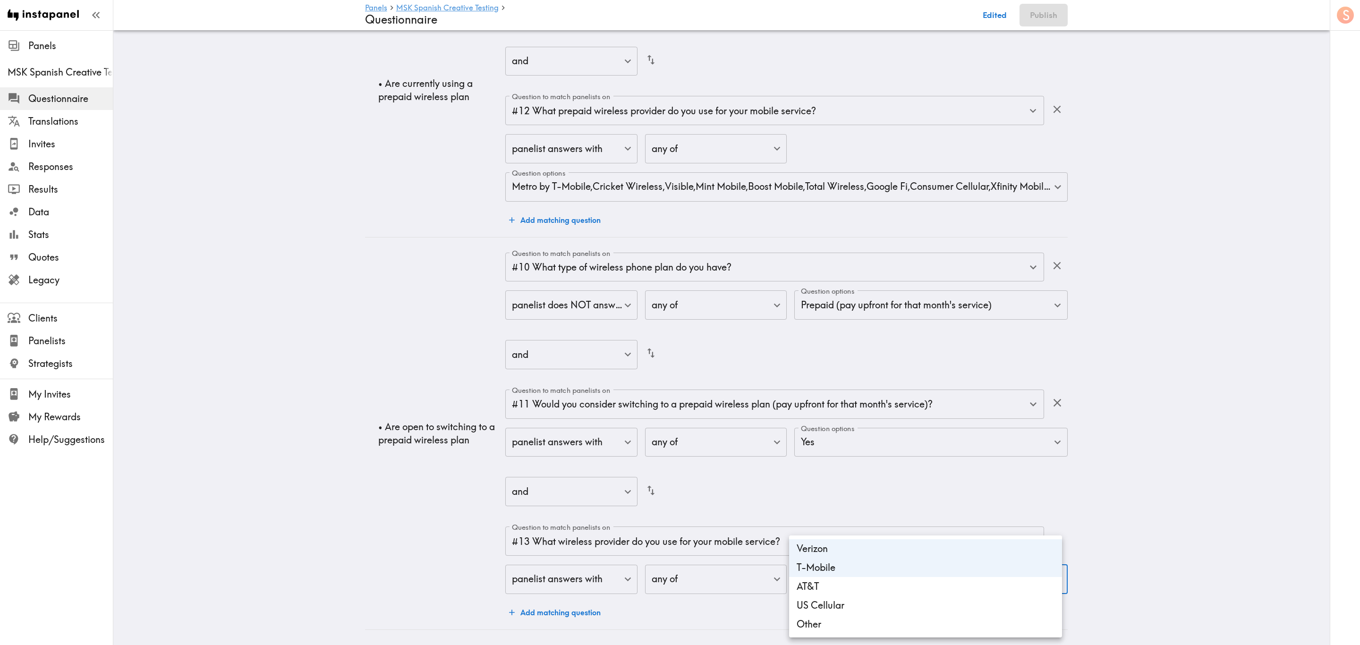
click at [869, 594] on li "AT&T" at bounding box center [925, 586] width 273 height 19
drag, startPoint x: 874, startPoint y: 611, endPoint x: 878, endPoint y: 622, distance: 12.1
click at [875, 613] on li "US Cellular" at bounding box center [925, 605] width 273 height 19
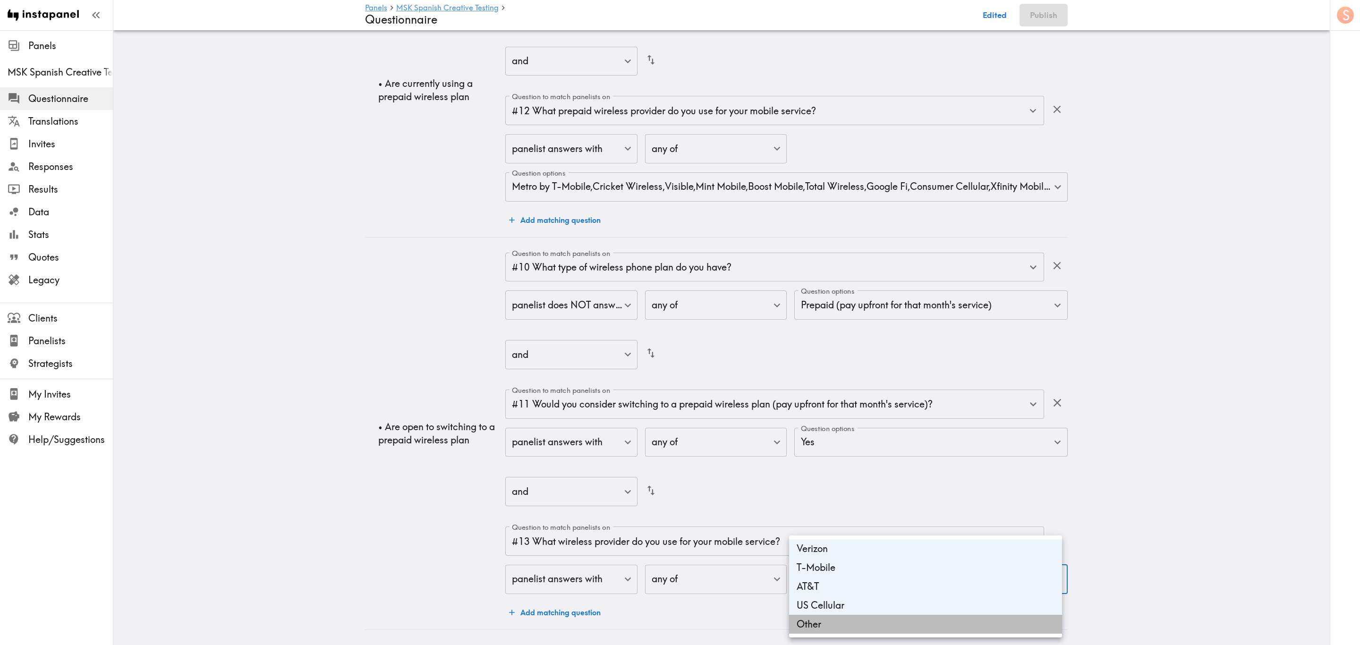
drag, startPoint x: 878, startPoint y: 623, endPoint x: 890, endPoint y: 613, distance: 15.7
click at [879, 624] on li "Other" at bounding box center [925, 624] width 273 height 19
type input "8f2d669c-2e4f-4a1f-8f46-2154014ba0fc,db1961bb-f64e-4ddb-becf-0f38ad344eaa,30683…"
click at [1174, 448] on div at bounding box center [680, 322] width 1360 height 645
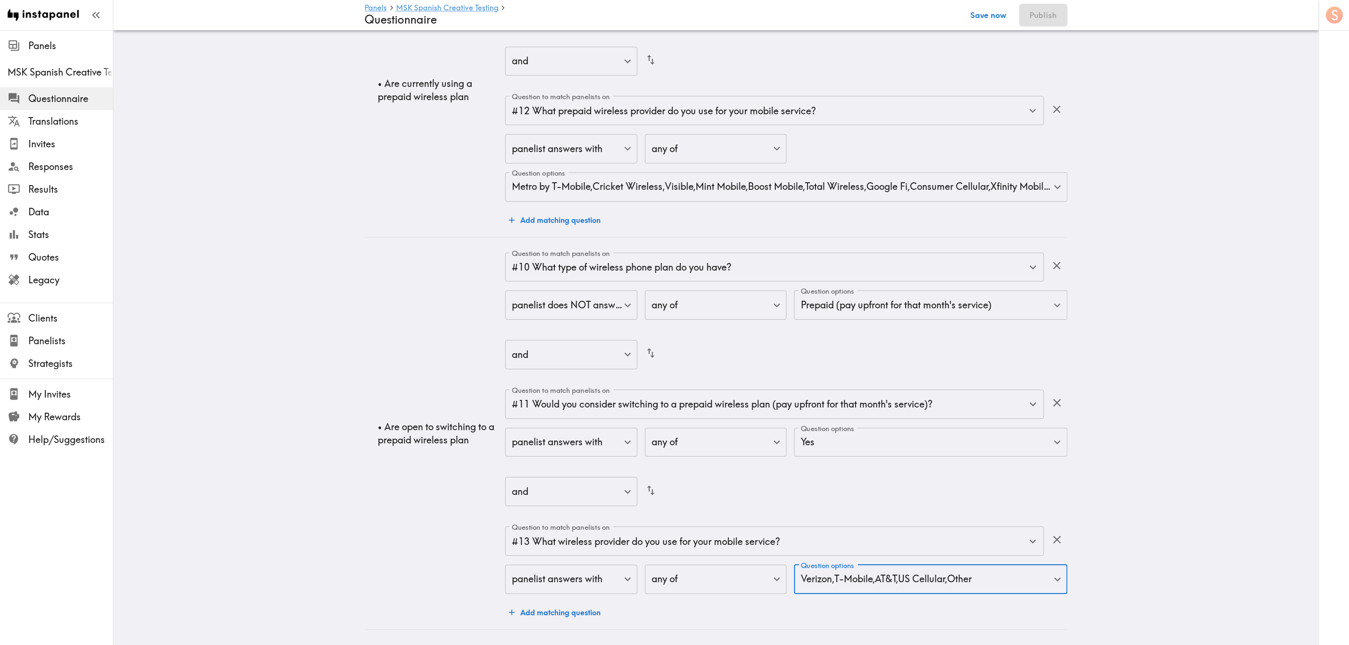
click at [989, 12] on button "Save now" at bounding box center [989, 15] width 46 height 23
click at [1043, 13] on button "Publish" at bounding box center [1044, 15] width 48 height 23
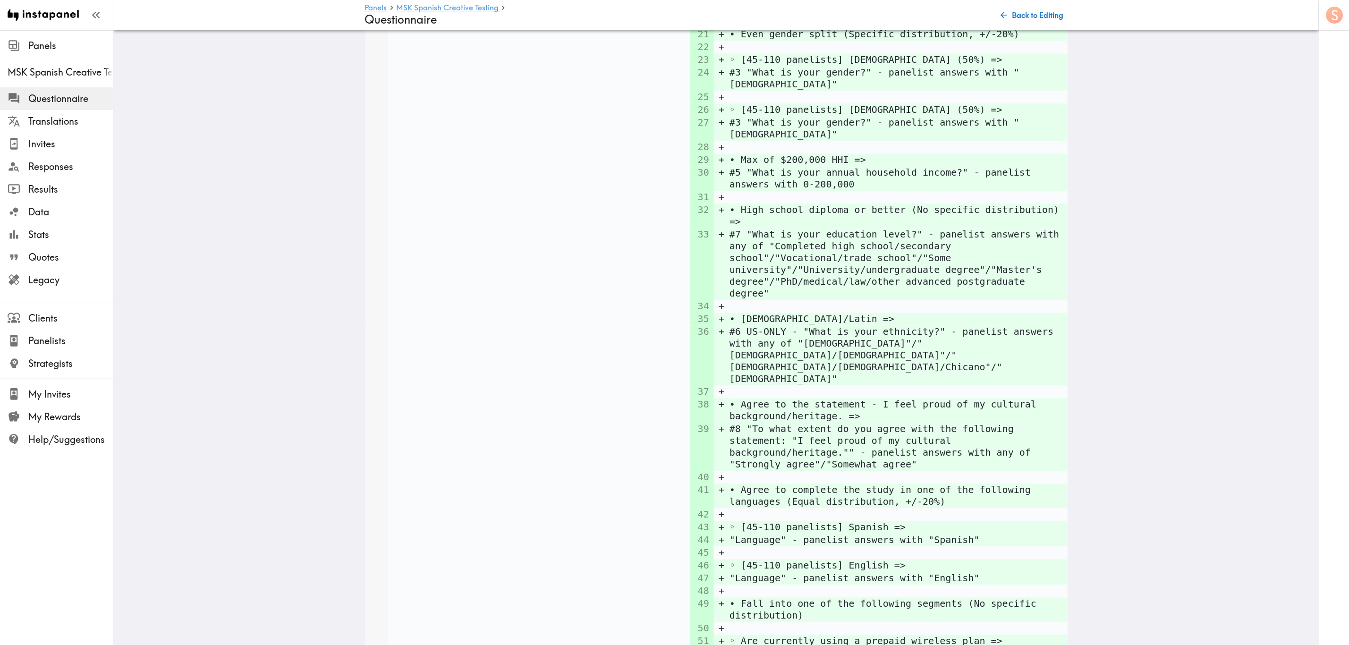
scroll to position [4487, 0]
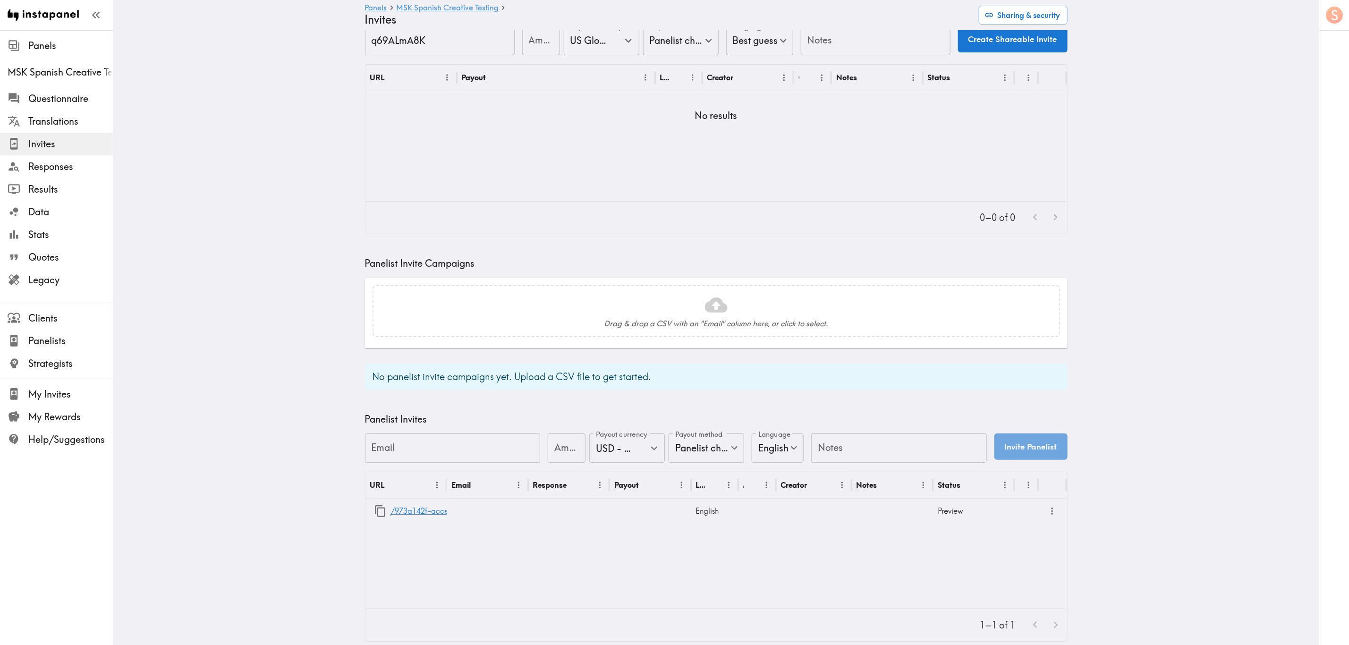
scroll to position [61, 0]
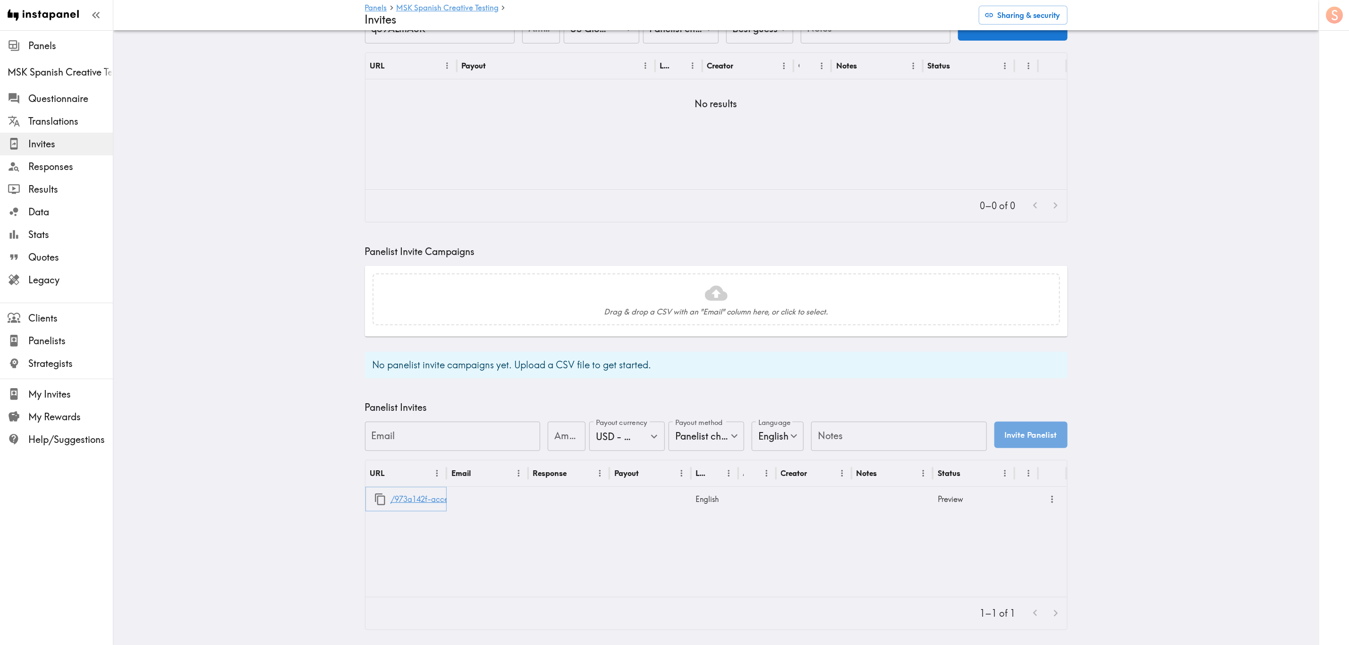
click at [417, 493] on link "/973a142f-acce-4ae3-958d-d3ef4dacddb8" at bounding box center [469, 499] width 156 height 24
click at [70, 94] on span "Questionnaire" at bounding box center [70, 98] width 85 height 13
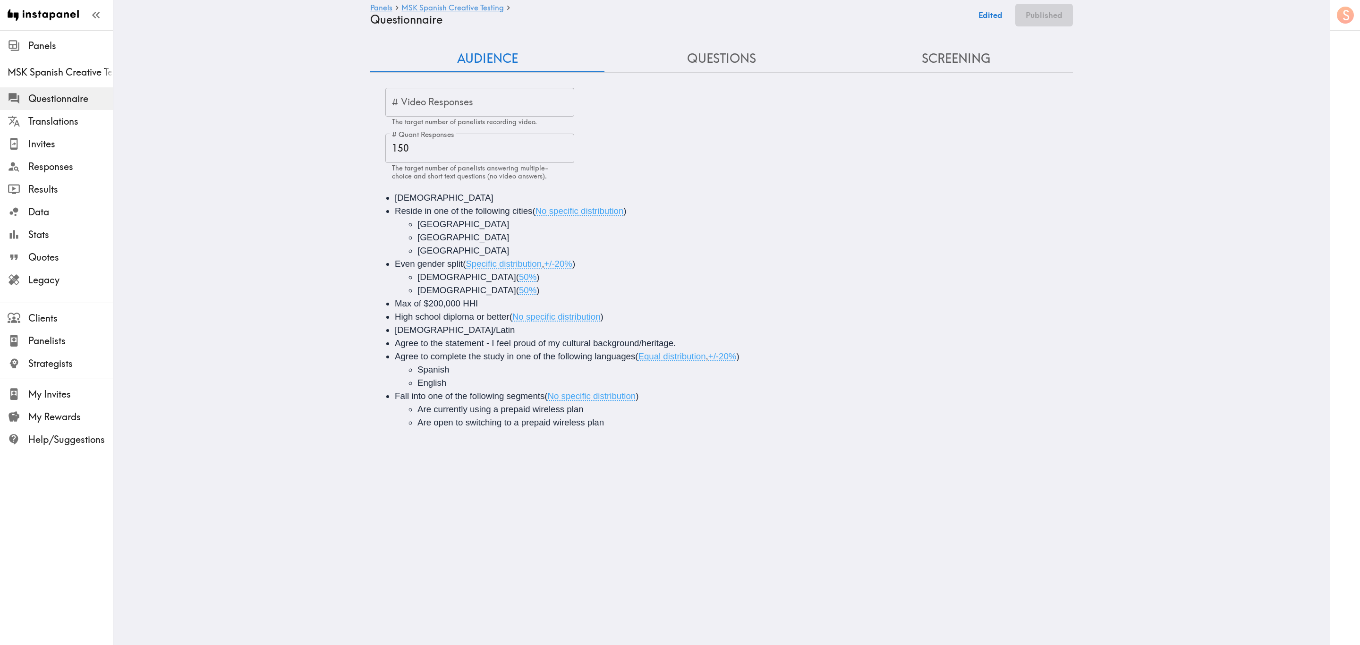
drag, startPoint x: 693, startPoint y: 60, endPoint x: 689, endPoint y: 84, distance: 25.0
click at [693, 60] on button "Questions" at bounding box center [722, 58] width 234 height 27
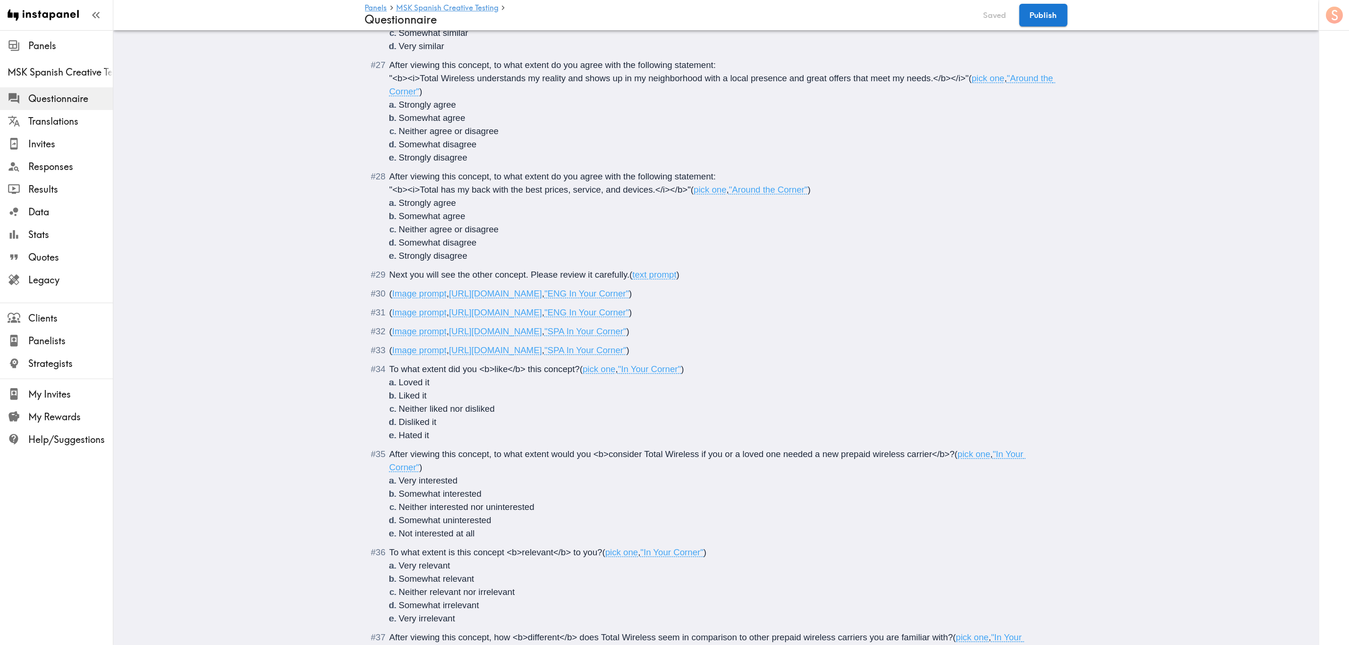
scroll to position [2085, 0]
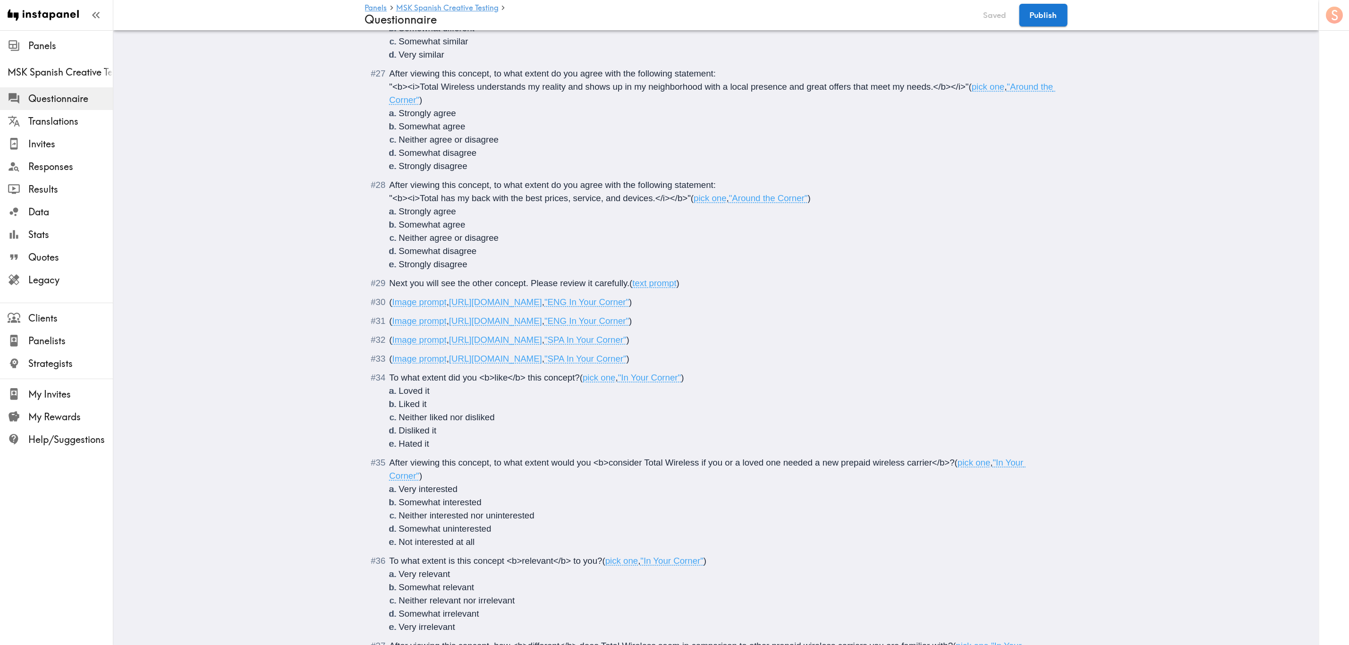
click at [630, 360] on span ")" at bounding box center [628, 359] width 3 height 10
click at [698, 363] on span "Show at max size" at bounding box center [663, 359] width 69 height 10
click at [700, 360] on span "," at bounding box center [699, 359] width 2 height 10
click at [703, 357] on span ")" at bounding box center [701, 359] width 3 height 10
drag, startPoint x: 872, startPoint y: 360, endPoint x: 908, endPoint y: 356, distance: 36.6
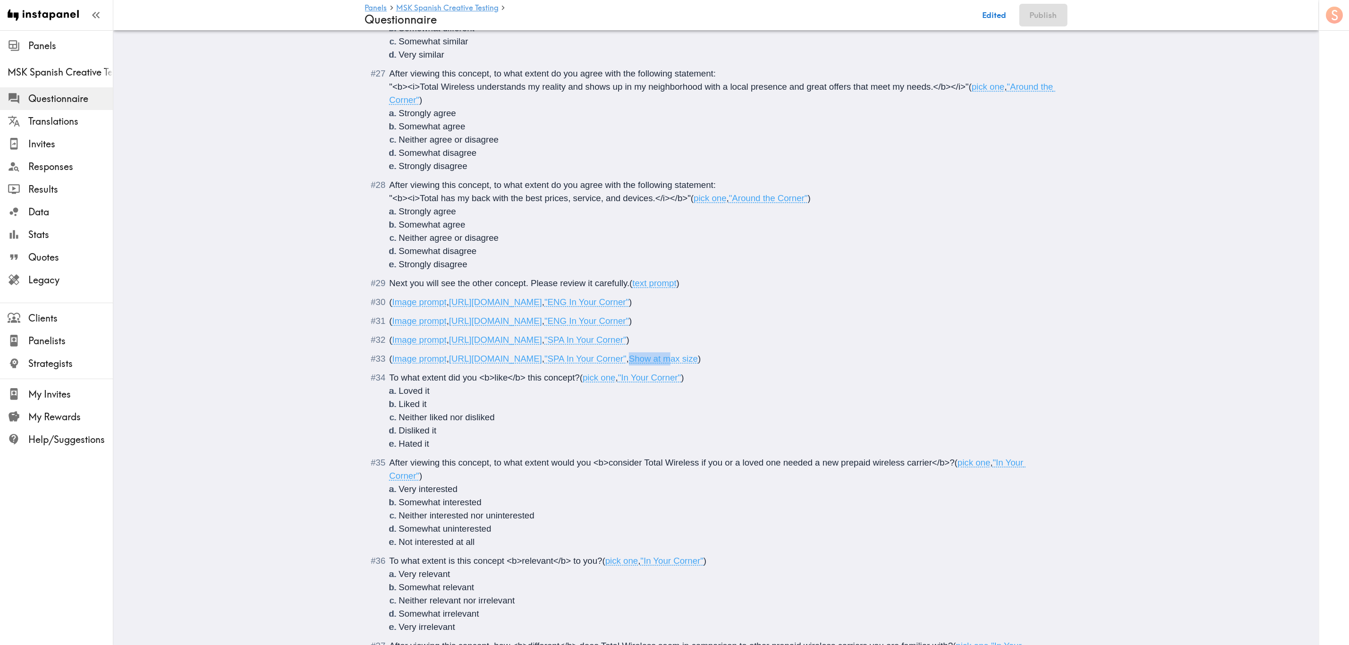
click at [698, 356] on span "Show at max size" at bounding box center [663, 359] width 69 height 10
drag, startPoint x: 864, startPoint y: 359, endPoint x: 940, endPoint y: 361, distance: 75.6
click at [701, 361] on span "( Image prompt , [URL][DOMAIN_NAME] , "SPA In Your Corner" , Show at max size )" at bounding box center [546, 359] width 312 height 10
copy span ", Show at max size"
click at [627, 340] on span ""SPA In Your Corner"" at bounding box center [586, 340] width 82 height 10
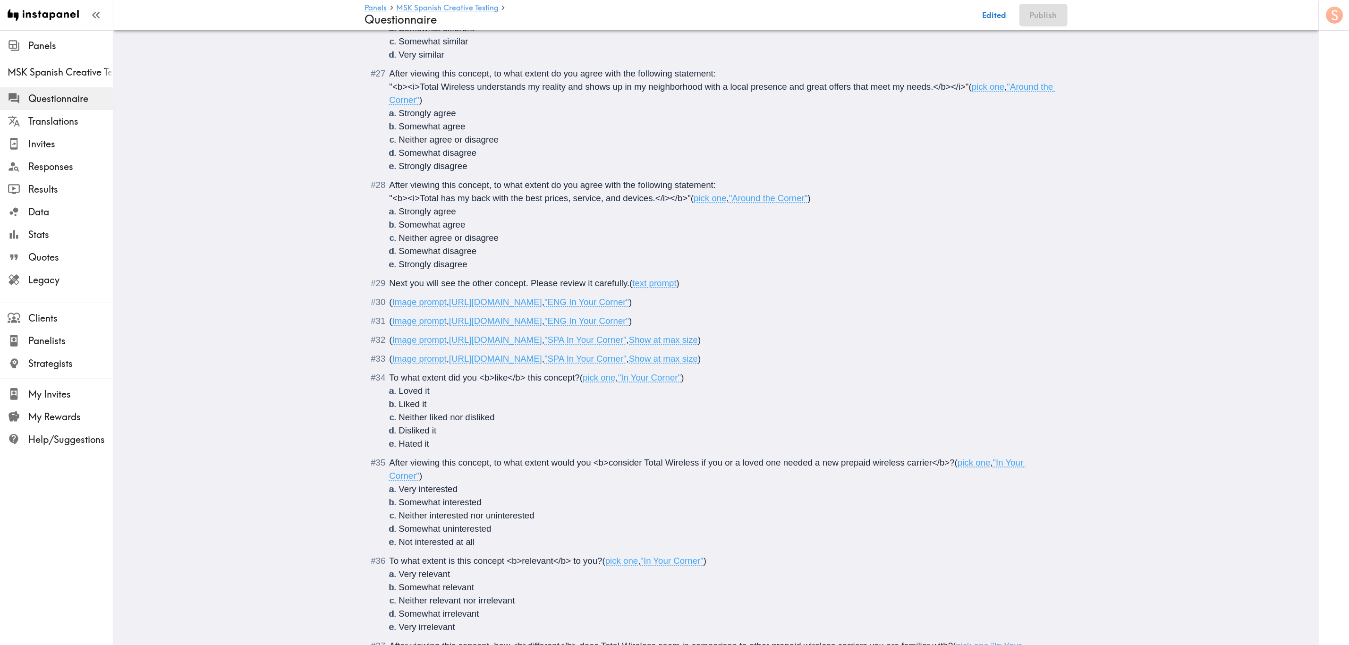
click at [632, 320] on span ")" at bounding box center [630, 321] width 3 height 10
click at [910, 309] on div "( Image prompt , [URL][DOMAIN_NAME] , "ENG In Your Corner" )" at bounding box center [723, 302] width 667 height 13
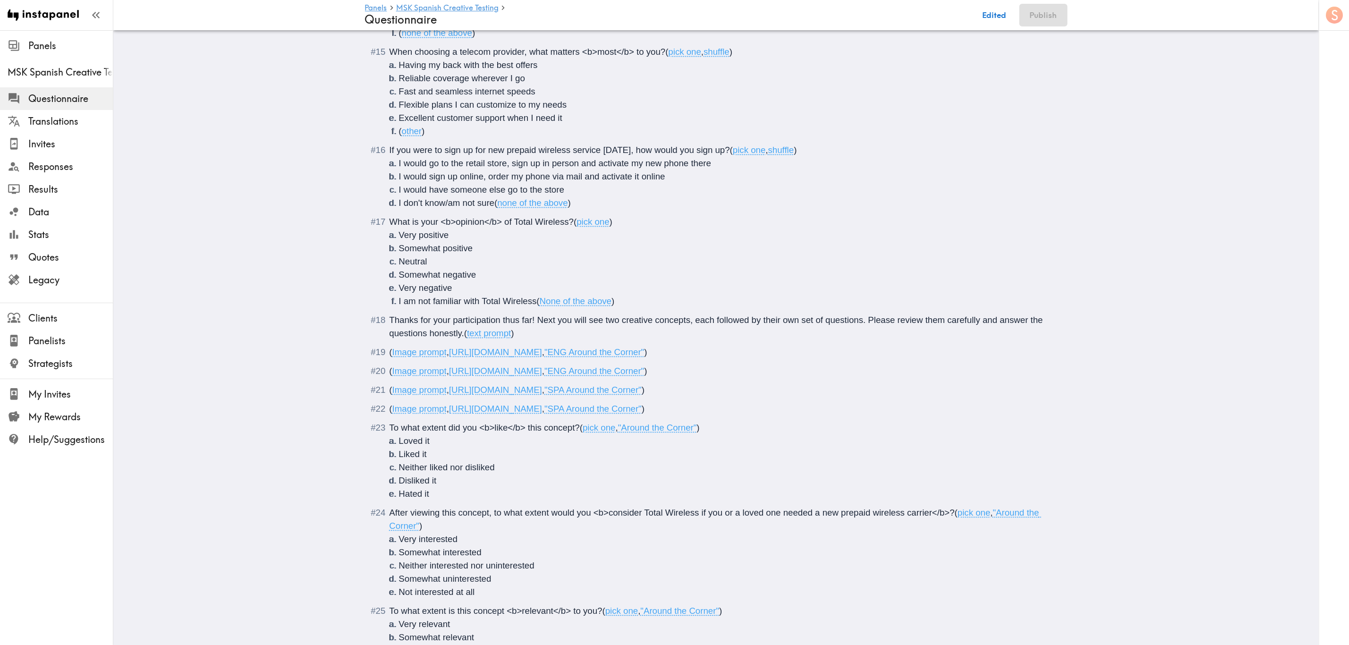
scroll to position [1376, 0]
click at [642, 413] on span ""SPA Around the Corner"" at bounding box center [593, 410] width 97 height 10
click at [645, 413] on span ")" at bounding box center [643, 410] width 3 height 10
click at [941, 392] on div "( Image prompt , [URL][DOMAIN_NAME] , "SPA Around the Corner" )" at bounding box center [723, 390] width 667 height 13
click at [645, 392] on span ")" at bounding box center [643, 391] width 3 height 10
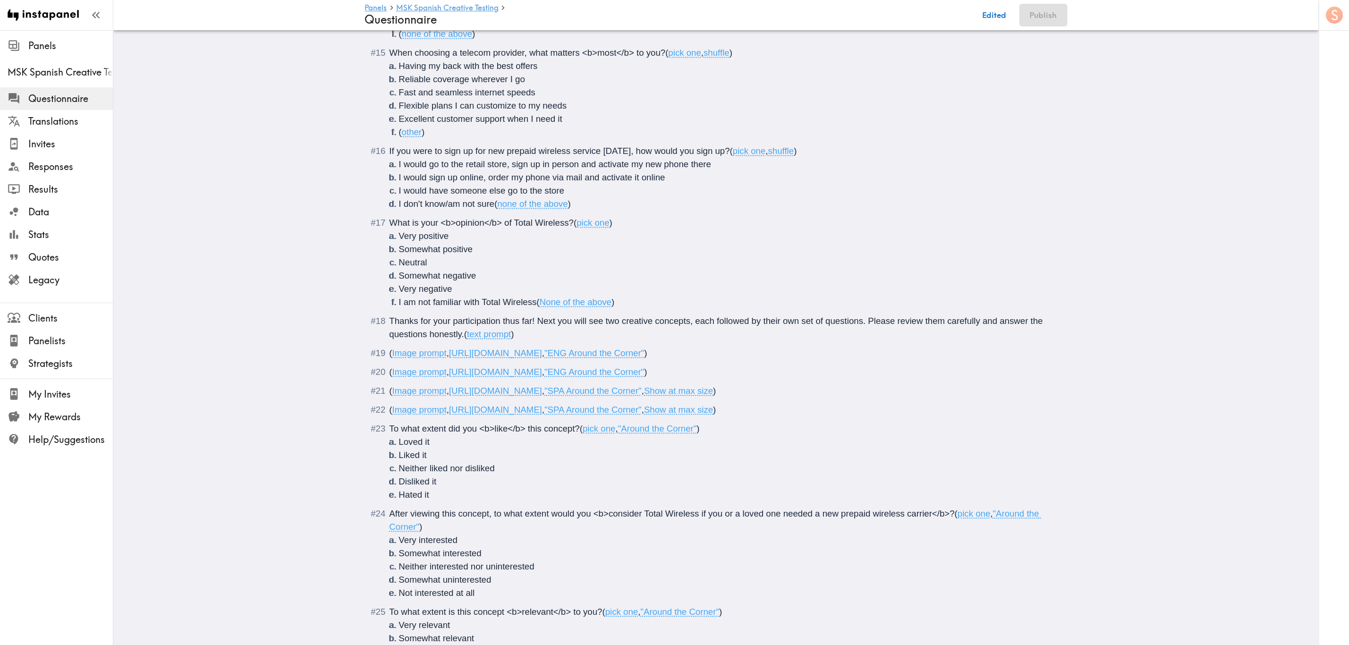
click at [648, 369] on span ")" at bounding box center [646, 372] width 3 height 10
click at [648, 355] on span ")" at bounding box center [646, 353] width 3 height 10
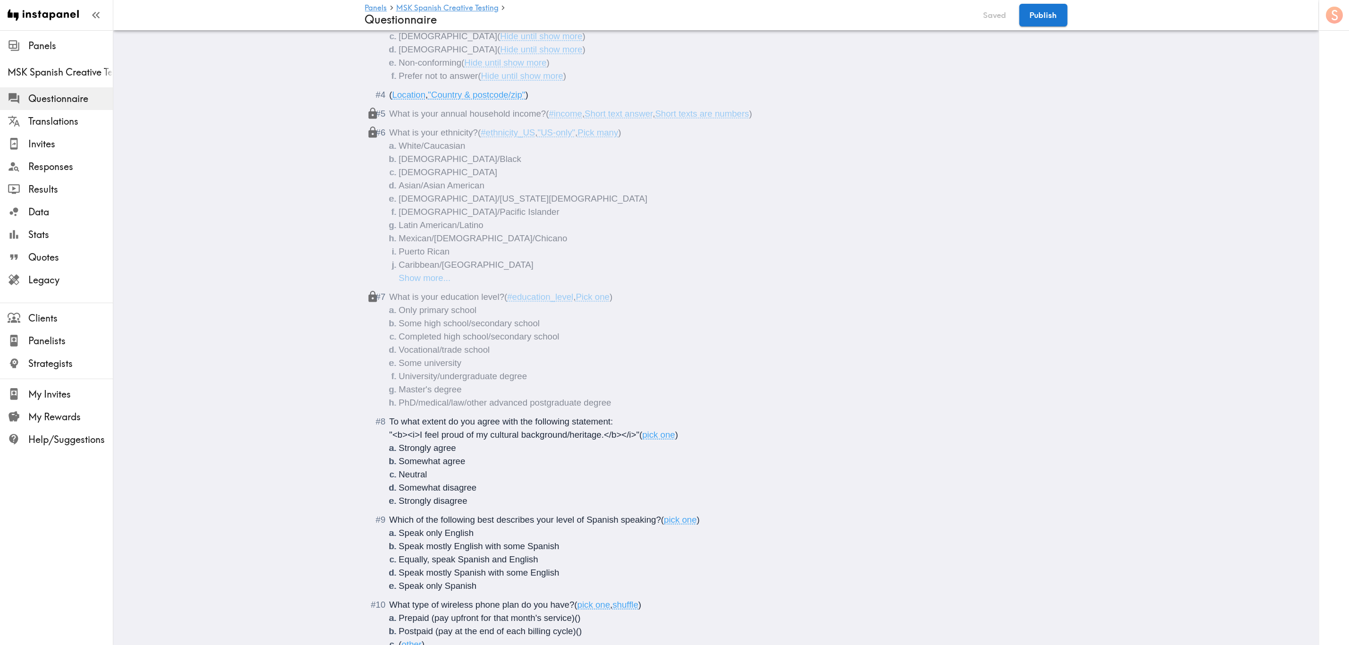
scroll to position [0, 0]
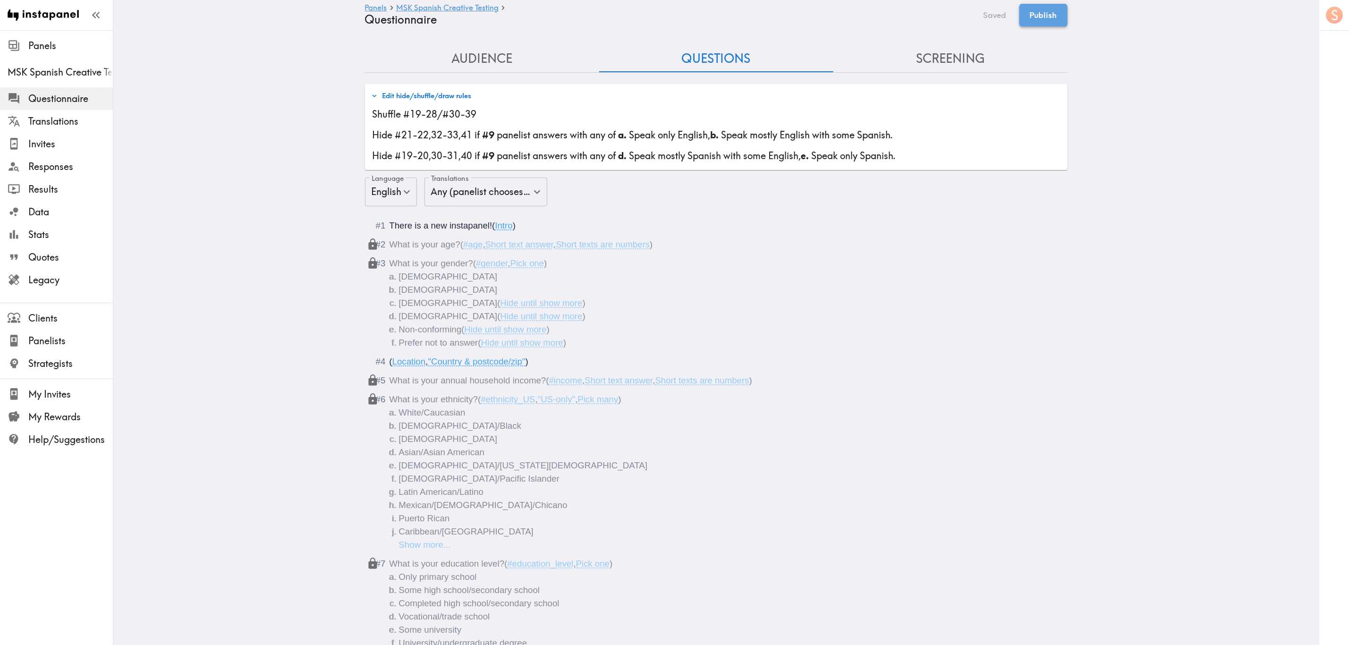
click at [1028, 8] on button "Publish" at bounding box center [1044, 15] width 48 height 23
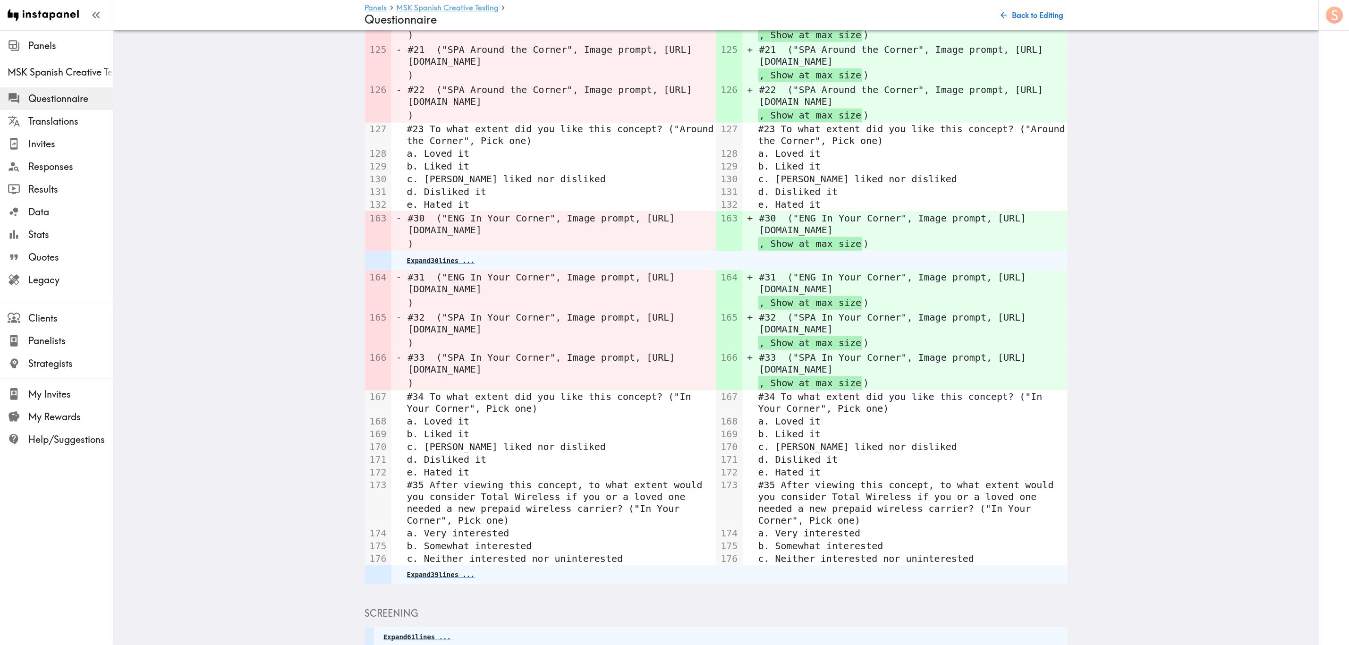
scroll to position [356, 0]
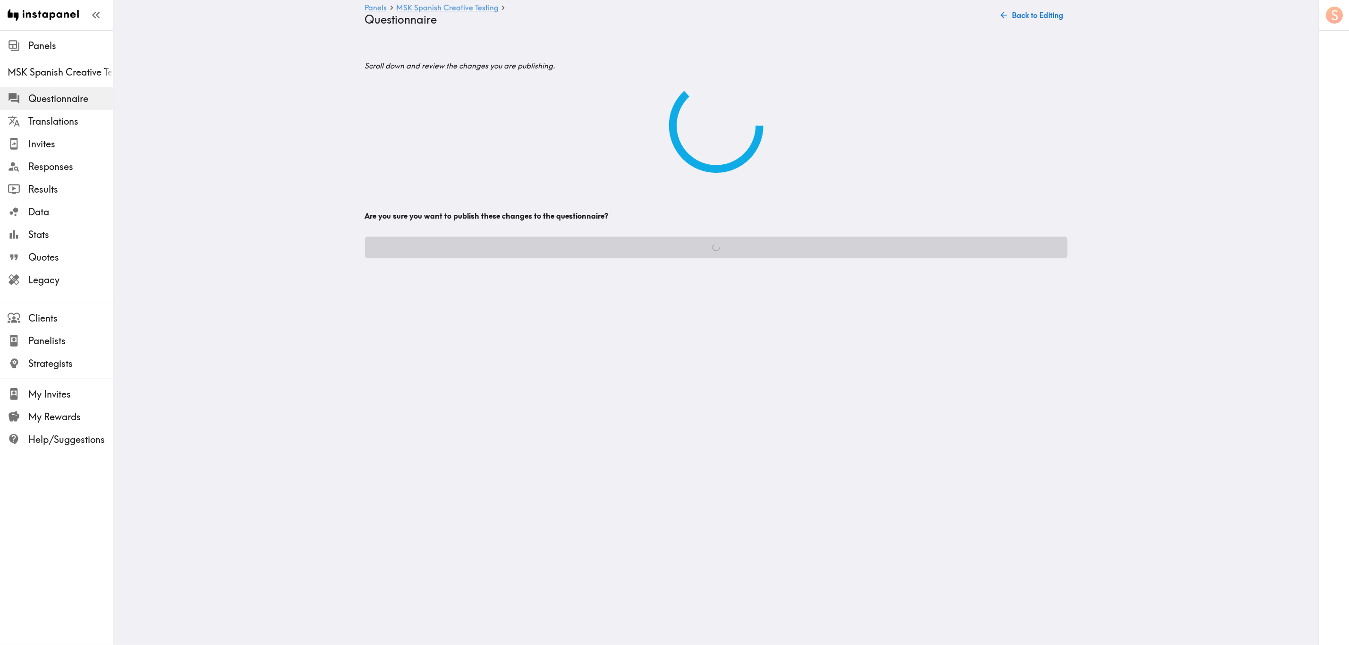
scroll to position [0, 0]
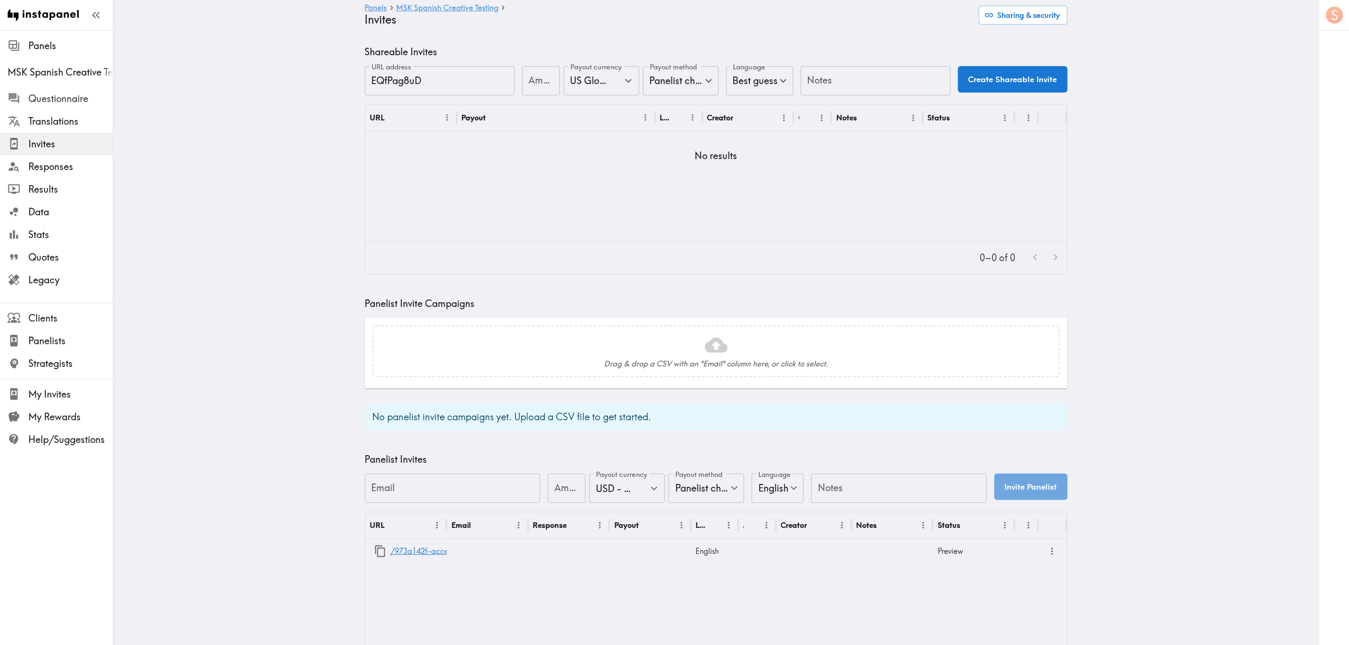
click at [86, 94] on span "Questionnaire" at bounding box center [70, 98] width 85 height 13
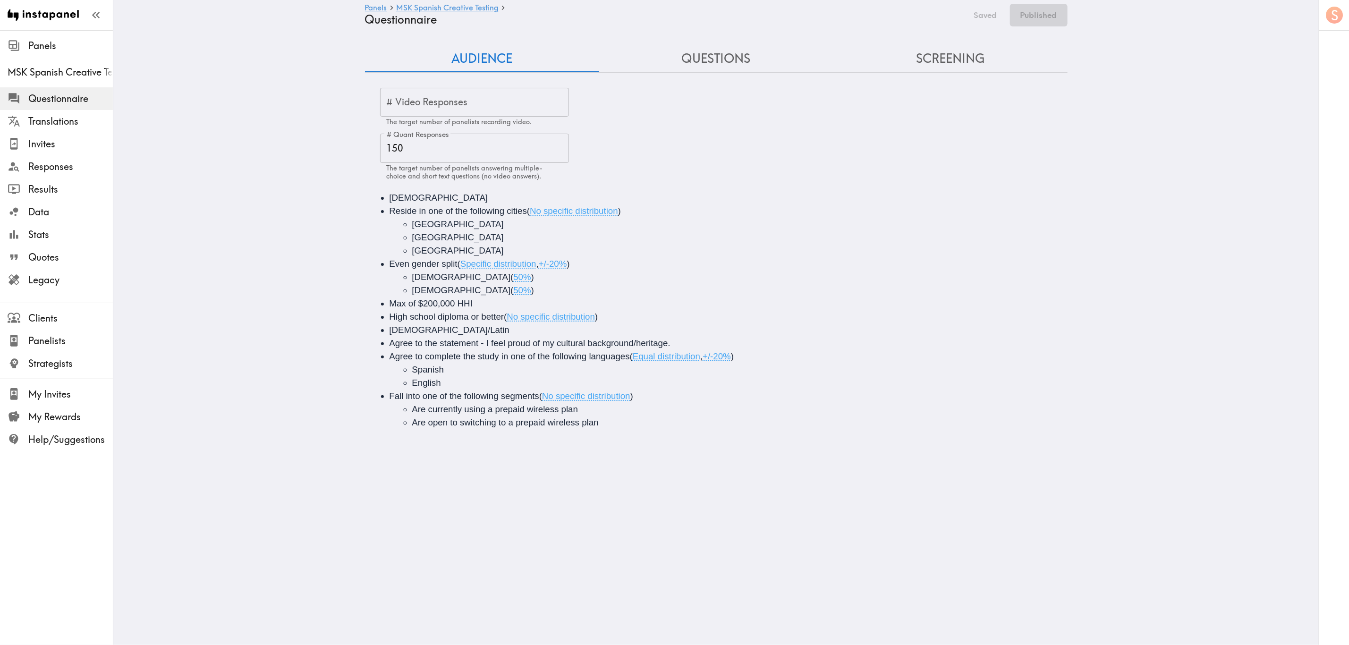
click at [679, 48] on button "Questions" at bounding box center [716, 58] width 234 height 27
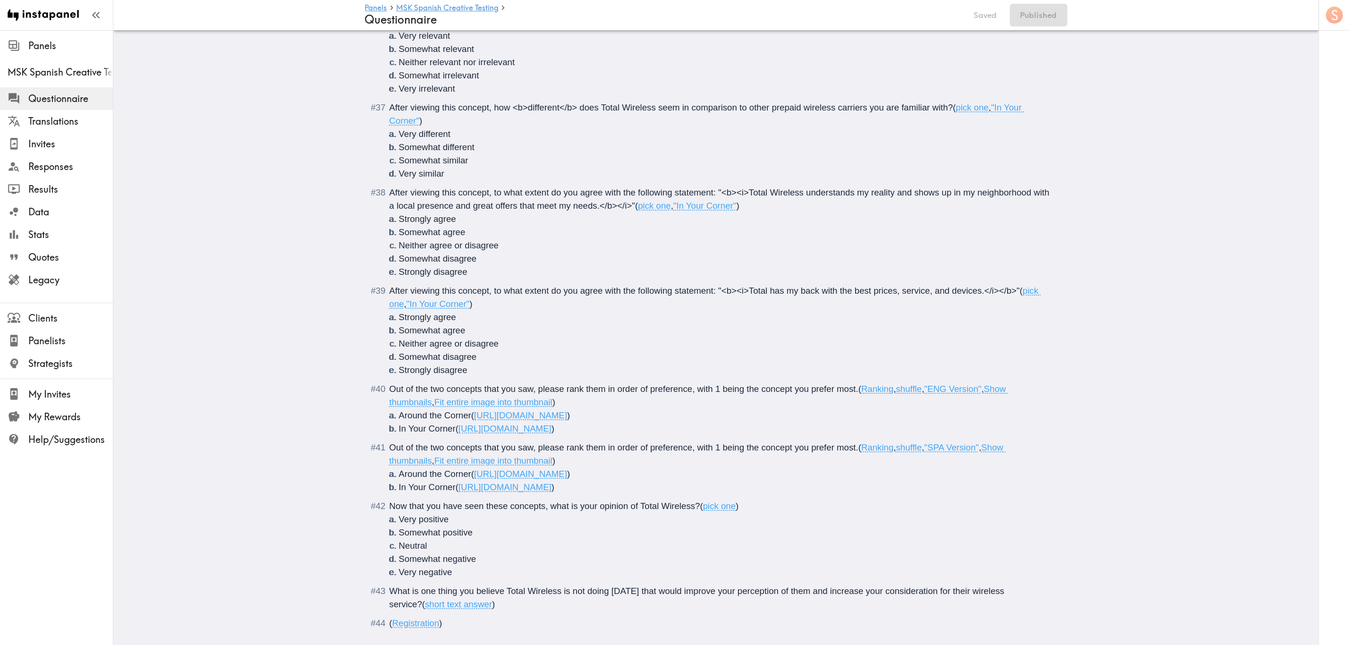
scroll to position [2652, 0]
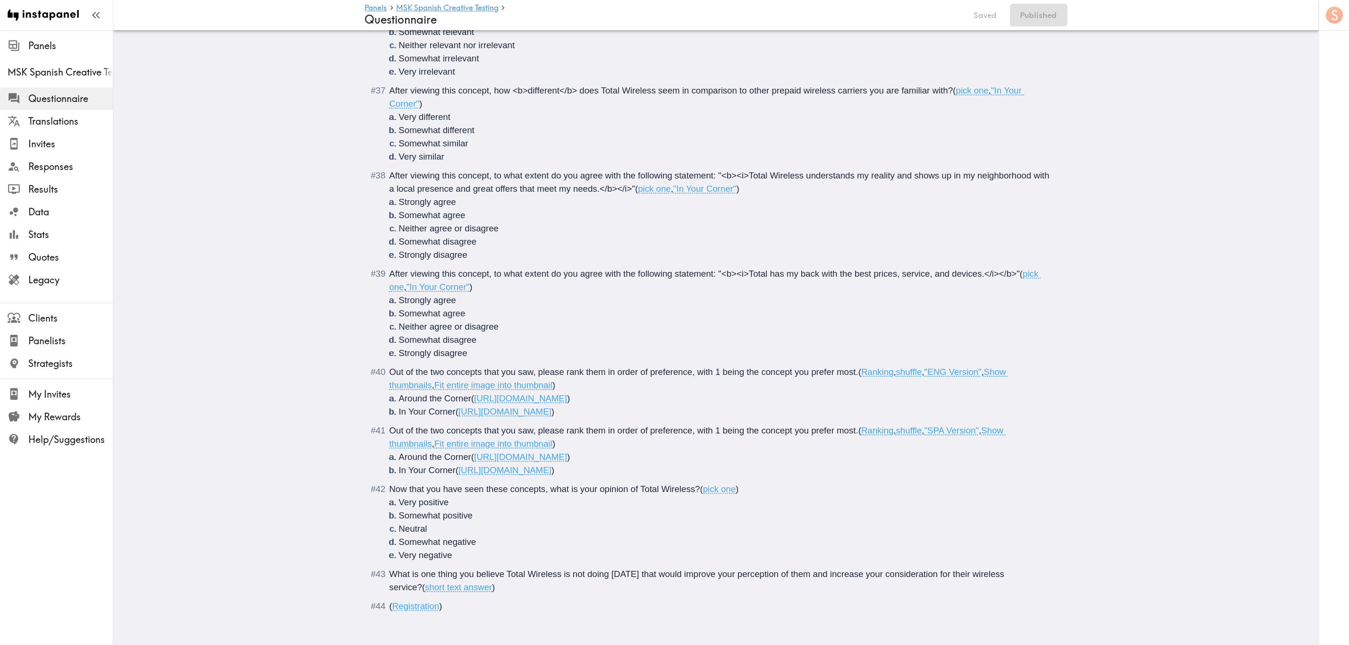
click at [713, 171] on span "After viewing this concept, to what extent do you agree with the following stat…" at bounding box center [721, 182] width 663 height 23
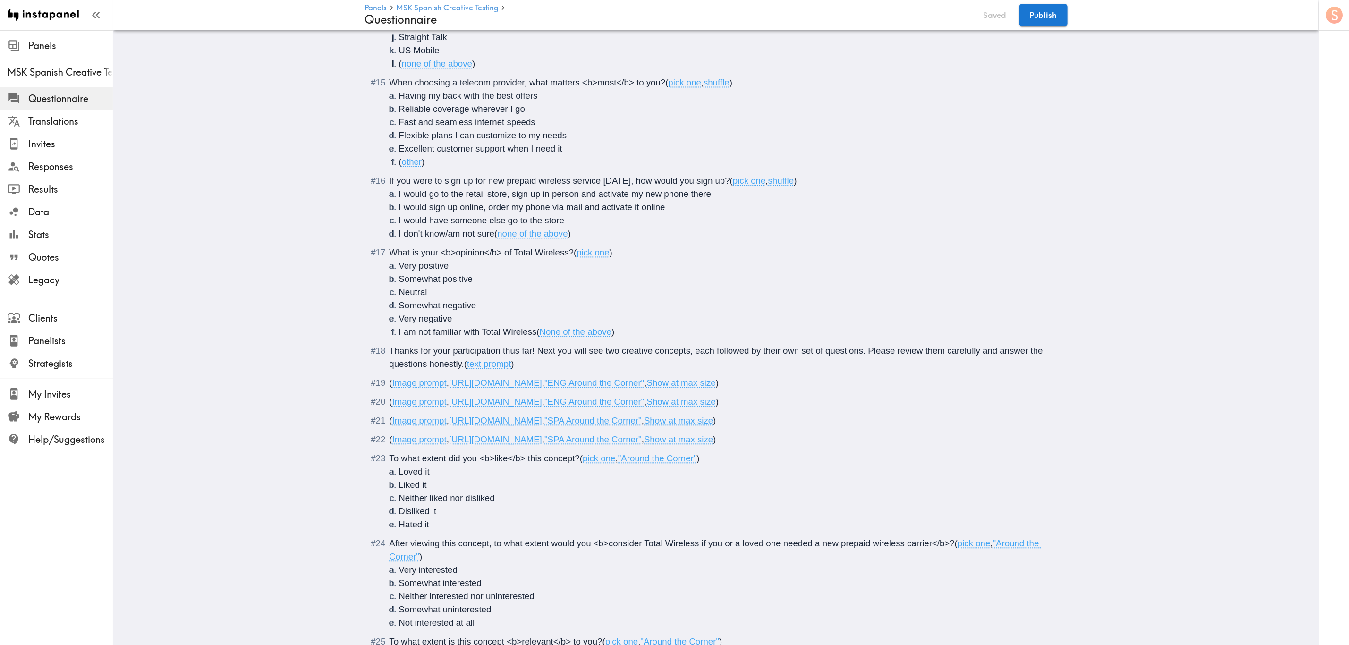
scroll to position [1305, 0]
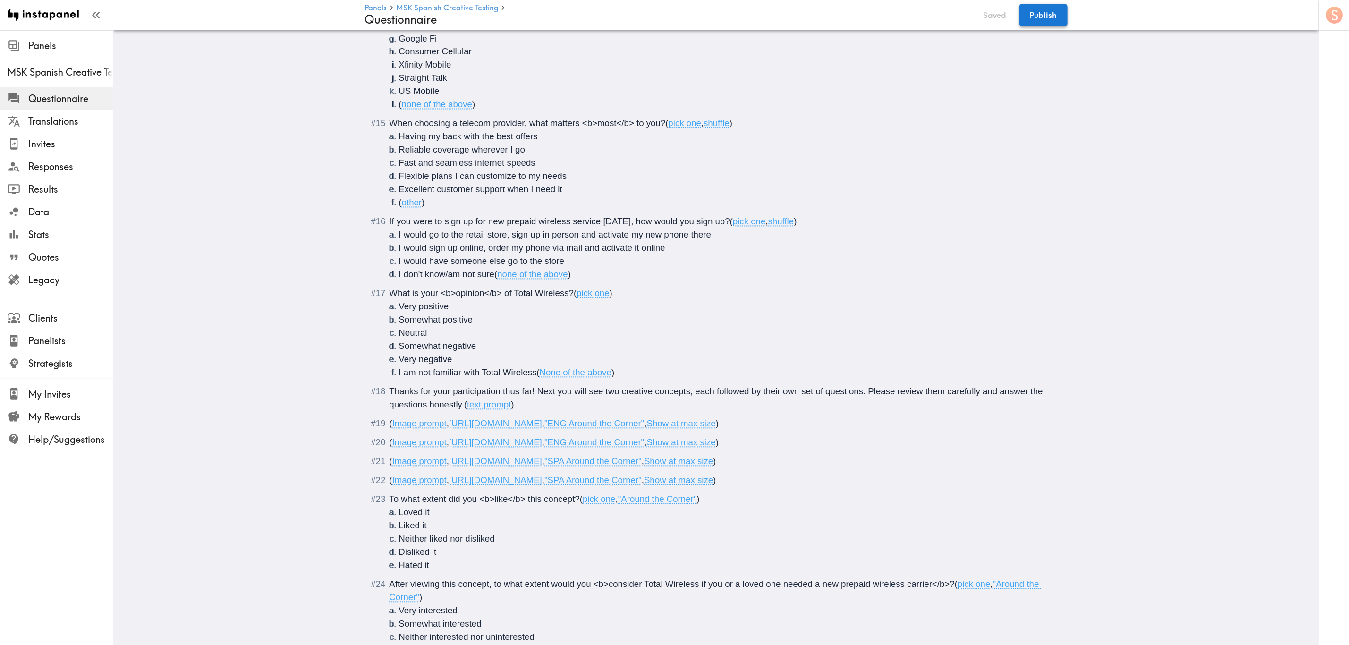
click at [1038, 13] on button "Publish" at bounding box center [1044, 15] width 48 height 23
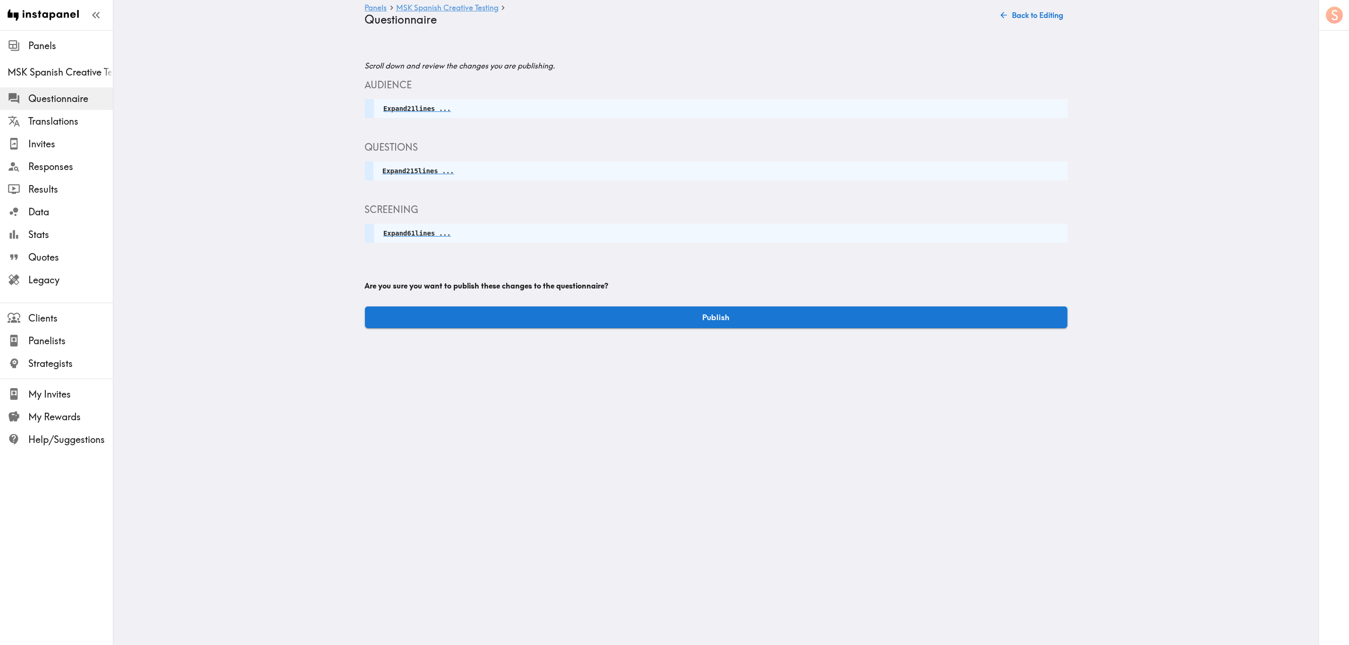
scroll to position [0, 0]
click at [747, 294] on div "Audience Expand 21 lines ... Questions Expand 215 lines ... Screening Expand 61…" at bounding box center [721, 202] width 703 height 249
click at [747, 305] on div "Audience Expand 21 lines ... Questions Expand 215 lines ... Screening Expand 61…" at bounding box center [721, 202] width 703 height 249
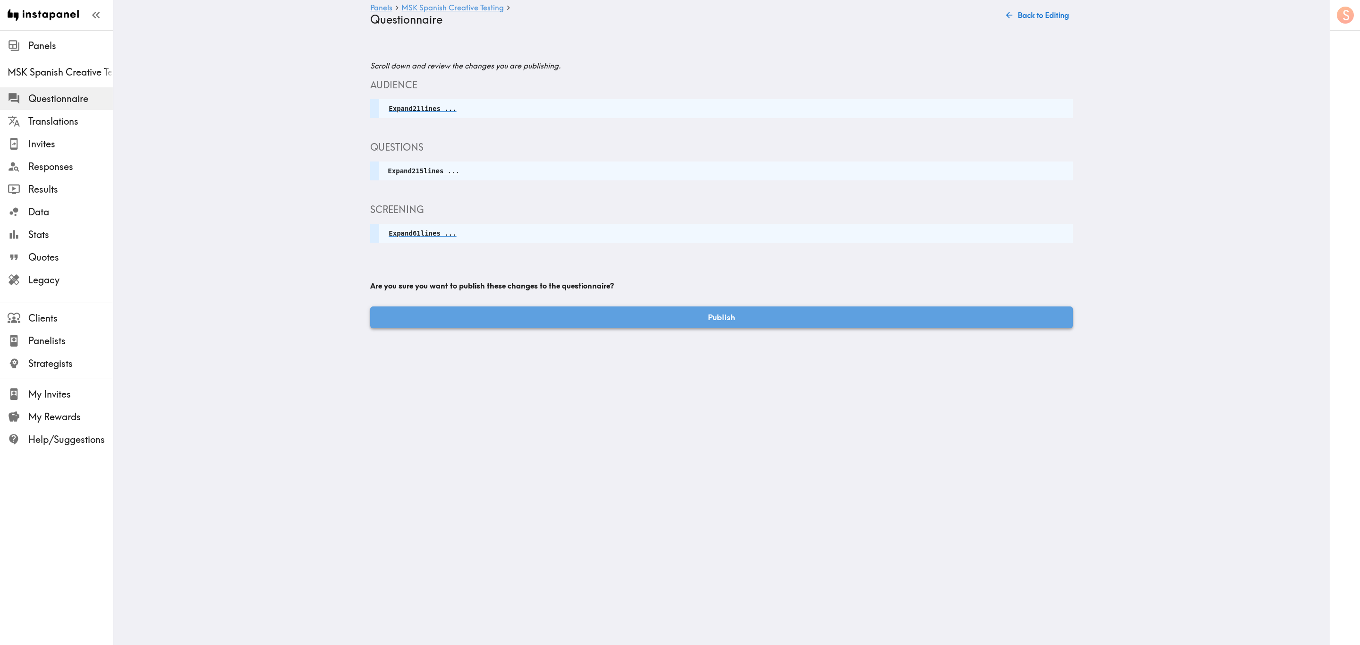
click at [753, 311] on button "Publish" at bounding box center [721, 318] width 703 height 22
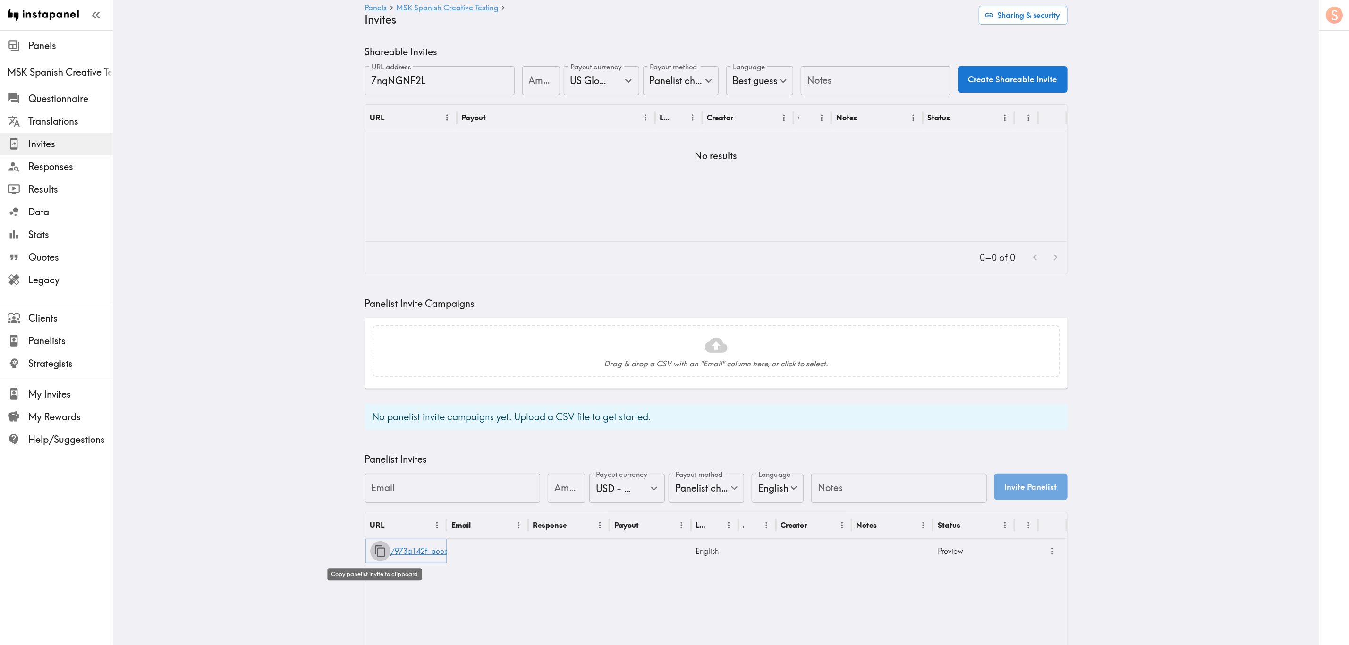
click at [375, 556] on icon "button" at bounding box center [380, 552] width 10 height 12
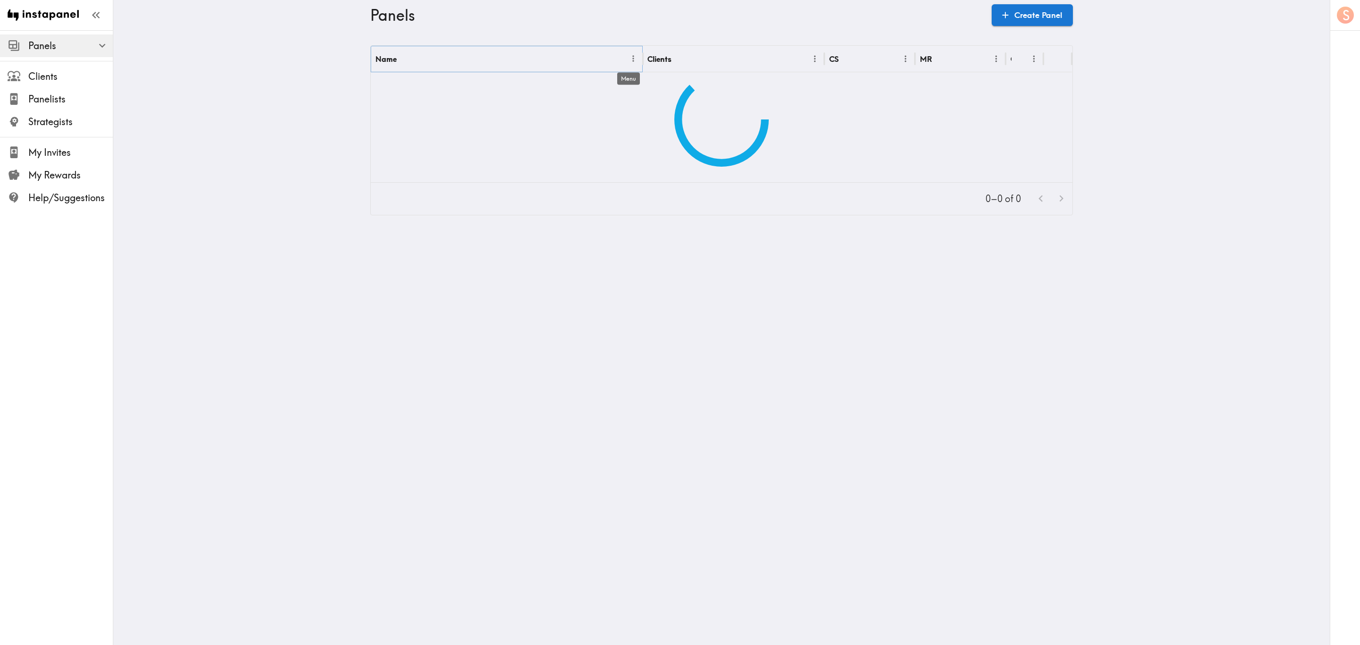
click at [630, 63] on icon "Menu" at bounding box center [634, 59] width 10 height 10
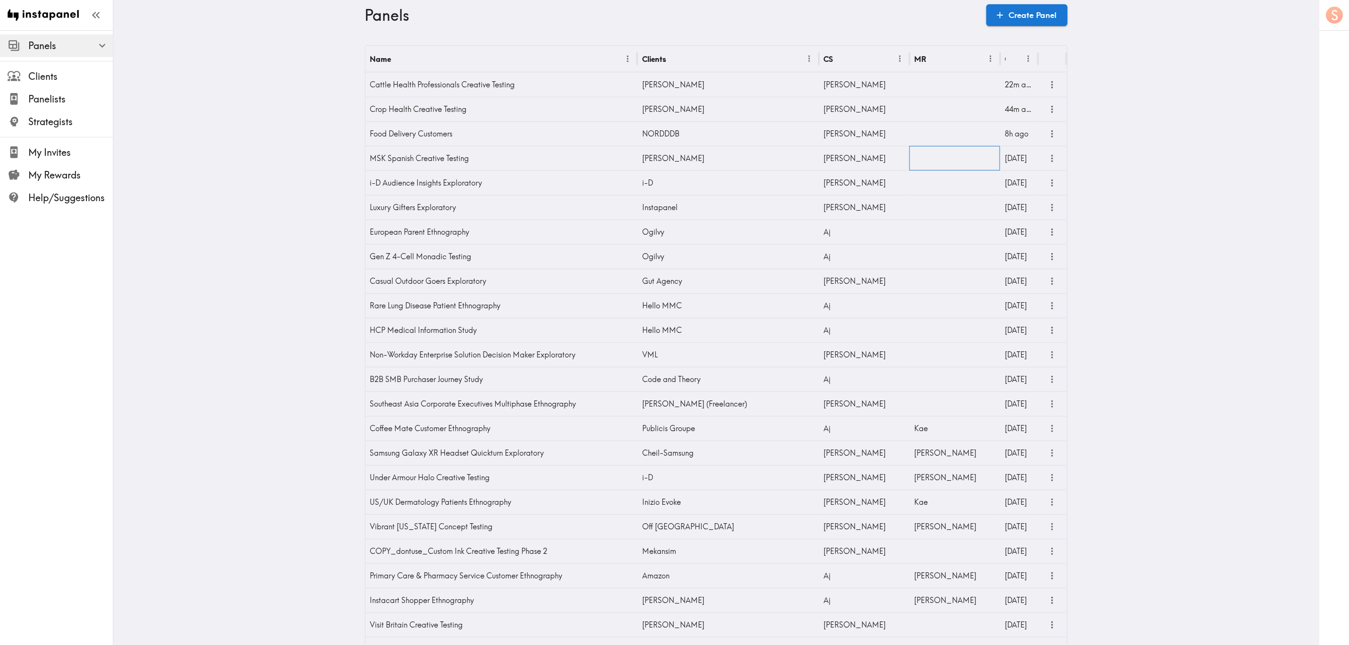
click at [927, 162] on div at bounding box center [955, 158] width 91 height 25
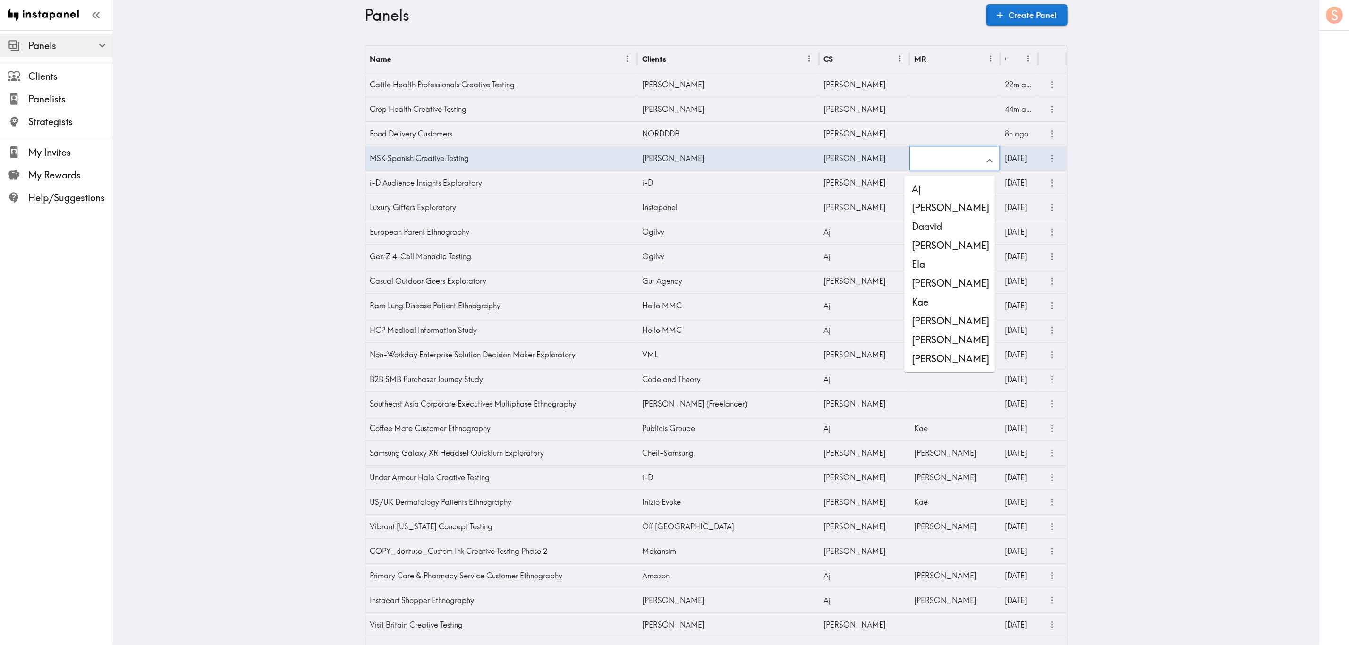
click at [937, 164] on input "text" at bounding box center [948, 161] width 68 height 21
click at [959, 357] on li "Stewart" at bounding box center [950, 357] width 91 height 19
type input "Stewart"
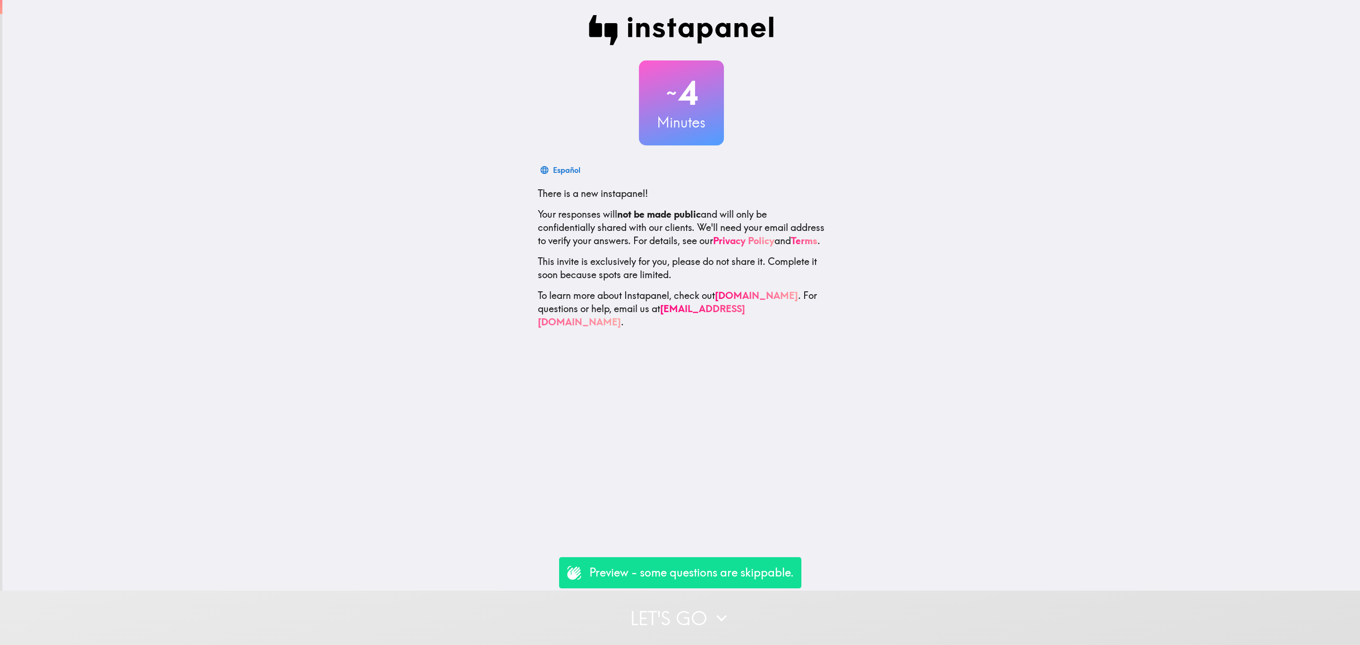
click at [744, 601] on button "Let's go" at bounding box center [680, 618] width 1360 height 54
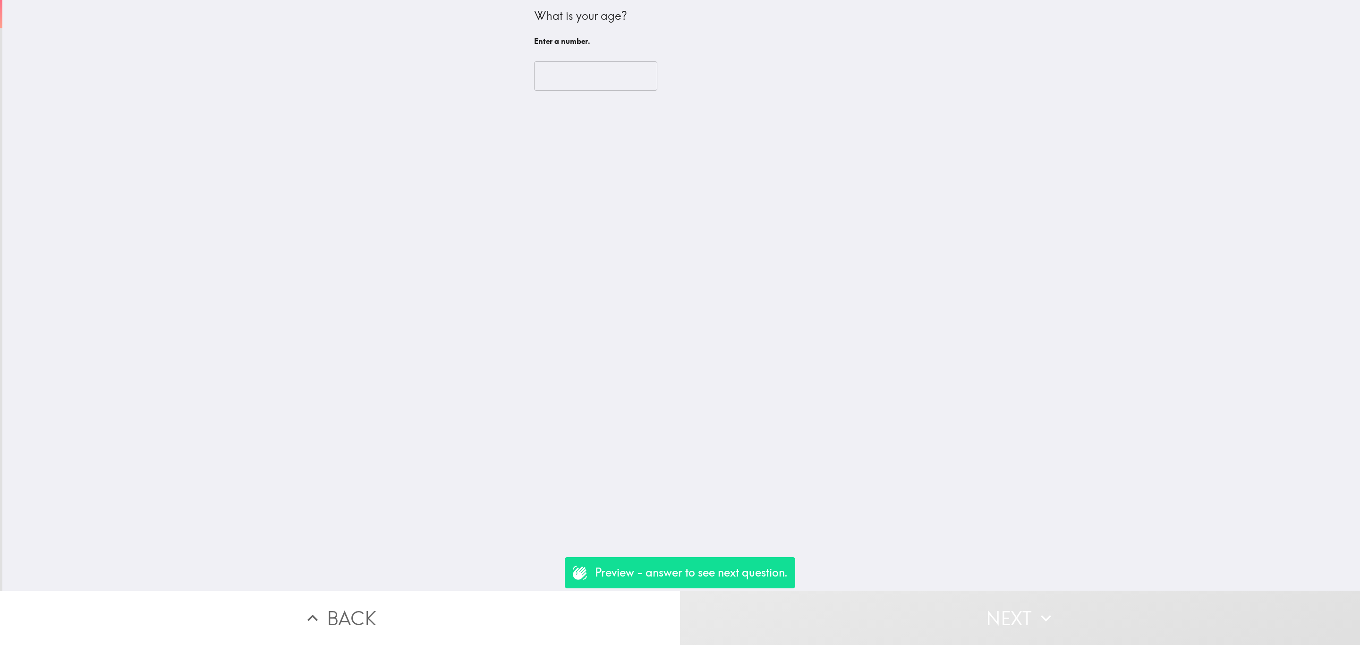
click at [584, 67] on input "number" at bounding box center [595, 75] width 123 height 29
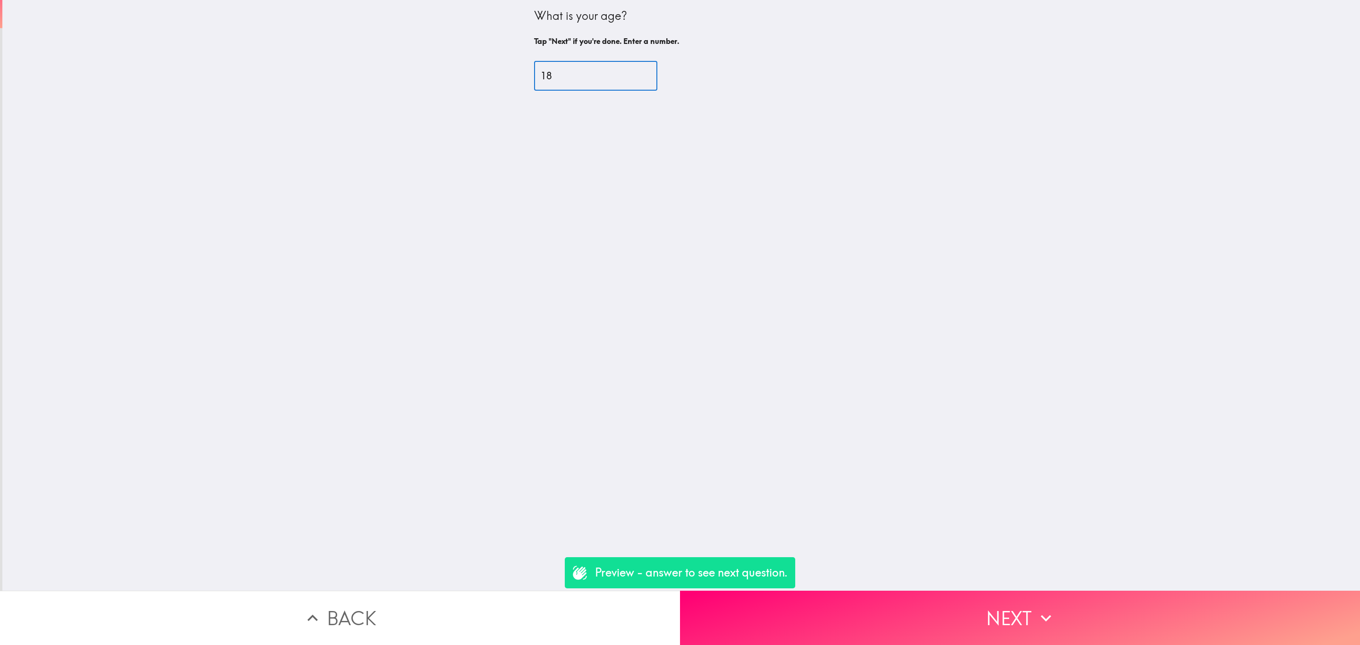
type input "18"
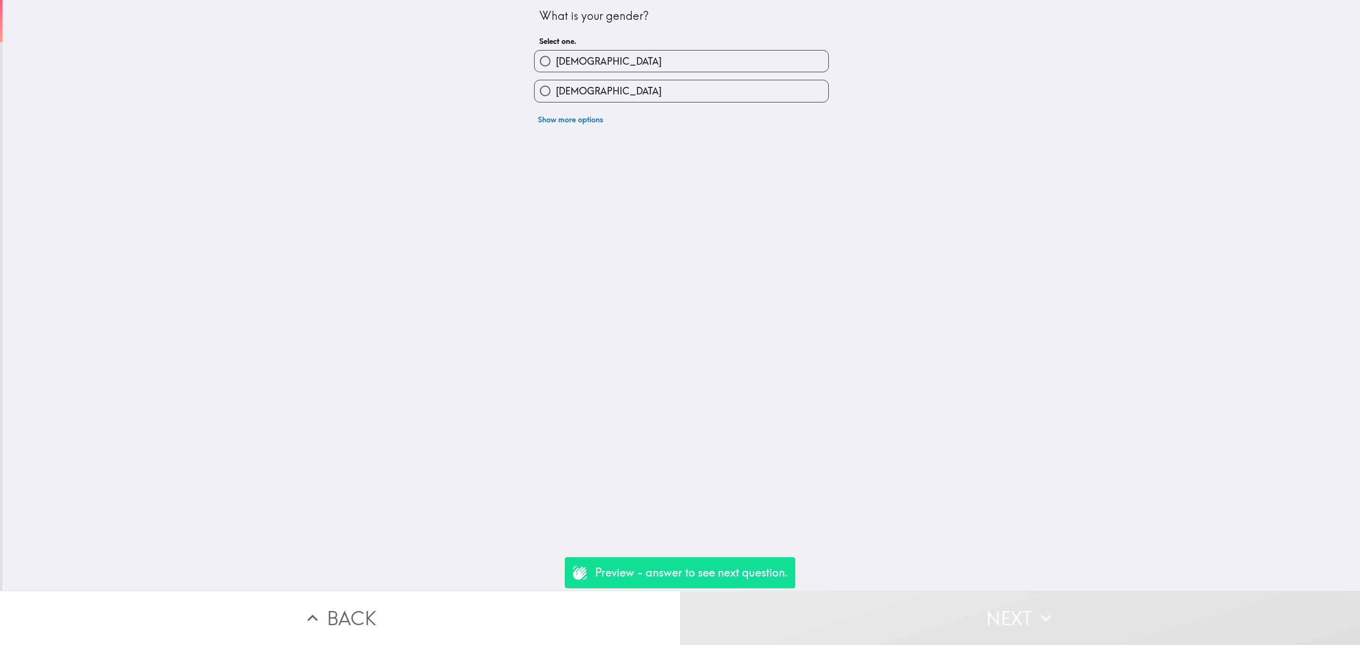
click at [581, 66] on label "[DEMOGRAPHIC_DATA]" at bounding box center [682, 61] width 294 height 21
click at [556, 66] on input "[DEMOGRAPHIC_DATA]" at bounding box center [545, 61] width 21 height 21
radio input "true"
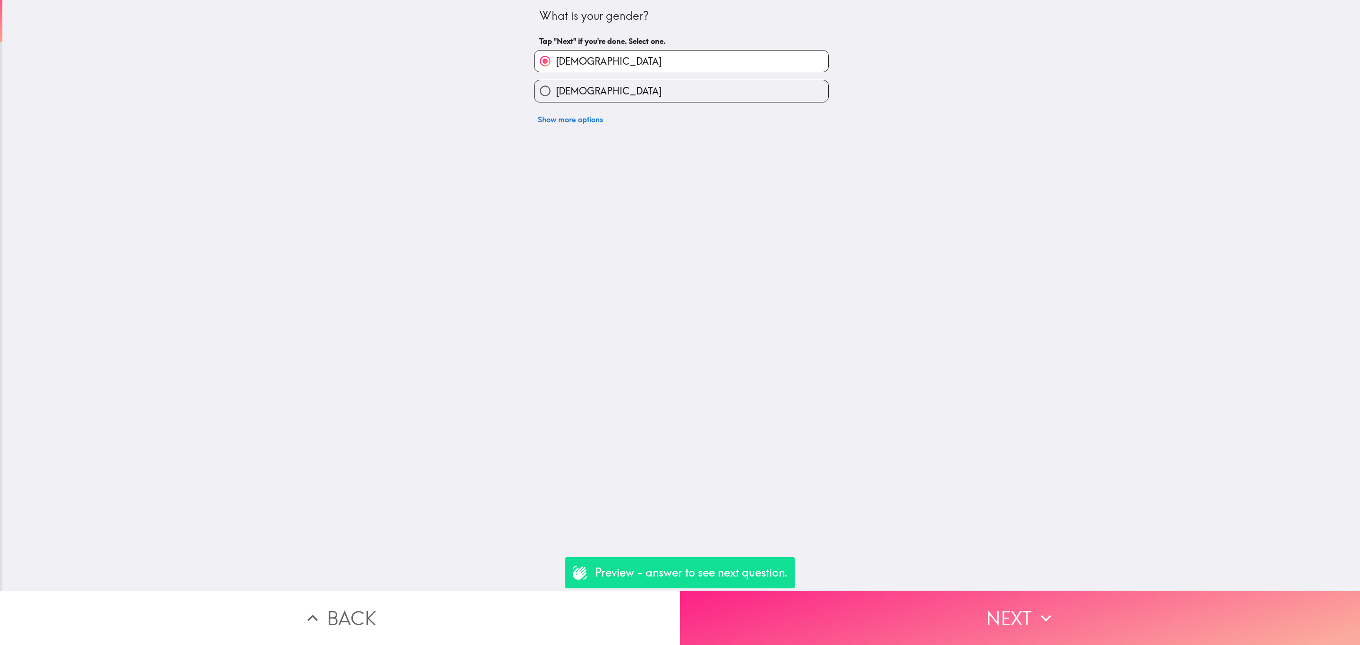
click at [964, 600] on button "Next" at bounding box center [1020, 618] width 680 height 54
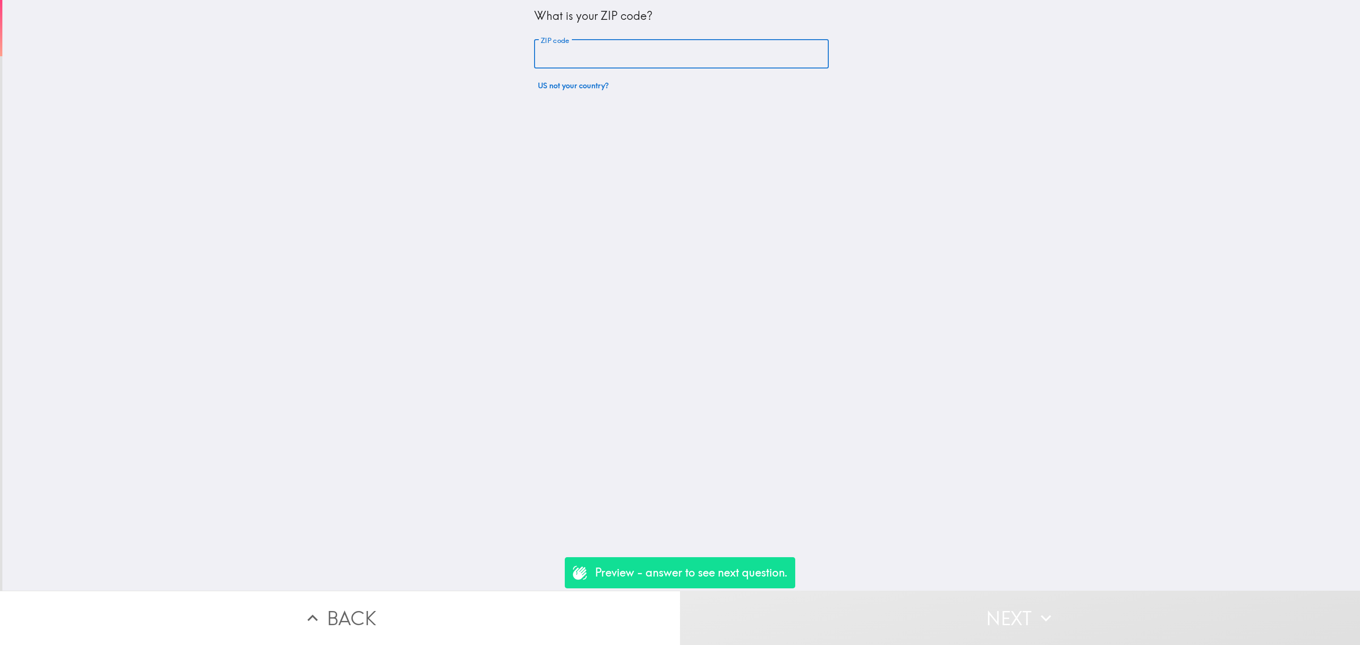
click at [682, 49] on input "ZIP code" at bounding box center [681, 54] width 295 height 29
type input "33101"
click at [606, 75] on input "number" at bounding box center [595, 75] width 123 height 29
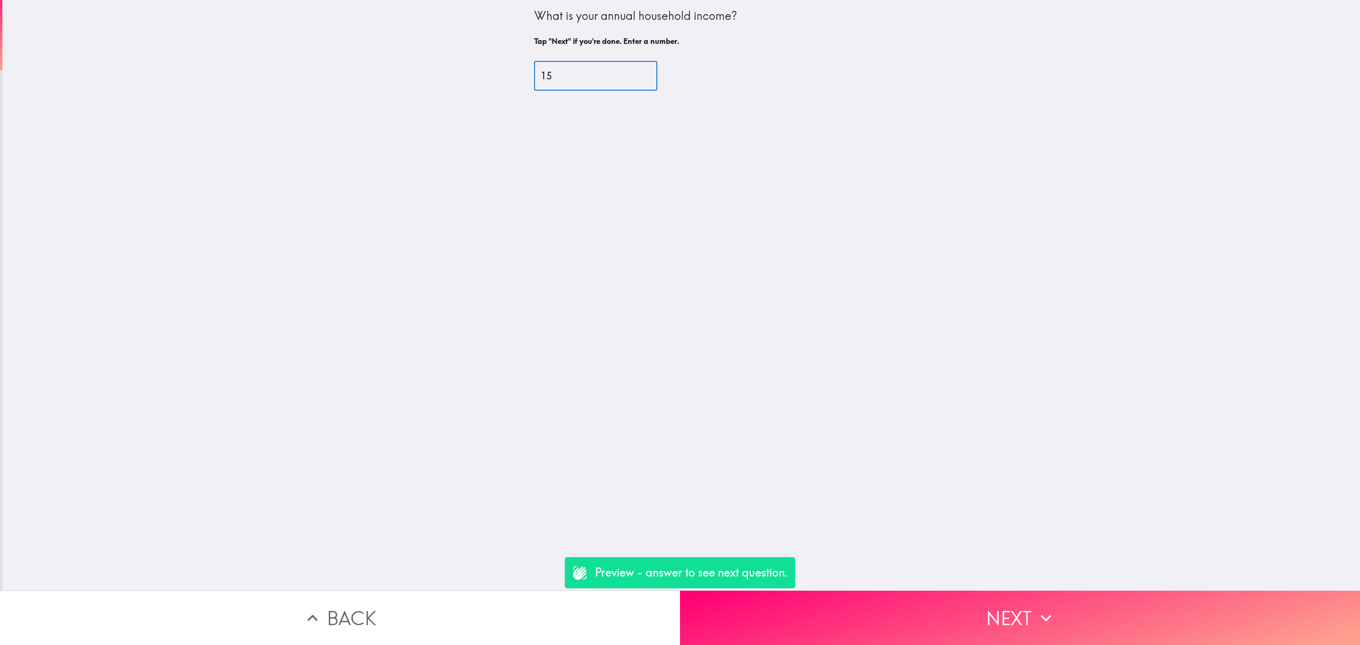
type input "15"
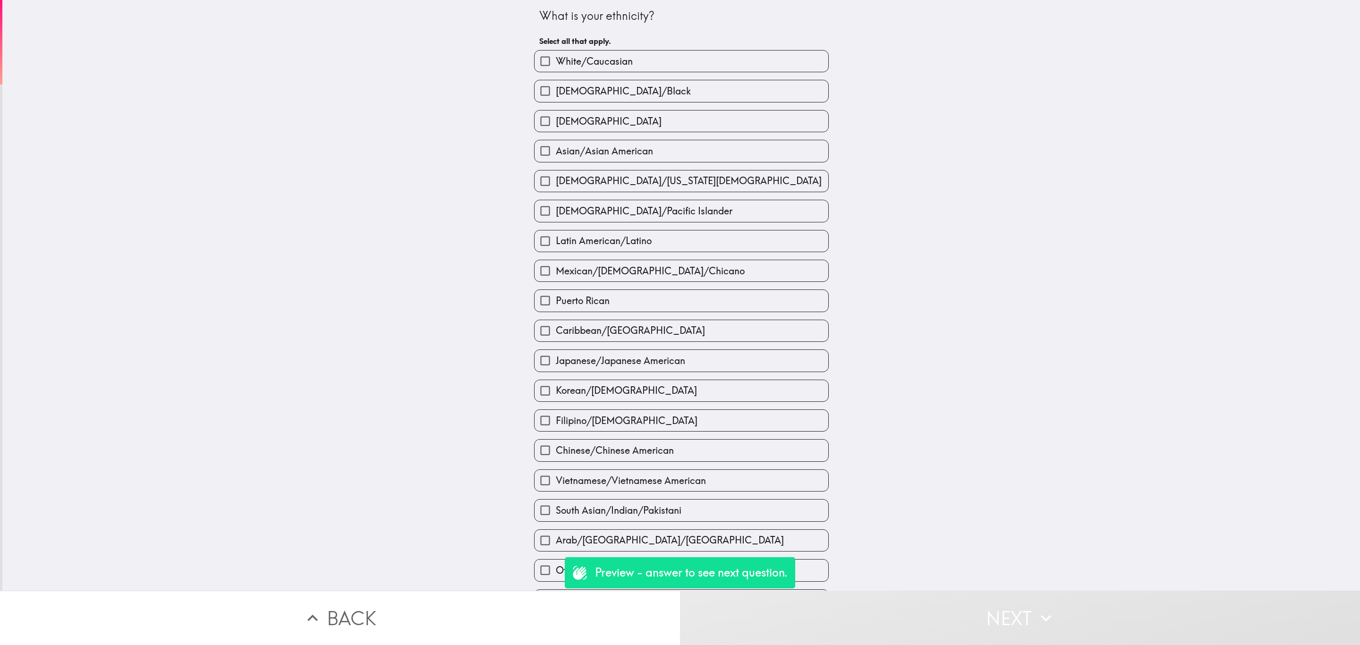
click at [655, 109] on div "[DEMOGRAPHIC_DATA]" at bounding box center [678, 117] width 302 height 30
click at [754, 123] on label "[DEMOGRAPHIC_DATA]" at bounding box center [682, 121] width 294 height 21
click at [556, 123] on input "[DEMOGRAPHIC_DATA]" at bounding box center [545, 121] width 21 height 21
checkbox input "true"
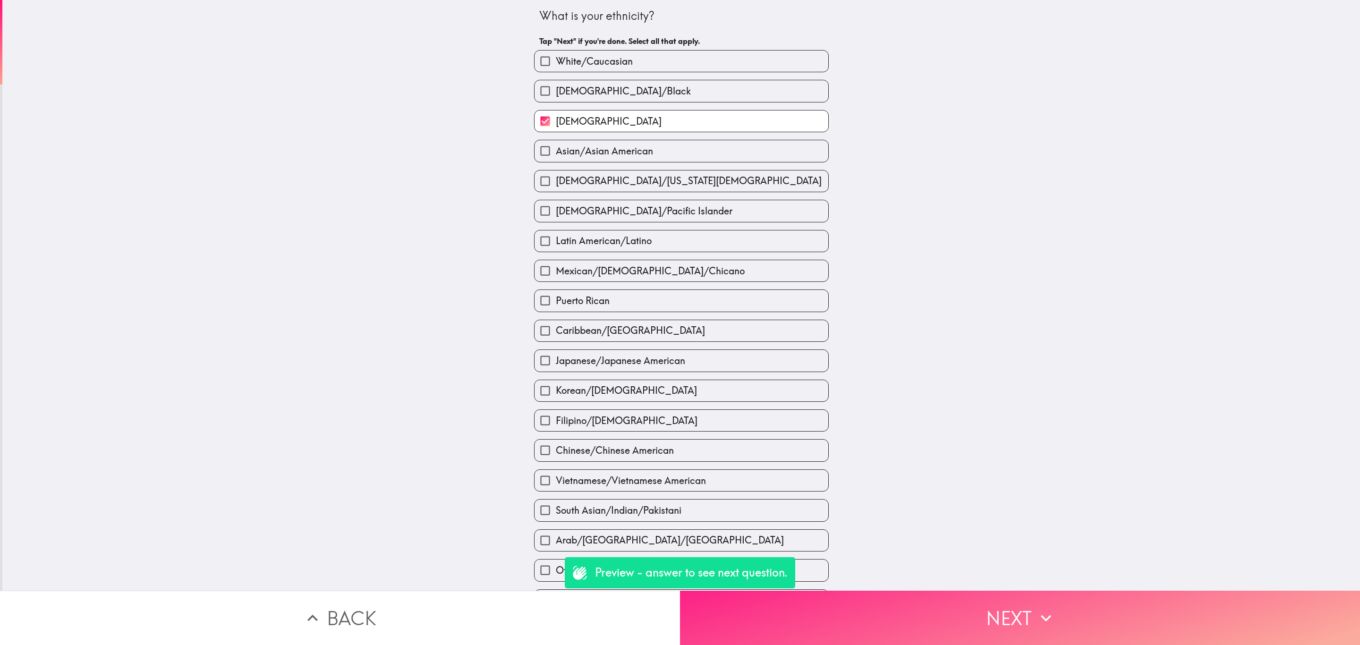
click at [1049, 621] on button "Next" at bounding box center [1020, 618] width 680 height 54
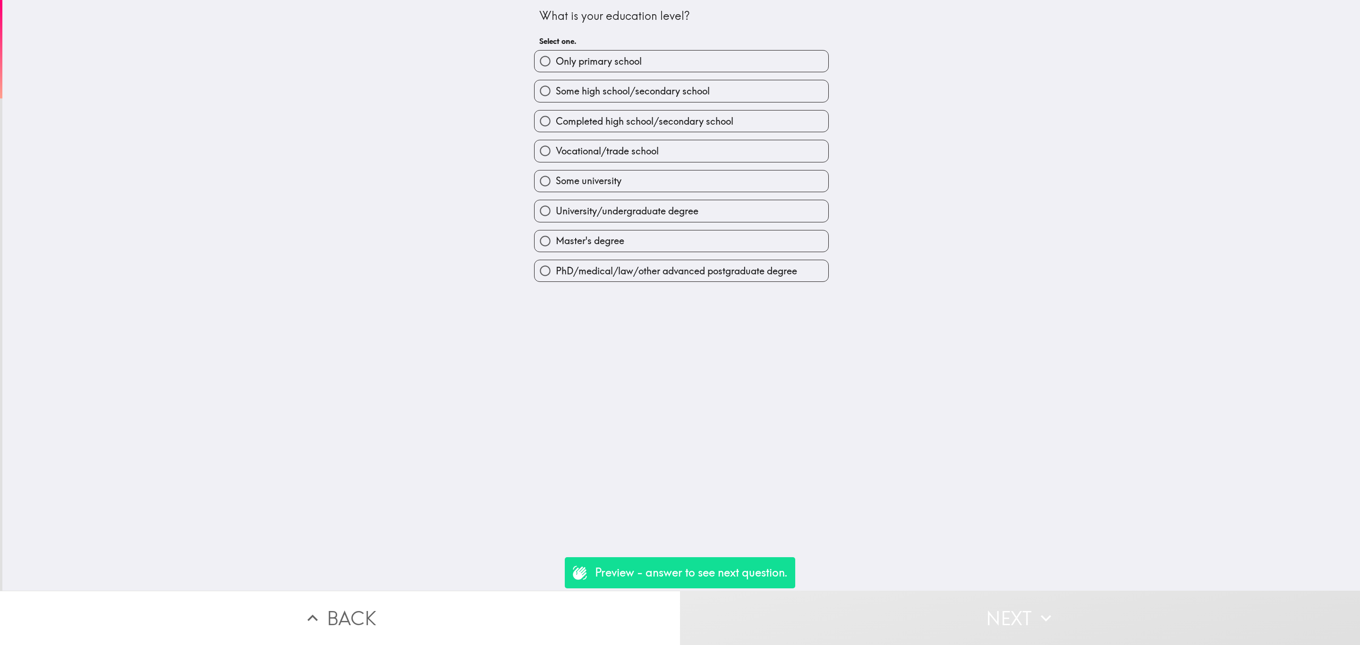
click at [657, 178] on label "Some university" at bounding box center [682, 181] width 294 height 21
click at [556, 178] on input "Some university" at bounding box center [545, 181] width 21 height 21
radio input "true"
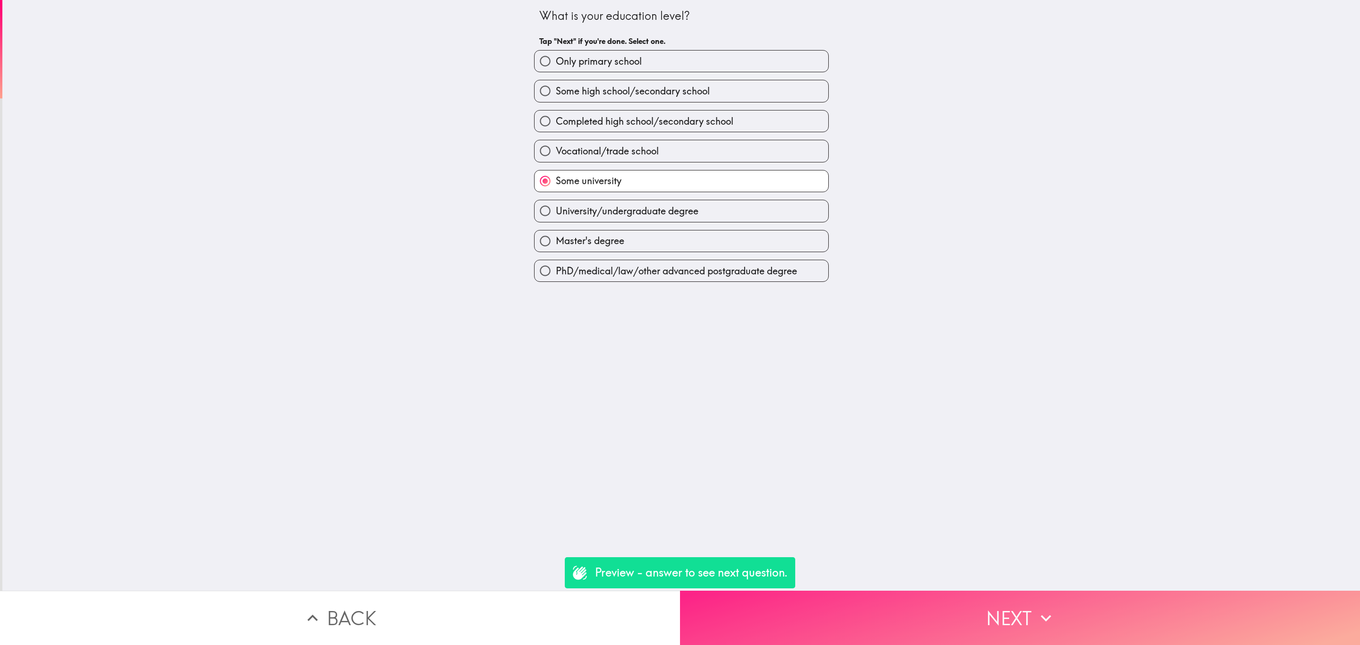
click at [941, 591] on button "Next" at bounding box center [1020, 618] width 680 height 54
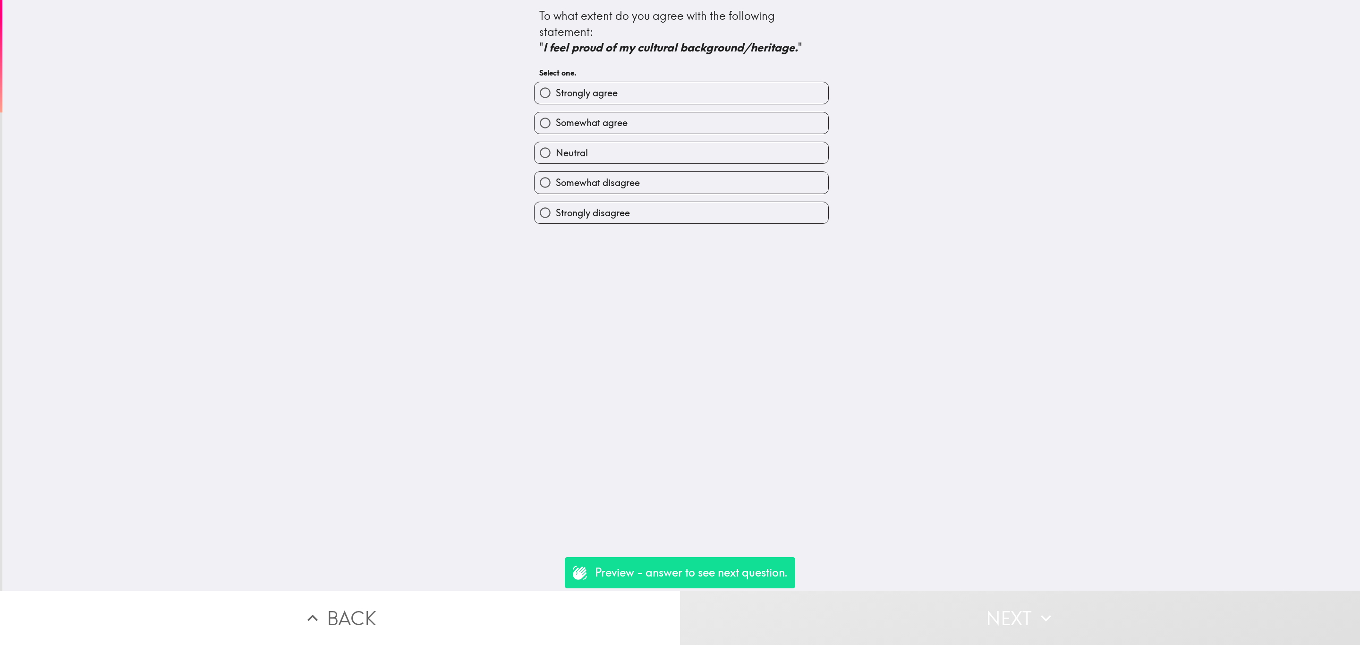
click at [666, 119] on label "Somewhat agree" at bounding box center [682, 122] width 294 height 21
click at [556, 119] on input "Somewhat agree" at bounding box center [545, 122] width 21 height 21
radio input "true"
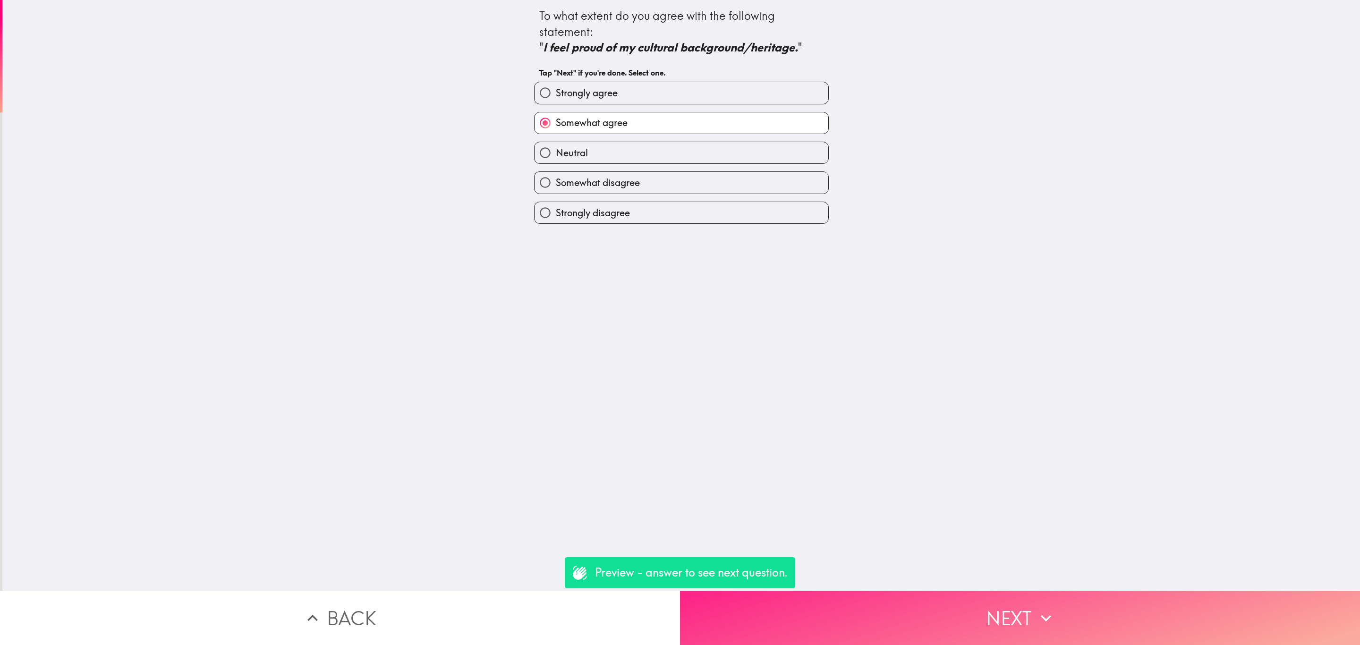
click at [988, 603] on button "Next" at bounding box center [1020, 618] width 680 height 54
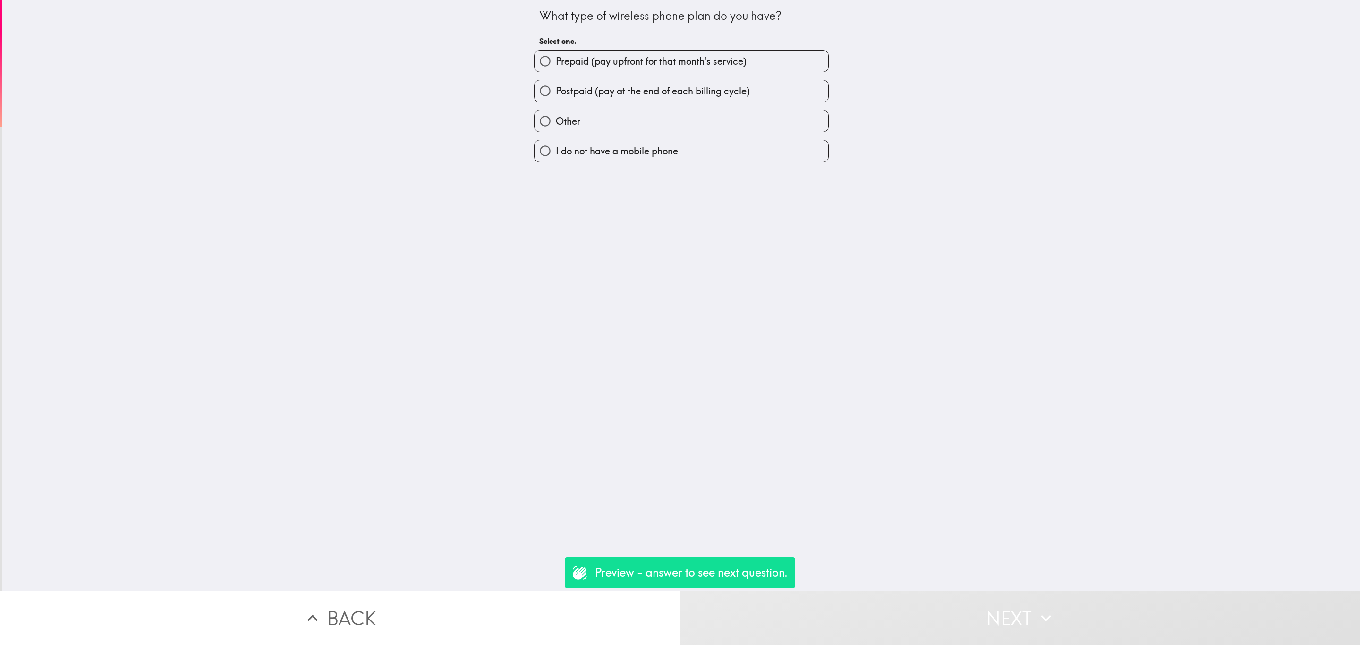
click at [627, 81] on label "Postpaid (pay at the end of each billing cycle)" at bounding box center [682, 90] width 294 height 21
click at [556, 81] on input "Postpaid (pay at the end of each billing cycle)" at bounding box center [545, 90] width 21 height 21
radio input "true"
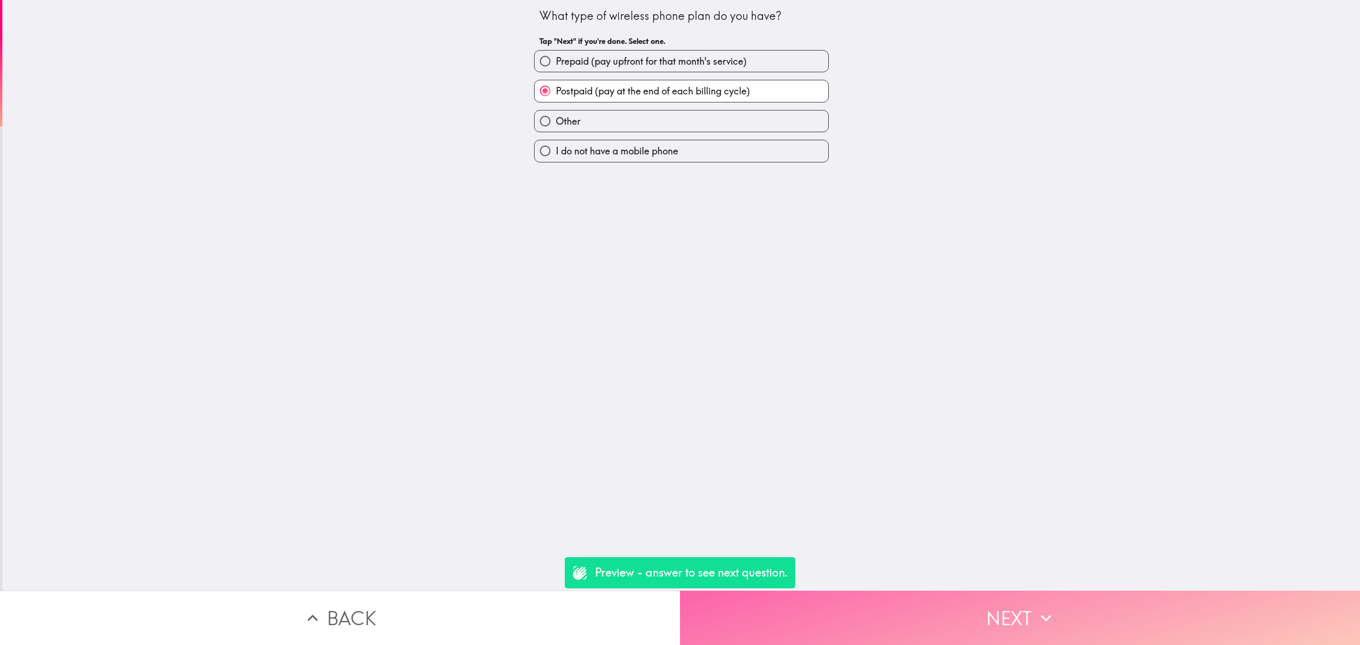
click at [1005, 603] on button "Next" at bounding box center [1020, 618] width 680 height 54
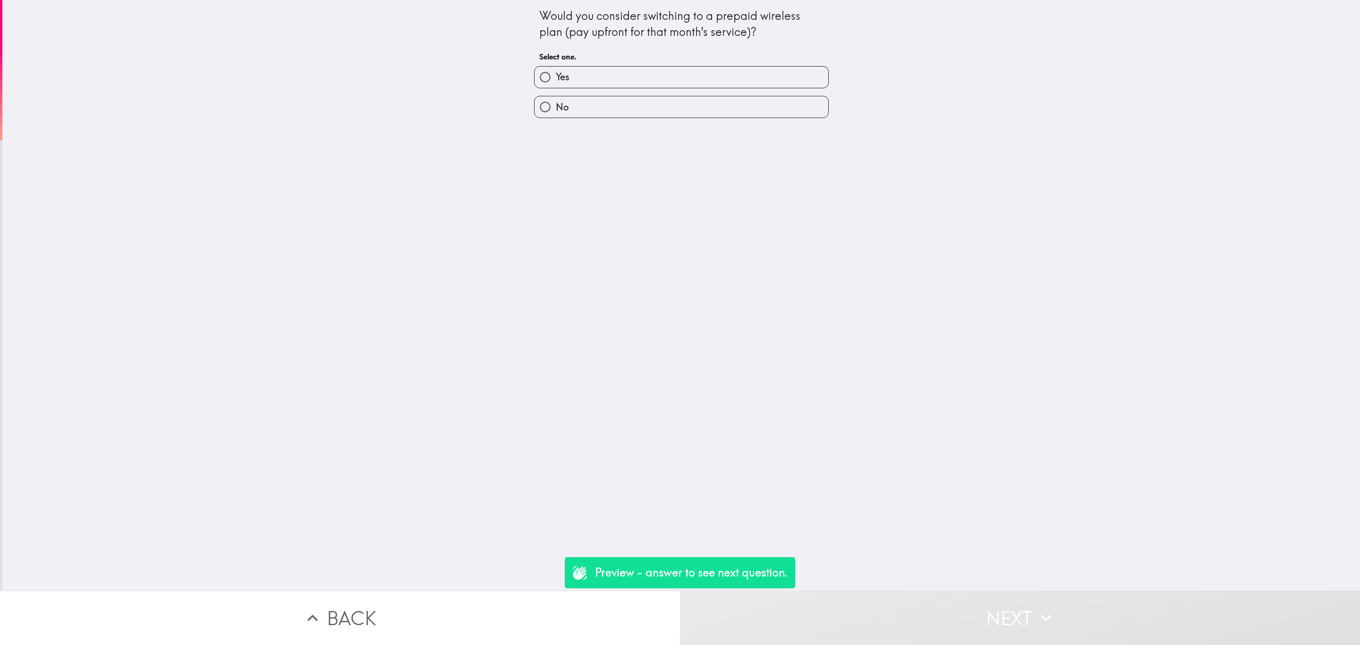
click at [656, 81] on label "Yes" at bounding box center [682, 77] width 294 height 21
click at [556, 81] on input "Yes" at bounding box center [545, 77] width 21 height 21
radio input "true"
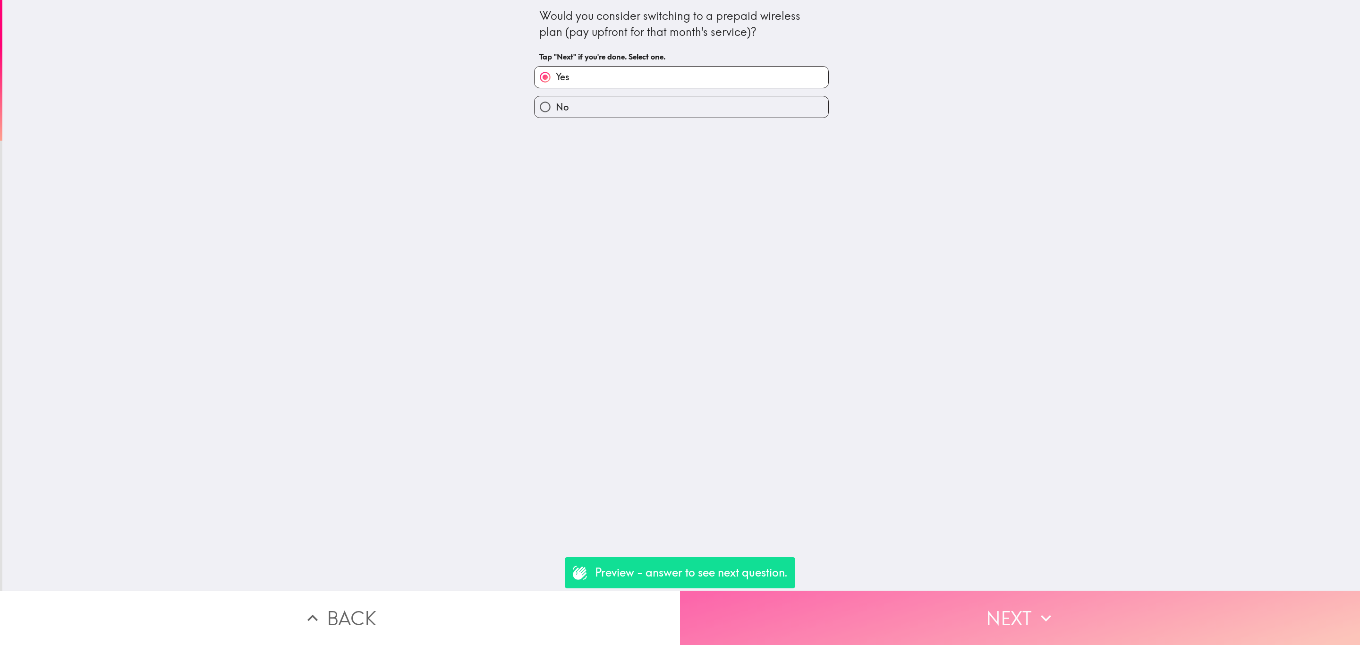
click at [900, 596] on button "Next" at bounding box center [1020, 618] width 680 height 54
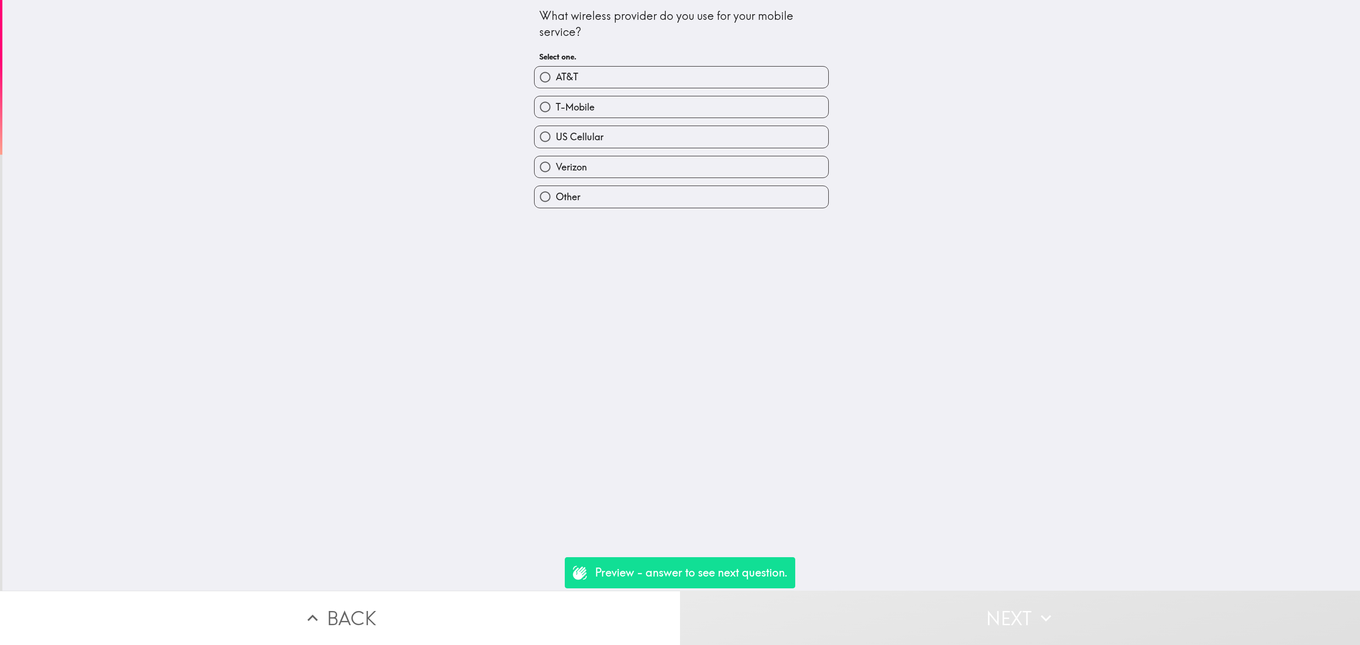
click at [624, 119] on div "US Cellular" at bounding box center [678, 133] width 302 height 30
click at [635, 109] on label "T-Mobile" at bounding box center [682, 106] width 294 height 21
click at [556, 109] on input "T-Mobile" at bounding box center [545, 106] width 21 height 21
radio input "true"
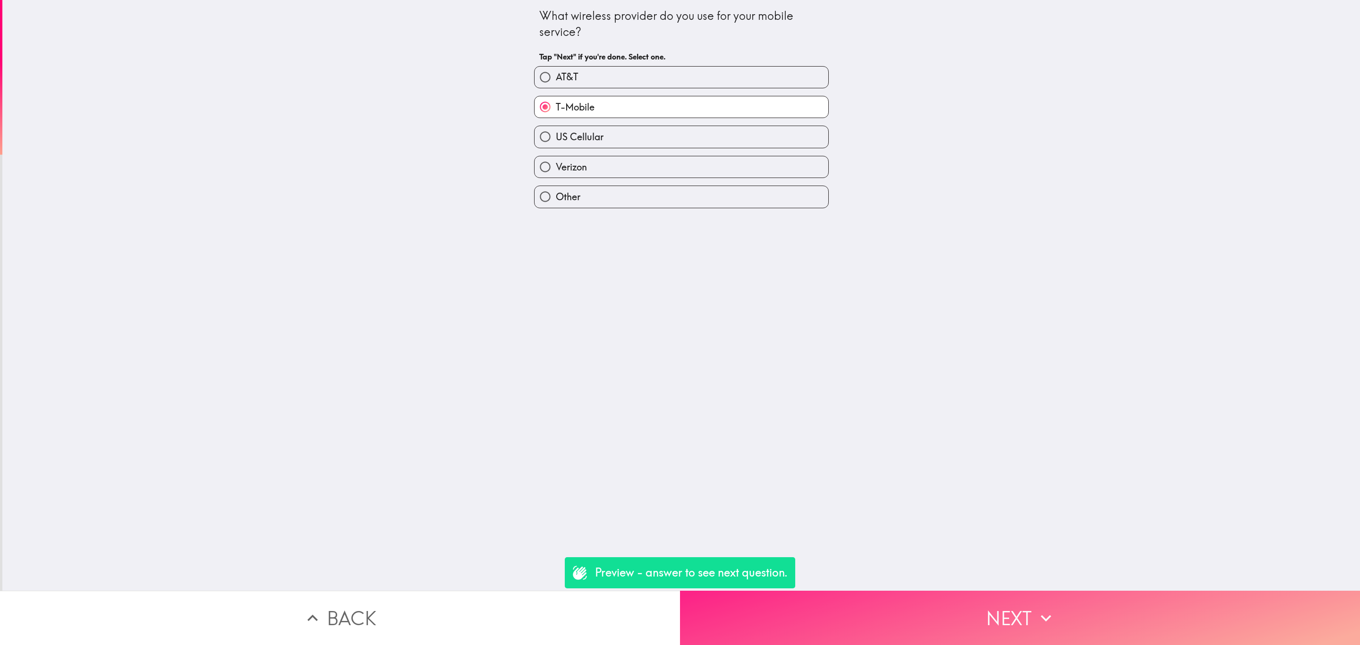
click at [998, 592] on button "Next" at bounding box center [1020, 618] width 680 height 54
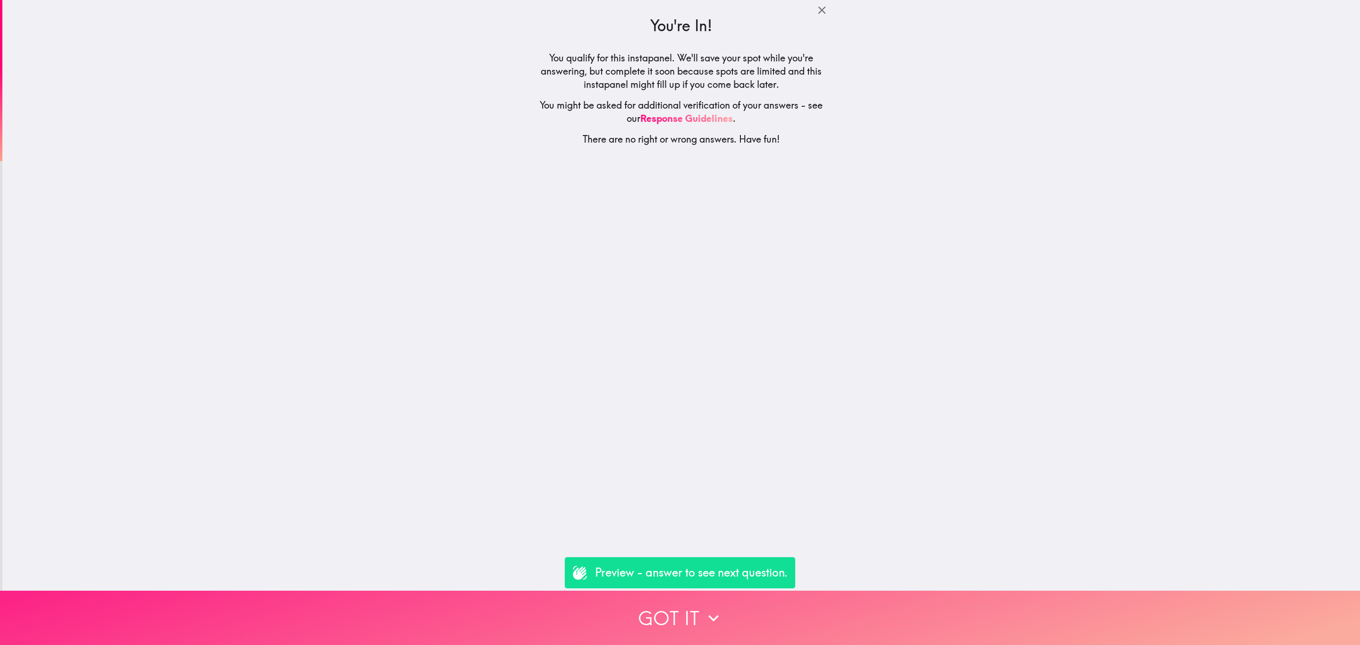
click at [903, 604] on button "Got it" at bounding box center [680, 618] width 1360 height 54
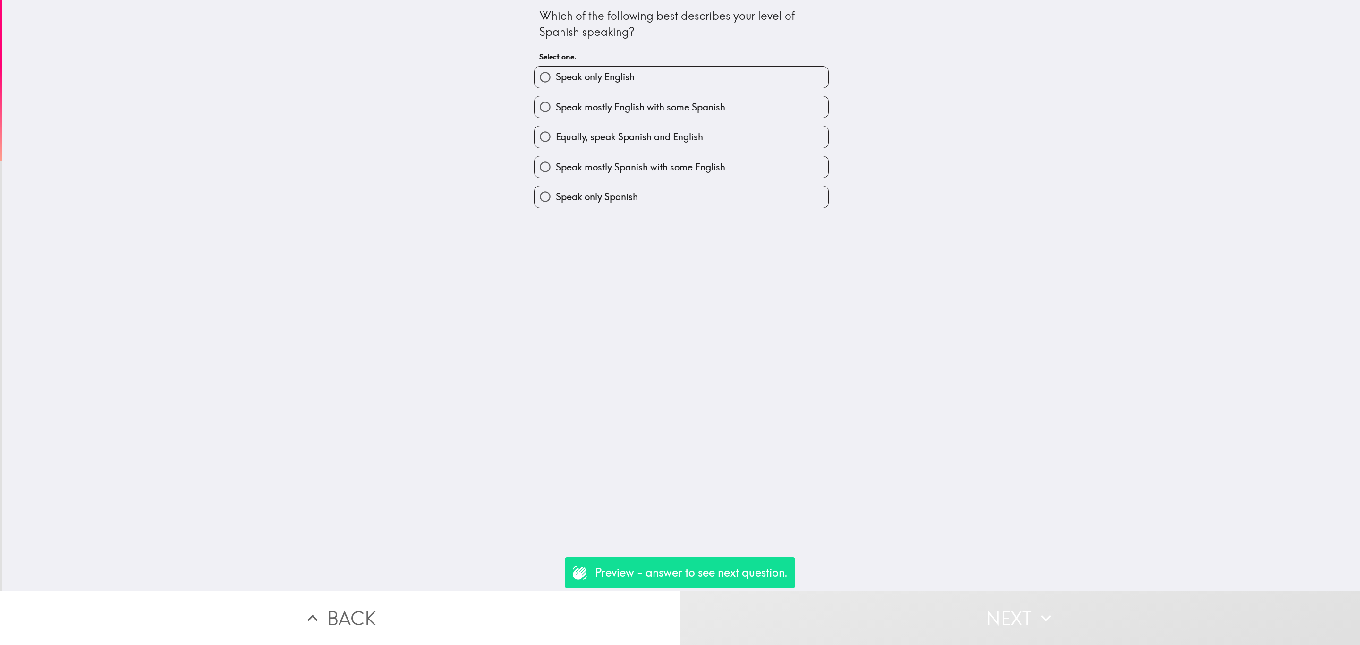
click at [710, 169] on span "Speak mostly Spanish with some English" at bounding box center [641, 167] width 170 height 13
click at [556, 169] on input "Speak mostly Spanish with some English" at bounding box center [545, 166] width 21 height 21
radio input "true"
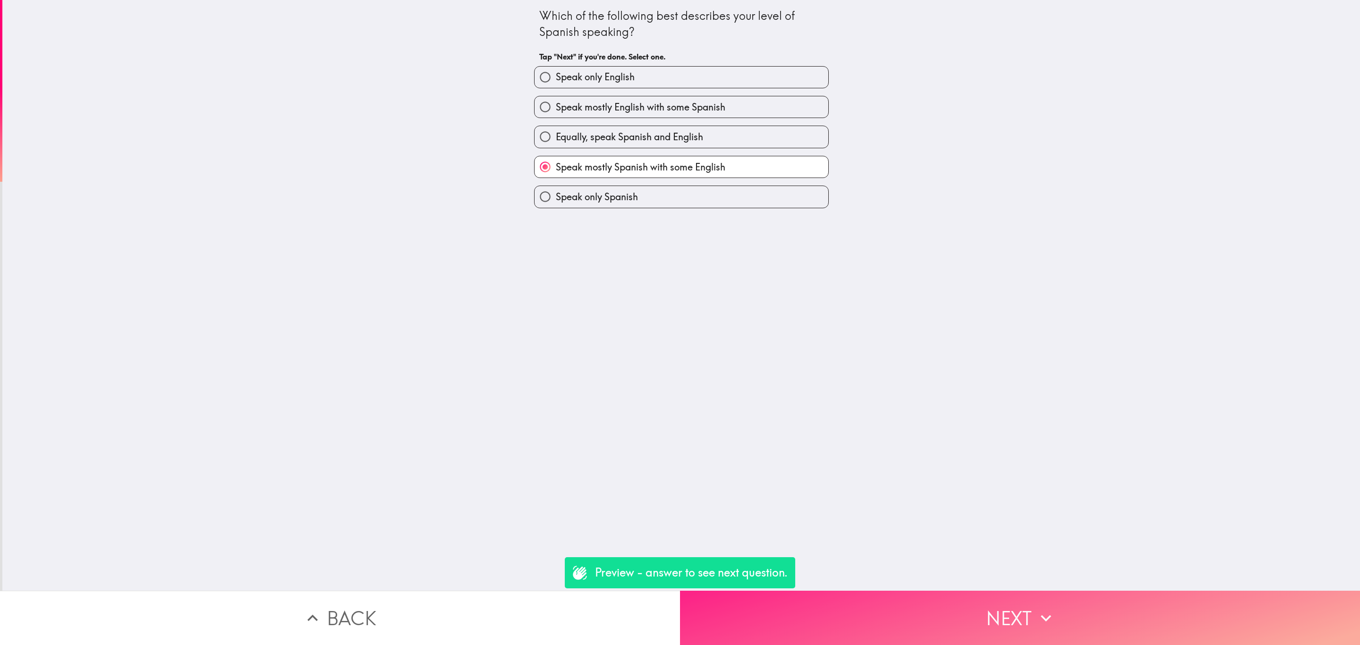
click at [995, 591] on button "Next" at bounding box center [1020, 618] width 680 height 54
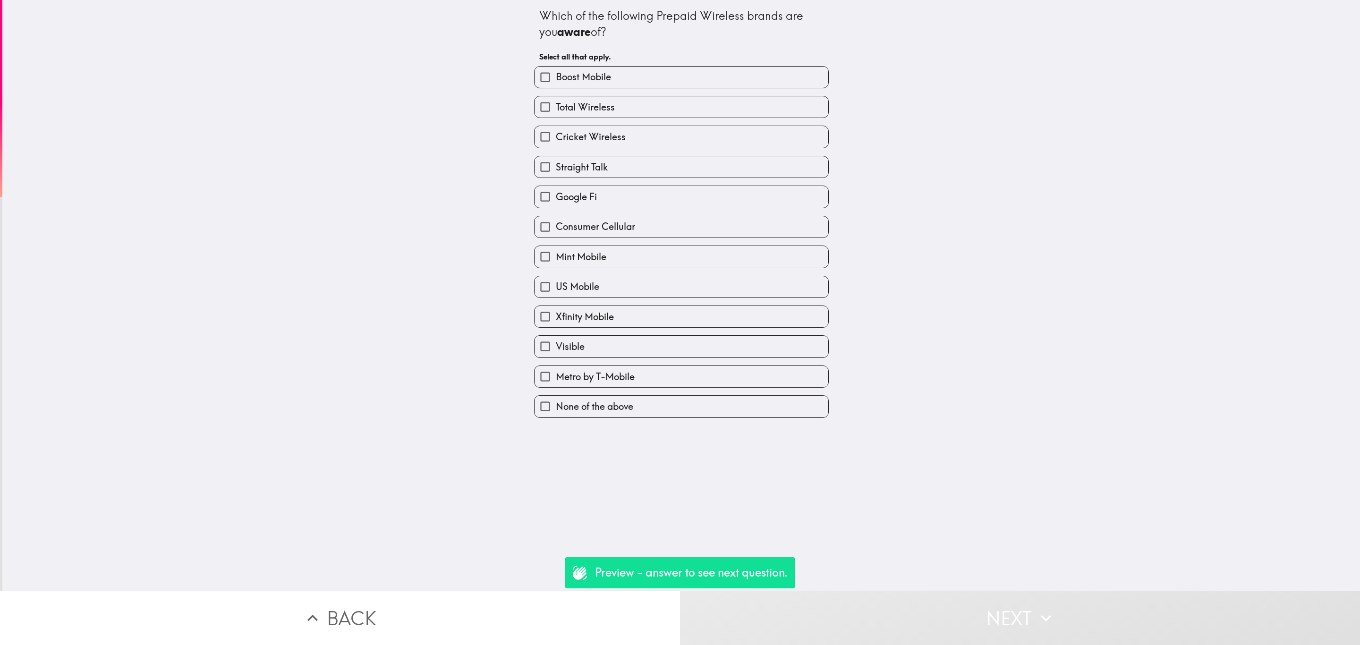
click at [710, 243] on div "Mint Mobile" at bounding box center [678, 253] width 302 height 30
click at [717, 263] on label "Mint Mobile" at bounding box center [682, 256] width 294 height 21
click at [556, 263] on input "Mint Mobile" at bounding box center [545, 256] width 21 height 21
checkbox input "true"
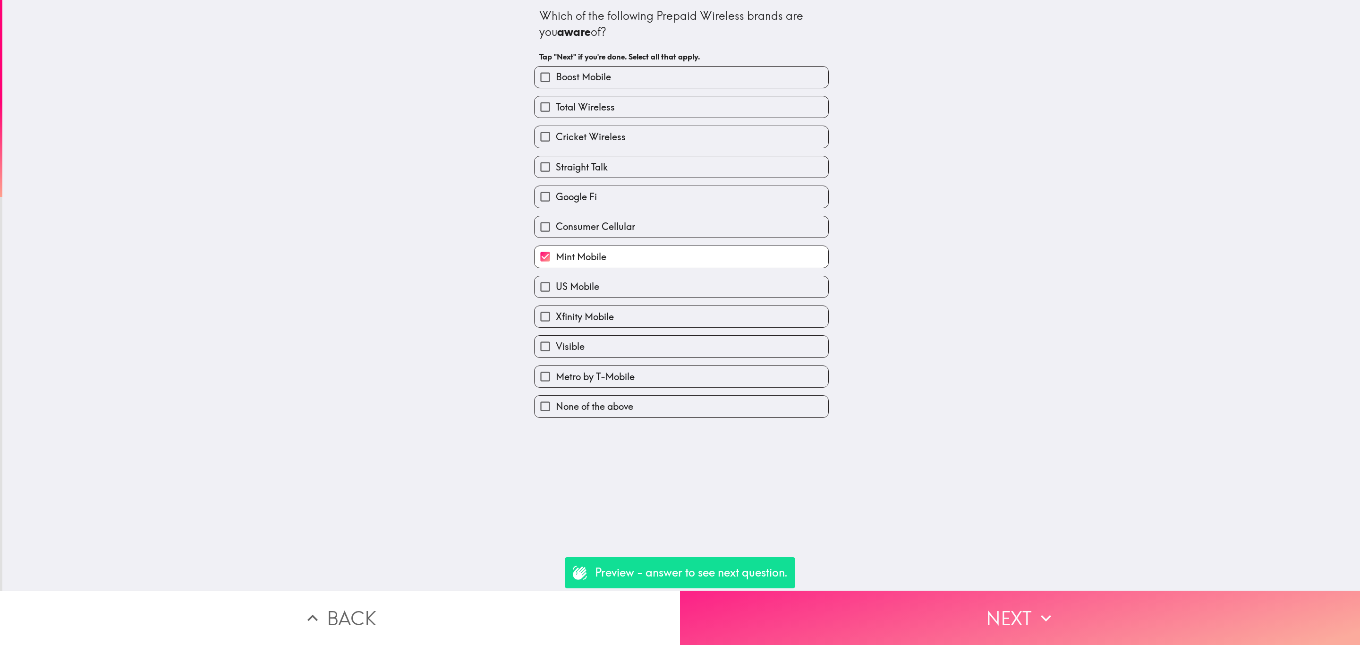
click at [959, 608] on button "Next" at bounding box center [1020, 618] width 680 height 54
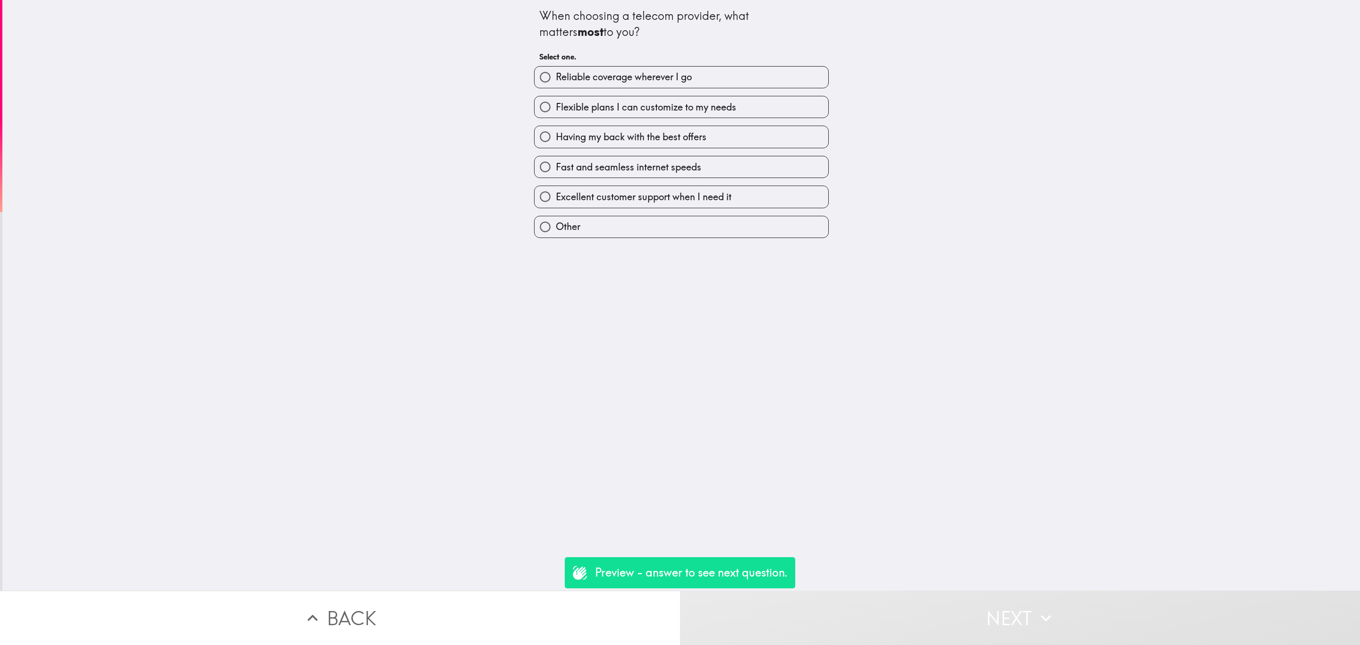
click at [554, 628] on button "Back" at bounding box center [340, 618] width 680 height 54
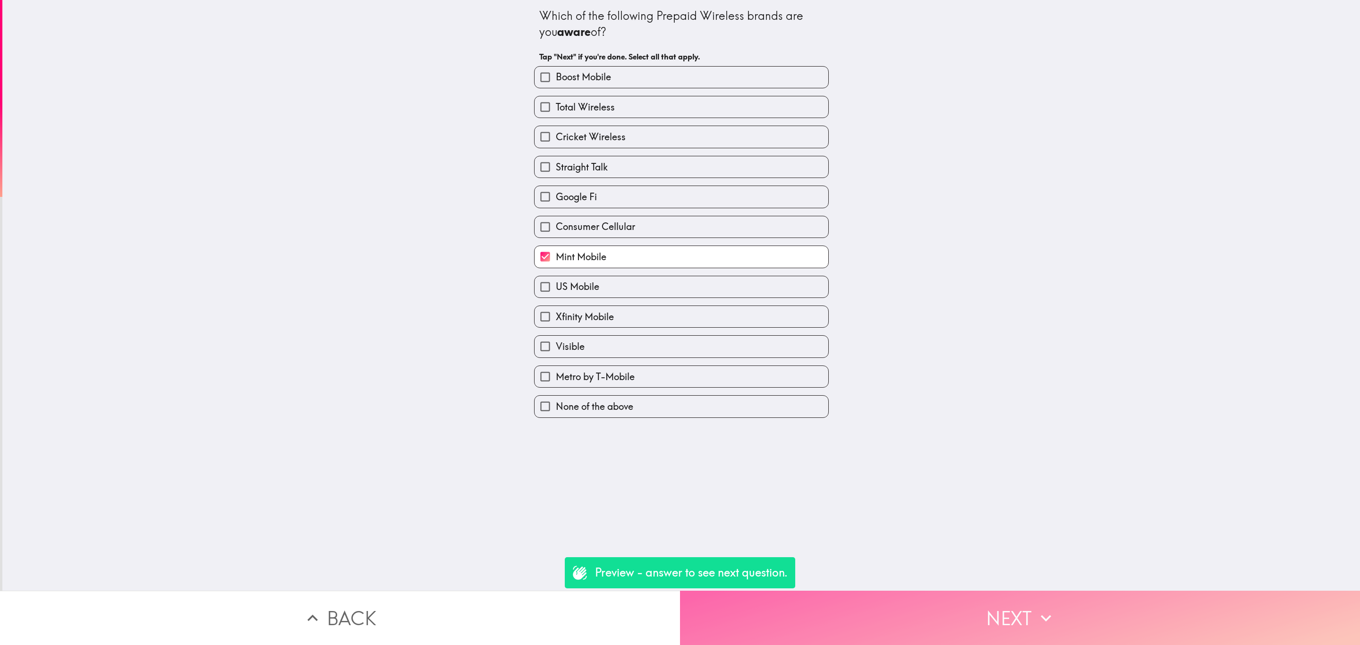
click at [957, 614] on button "Next" at bounding box center [1020, 618] width 680 height 54
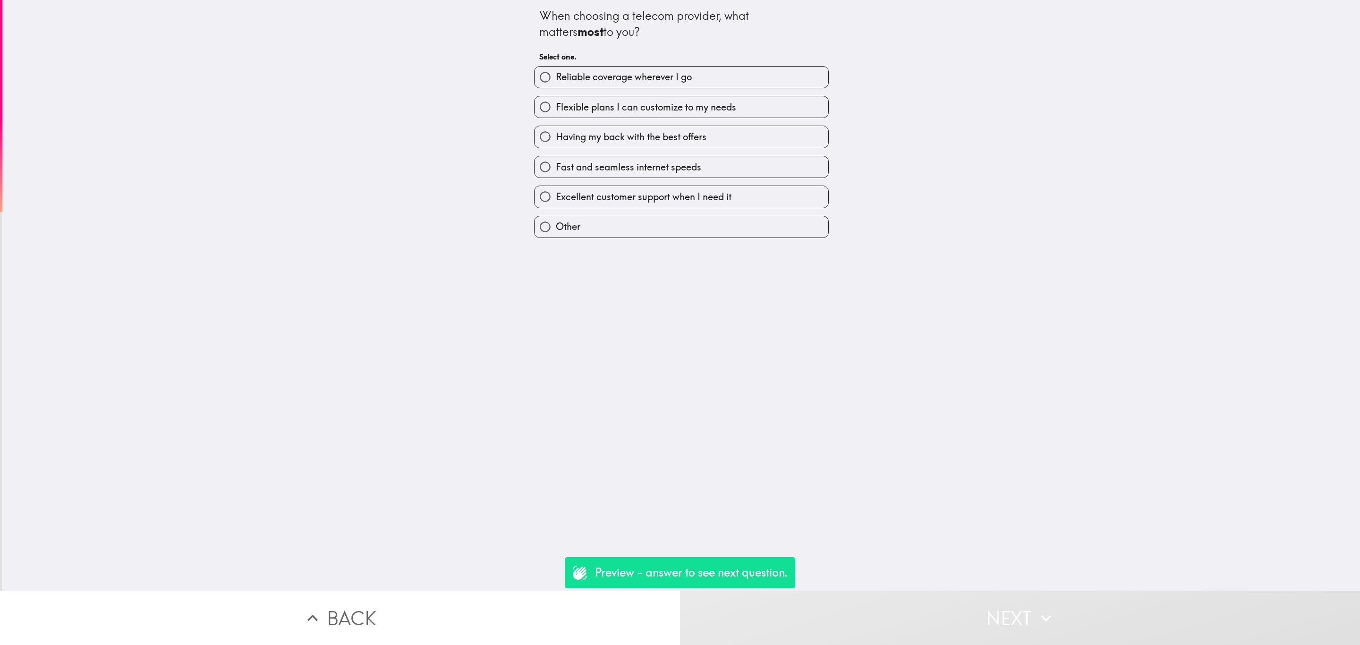
click at [634, 159] on label "Fast and seamless internet speeds" at bounding box center [682, 166] width 294 height 21
click at [556, 159] on input "Fast and seamless internet speeds" at bounding box center [545, 166] width 21 height 21
radio input "true"
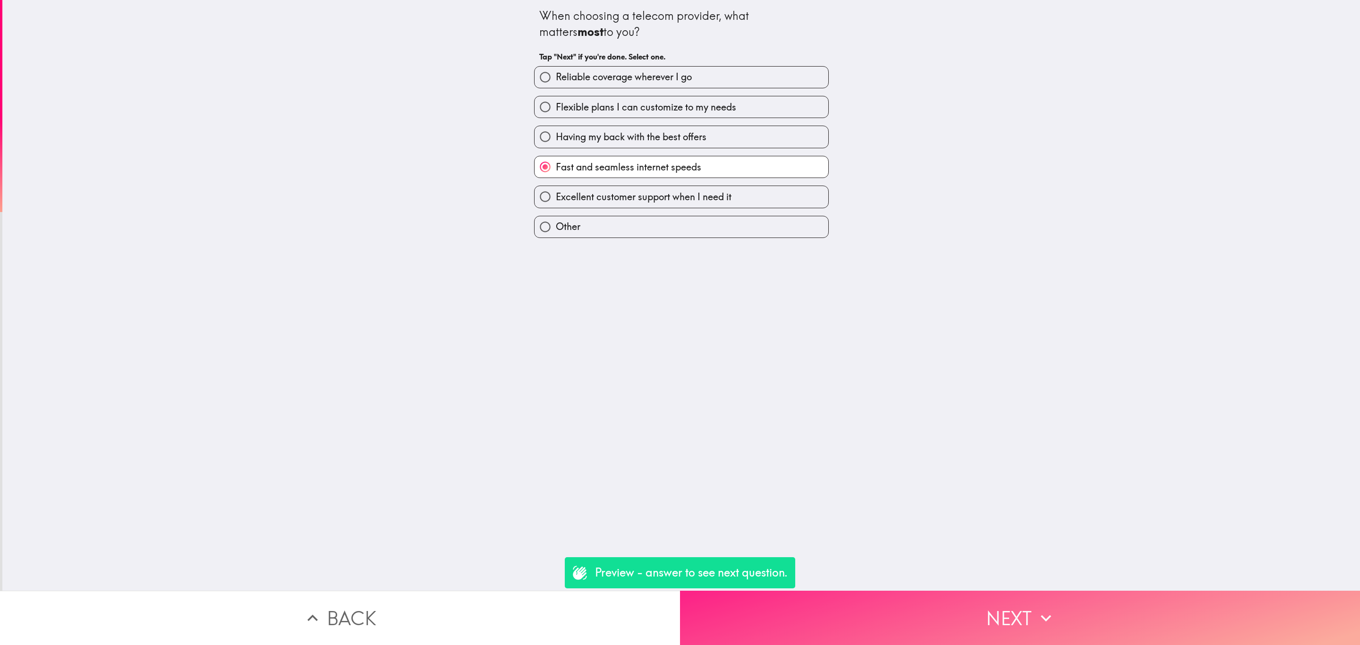
click at [970, 617] on button "Next" at bounding box center [1020, 618] width 680 height 54
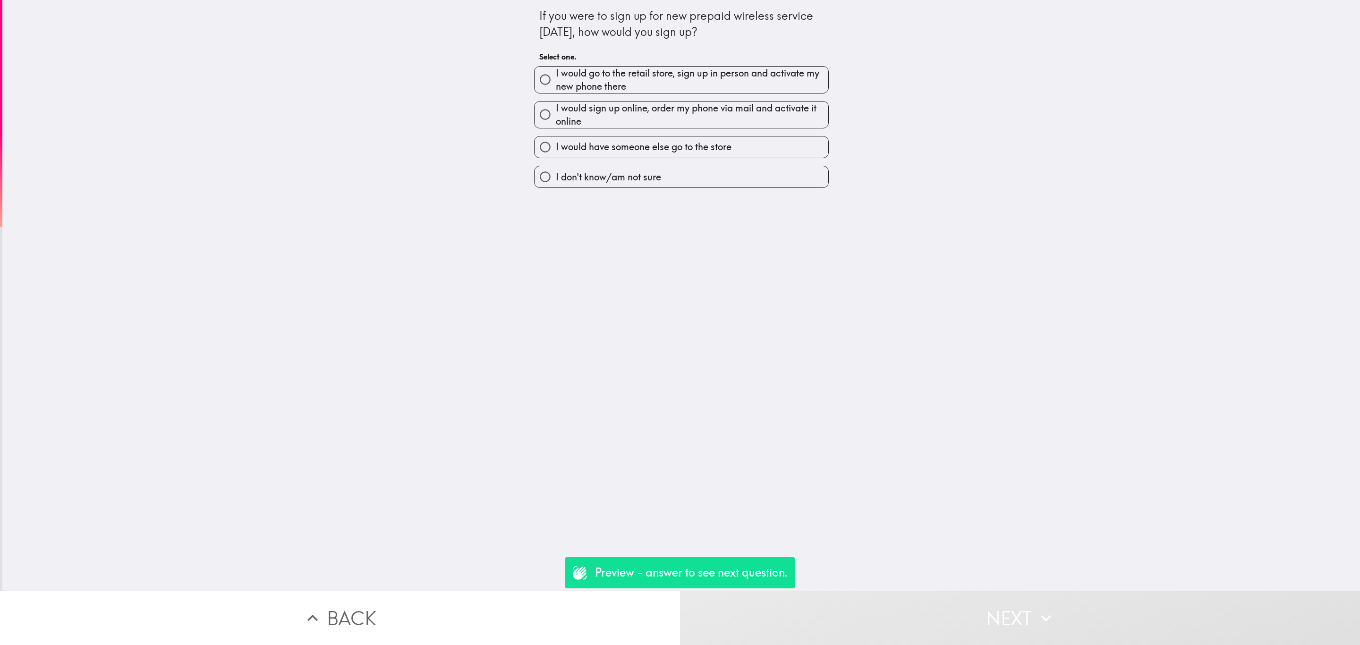
click at [634, 152] on span "I would have someone else go to the store" at bounding box center [644, 146] width 176 height 13
click at [556, 152] on input "I would have someone else go to the store" at bounding box center [545, 146] width 21 height 21
radio input "true"
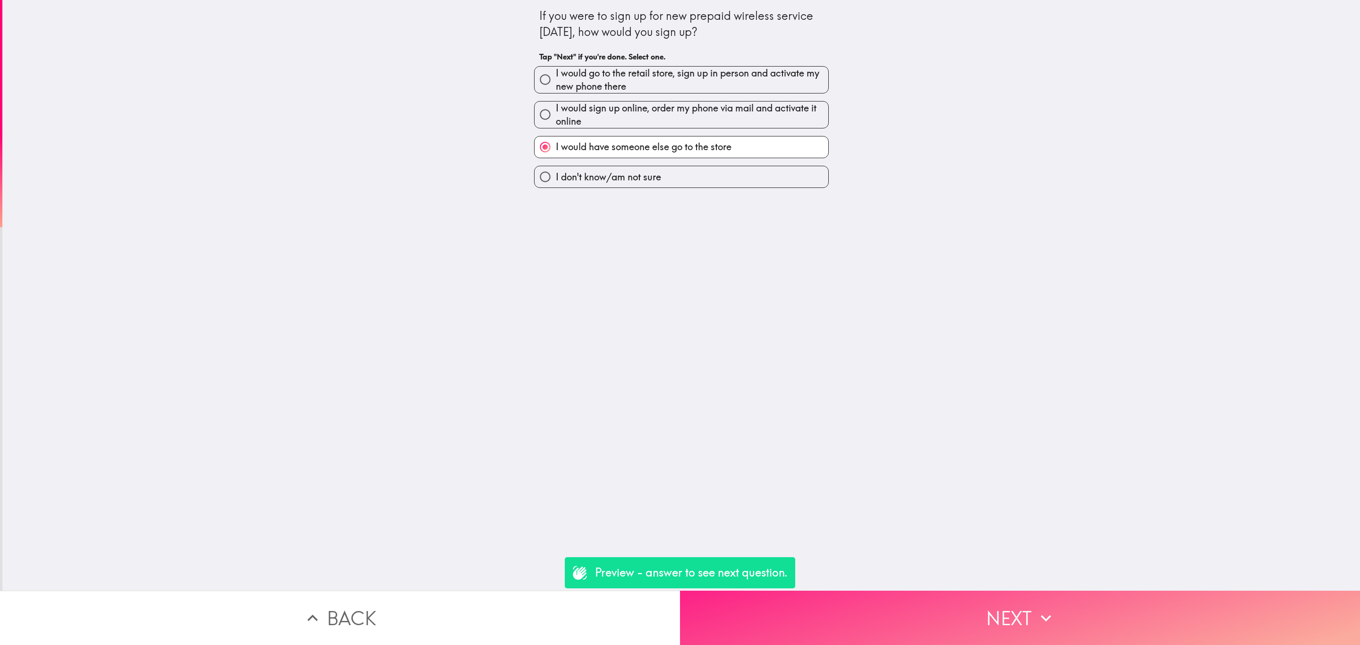
click at [1050, 608] on icon "button" at bounding box center [1046, 618] width 21 height 21
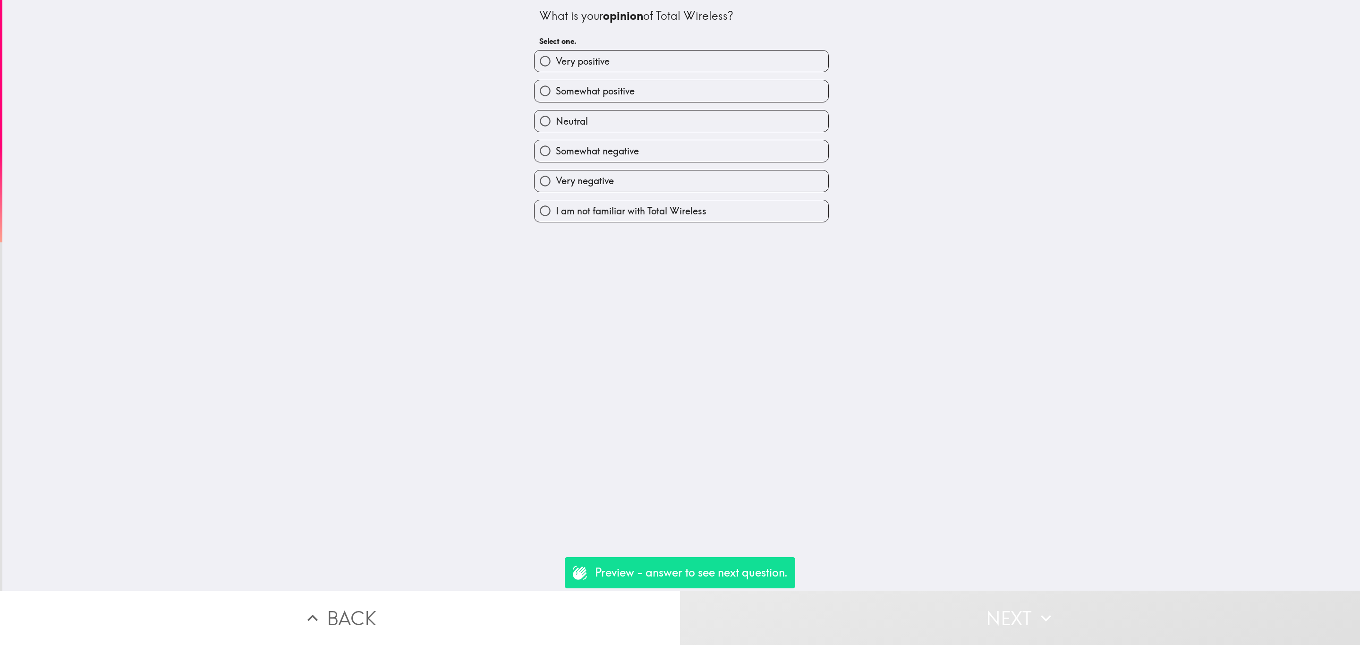
click at [615, 102] on div "Neutral" at bounding box center [678, 117] width 302 height 30
click at [655, 122] on label "Neutral" at bounding box center [682, 121] width 294 height 21
click at [556, 122] on input "Neutral" at bounding box center [545, 121] width 21 height 21
radio input "true"
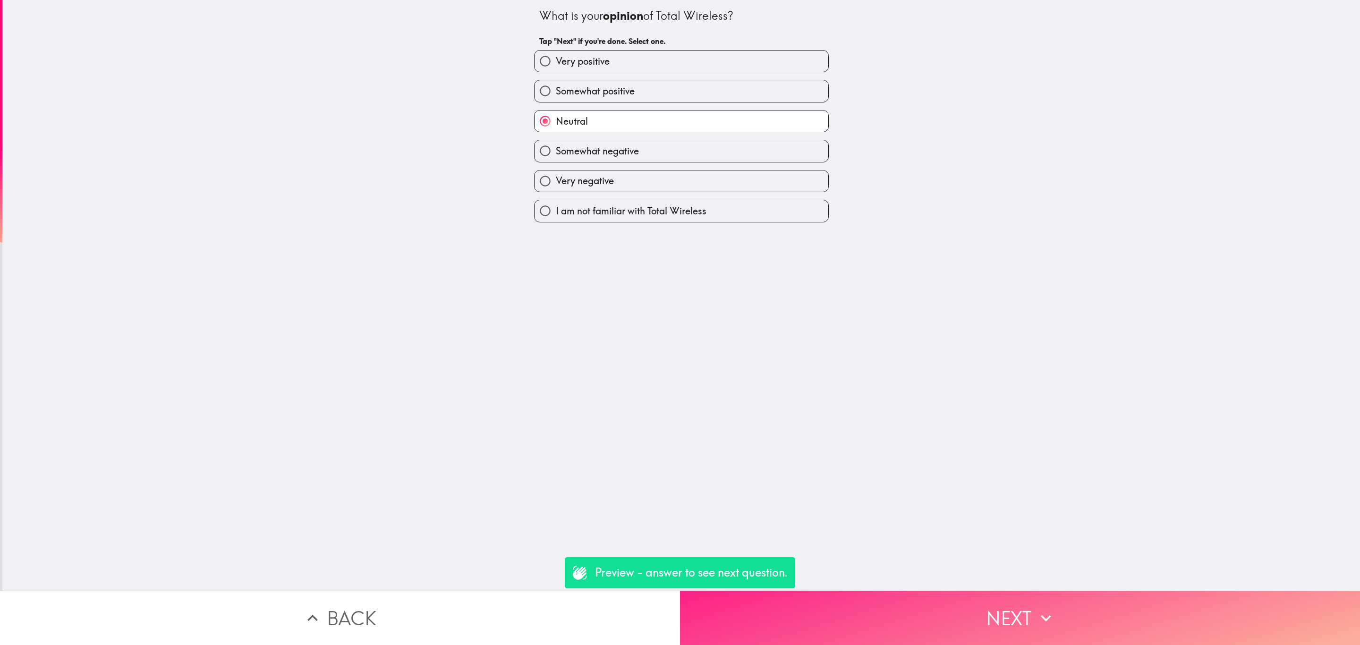
click at [989, 618] on button "Next" at bounding box center [1020, 618] width 680 height 54
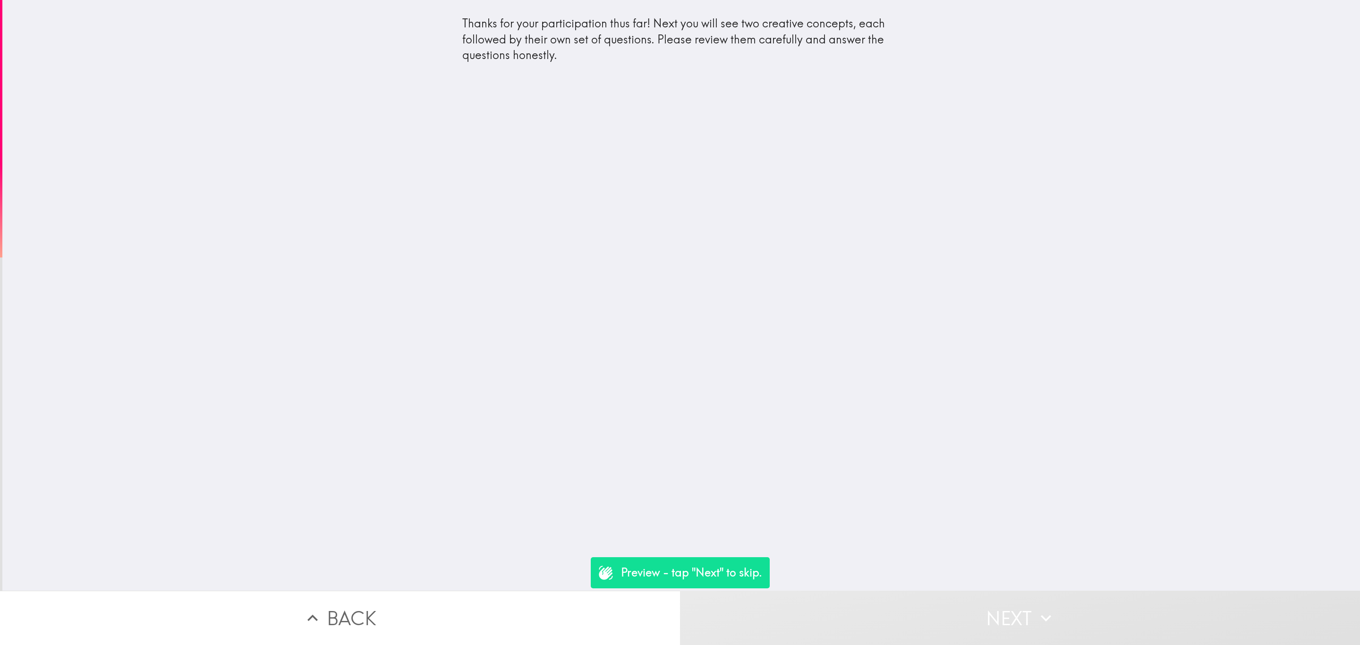
click at [953, 632] on button "Next" at bounding box center [1020, 618] width 680 height 54
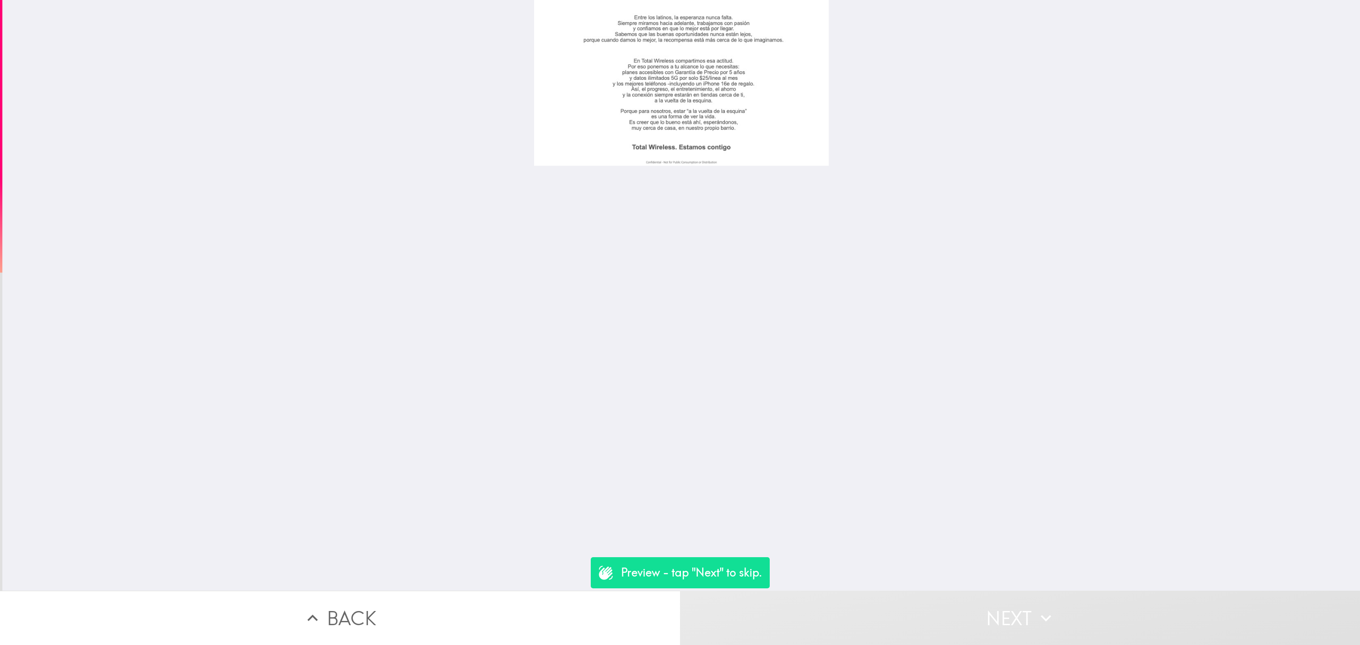
click at [953, 630] on button "Next" at bounding box center [1020, 618] width 680 height 54
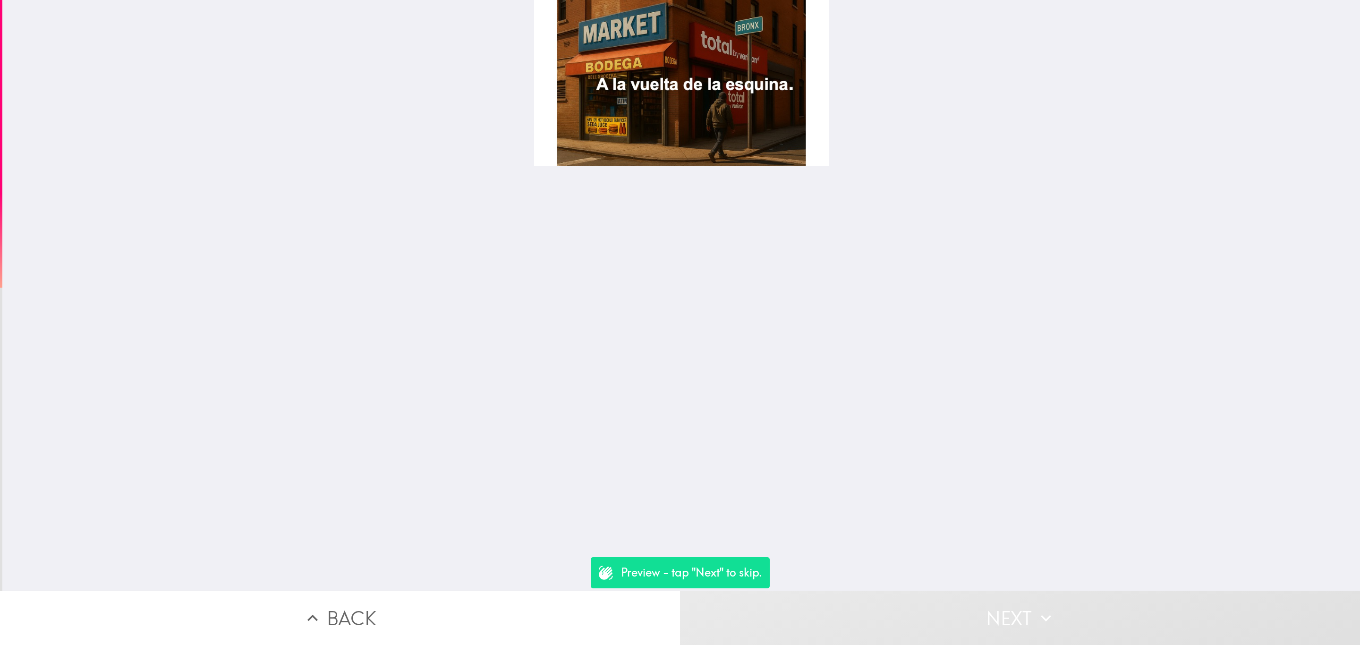
click at [953, 630] on button "Next" at bounding box center [1020, 618] width 680 height 54
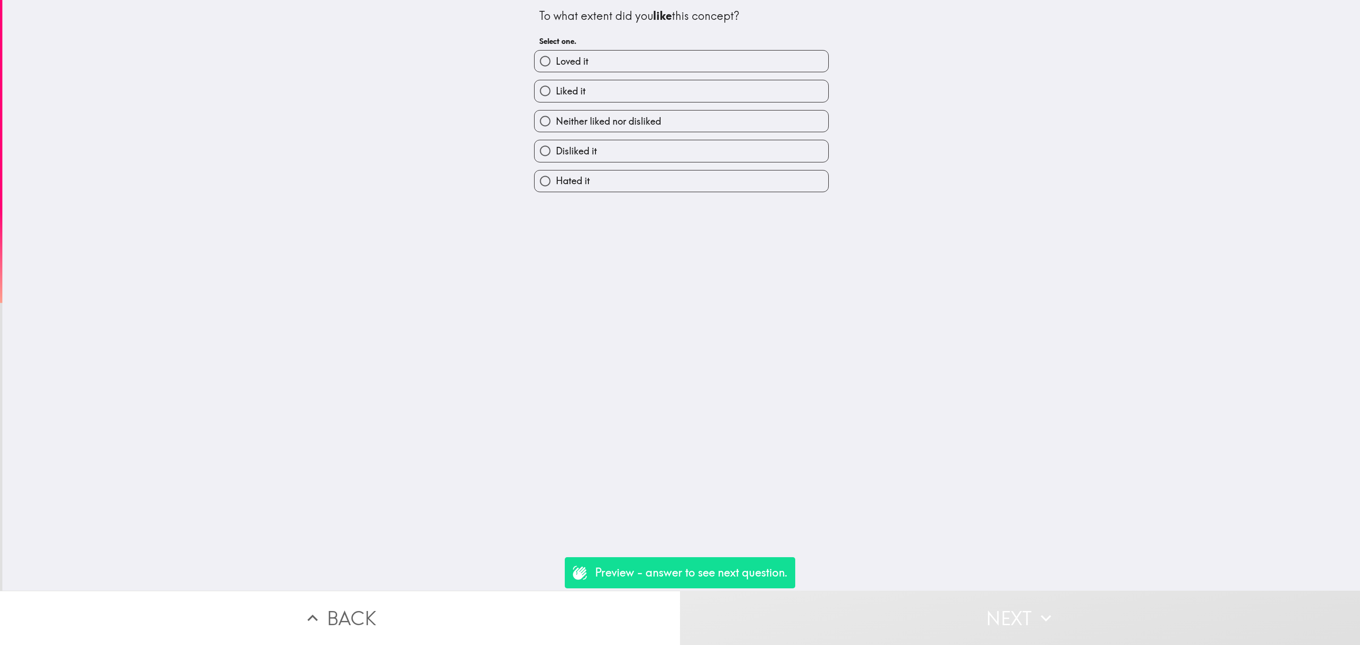
click at [616, 107] on div "Neither liked nor disliked" at bounding box center [678, 117] width 302 height 30
click at [632, 130] on label "Neither liked nor disliked" at bounding box center [682, 121] width 294 height 21
click at [556, 130] on input "Neither liked nor disliked" at bounding box center [545, 121] width 21 height 21
radio input "true"
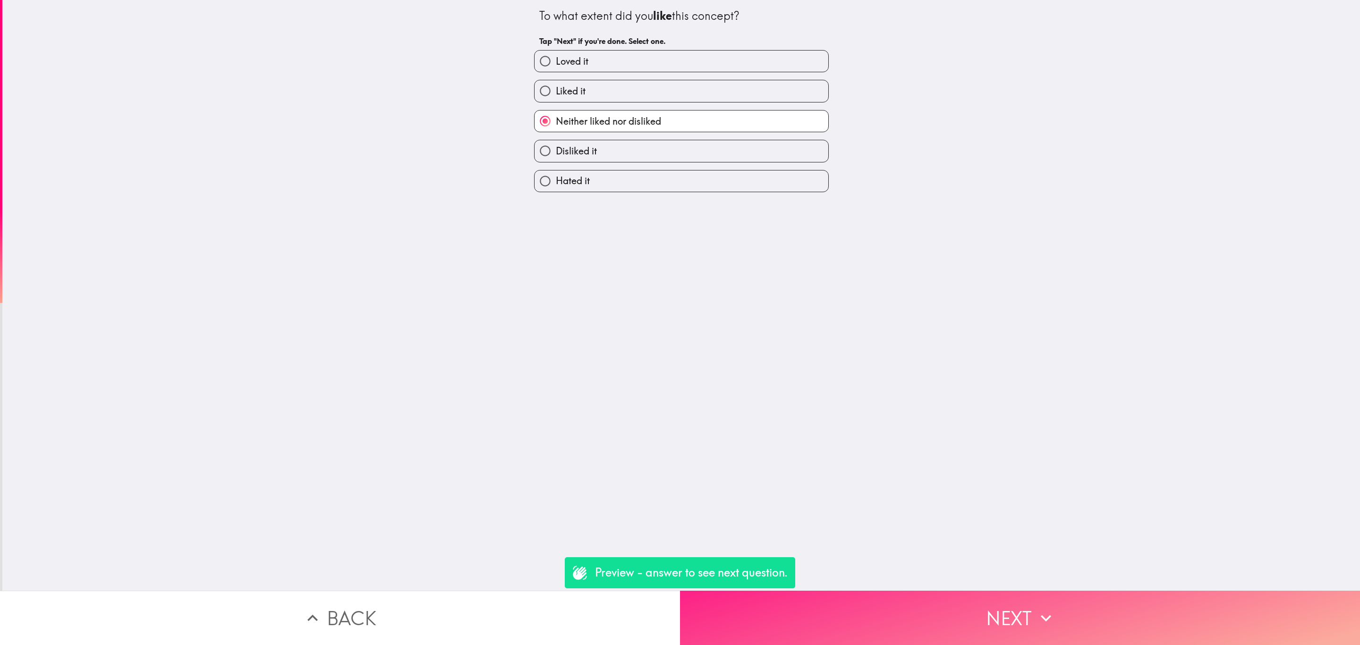
click at [952, 604] on button "Next" at bounding box center [1020, 618] width 680 height 54
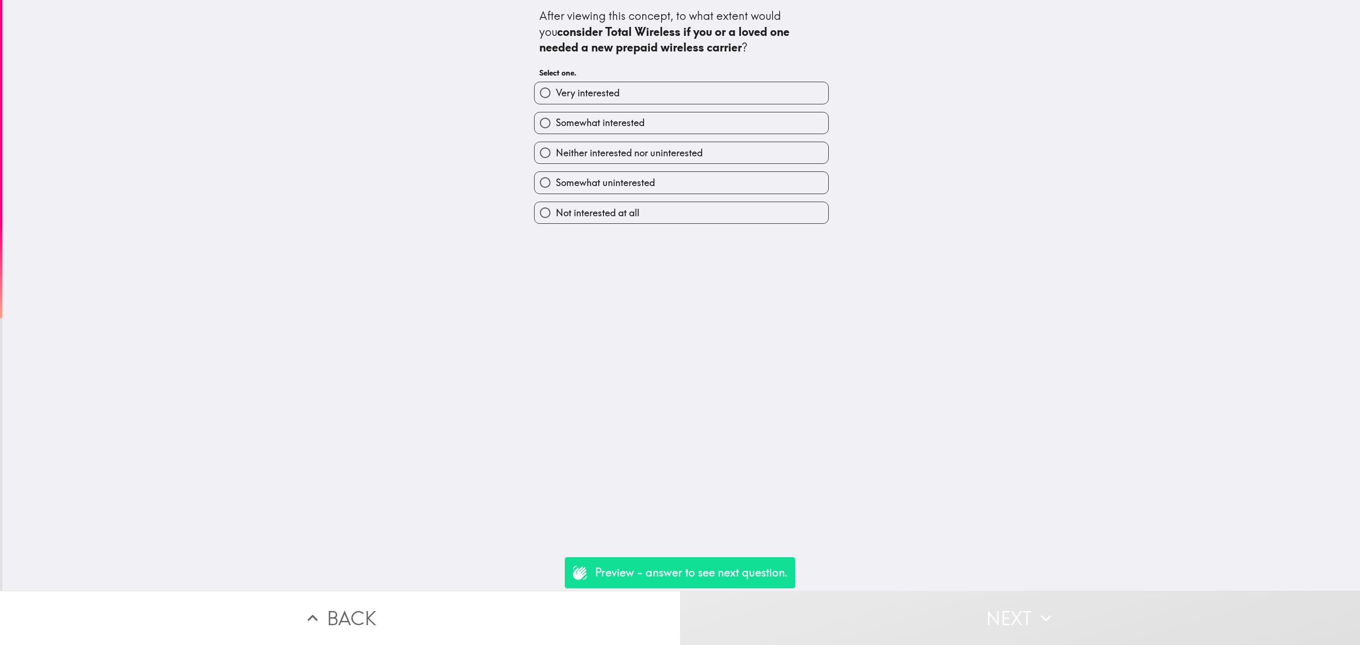
click at [669, 115] on label "Somewhat interested" at bounding box center [682, 122] width 294 height 21
click at [556, 115] on input "Somewhat interested" at bounding box center [545, 122] width 21 height 21
radio input "true"
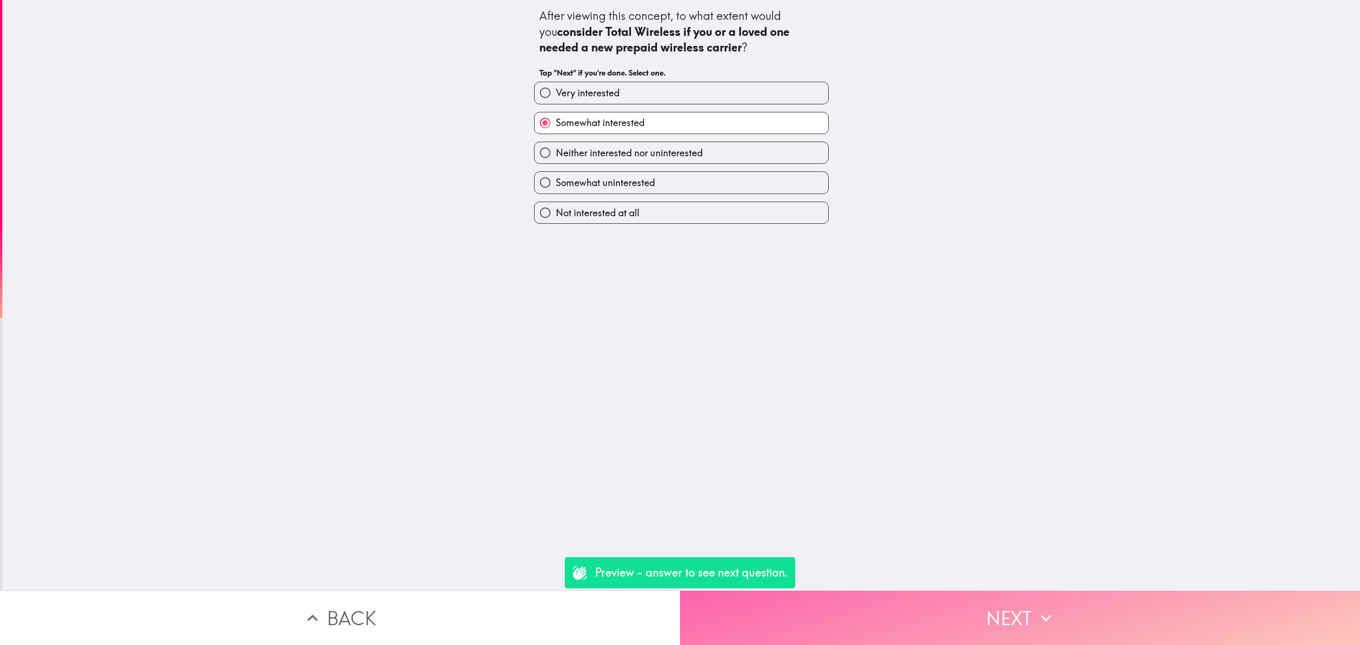
click at [927, 594] on button "Next" at bounding box center [1020, 618] width 680 height 54
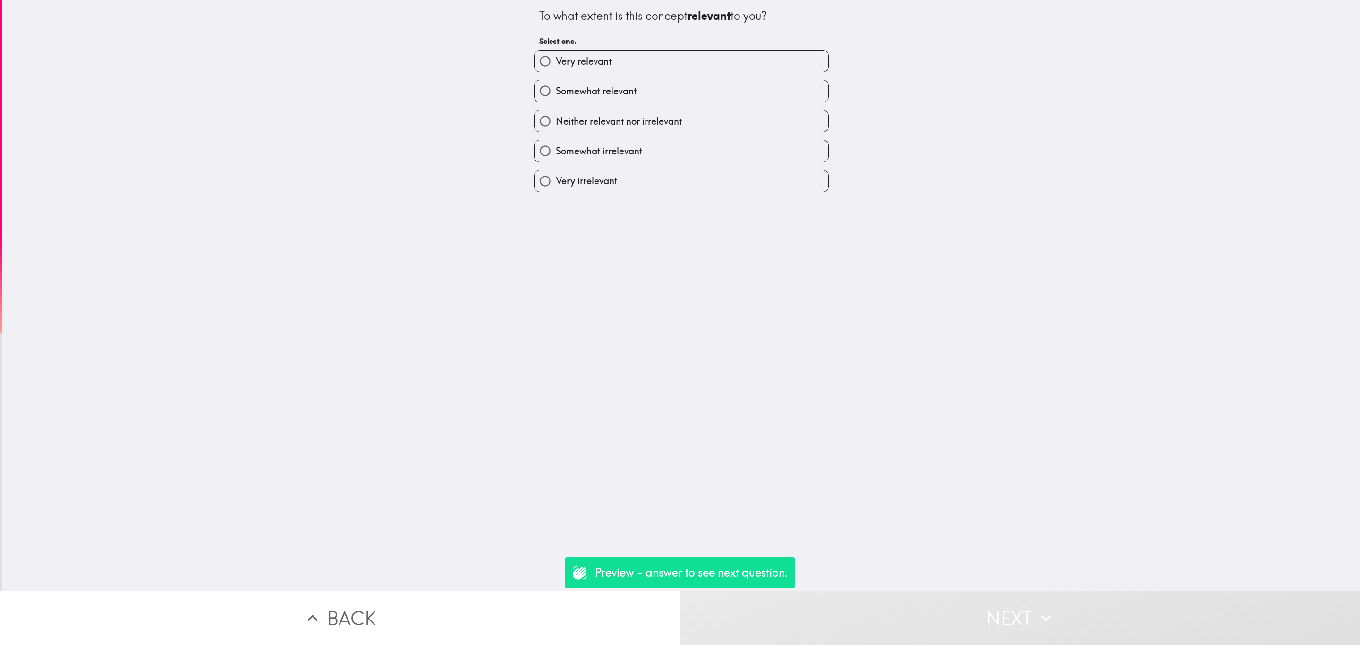
click at [644, 100] on label "Somewhat relevant" at bounding box center [682, 90] width 294 height 21
click at [556, 100] on input "Somewhat relevant" at bounding box center [545, 90] width 21 height 21
radio input "true"
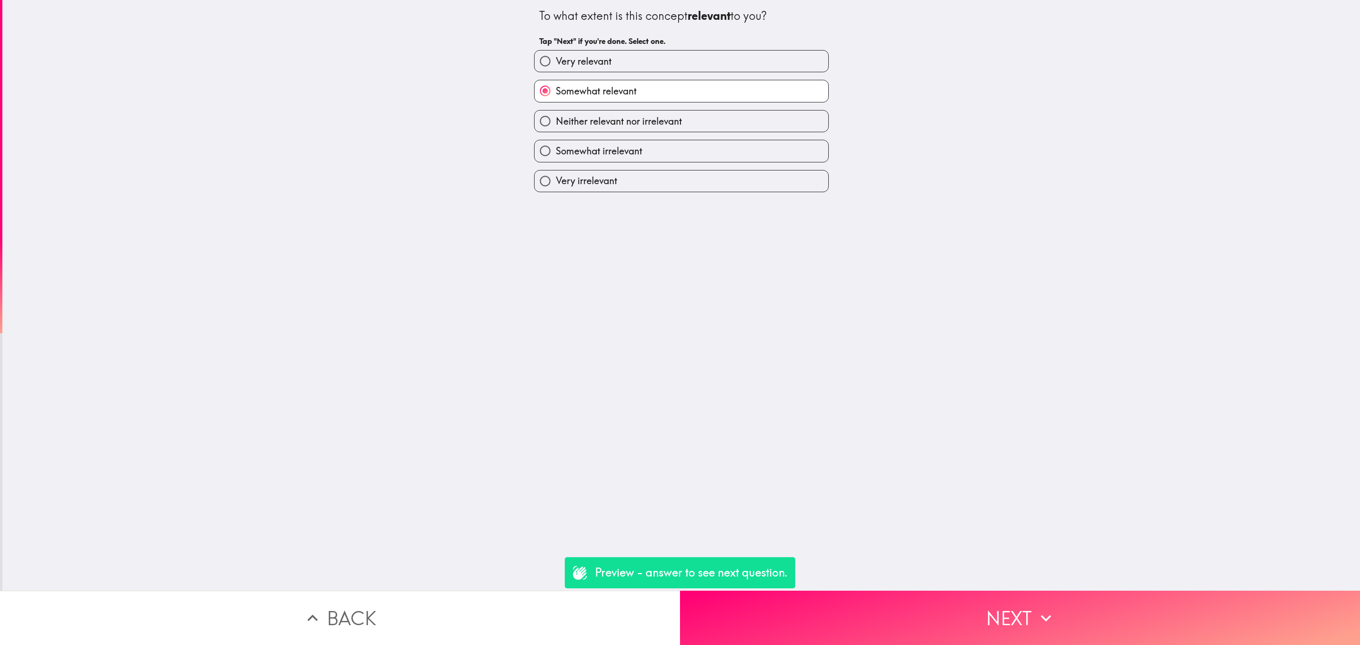
click at [505, 614] on button "Back" at bounding box center [340, 618] width 680 height 54
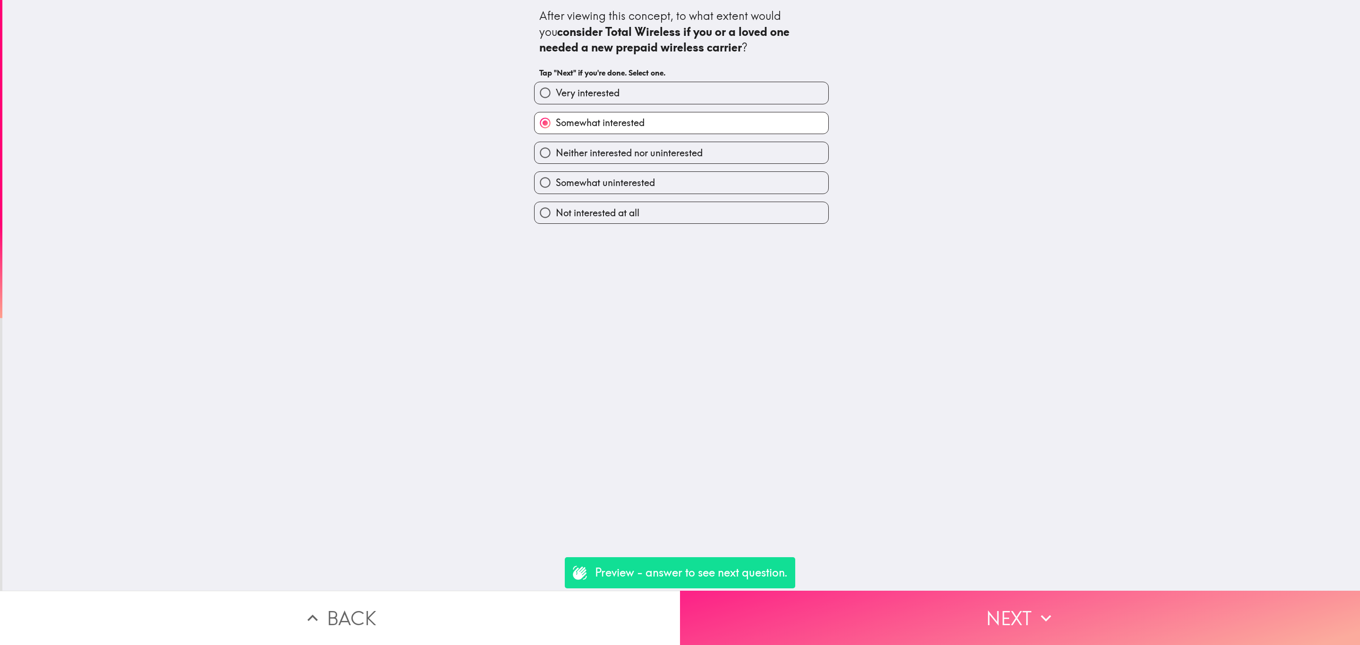
click at [989, 603] on button "Next" at bounding box center [1020, 618] width 680 height 54
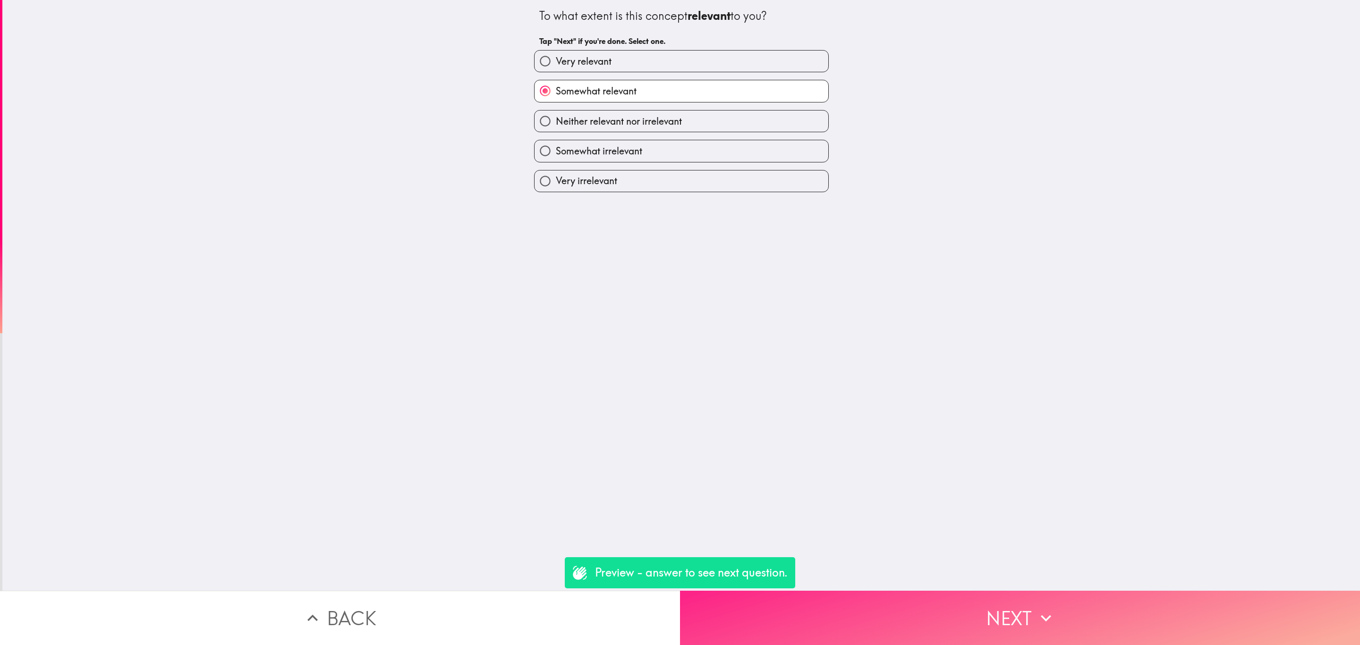
click at [989, 603] on button "Next" at bounding box center [1020, 618] width 680 height 54
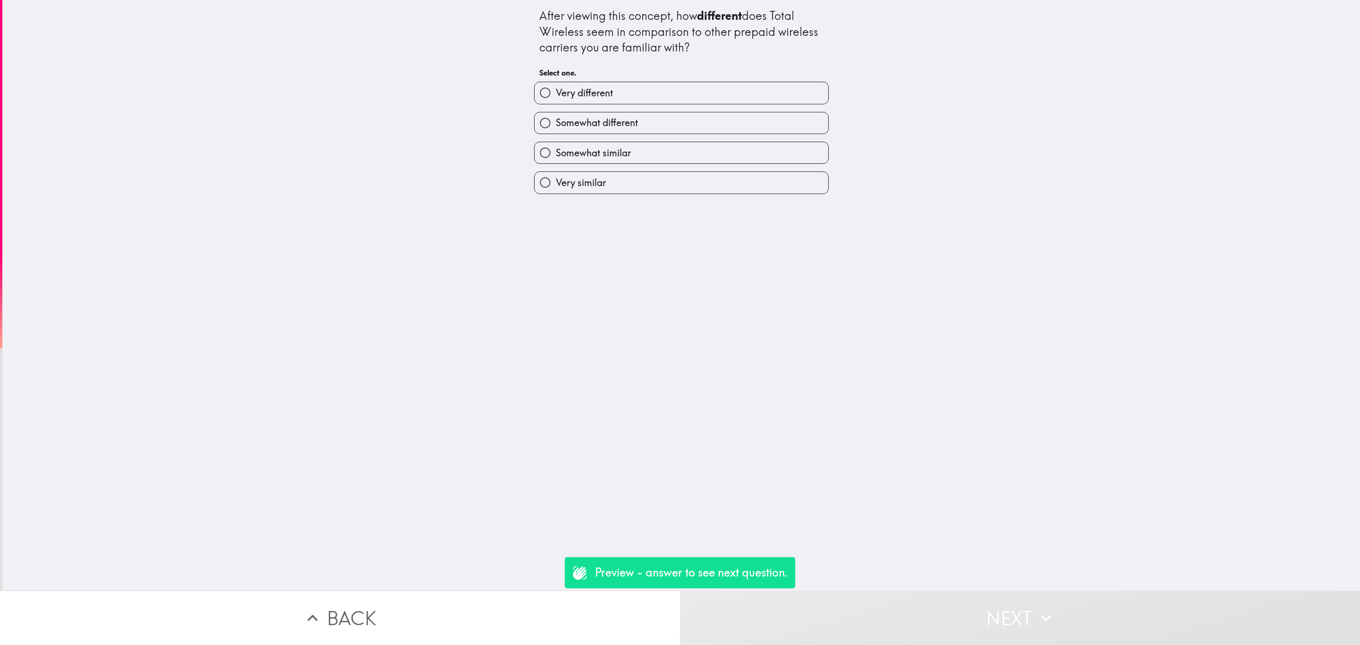
click at [683, 142] on div "Somewhat similar" at bounding box center [678, 149] width 302 height 30
click at [709, 151] on label "Somewhat similar" at bounding box center [682, 152] width 294 height 21
click at [556, 151] on input "Somewhat similar" at bounding box center [545, 152] width 21 height 21
radio input "true"
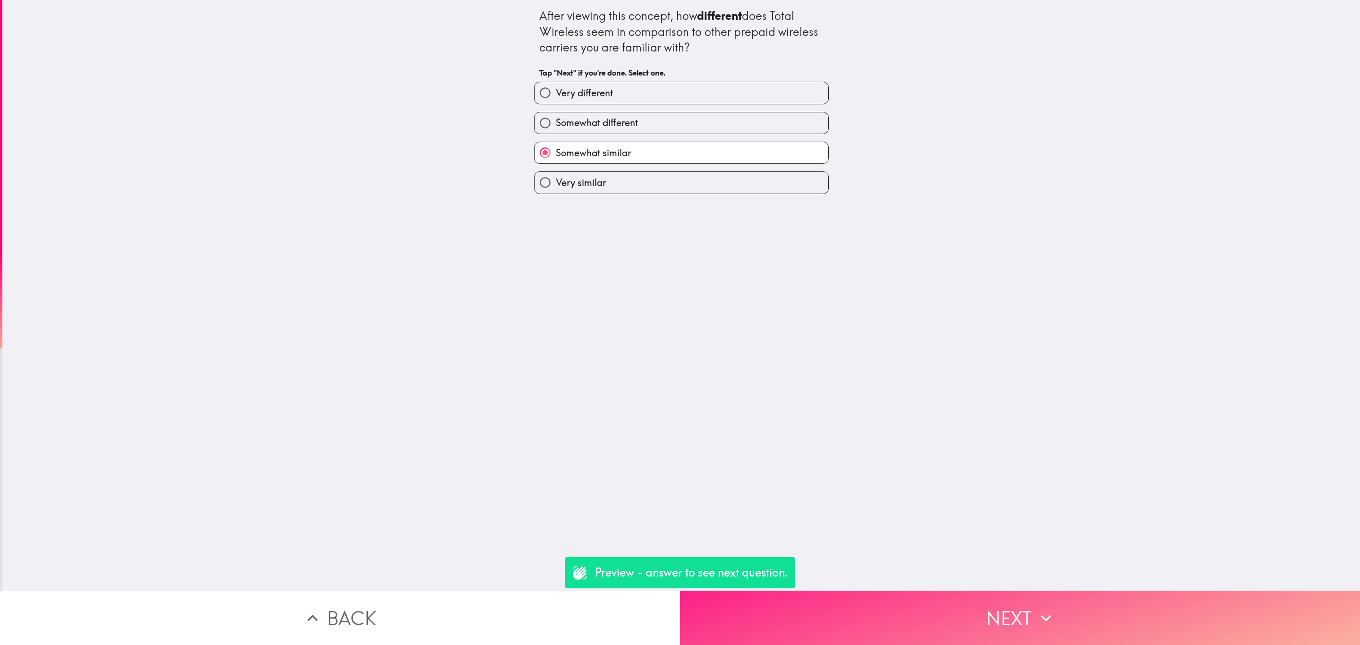
click at [927, 601] on button "Next" at bounding box center [1020, 618] width 680 height 54
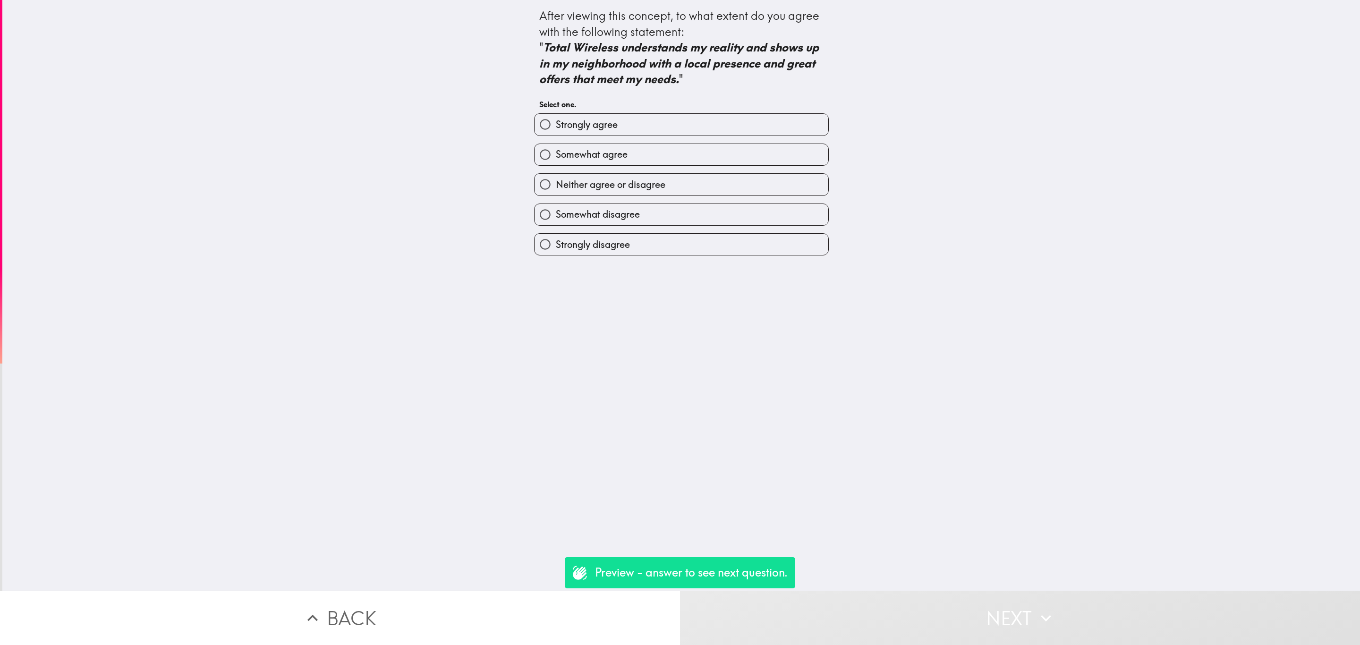
click at [681, 125] on label "Strongly agree" at bounding box center [682, 124] width 294 height 21
click at [556, 125] on input "Strongly agree" at bounding box center [545, 124] width 21 height 21
radio input "true"
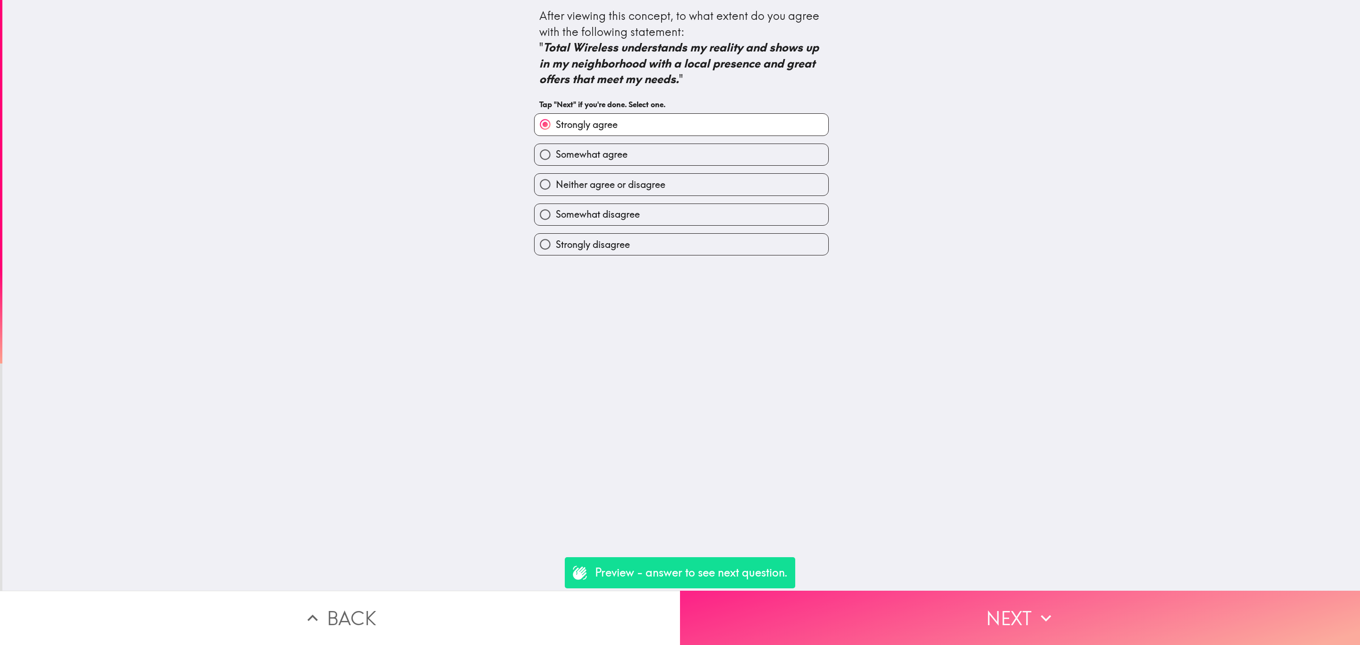
click at [983, 611] on button "Next" at bounding box center [1020, 618] width 680 height 54
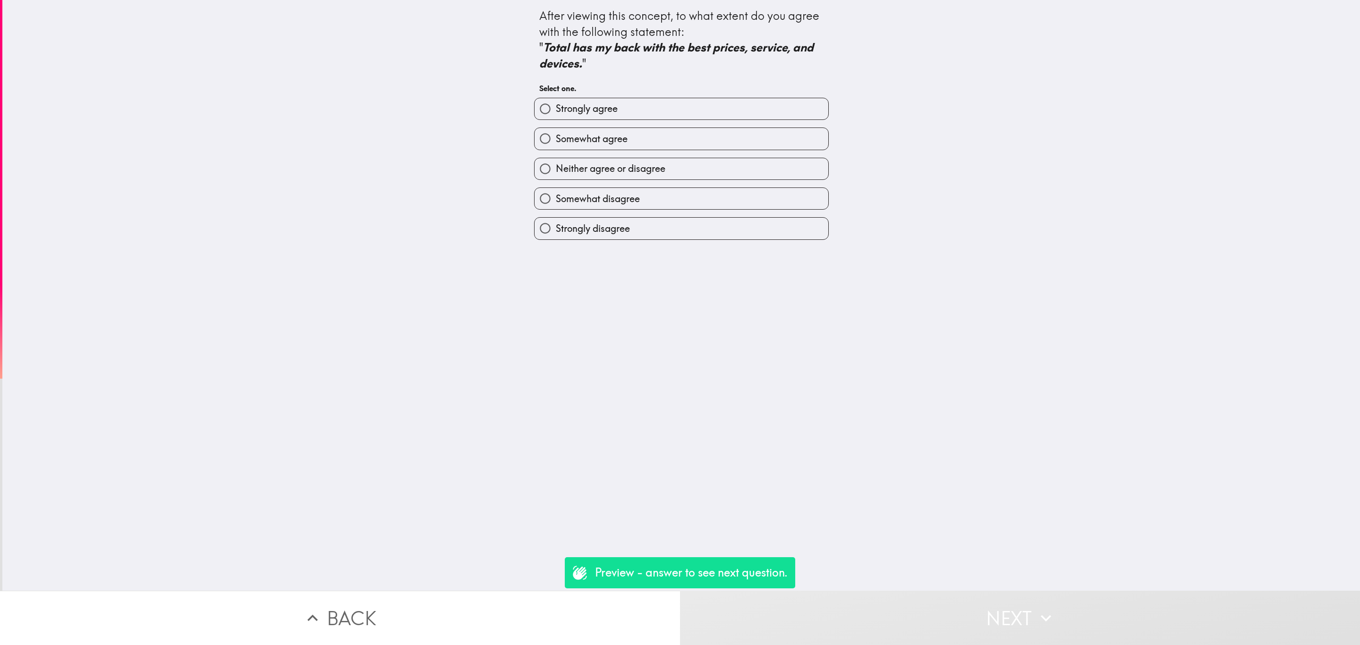
click at [618, 102] on label "Strongly agree" at bounding box center [682, 108] width 294 height 21
click at [556, 102] on input "Strongly agree" at bounding box center [545, 108] width 21 height 21
radio input "true"
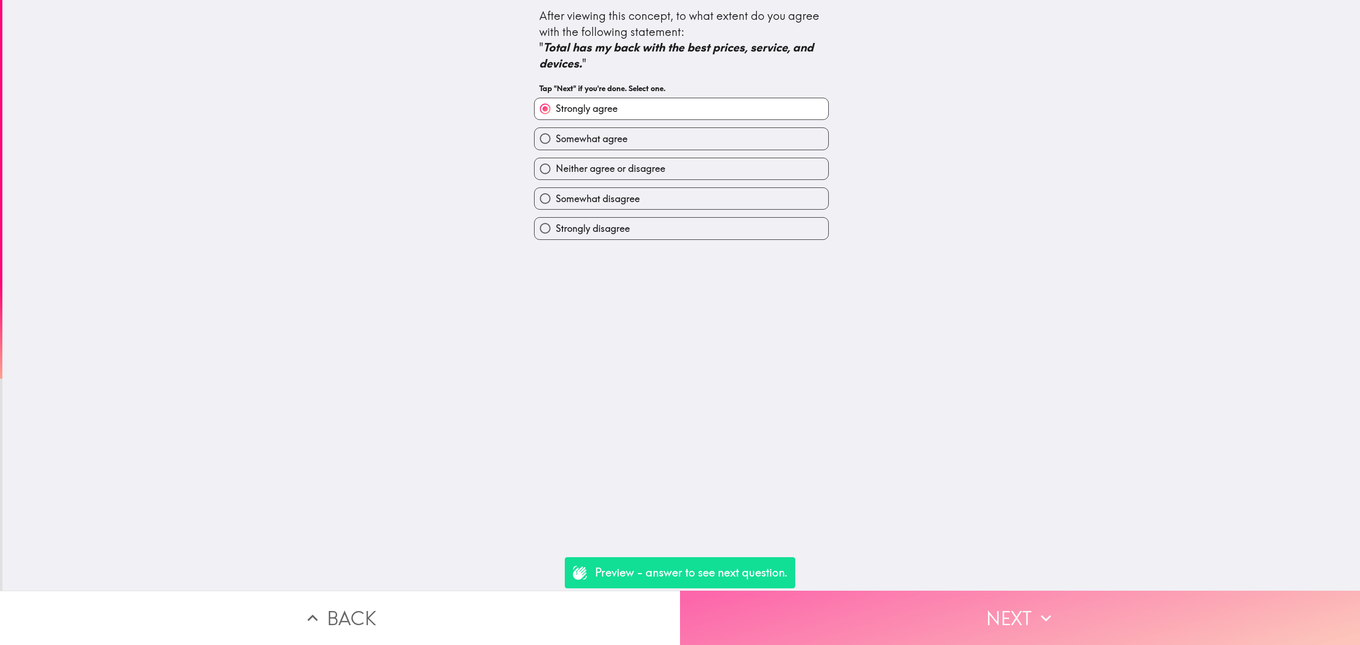
click at [1015, 591] on button "Next" at bounding box center [1020, 618] width 680 height 54
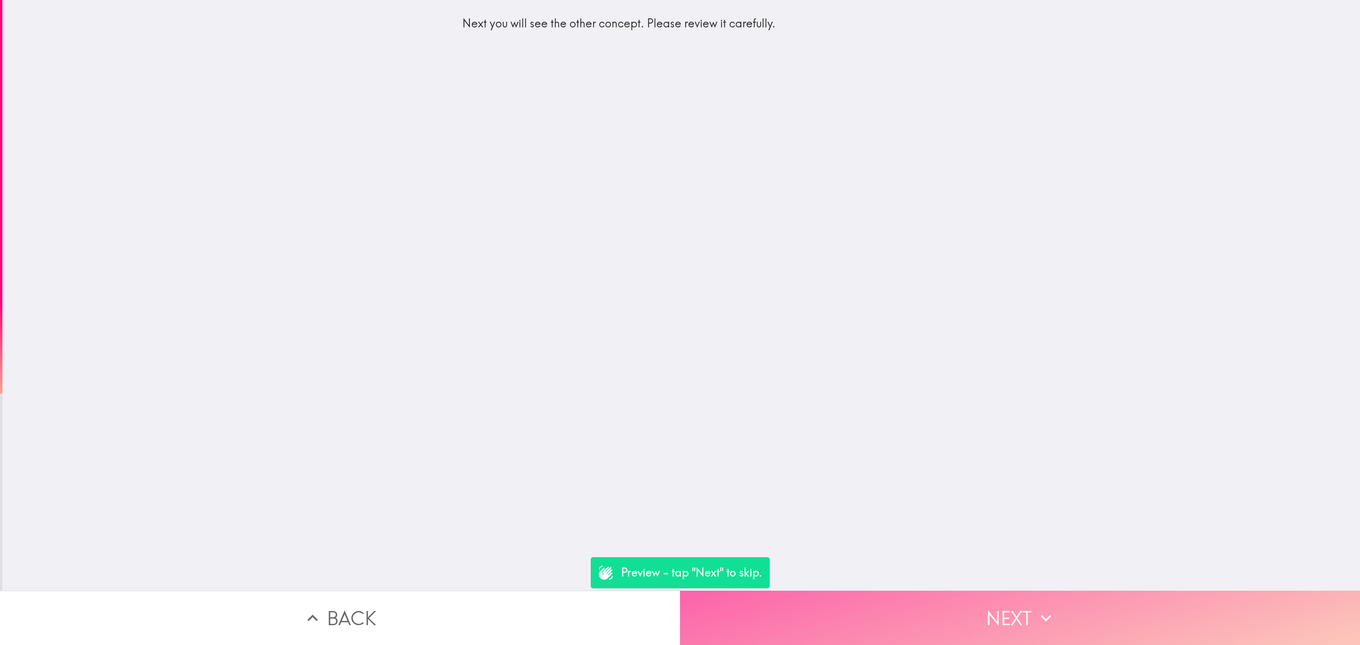
click at [943, 616] on button "Next" at bounding box center [1020, 618] width 680 height 54
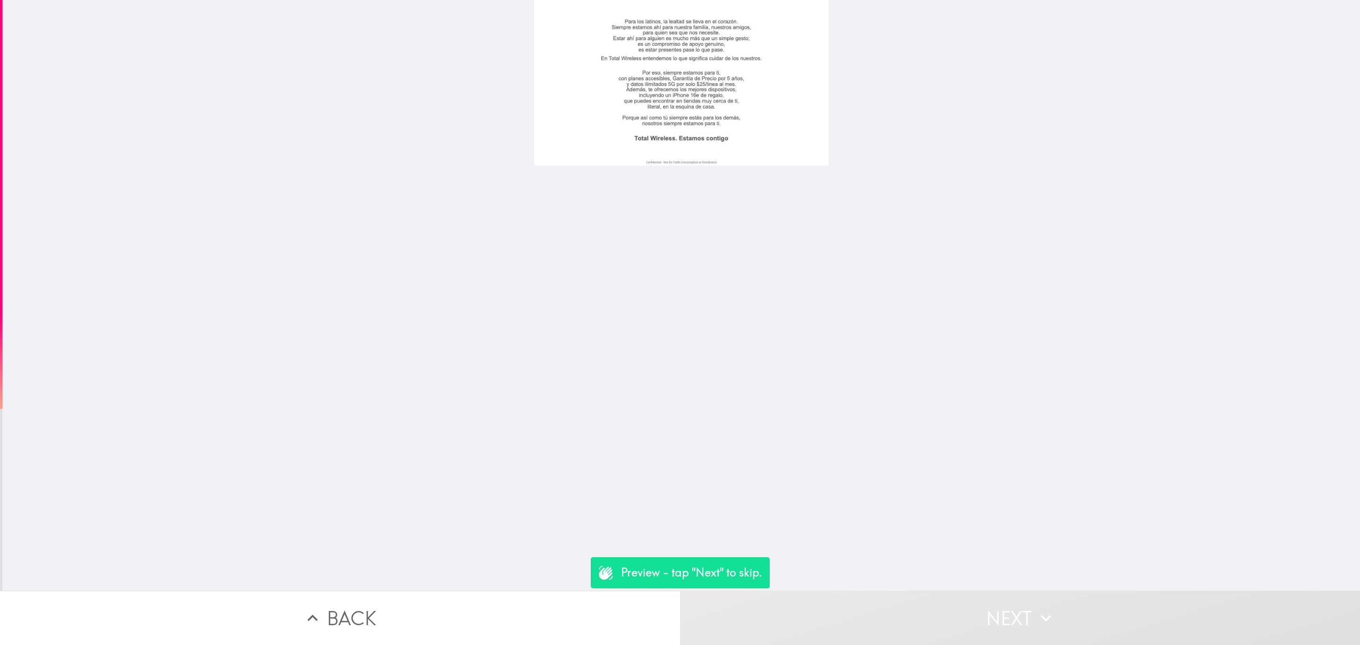
click at [943, 616] on button "Next" at bounding box center [1020, 618] width 680 height 54
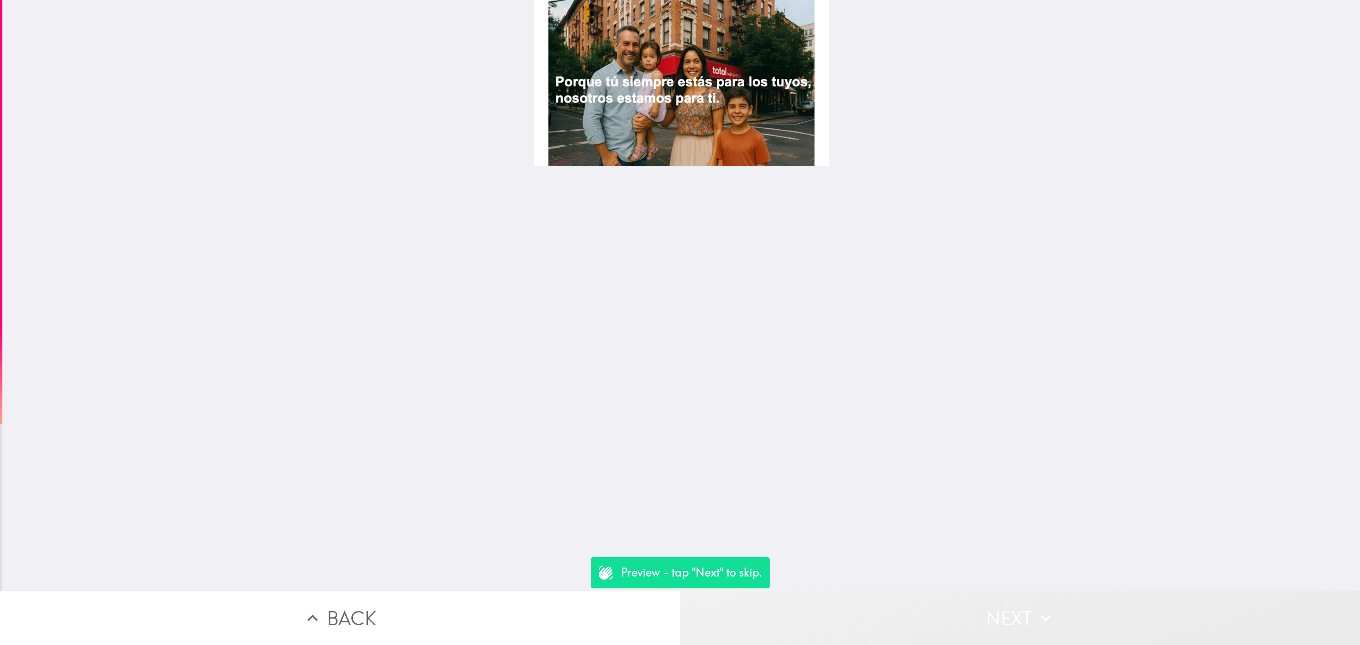
click at [943, 616] on button "Next" at bounding box center [1020, 618] width 680 height 54
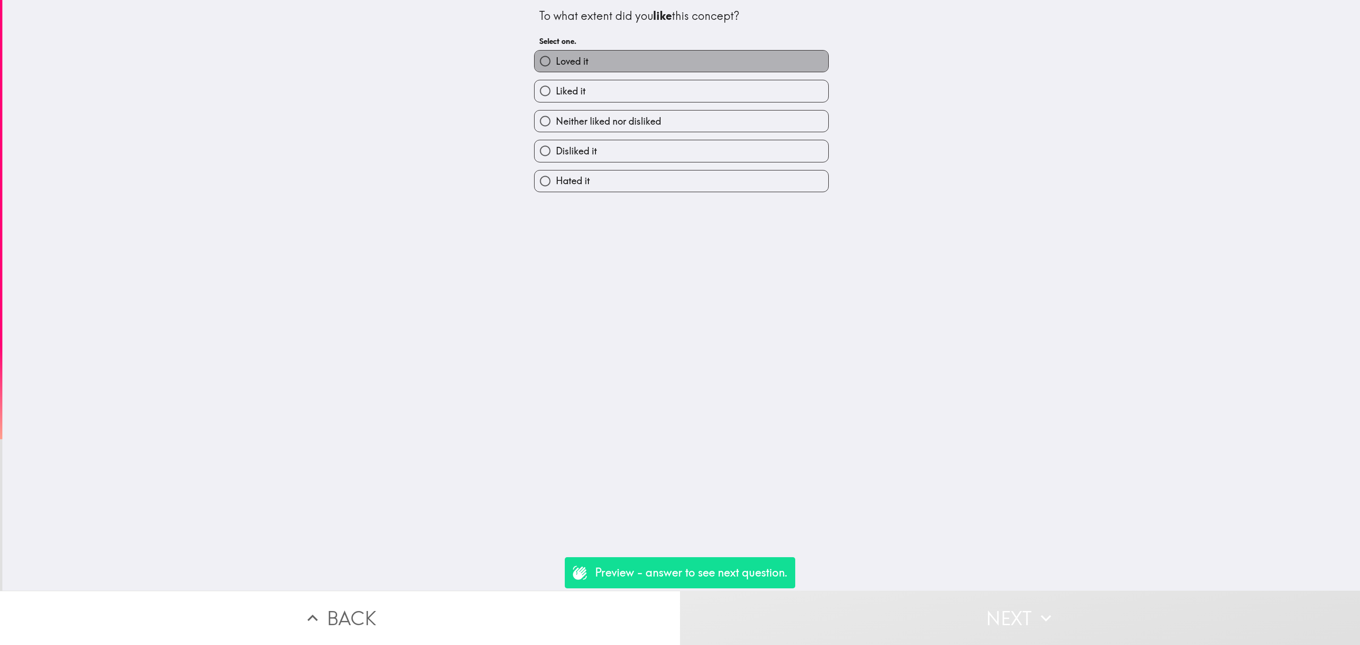
click at [592, 51] on label "Loved it" at bounding box center [682, 61] width 294 height 21
click at [556, 51] on input "Loved it" at bounding box center [545, 61] width 21 height 21
radio input "true"
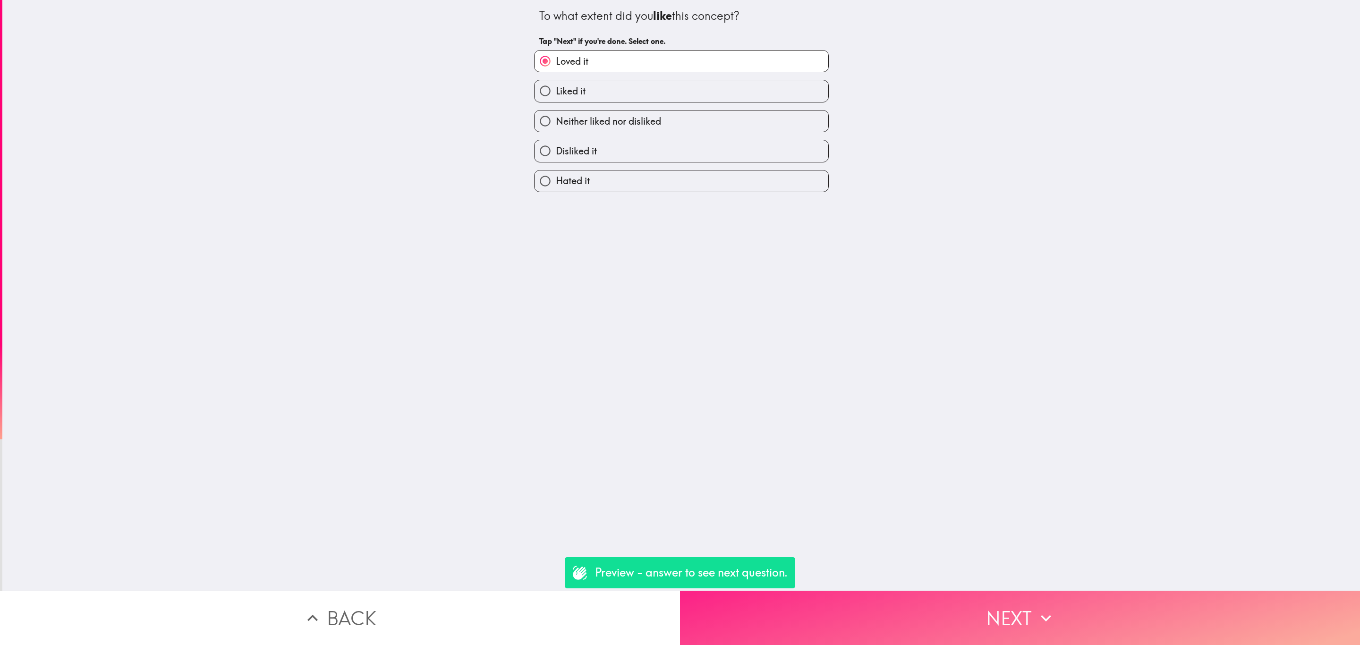
click at [957, 610] on button "Next" at bounding box center [1020, 618] width 680 height 54
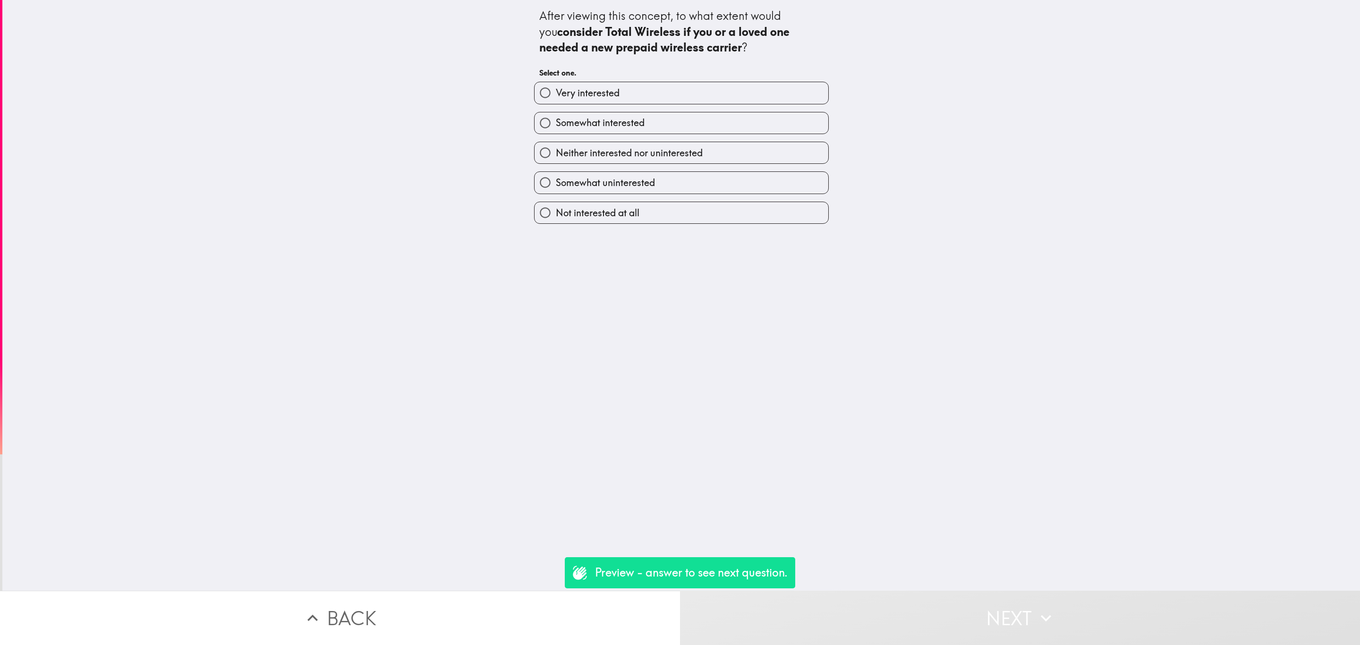
click at [639, 110] on div "Somewhat interested" at bounding box center [678, 119] width 302 height 30
drag, startPoint x: 660, startPoint y: 97, endPoint x: 707, endPoint y: 142, distance: 64.8
click at [660, 96] on label "Very interested" at bounding box center [682, 92] width 294 height 21
click at [556, 96] on input "Very interested" at bounding box center [545, 92] width 21 height 21
radio input "true"
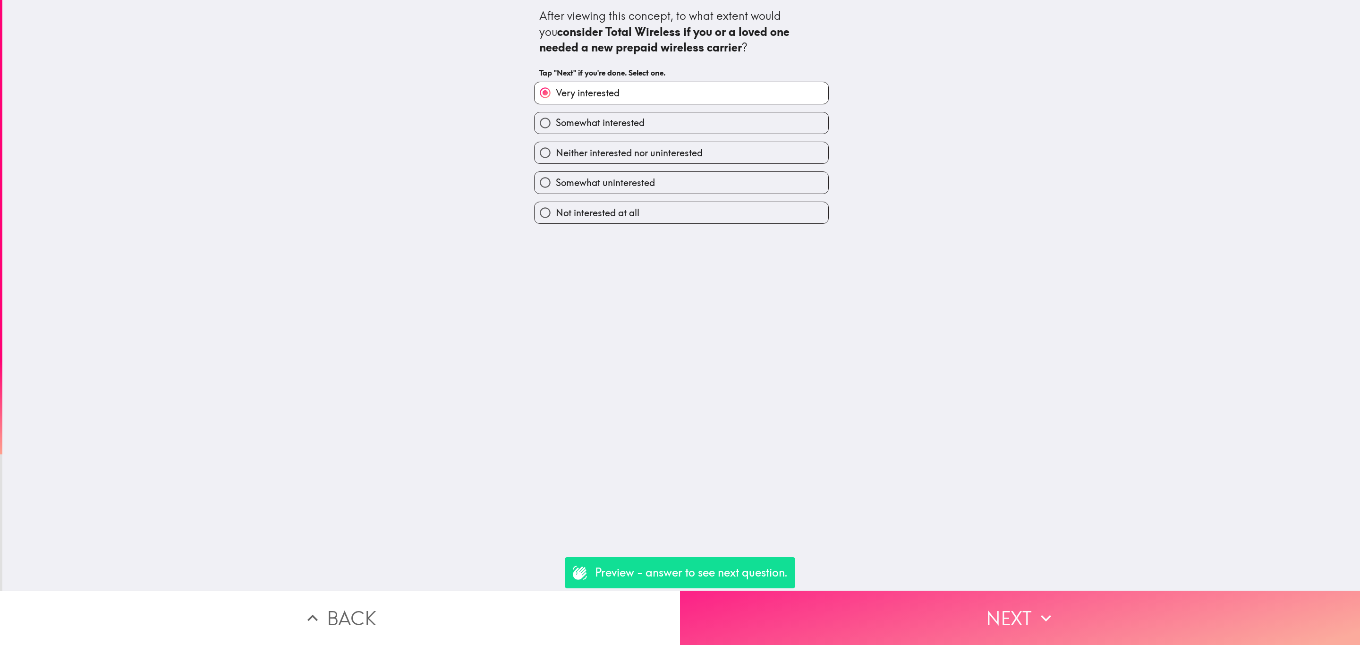
click at [1012, 591] on button "Next" at bounding box center [1020, 618] width 680 height 54
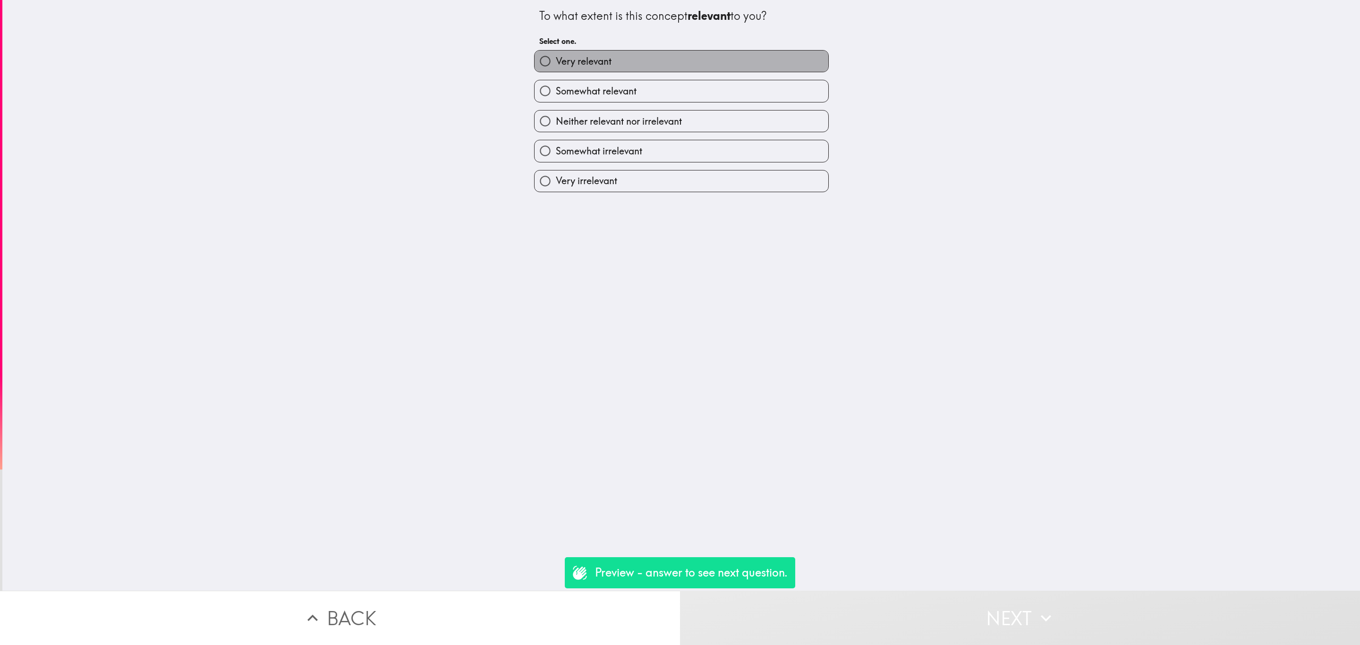
click at [607, 60] on label "Very relevant" at bounding box center [682, 61] width 294 height 21
click at [556, 60] on input "Very relevant" at bounding box center [545, 61] width 21 height 21
radio input "true"
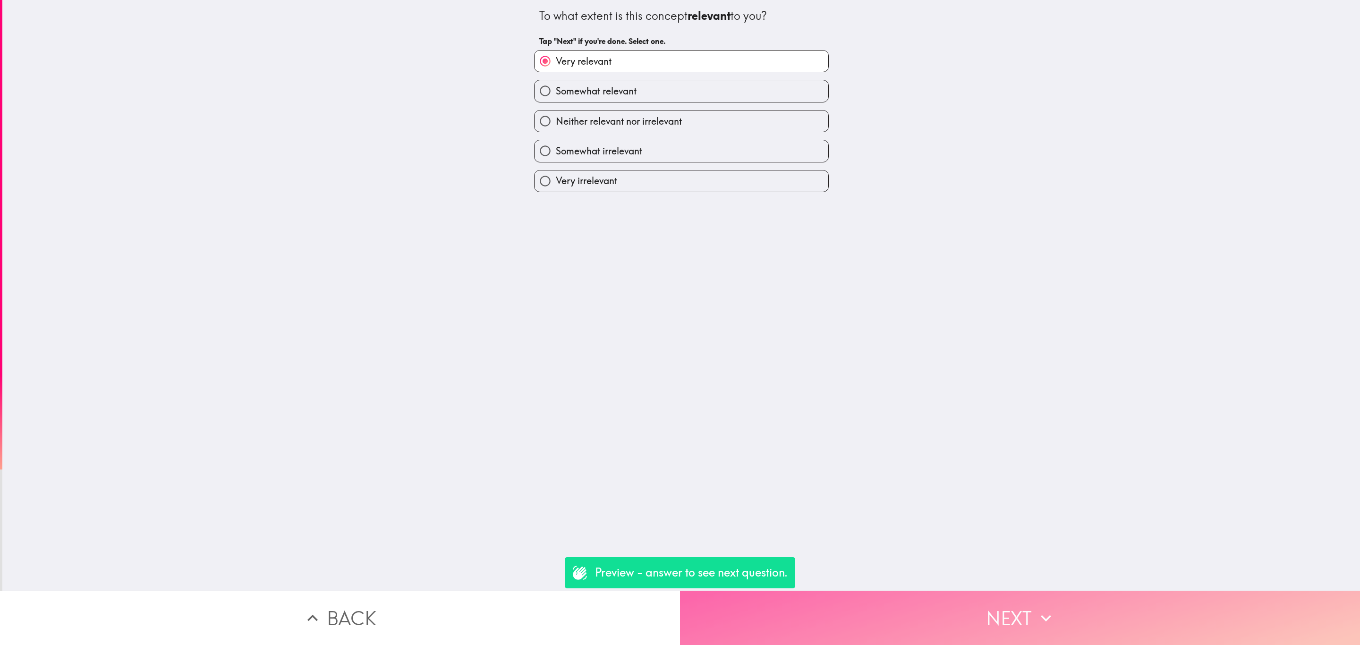
click at [892, 593] on button "Next" at bounding box center [1020, 618] width 680 height 54
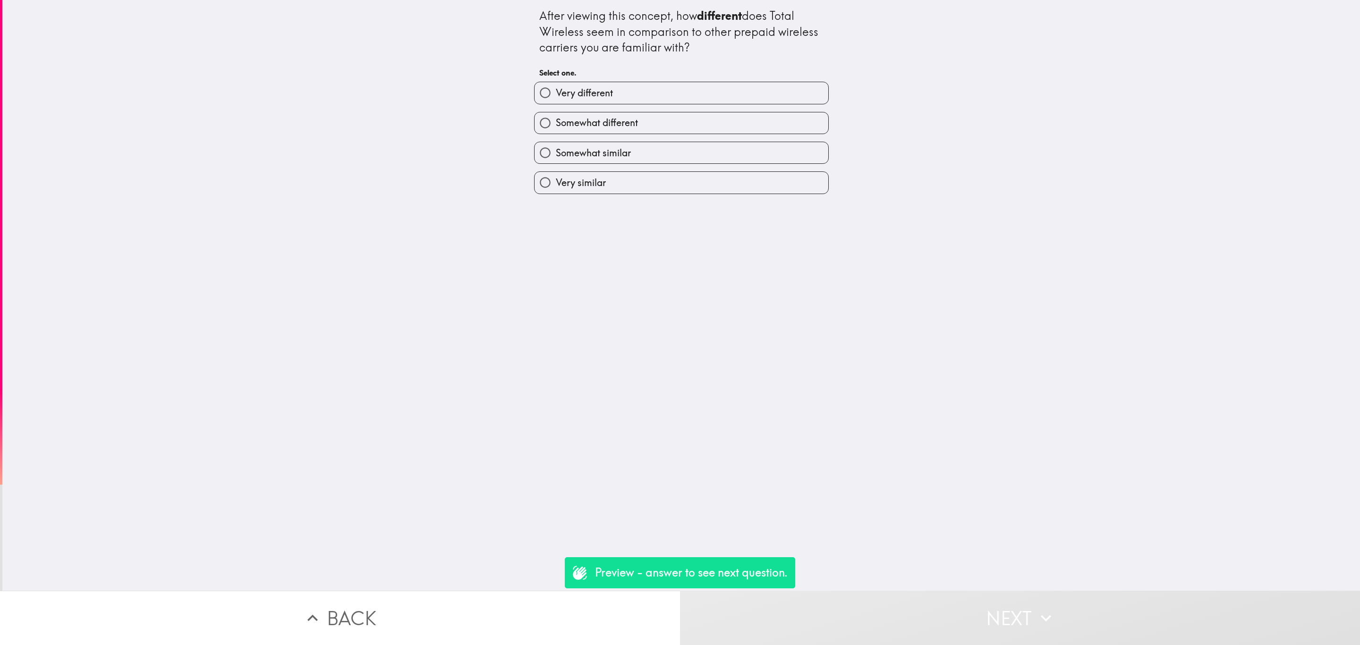
click at [683, 74] on div "Very different" at bounding box center [678, 89] width 302 height 30
click at [689, 87] on label "Very different" at bounding box center [682, 92] width 294 height 21
click at [556, 87] on input "Very different" at bounding box center [545, 92] width 21 height 21
radio input "true"
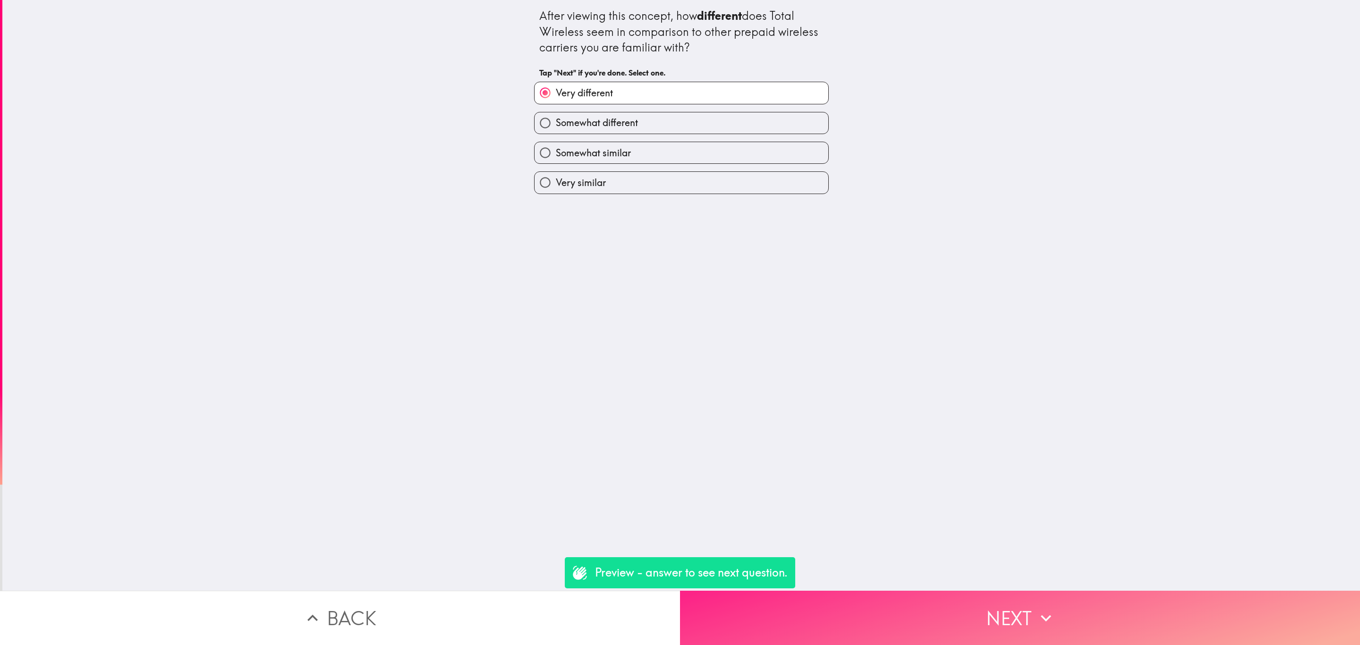
click at [939, 601] on button "Next" at bounding box center [1020, 618] width 680 height 54
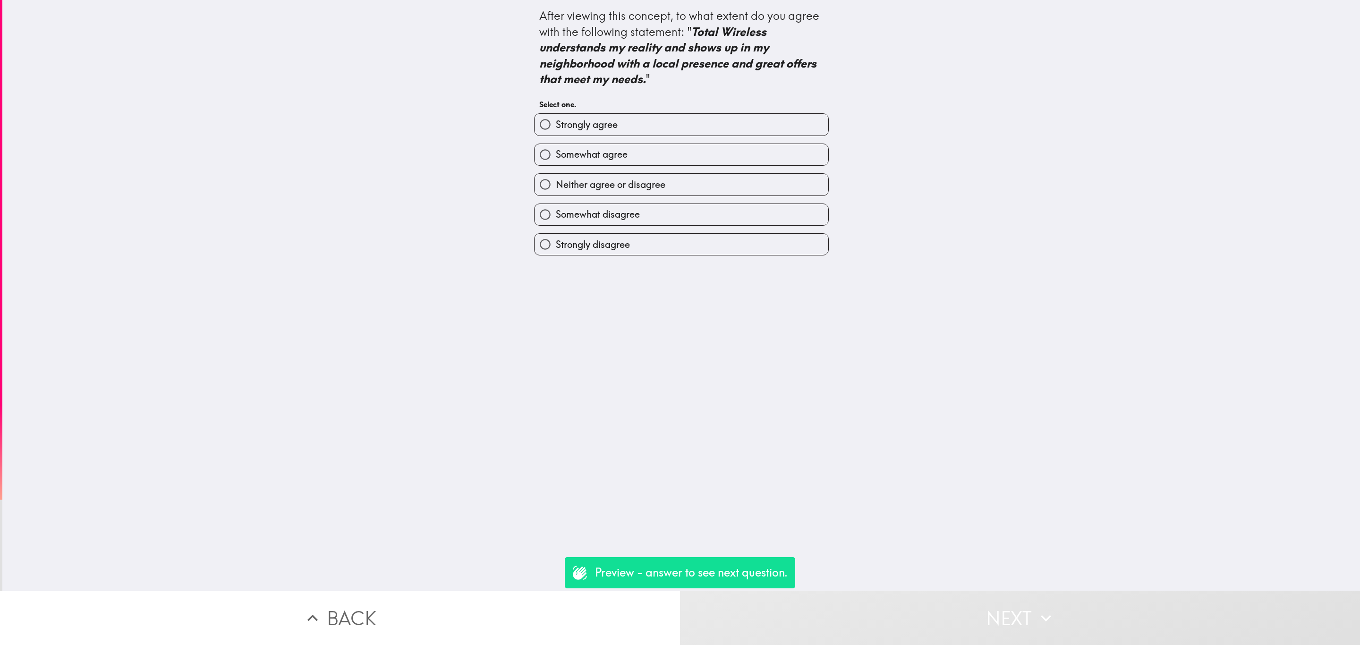
click at [646, 122] on label "Strongly agree" at bounding box center [682, 124] width 294 height 21
click at [556, 122] on input "Strongly agree" at bounding box center [545, 124] width 21 height 21
radio input "true"
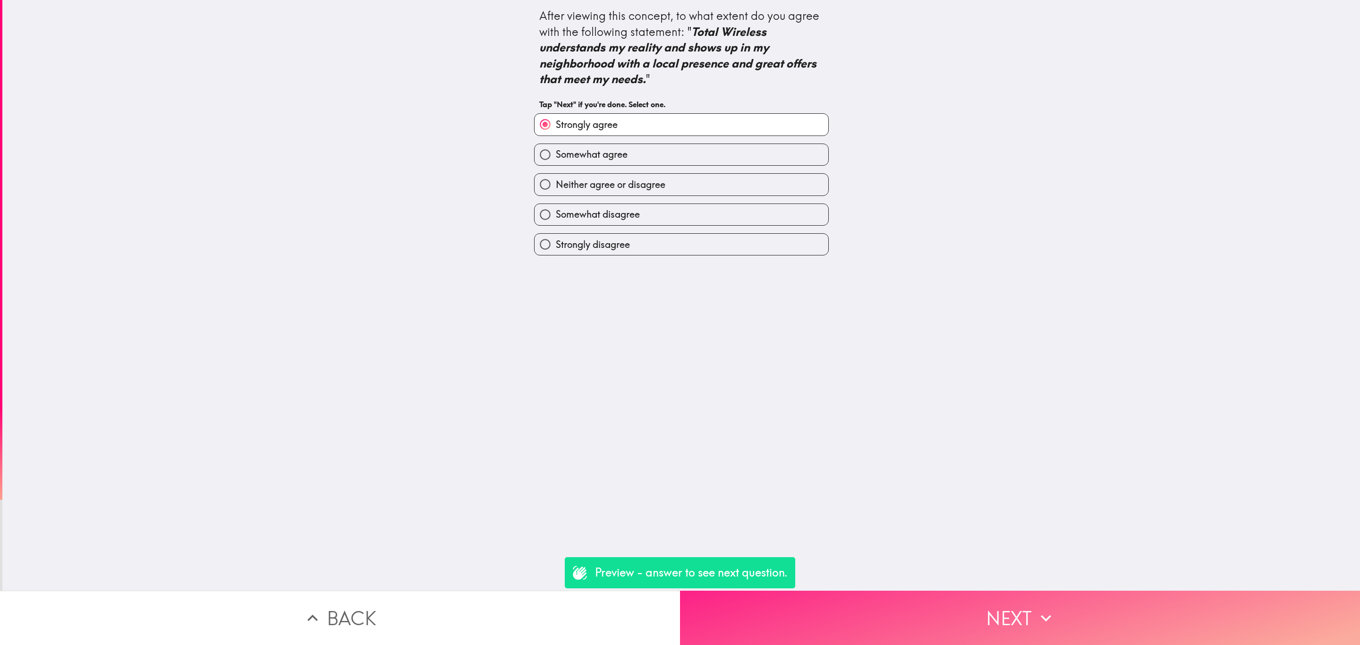
click at [953, 611] on button "Next" at bounding box center [1020, 618] width 680 height 54
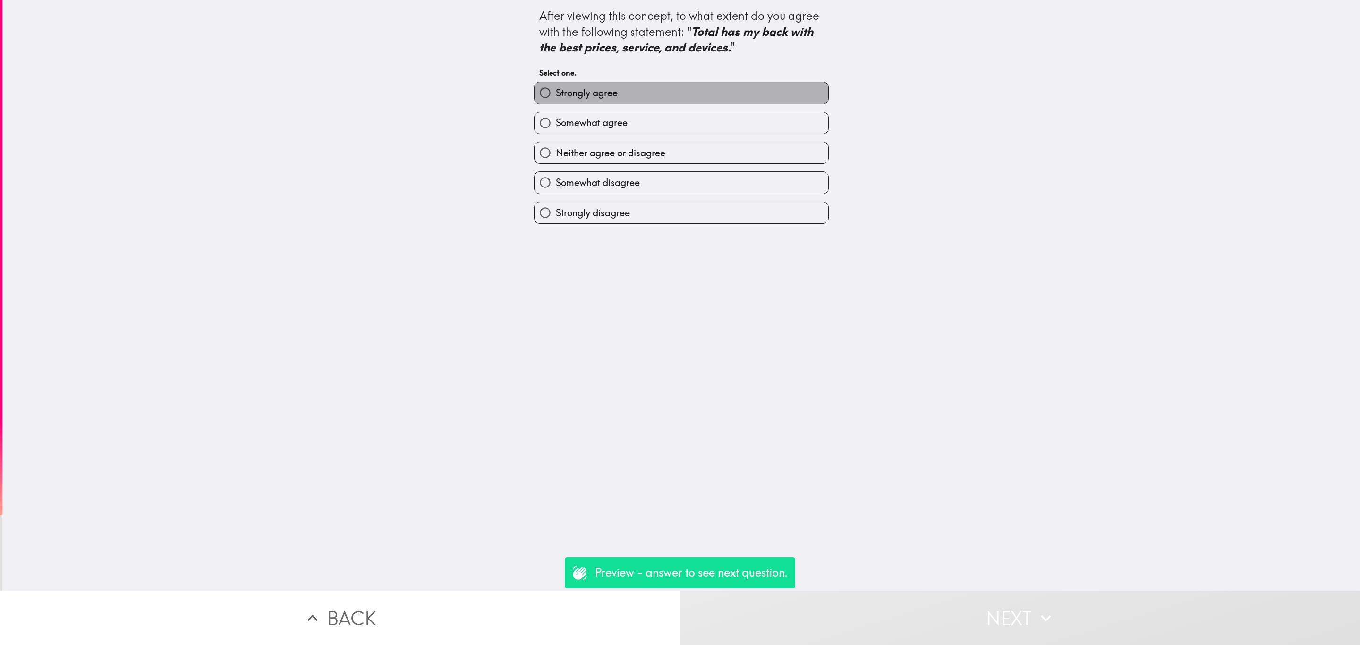
click at [686, 97] on label "Strongly agree" at bounding box center [682, 92] width 294 height 21
click at [556, 97] on input "Strongly agree" at bounding box center [545, 92] width 21 height 21
radio input "true"
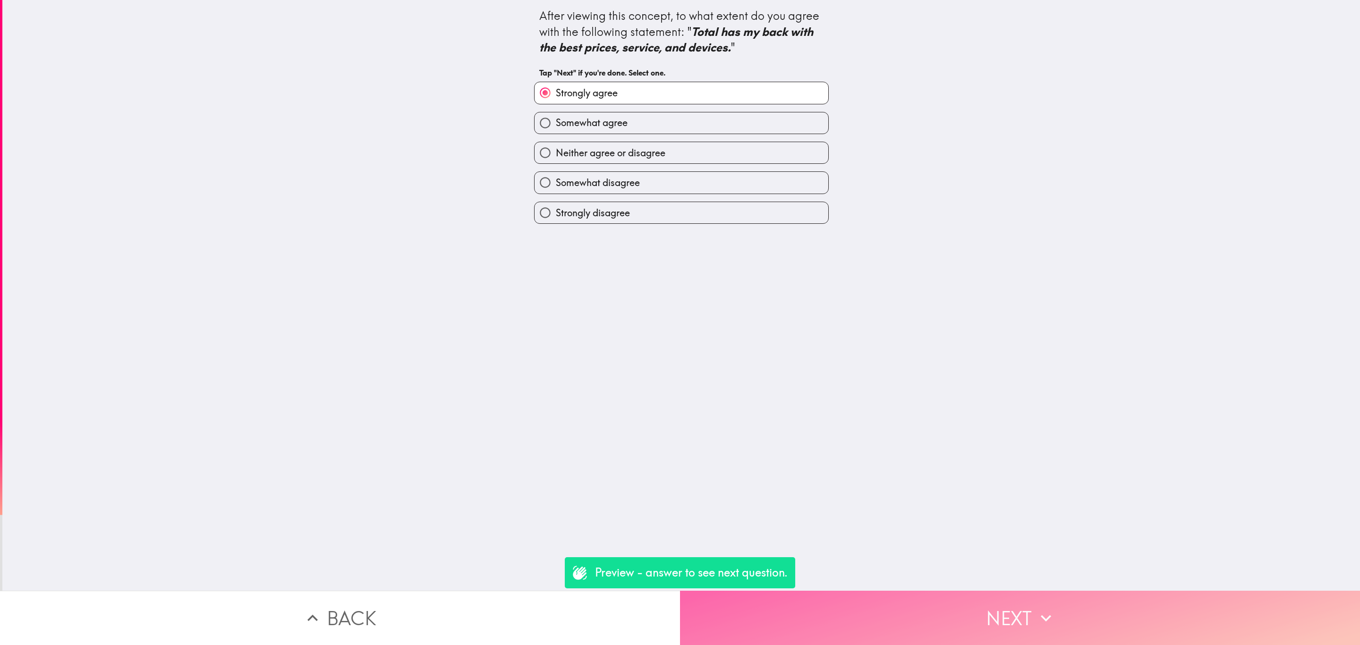
click at [889, 597] on button "Next" at bounding box center [1020, 618] width 680 height 54
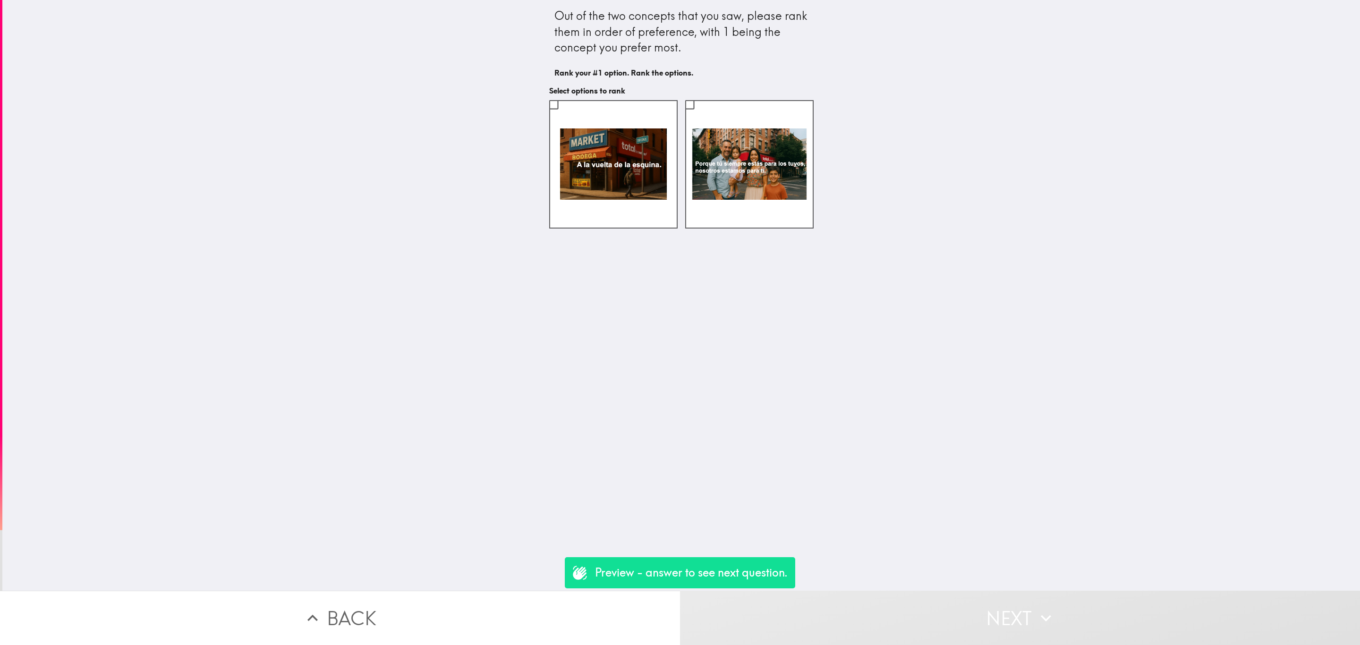
click at [502, 618] on button "Back" at bounding box center [340, 618] width 680 height 54
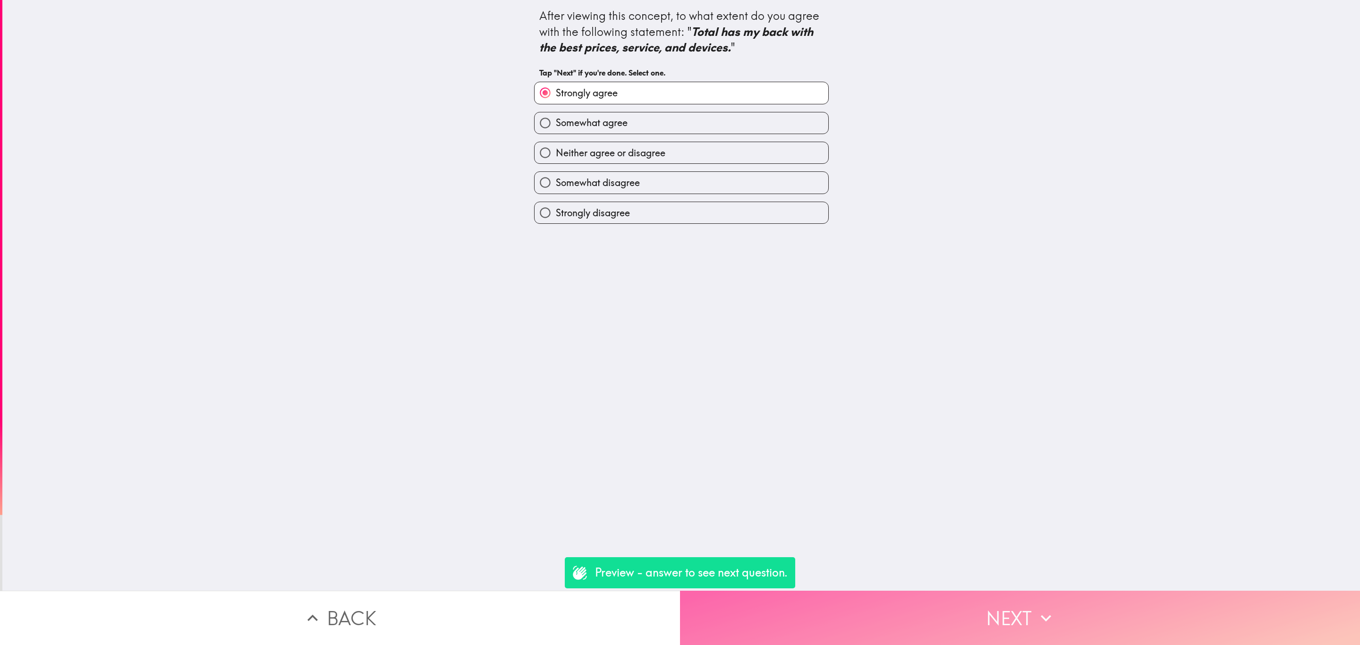
click at [914, 598] on button "Next" at bounding box center [1020, 618] width 680 height 54
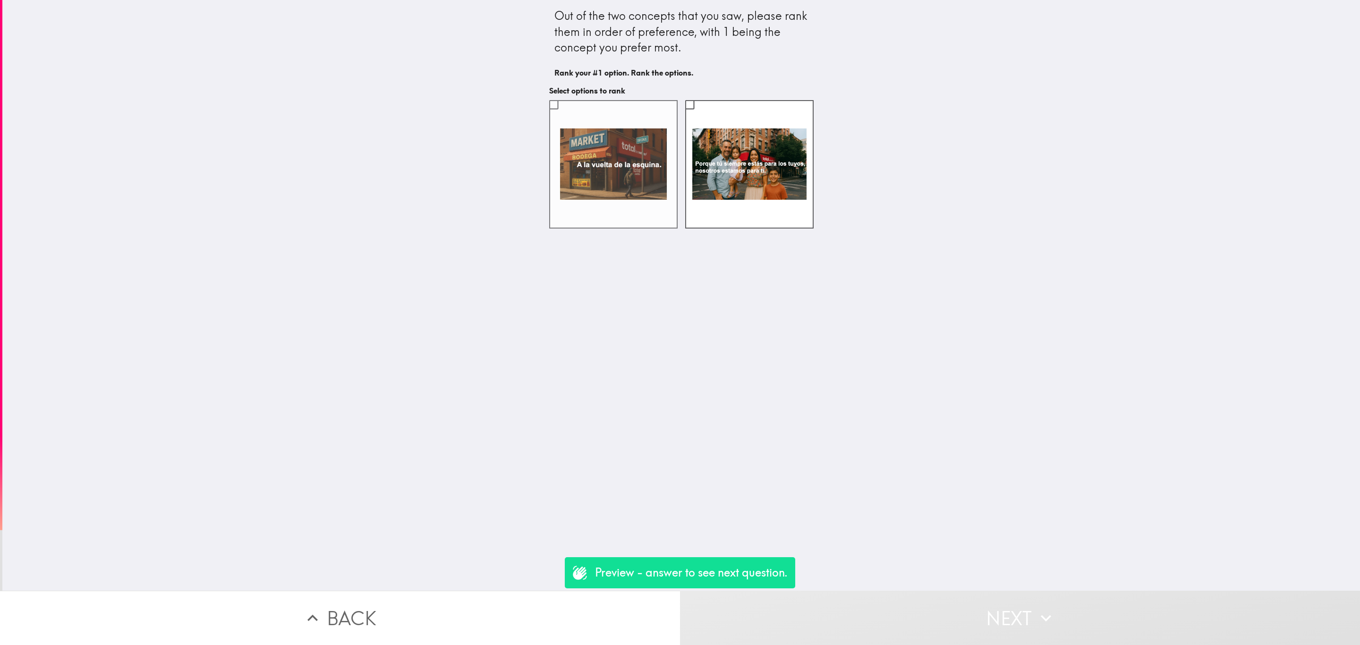
click at [557, 149] on label at bounding box center [613, 164] width 128 height 128
click at [557, 115] on input "checkbox" at bounding box center [553, 104] width 21 height 21
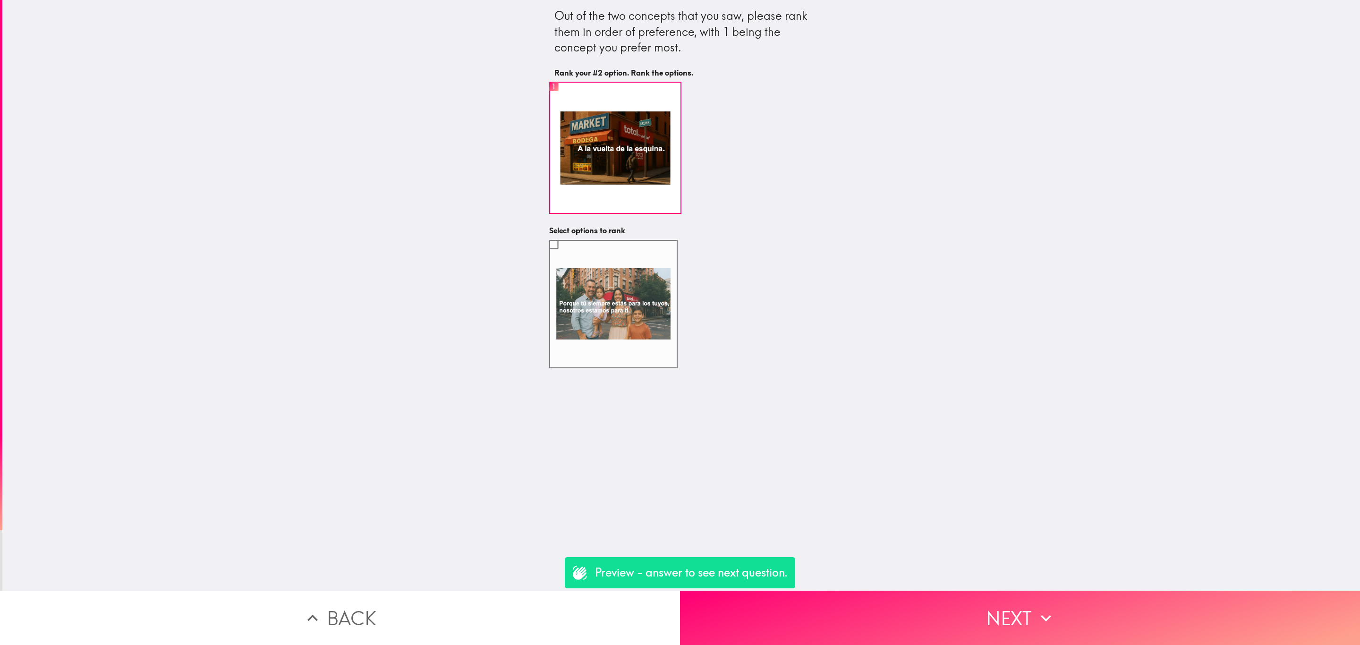
click at [599, 297] on label at bounding box center [613, 304] width 128 height 128
click at [564, 255] on input "checkbox" at bounding box center [553, 244] width 21 height 21
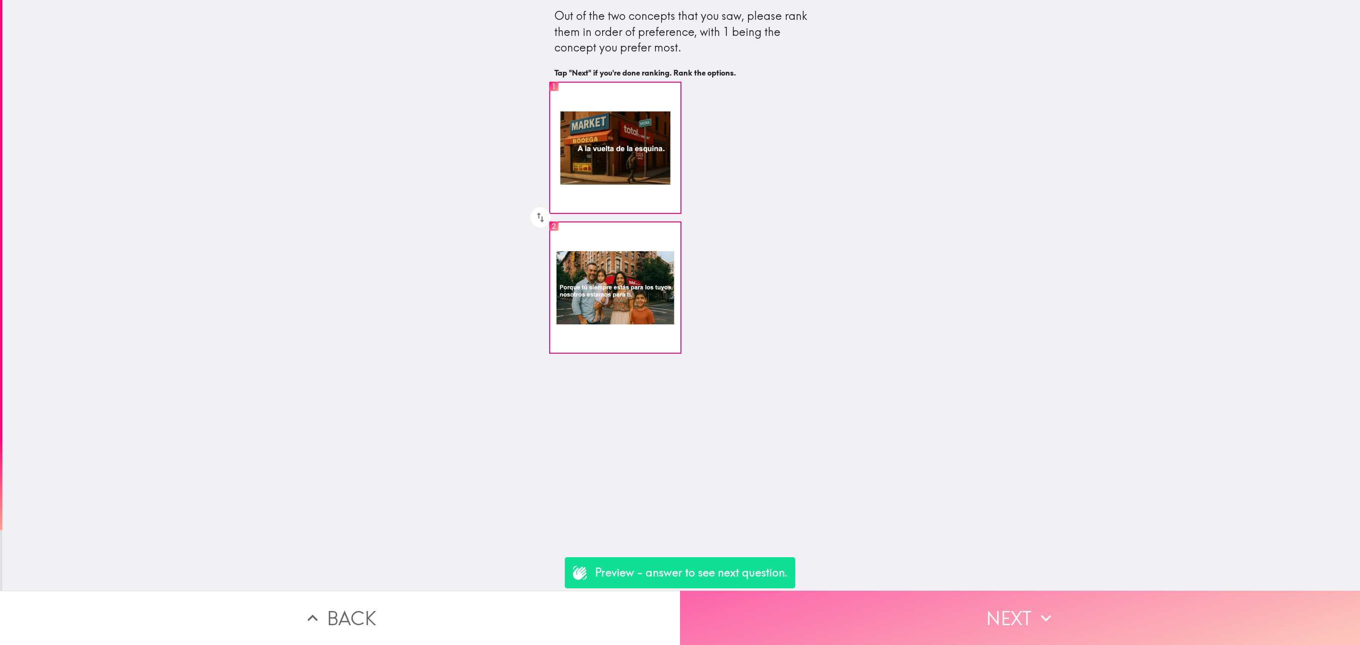
click at [952, 591] on button "Next" at bounding box center [1020, 618] width 680 height 54
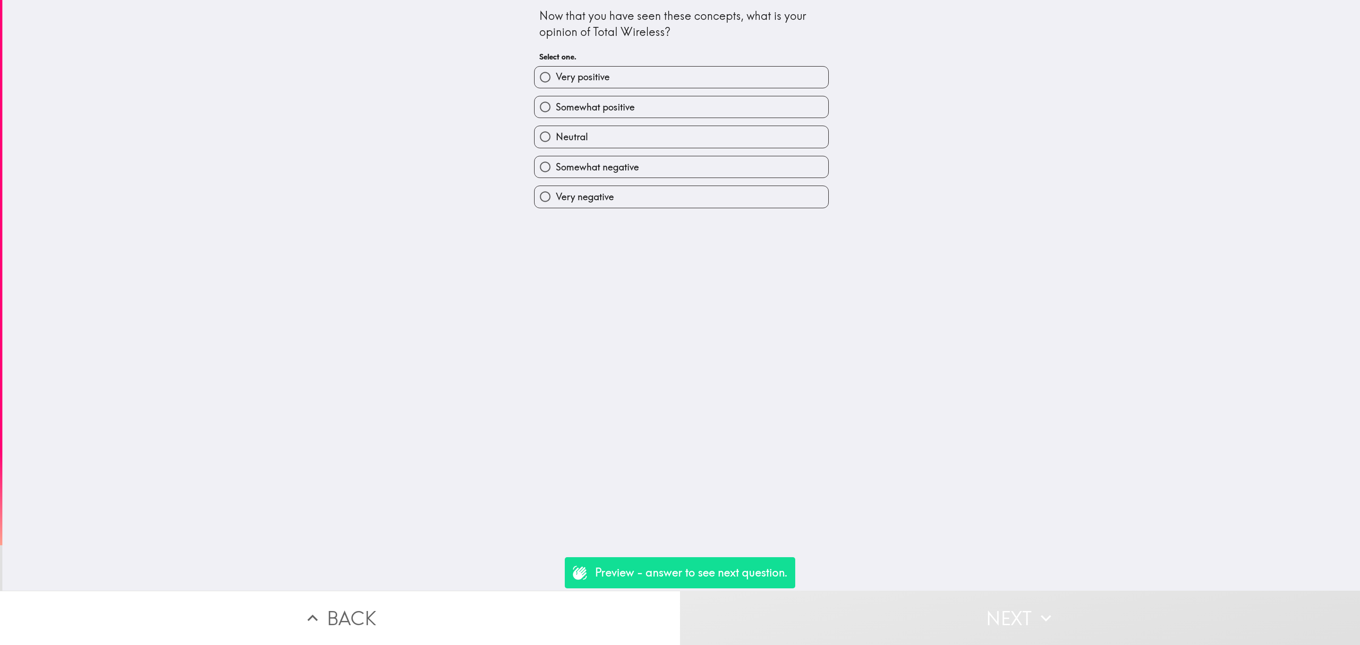
click at [633, 56] on h6 "Select one." at bounding box center [681, 56] width 284 height 10
click at [688, 105] on label "Somewhat positive" at bounding box center [682, 106] width 294 height 21
click at [556, 105] on input "Somewhat positive" at bounding box center [545, 106] width 21 height 21
radio input "true"
